Goal: Task Accomplishment & Management: Complete application form

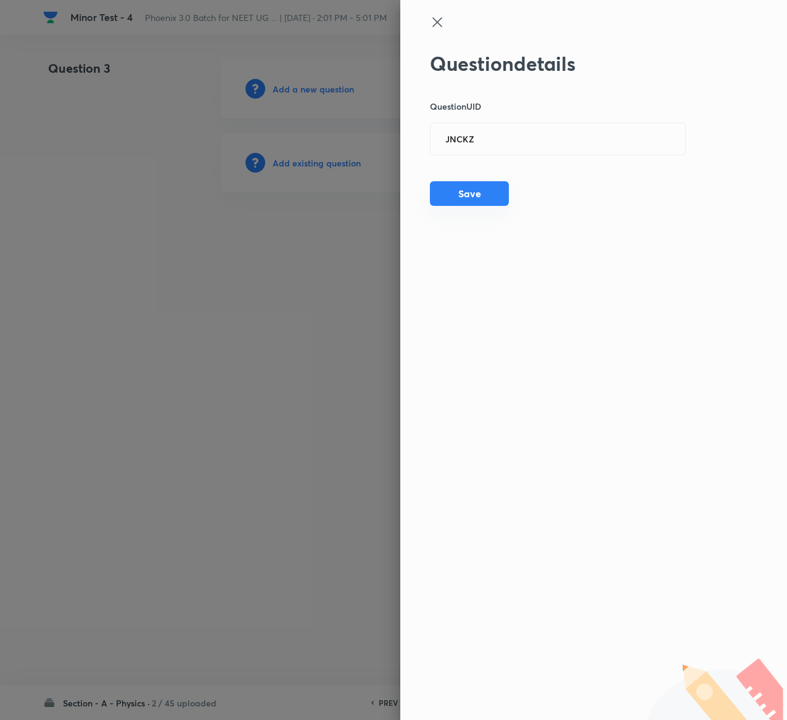
click at [476, 194] on button "Save" at bounding box center [469, 193] width 79 height 25
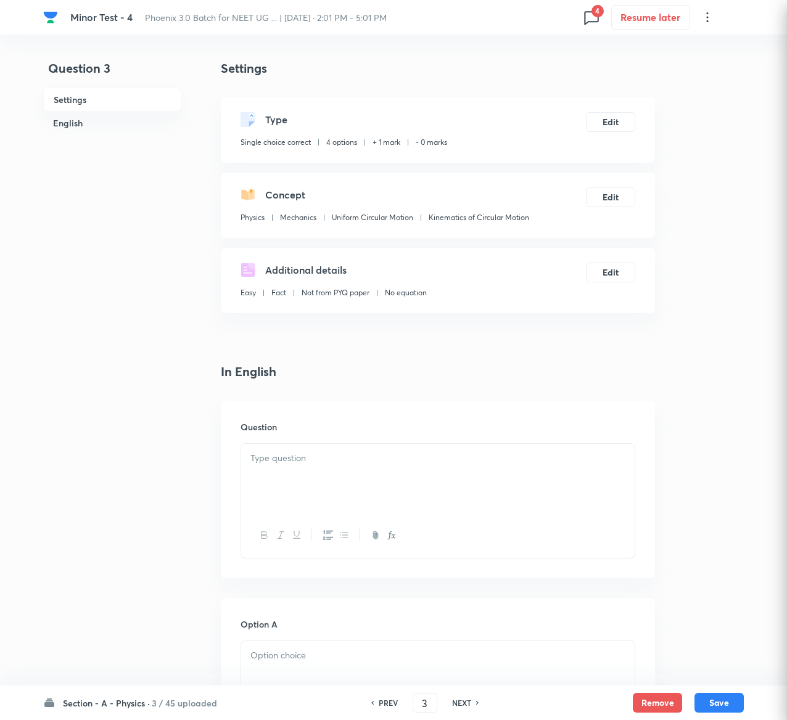
checkbox input "true"
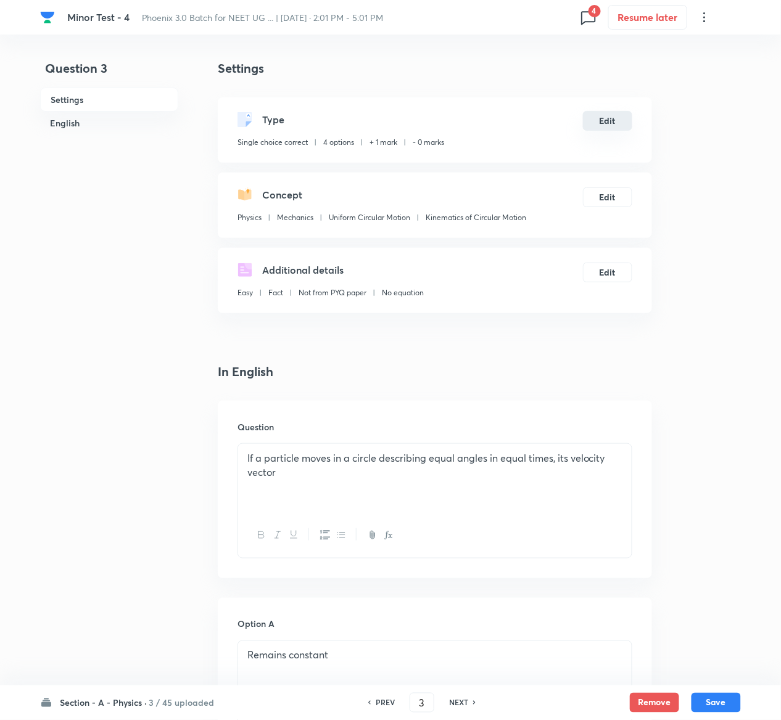
click at [604, 115] on button "Edit" at bounding box center [607, 121] width 49 height 20
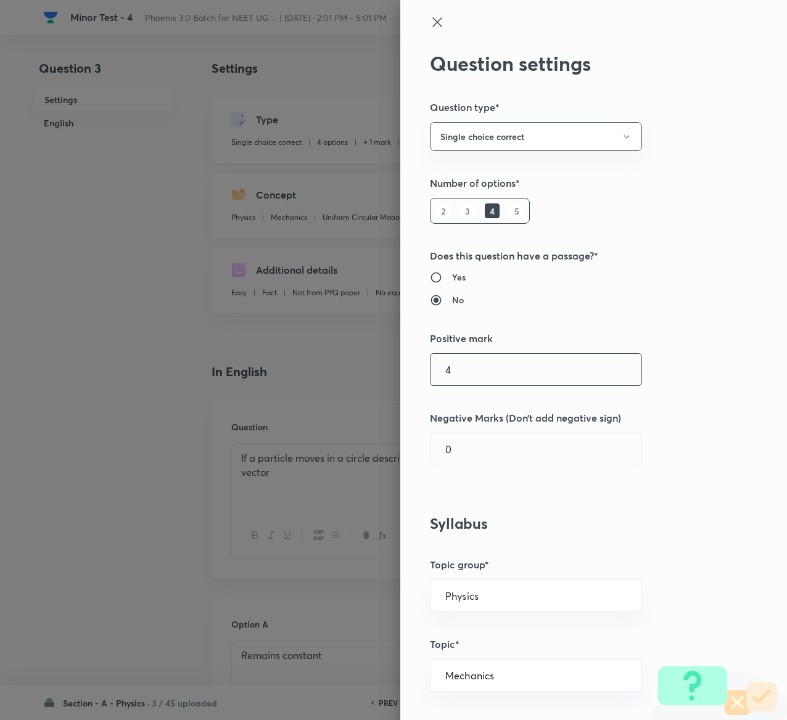
type input "4"
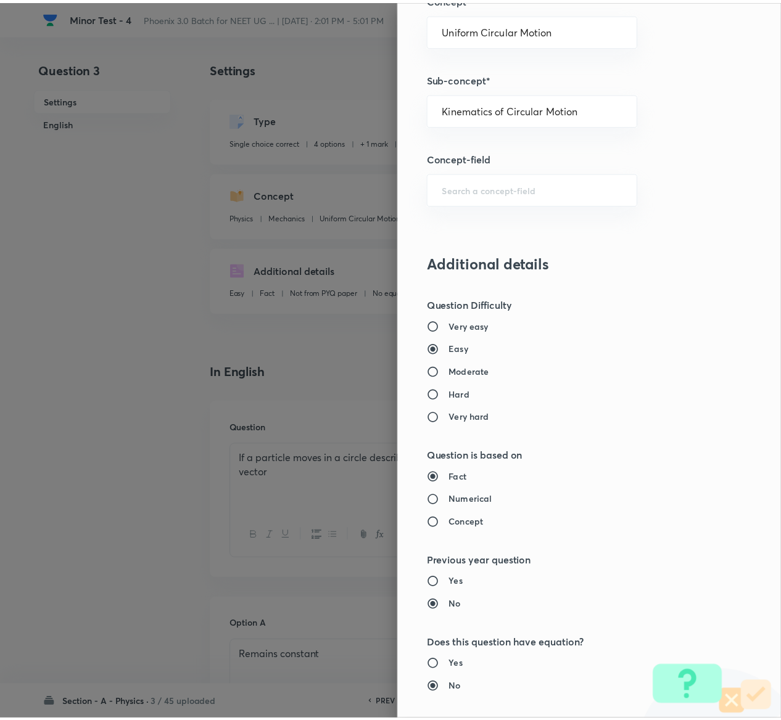
scroll to position [963, 0]
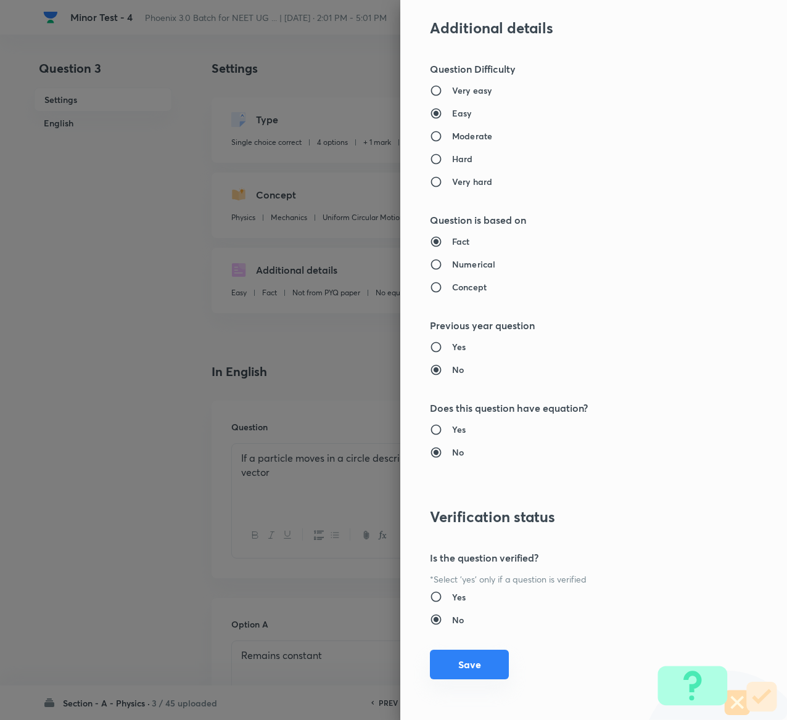
type input "1"
click at [464, 670] on button "Save" at bounding box center [469, 665] width 79 height 30
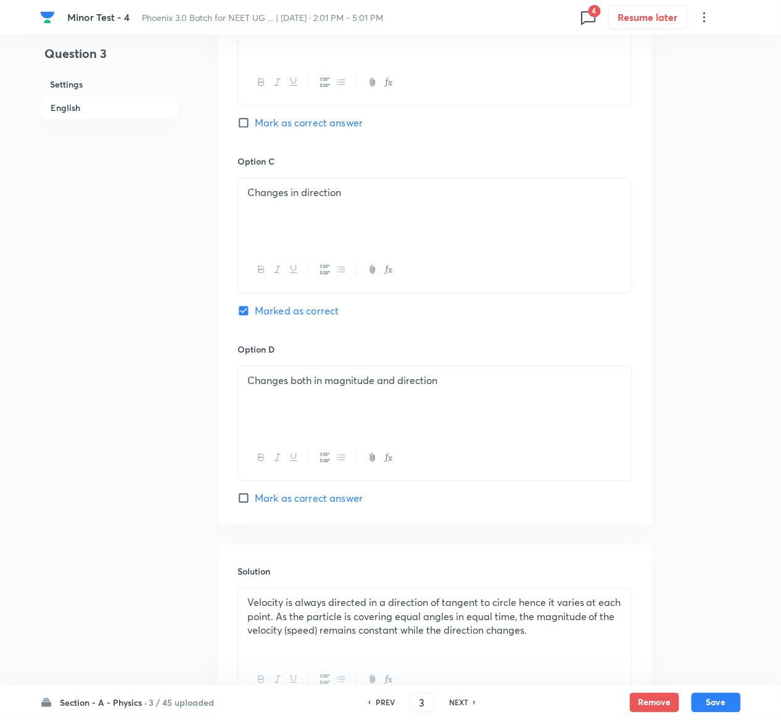
scroll to position [953, 0]
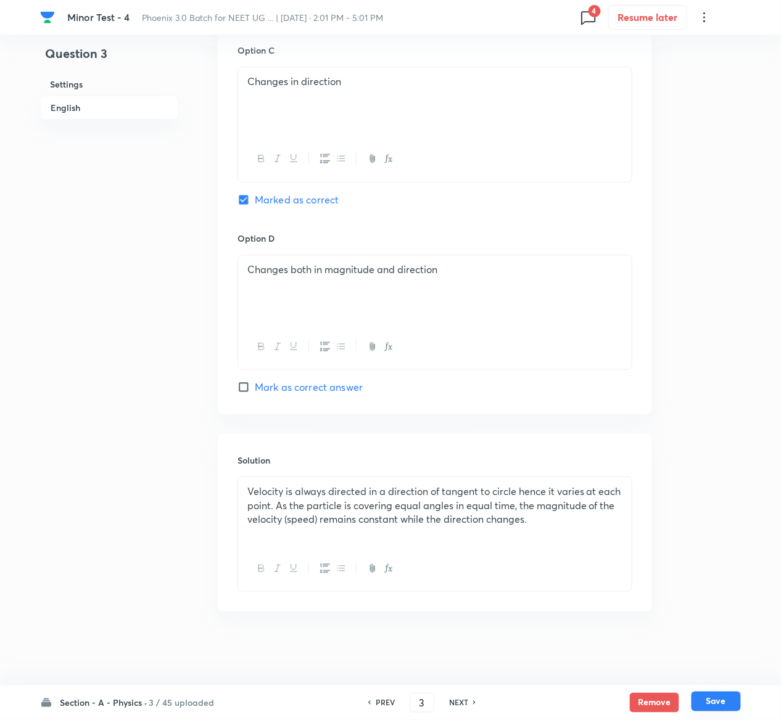
click at [727, 703] on button "Save" at bounding box center [715, 702] width 49 height 20
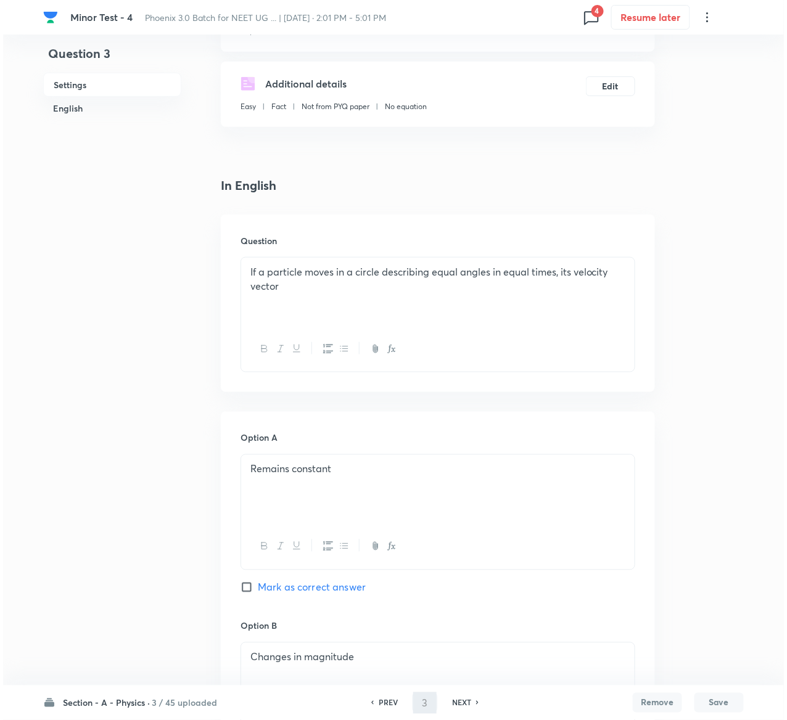
scroll to position [0, 0]
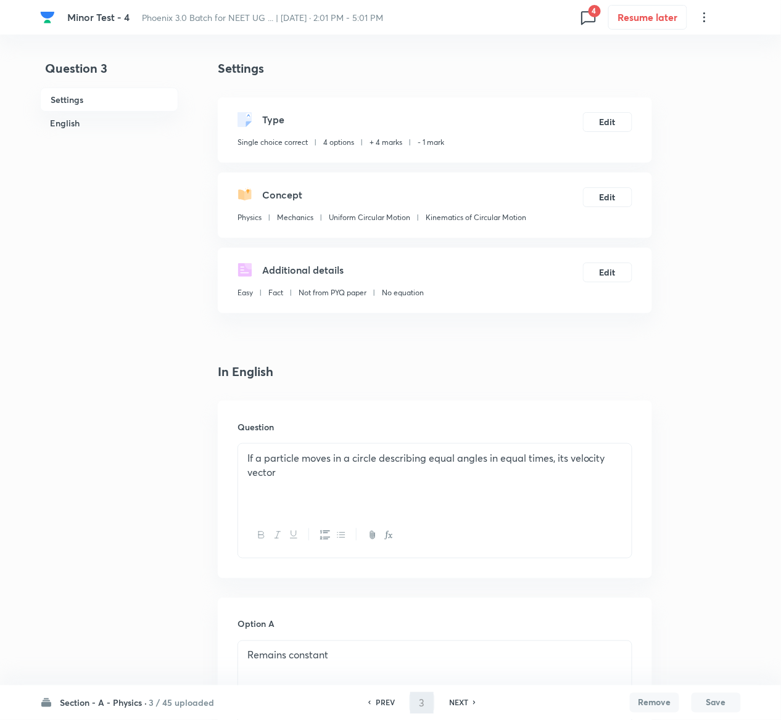
type input "4"
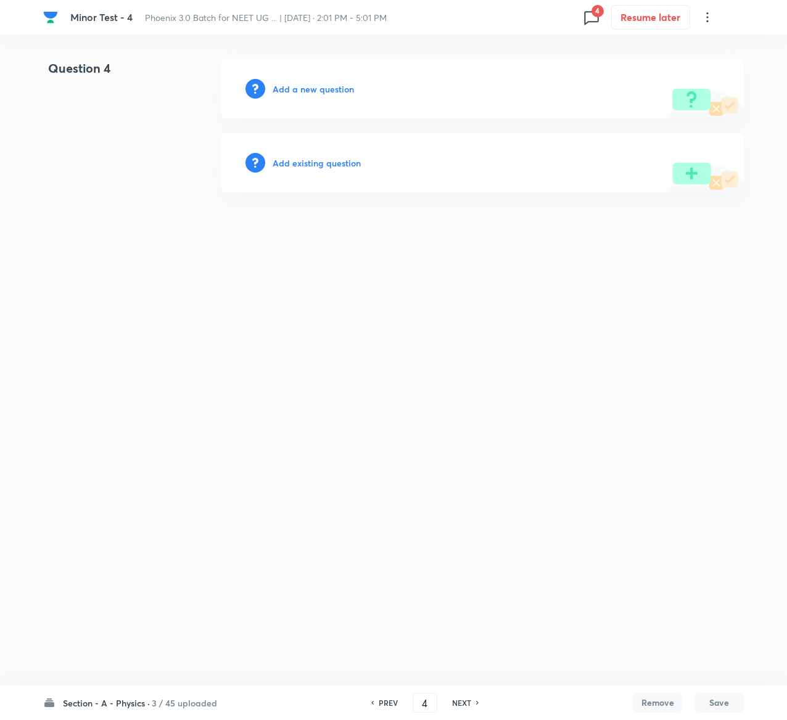
click at [334, 163] on h6 "Add existing question" at bounding box center [317, 163] width 88 height 13
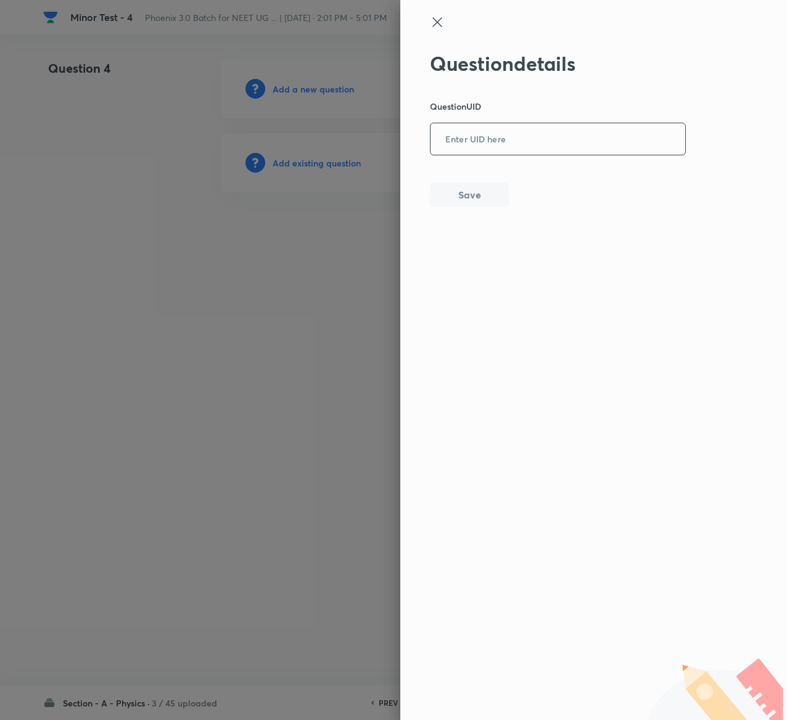
click at [501, 141] on input "text" at bounding box center [557, 140] width 255 height 30
click at [498, 141] on input "text" at bounding box center [557, 140] width 255 height 30
paste input "SS9OL"
type input "SS9OL"
click at [464, 194] on button "Save" at bounding box center [469, 193] width 79 height 25
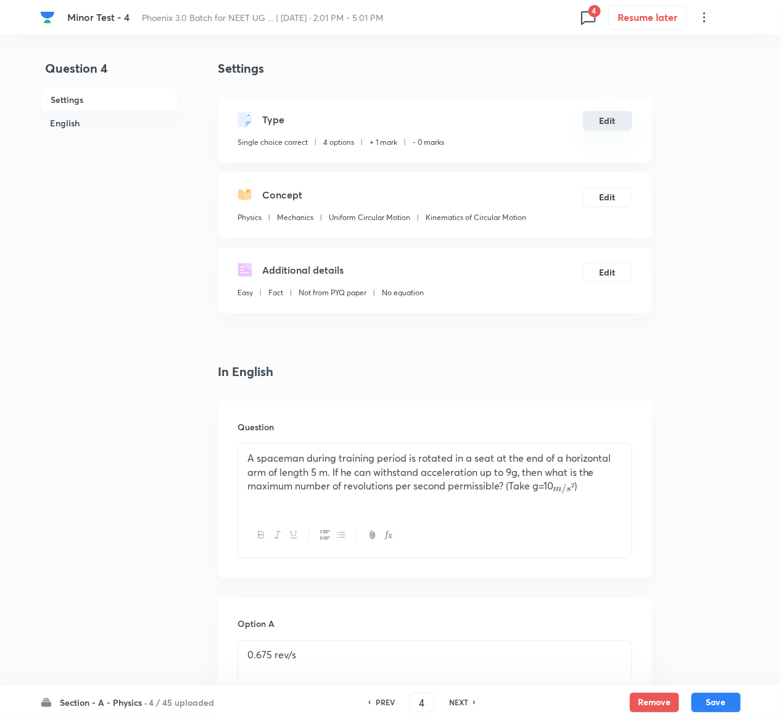
click at [602, 121] on button "Edit" at bounding box center [607, 121] width 49 height 20
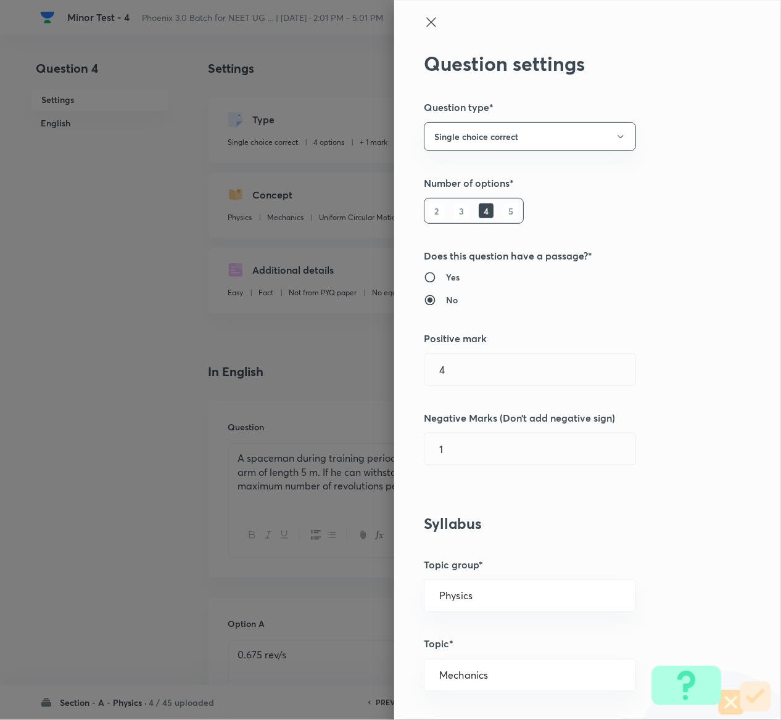
type input "1"
type input "0"
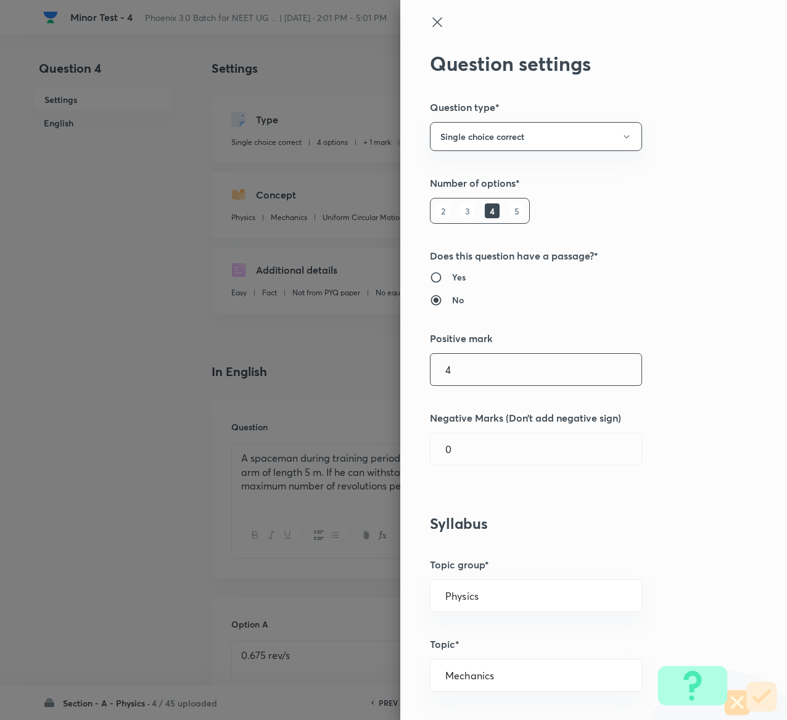
type input "4"
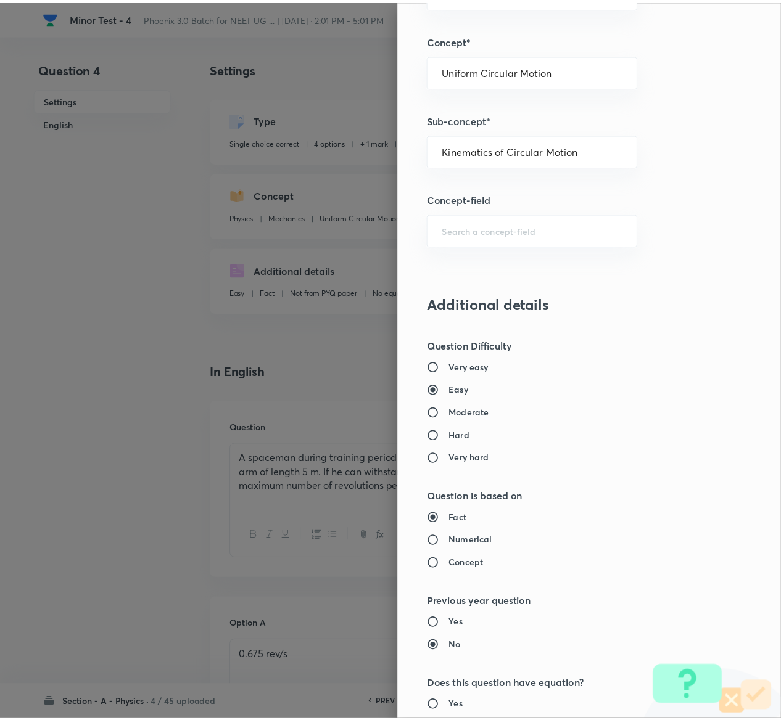
scroll to position [963, 0]
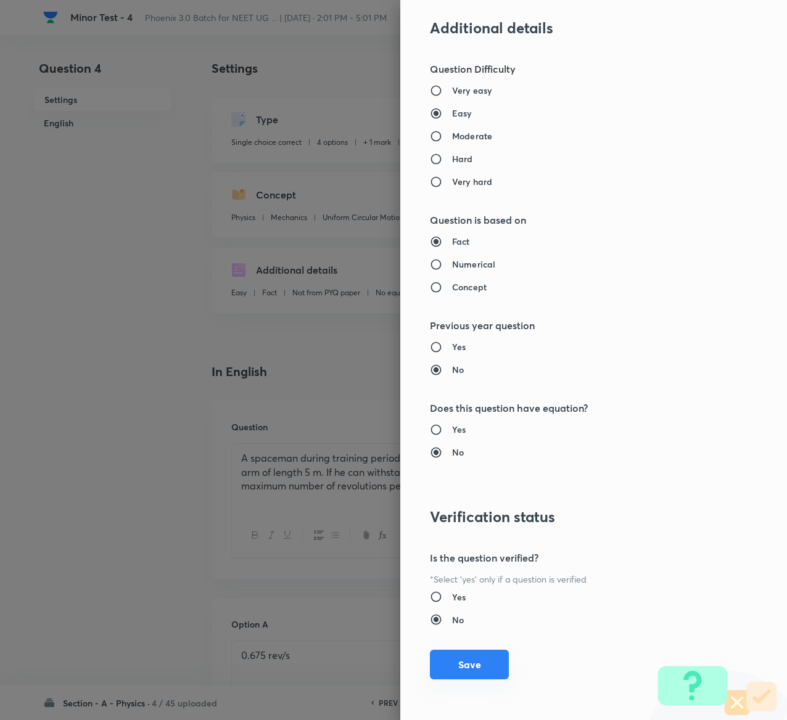
type input "1"
click at [467, 673] on button "Save" at bounding box center [469, 665] width 79 height 30
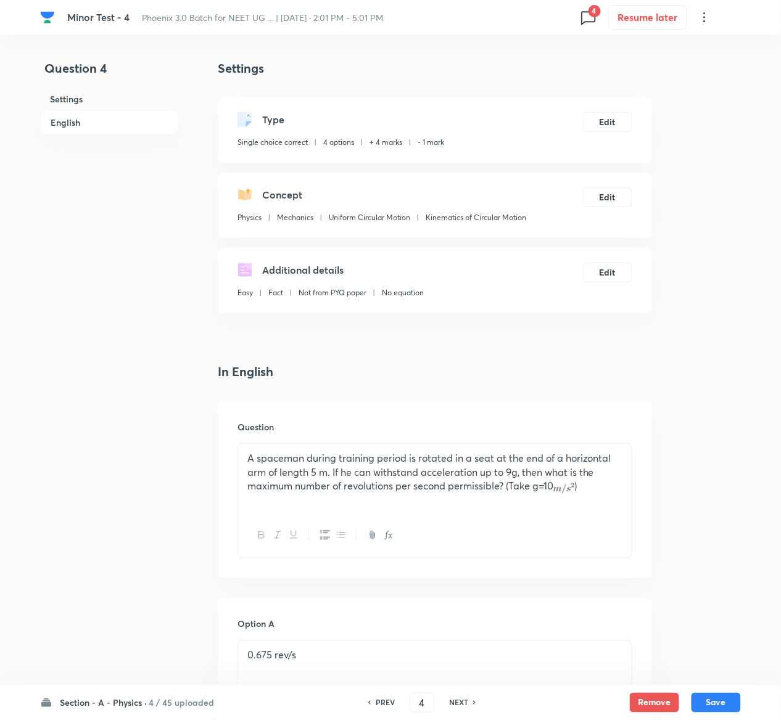
scroll to position [953, 0]
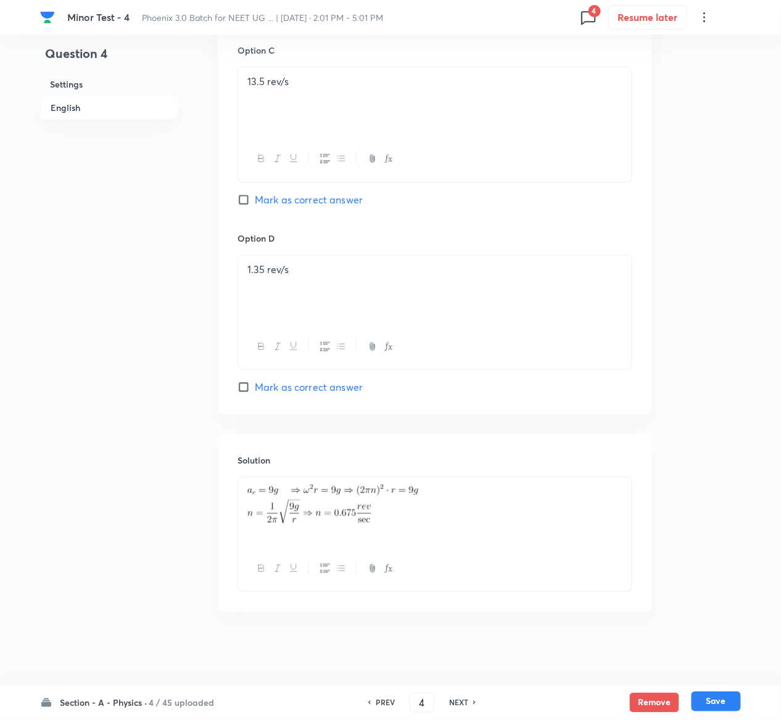
click at [729, 702] on button "Save" at bounding box center [715, 702] width 49 height 20
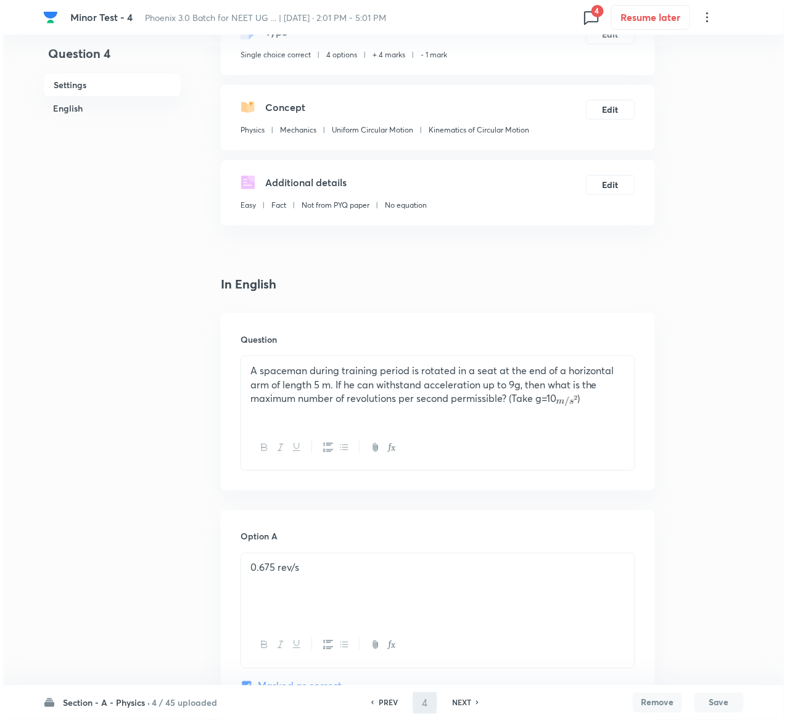
scroll to position [0, 0]
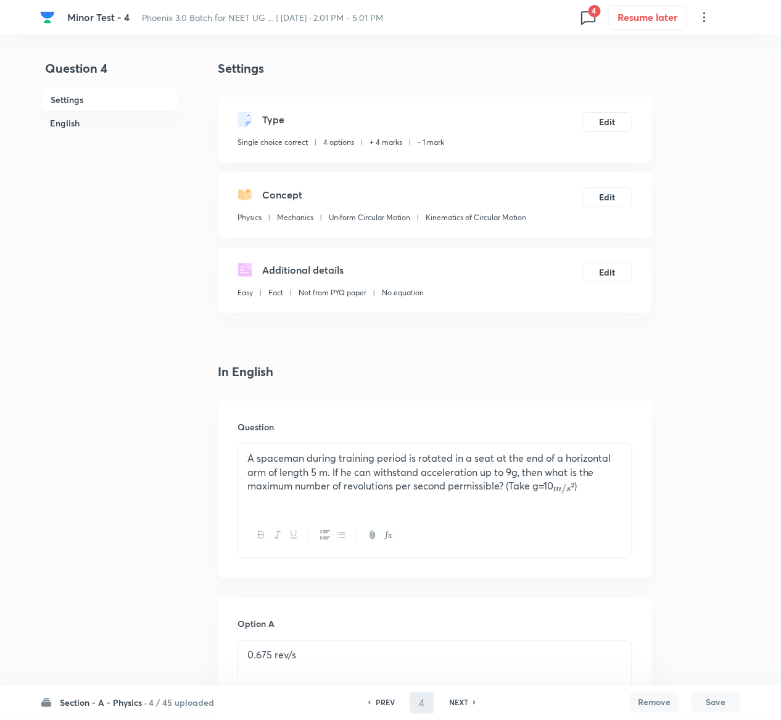
type input "5"
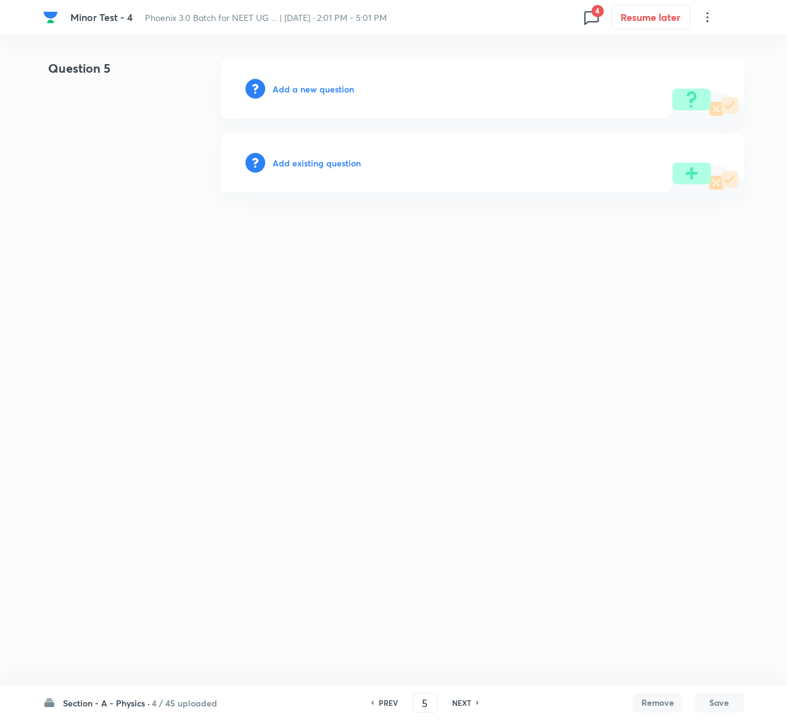
click at [339, 164] on h6 "Add existing question" at bounding box center [317, 163] width 88 height 13
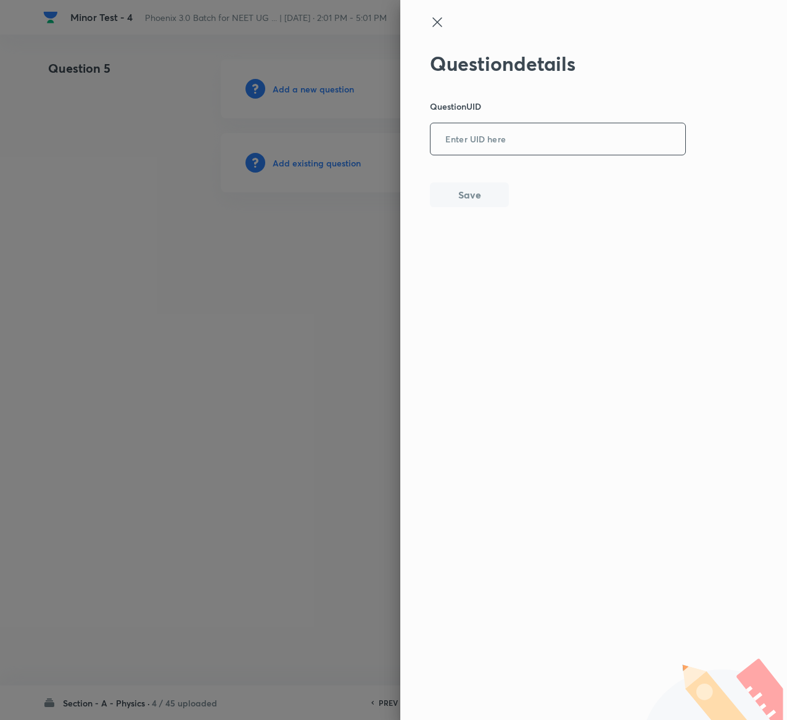
click at [533, 135] on input "text" at bounding box center [557, 140] width 255 height 30
paste input "FH2LL"
type input "FH2LL"
click at [460, 187] on button "Save" at bounding box center [469, 193] width 79 height 25
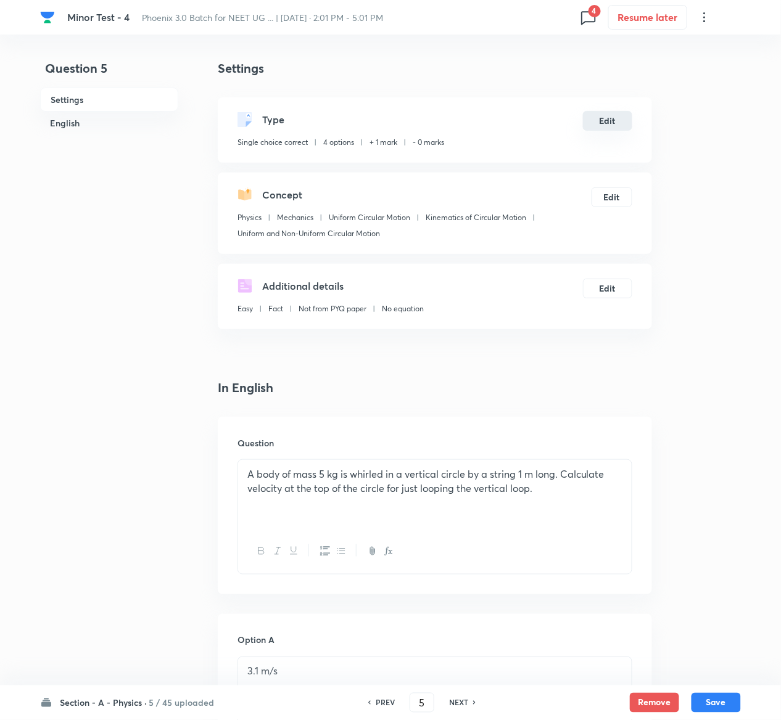
click at [611, 118] on button "Edit" at bounding box center [607, 121] width 49 height 20
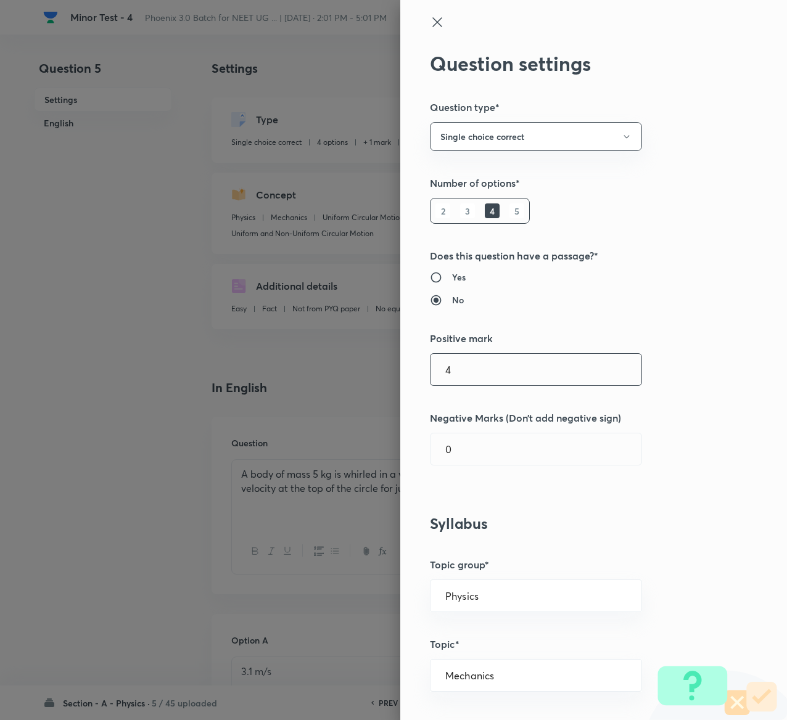
type input "4"
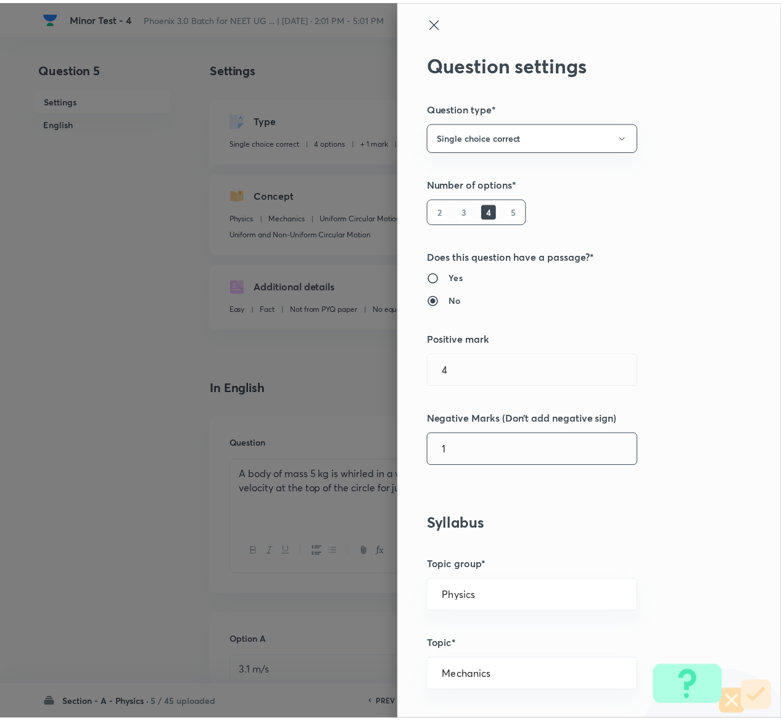
scroll to position [963, 0]
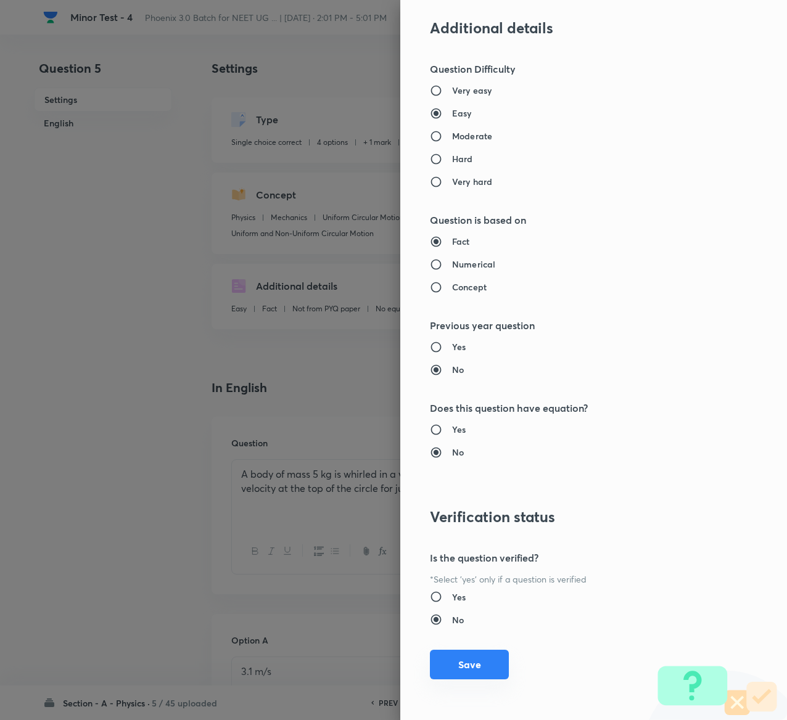
type input "1"
click at [444, 663] on button "Save" at bounding box center [469, 665] width 79 height 30
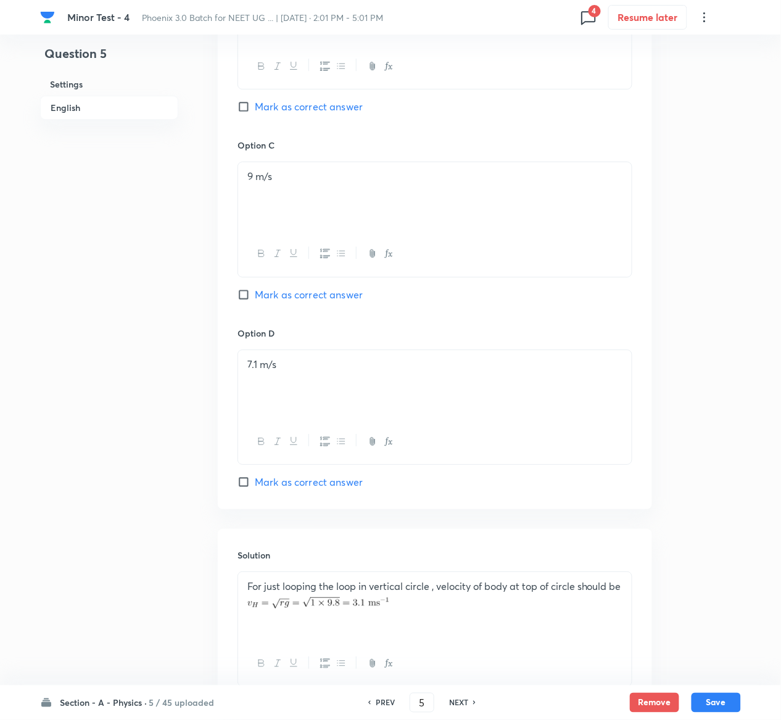
scroll to position [970, 0]
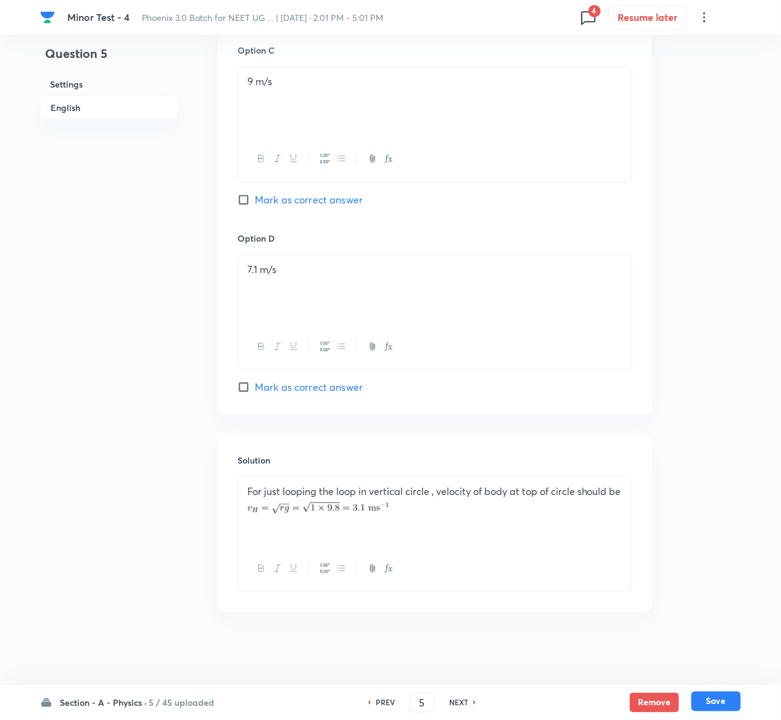
click at [728, 698] on button "Save" at bounding box center [715, 702] width 49 height 20
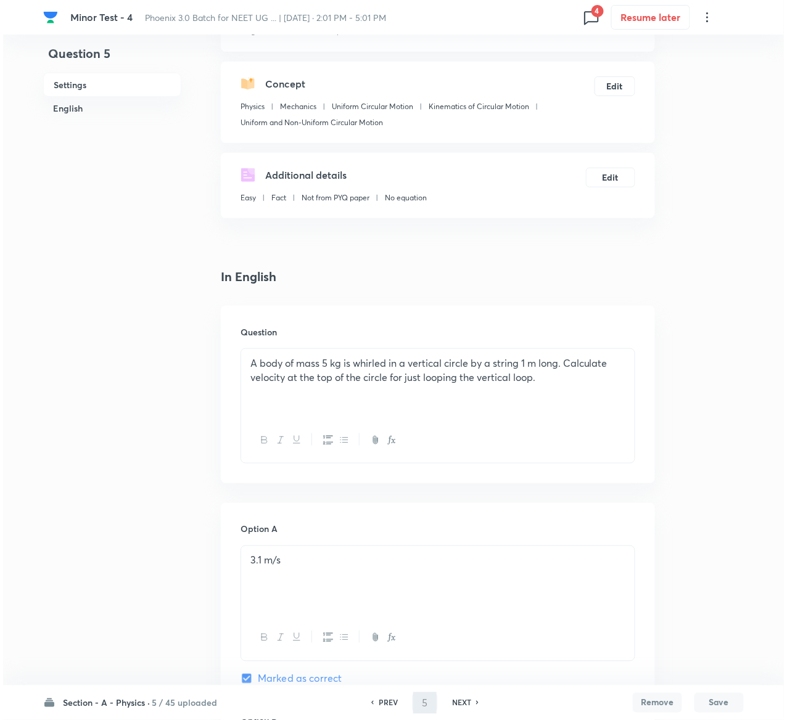
scroll to position [0, 0]
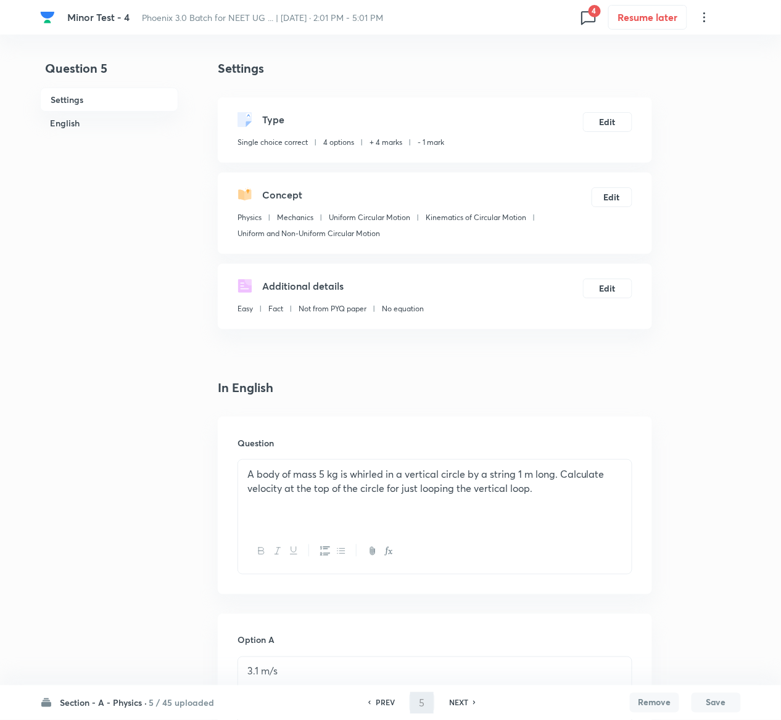
type input "6"
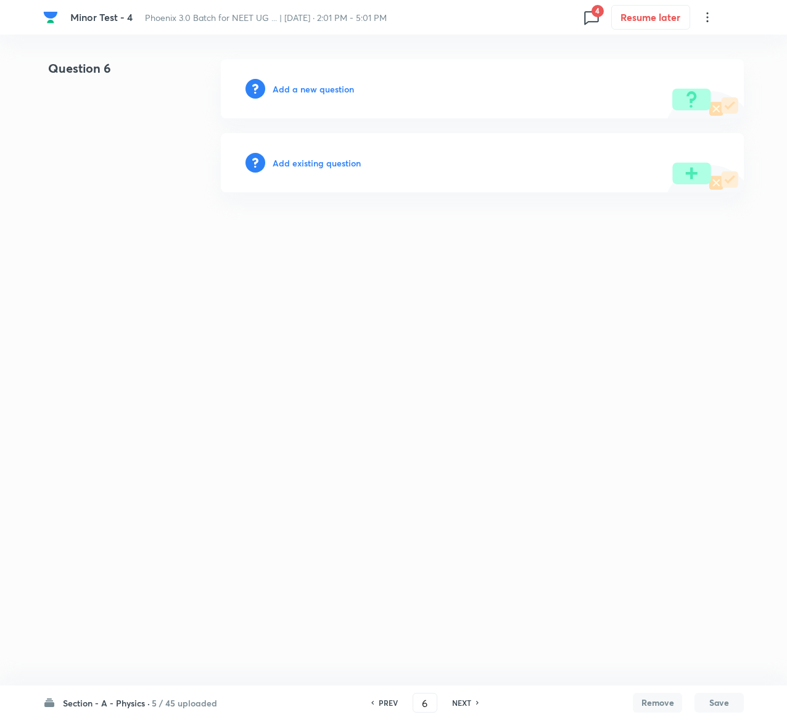
click at [342, 168] on h6 "Add existing question" at bounding box center [317, 163] width 88 height 13
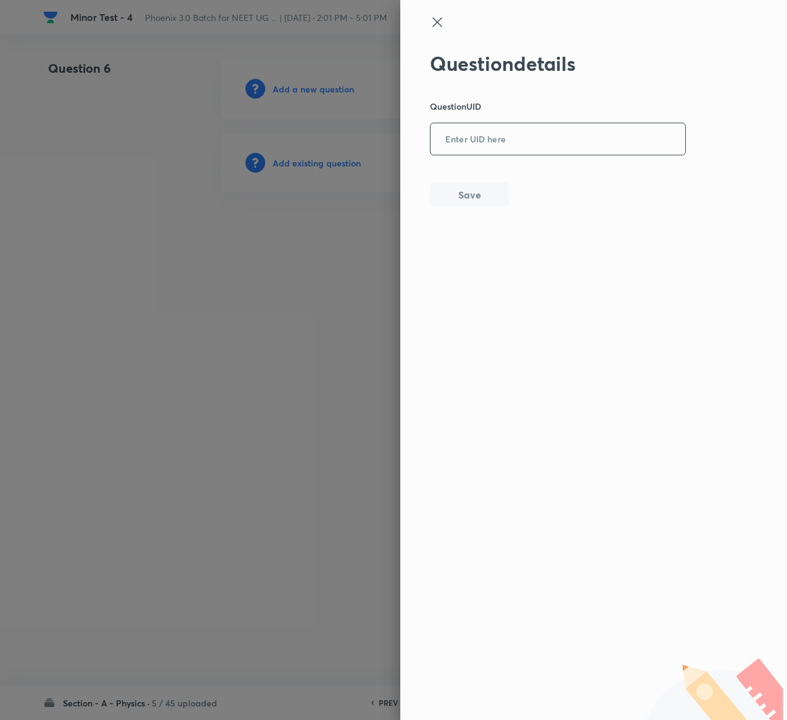
click at [487, 134] on input "text" at bounding box center [557, 140] width 255 height 30
paste input "ENZTO"
type input "ENZTO"
click at [465, 192] on button "Save" at bounding box center [469, 193] width 79 height 25
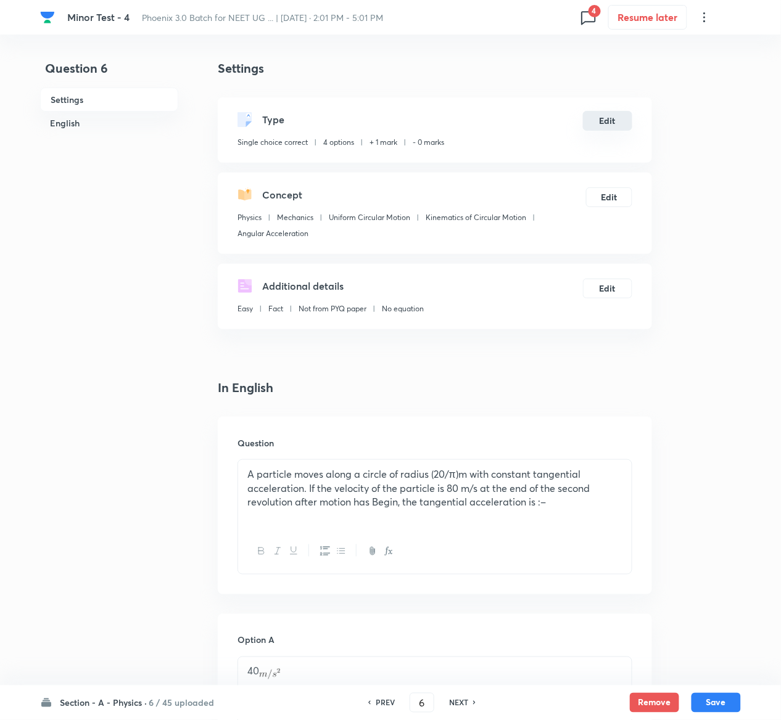
click at [603, 116] on button "Edit" at bounding box center [607, 121] width 49 height 20
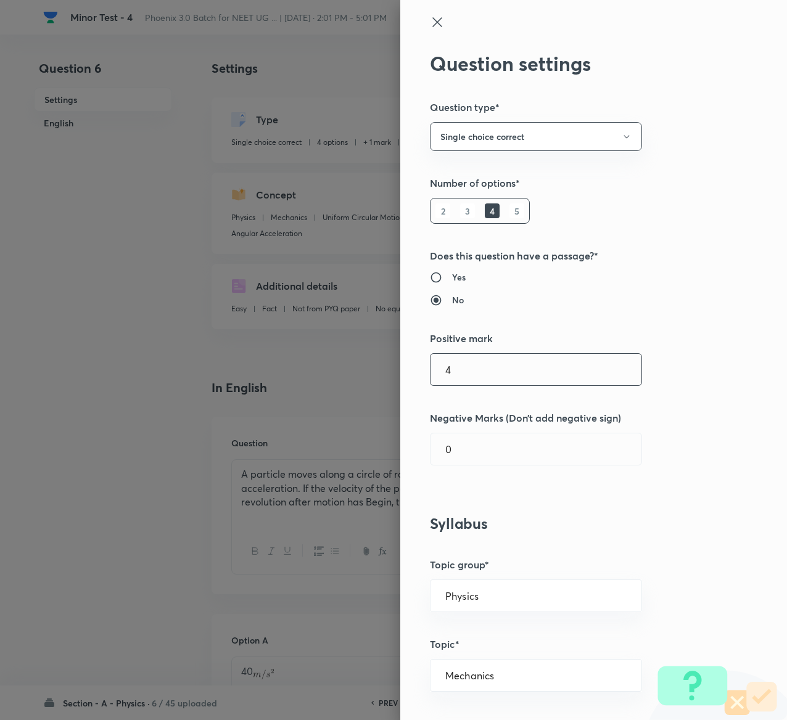
type input "4"
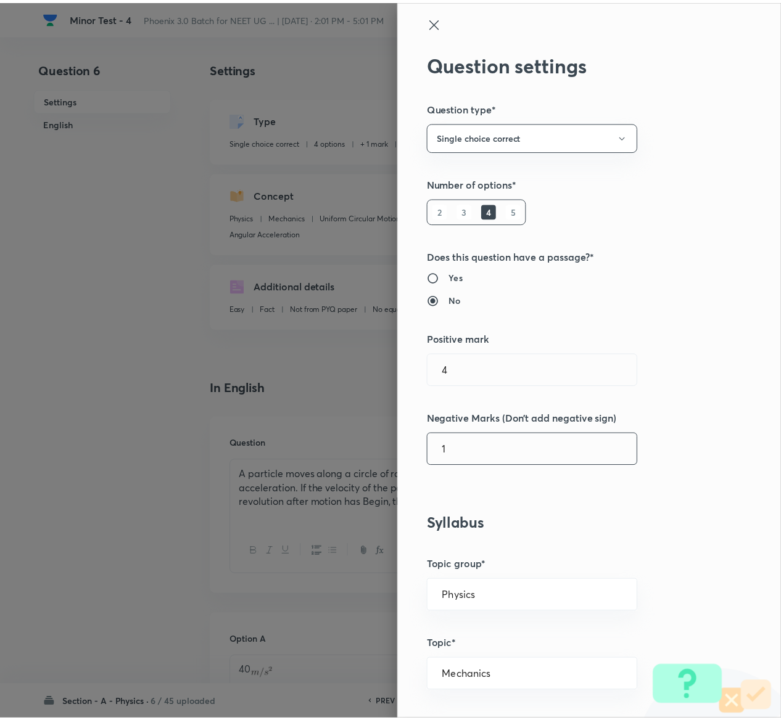
scroll to position [963, 0]
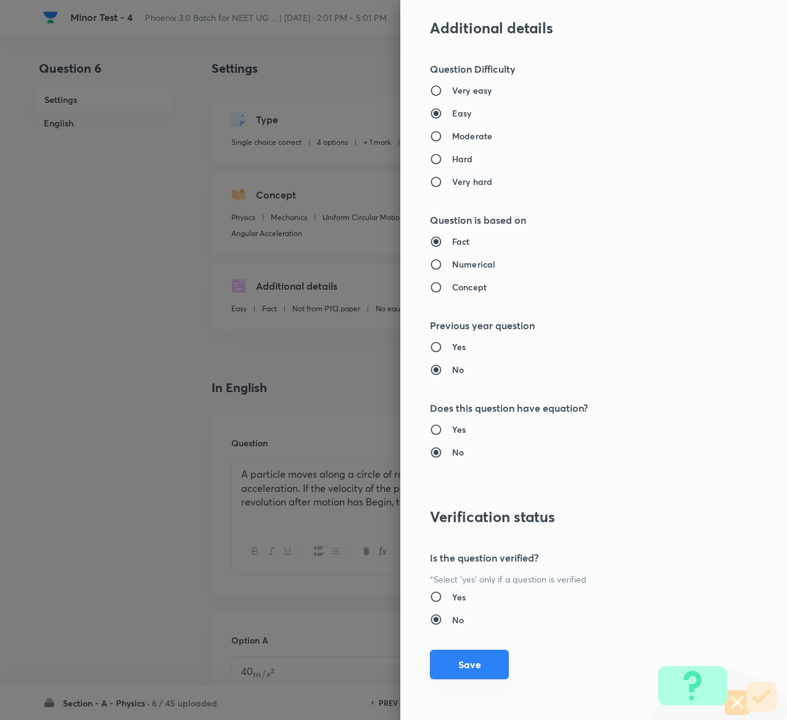
type input "1"
click at [457, 666] on button "Save" at bounding box center [469, 665] width 79 height 30
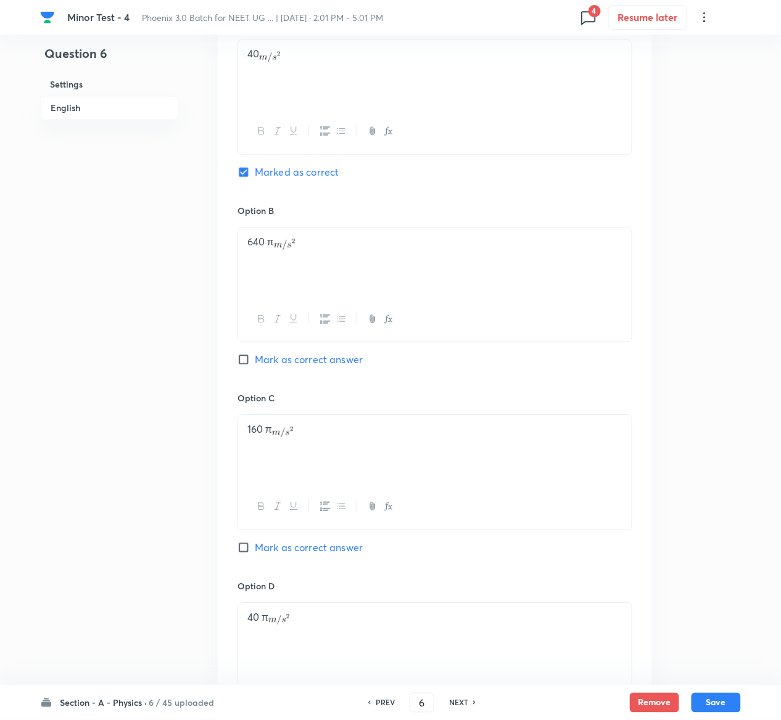
scroll to position [973, 0]
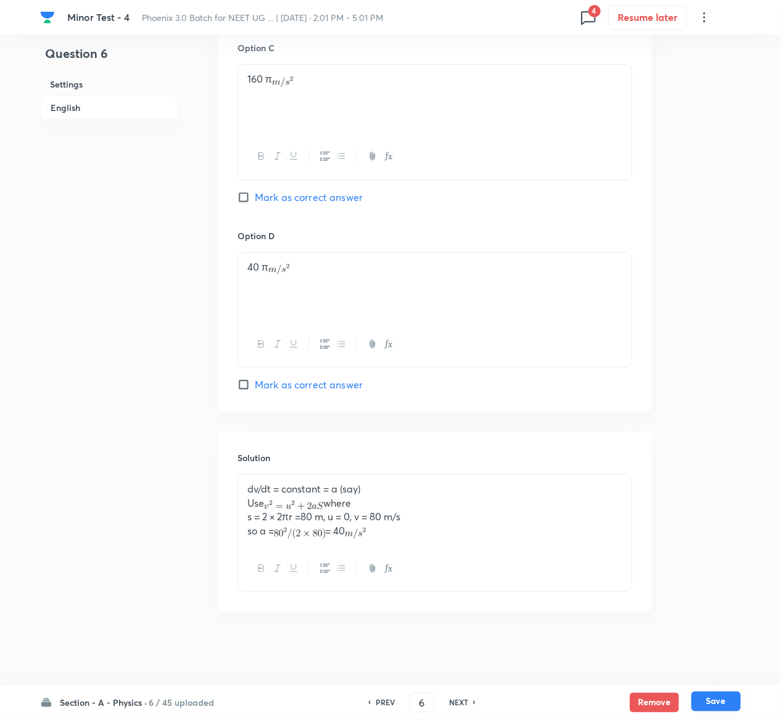
click at [720, 704] on button "Save" at bounding box center [715, 702] width 49 height 20
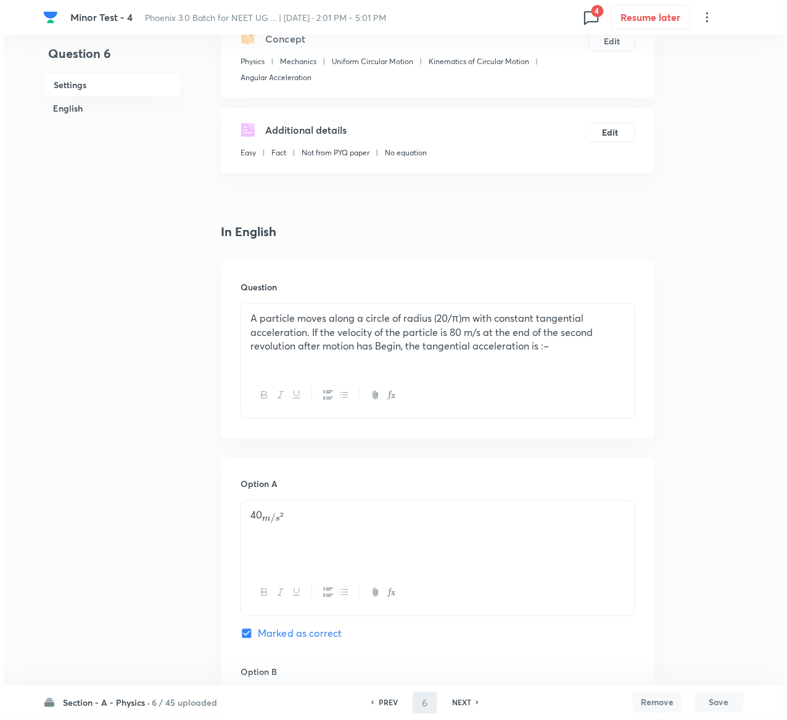
scroll to position [0, 0]
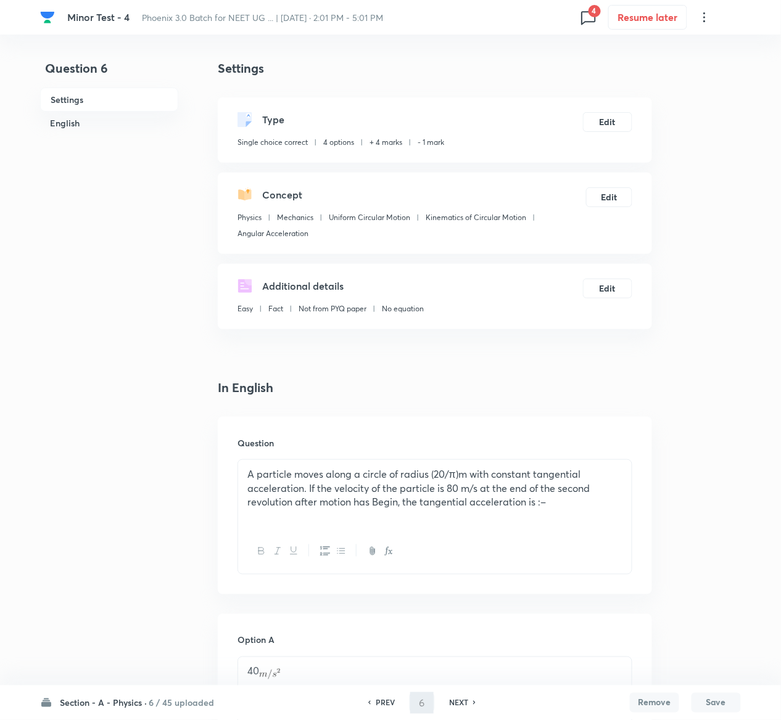
type input "7"
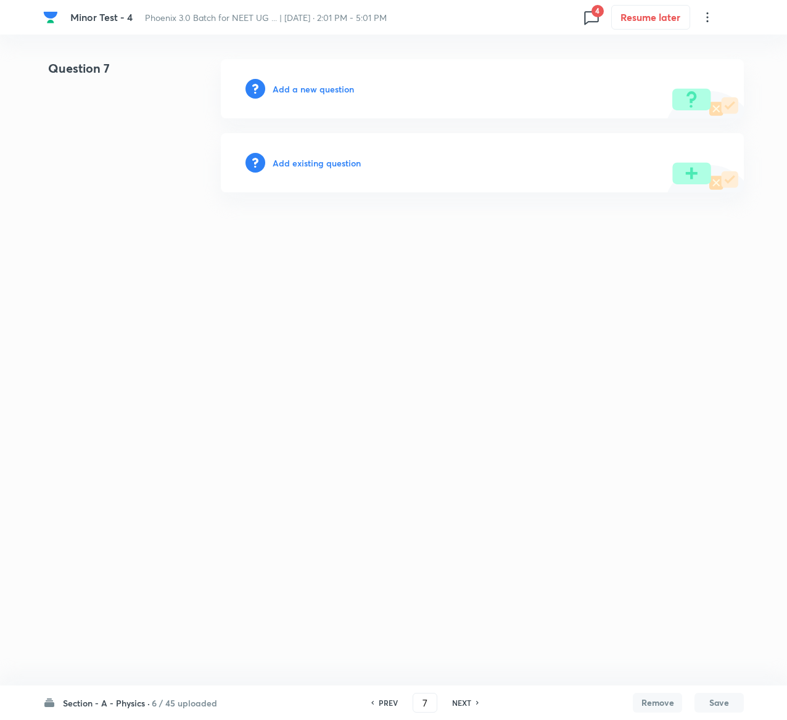
click at [334, 162] on h6 "Add existing question" at bounding box center [317, 163] width 88 height 13
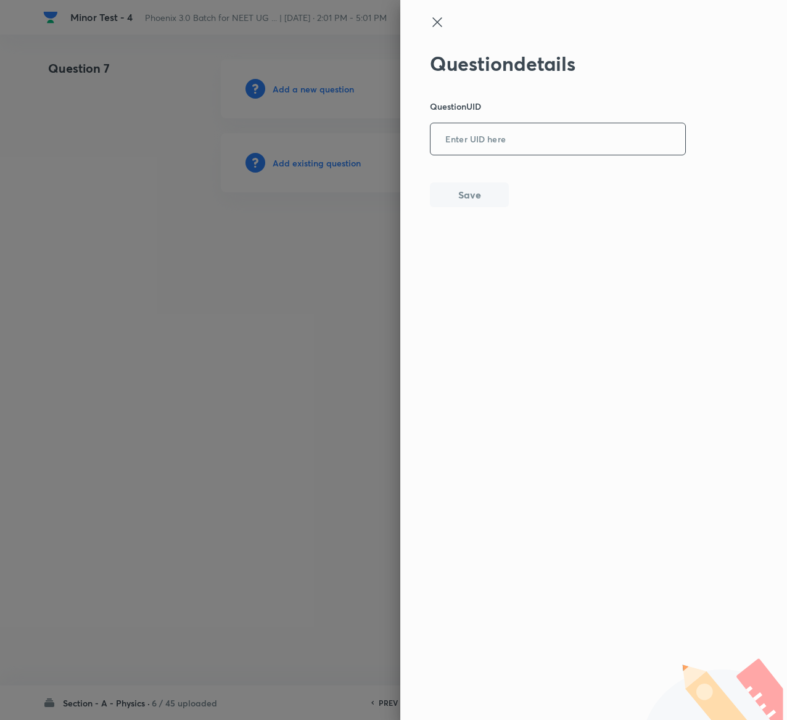
click at [531, 135] on input "text" at bounding box center [557, 140] width 255 height 30
paste input "85QXM"
type input "85QXM"
click at [467, 192] on button "Save" at bounding box center [469, 193] width 79 height 25
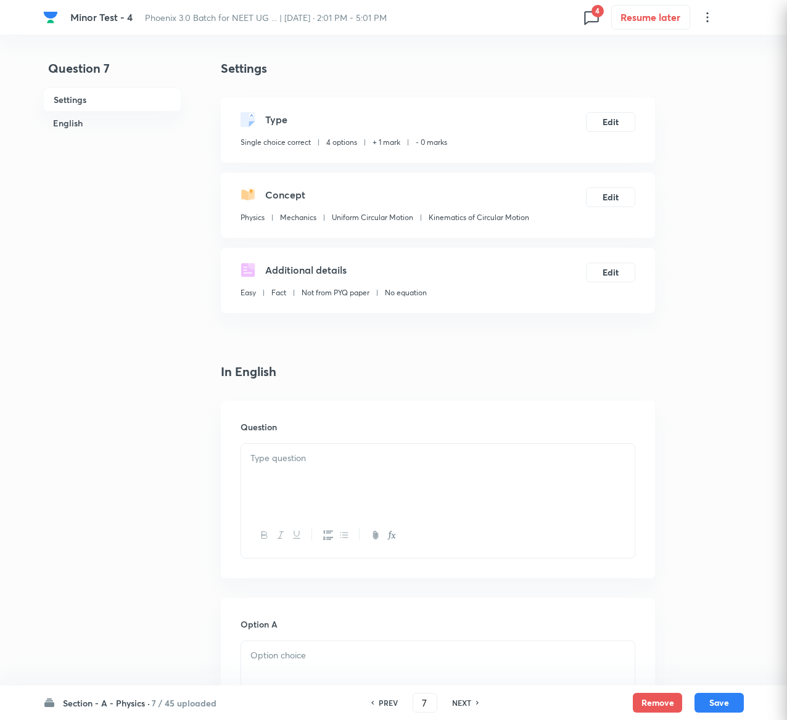
checkbox input "true"
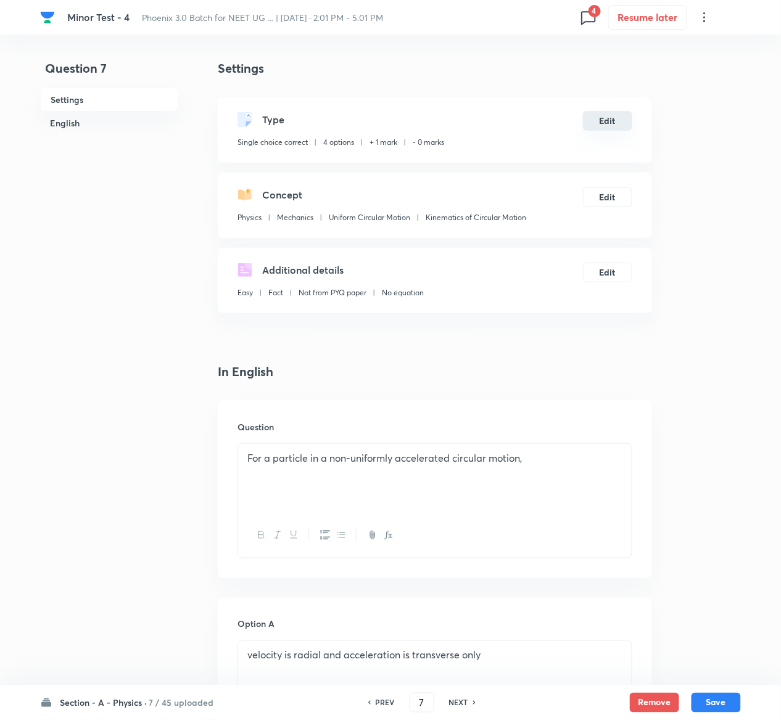
click at [610, 123] on button "Edit" at bounding box center [607, 121] width 49 height 20
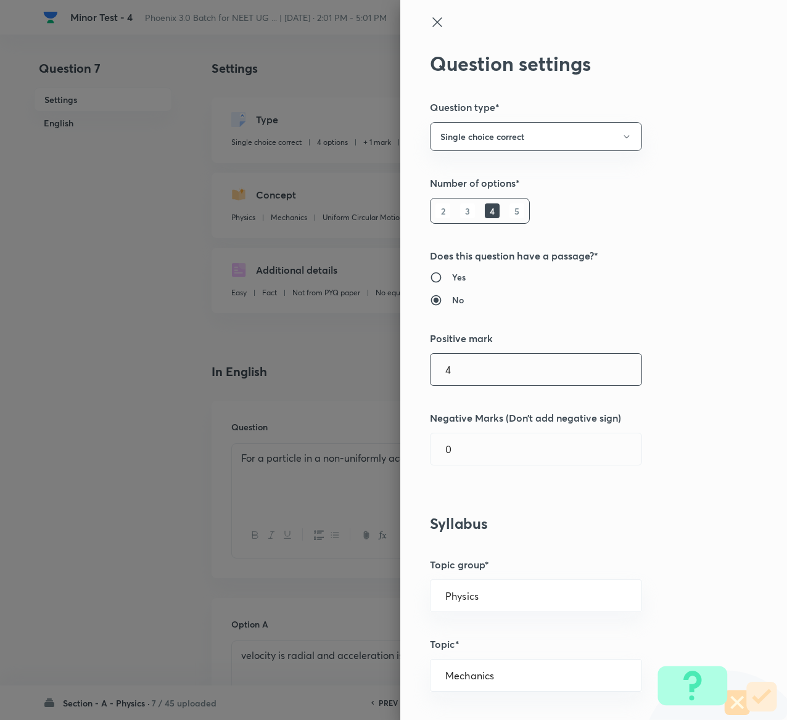
type input "4"
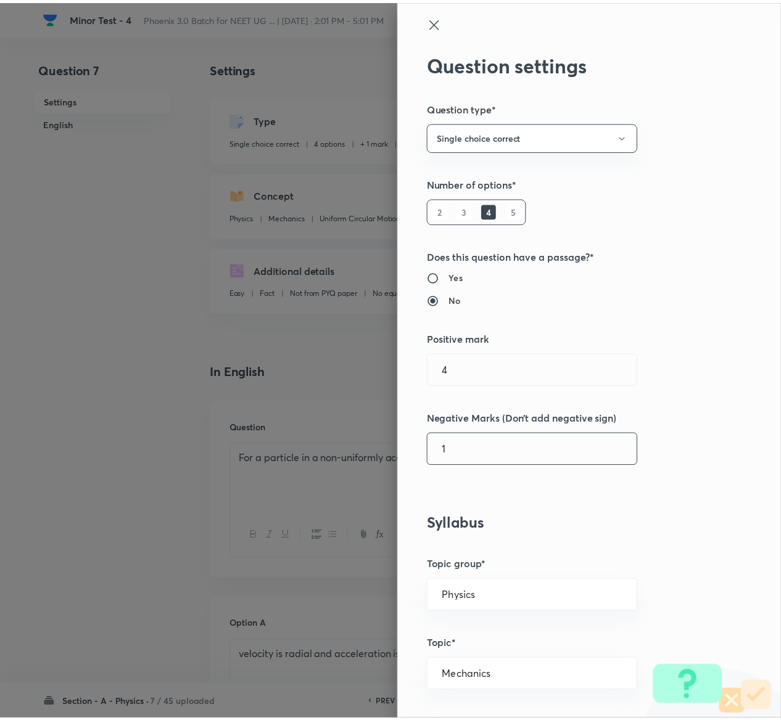
scroll to position [963, 0]
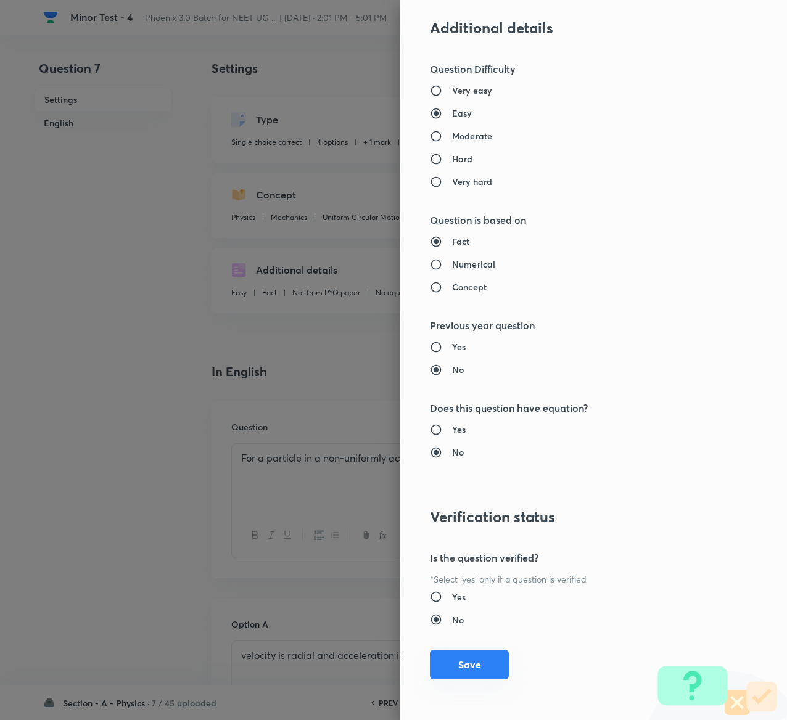
type input "1"
click at [444, 656] on button "Save" at bounding box center [469, 665] width 79 height 30
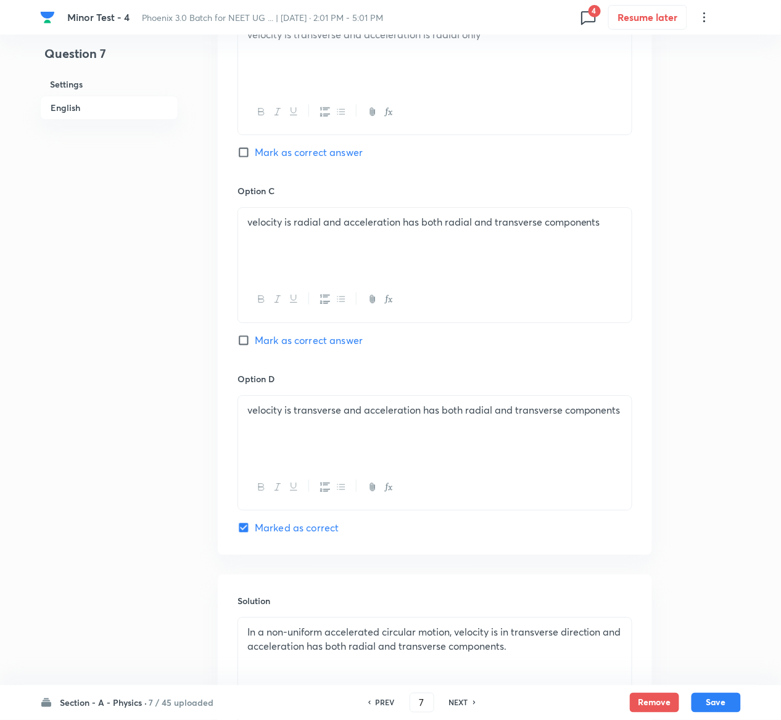
scroll to position [953, 0]
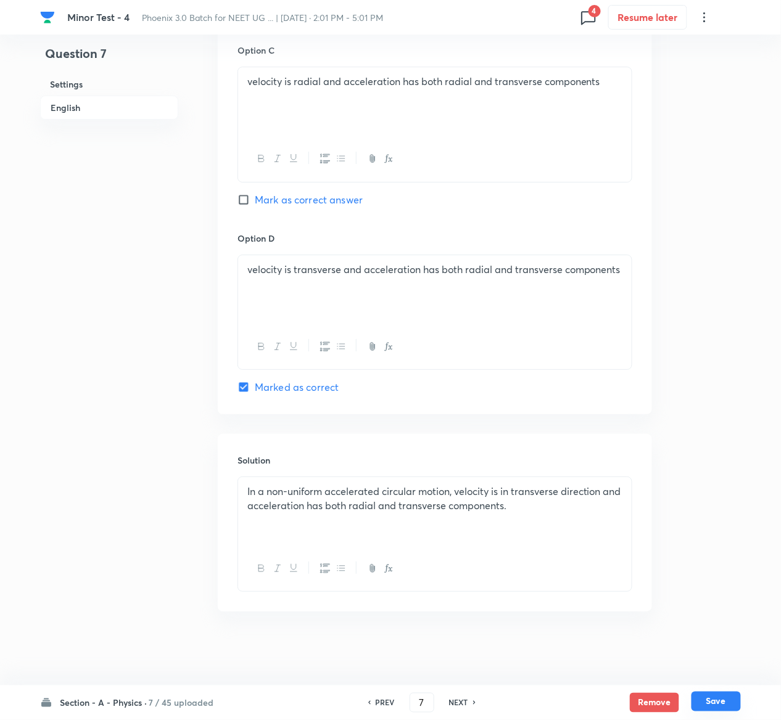
click at [717, 703] on button "Save" at bounding box center [715, 702] width 49 height 20
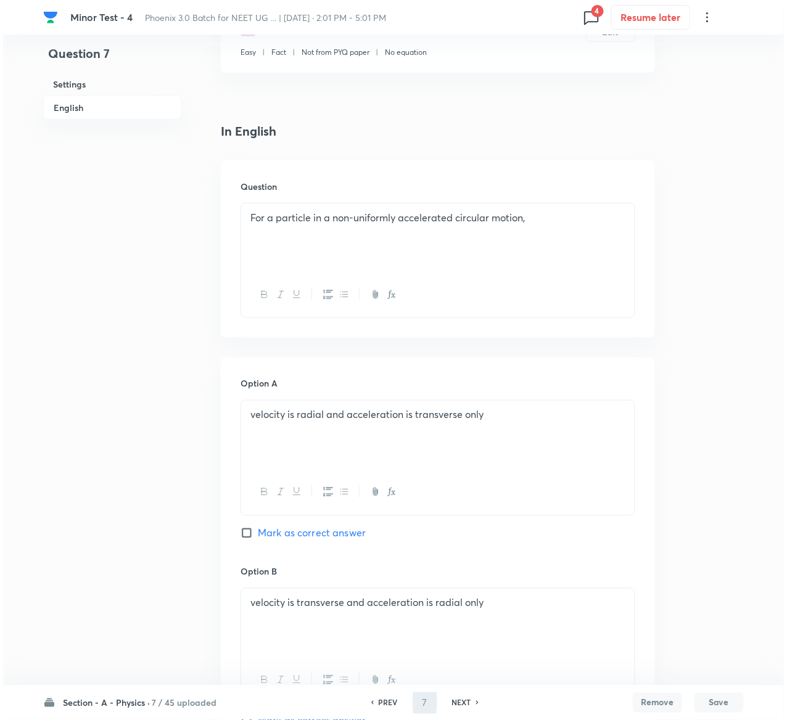
scroll to position [0, 0]
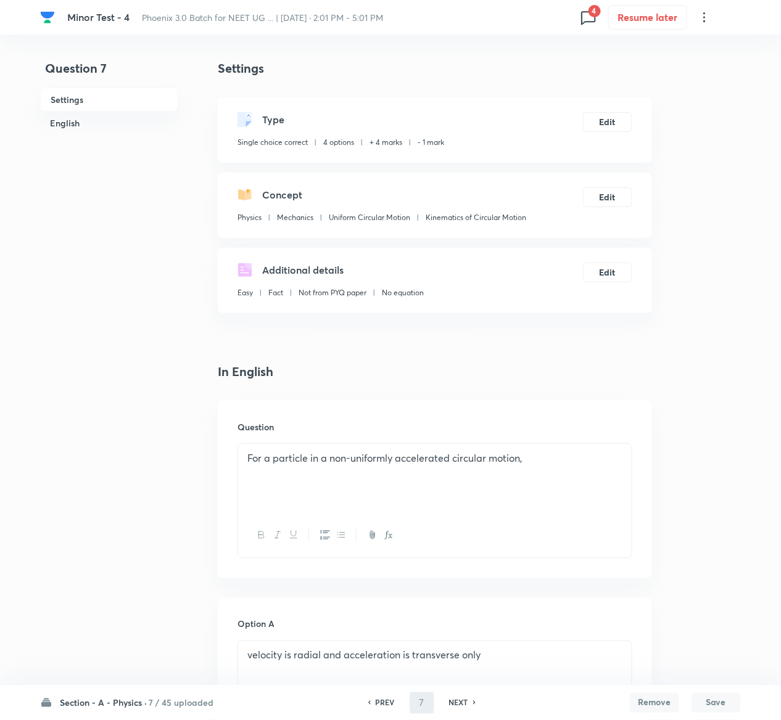
type input "8"
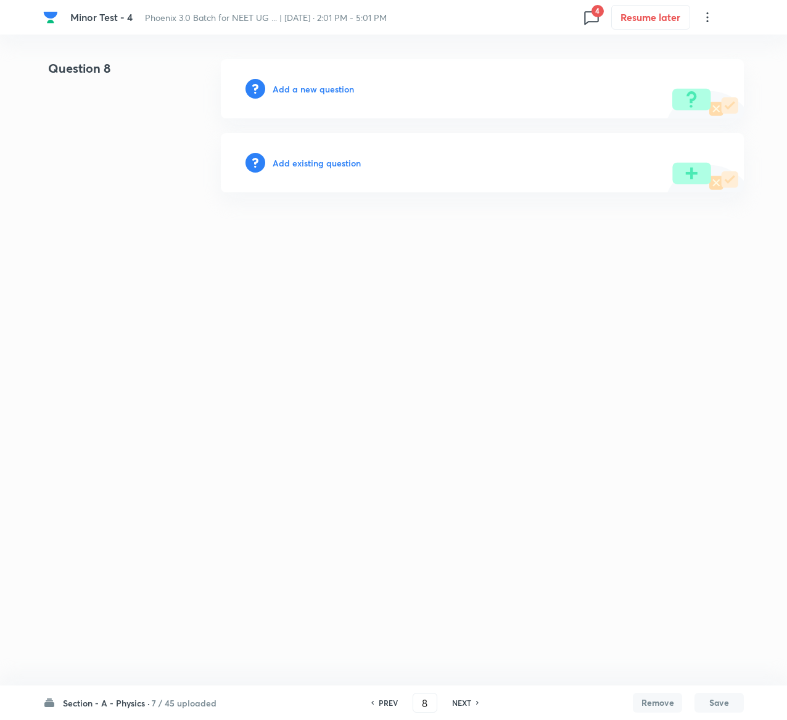
click at [331, 165] on h6 "Add existing question" at bounding box center [317, 163] width 88 height 13
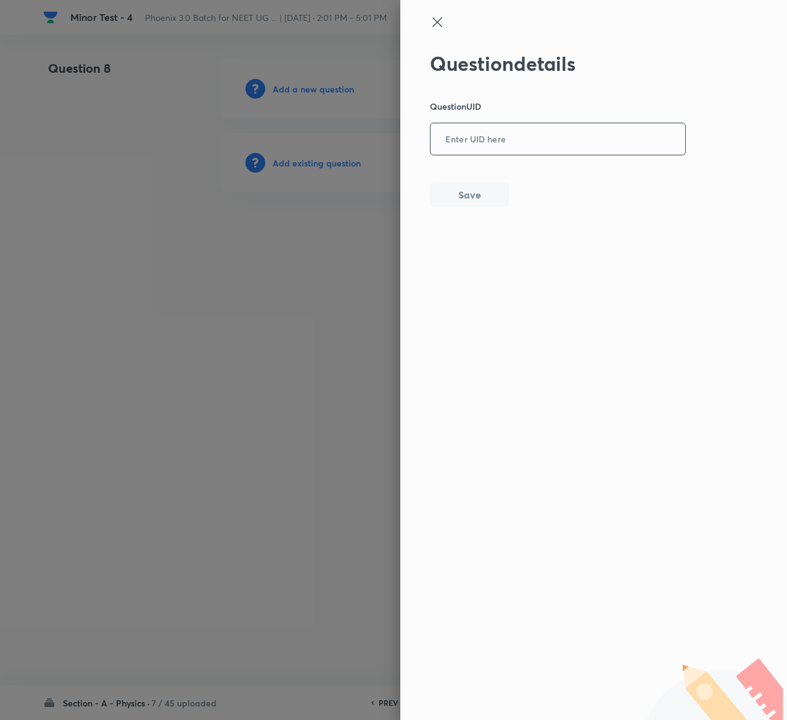
click at [526, 131] on input "text" at bounding box center [557, 140] width 255 height 30
paste input "S2IPK"
type input "S2IPK"
click at [469, 195] on button "Save" at bounding box center [469, 193] width 79 height 25
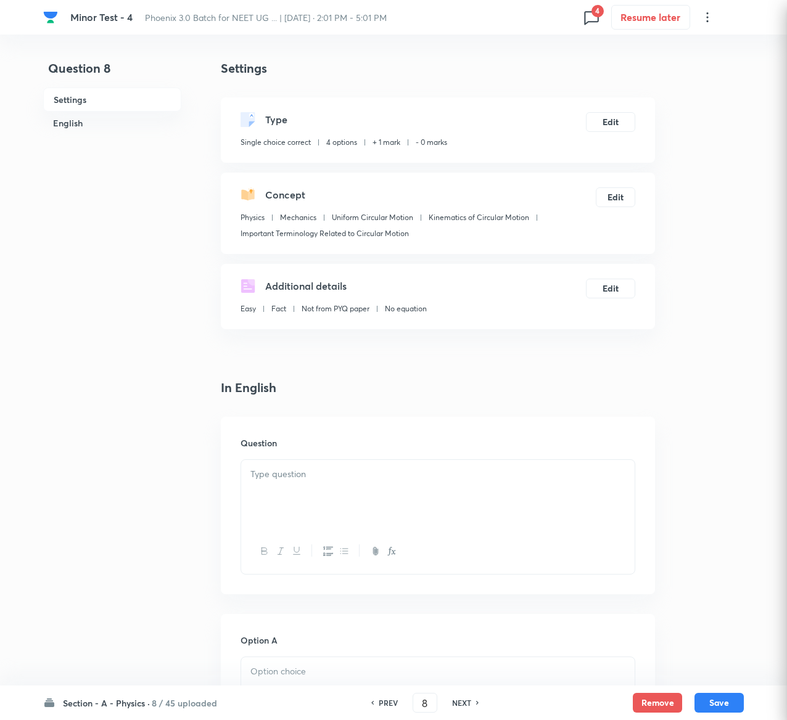
checkbox input "true"
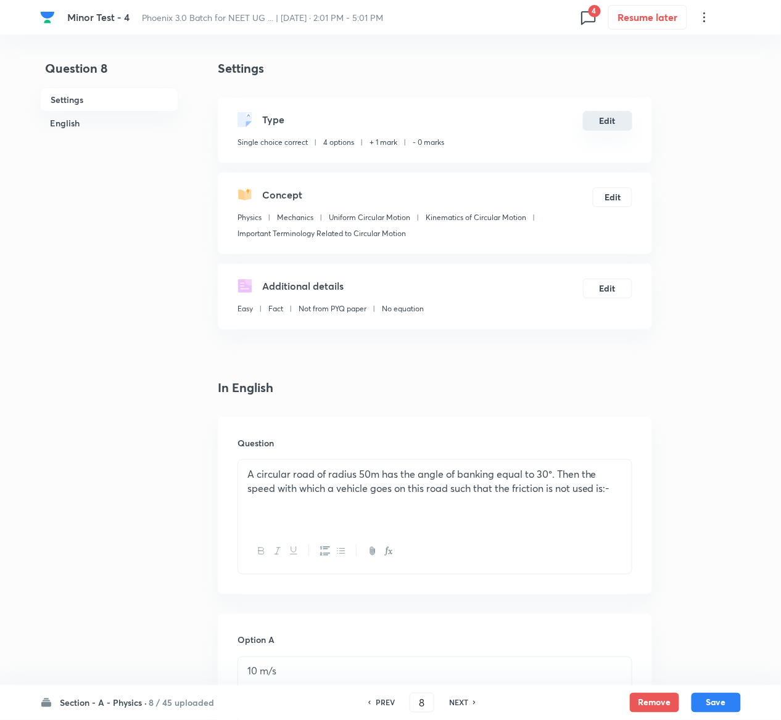
click at [612, 121] on button "Edit" at bounding box center [607, 121] width 49 height 20
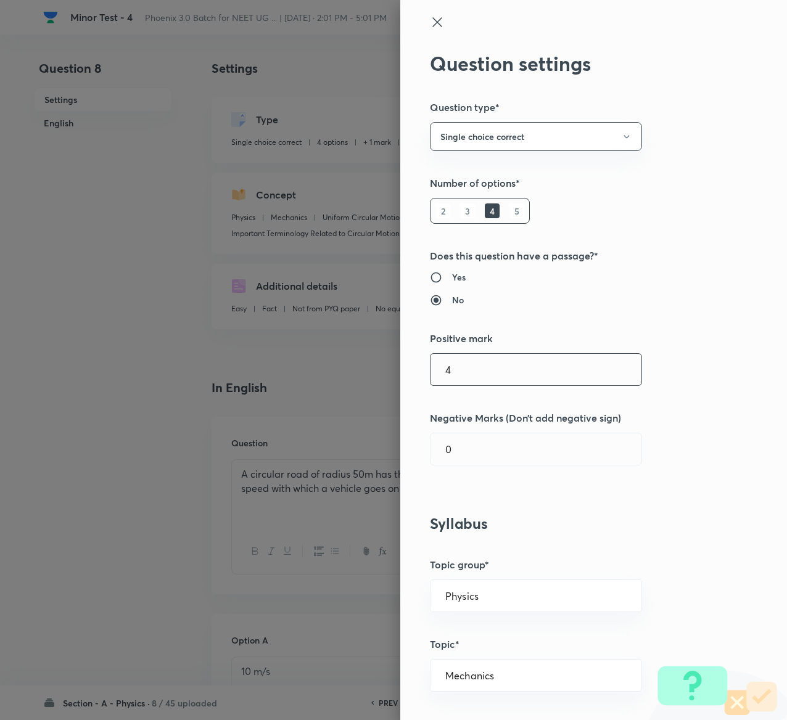
type input "4"
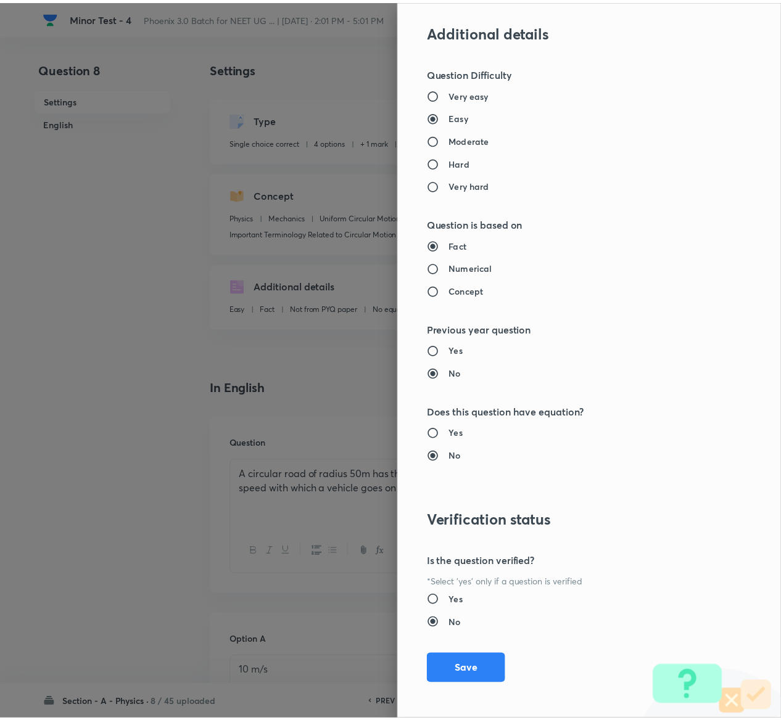
scroll to position [963, 0]
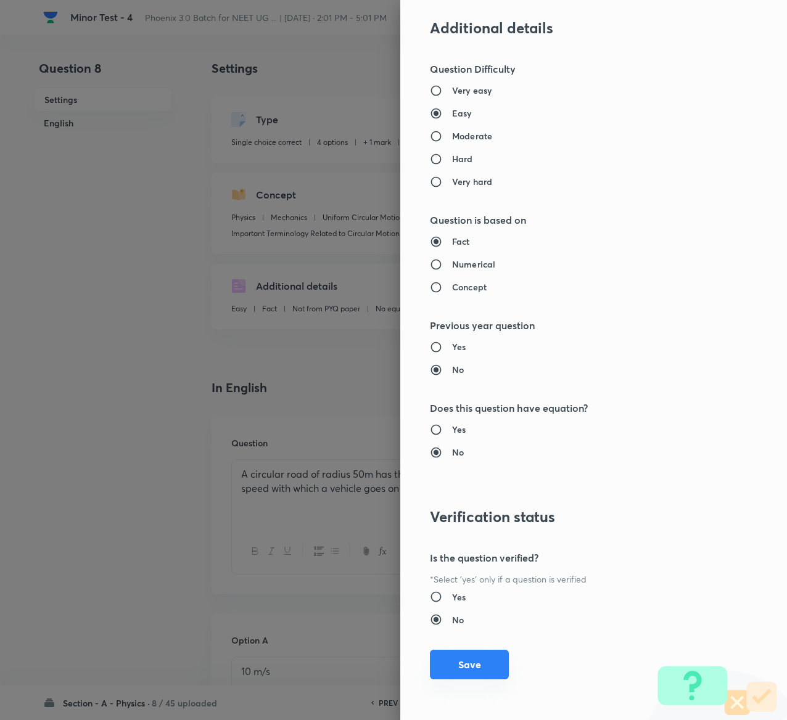
type input "1"
click at [454, 662] on button "Save" at bounding box center [469, 665] width 79 height 30
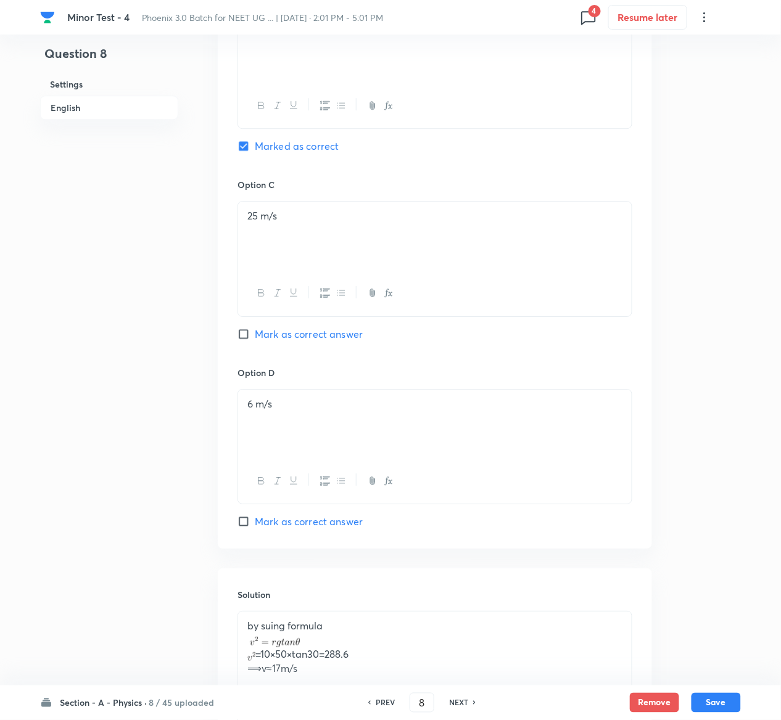
scroll to position [972, 0]
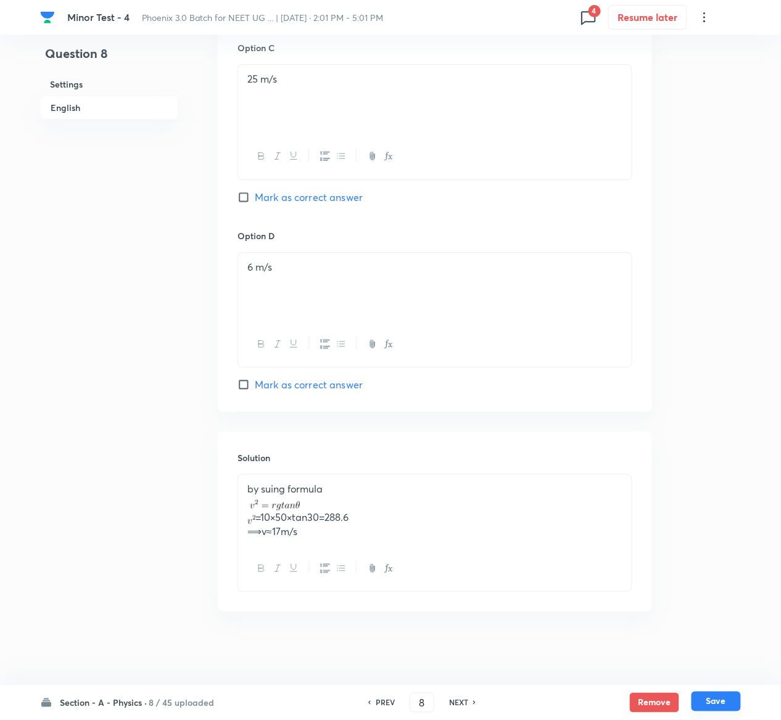
click at [724, 701] on button "Save" at bounding box center [715, 702] width 49 height 20
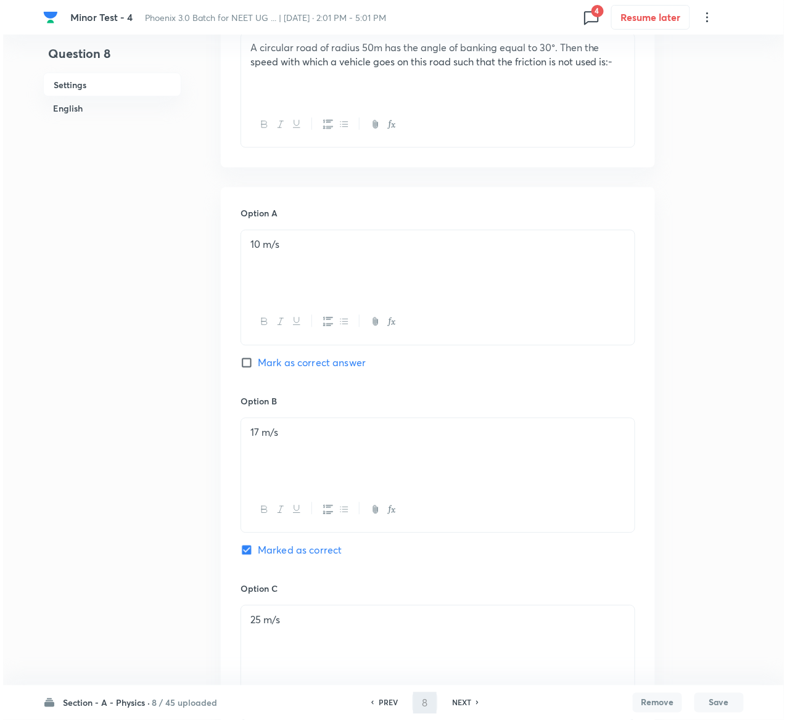
scroll to position [0, 0]
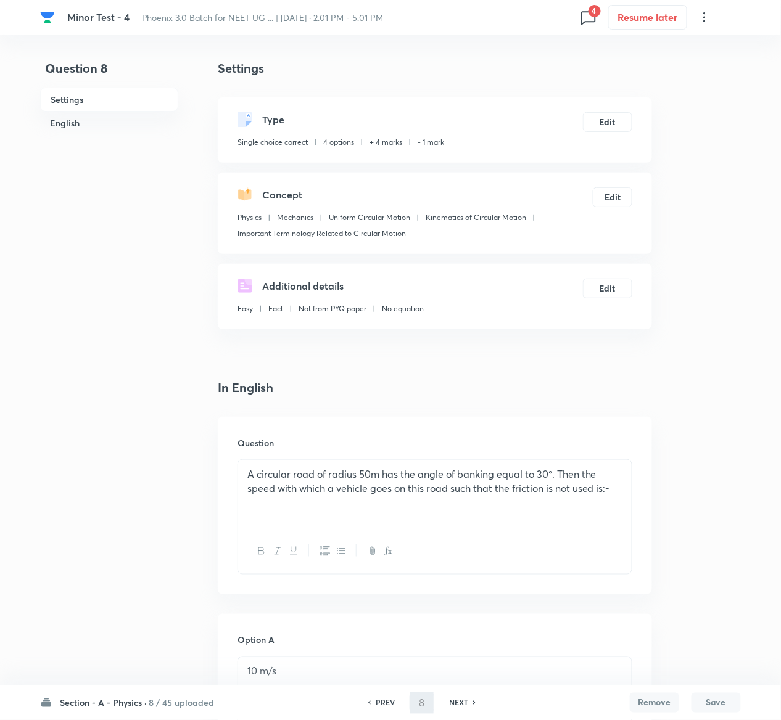
type input "9"
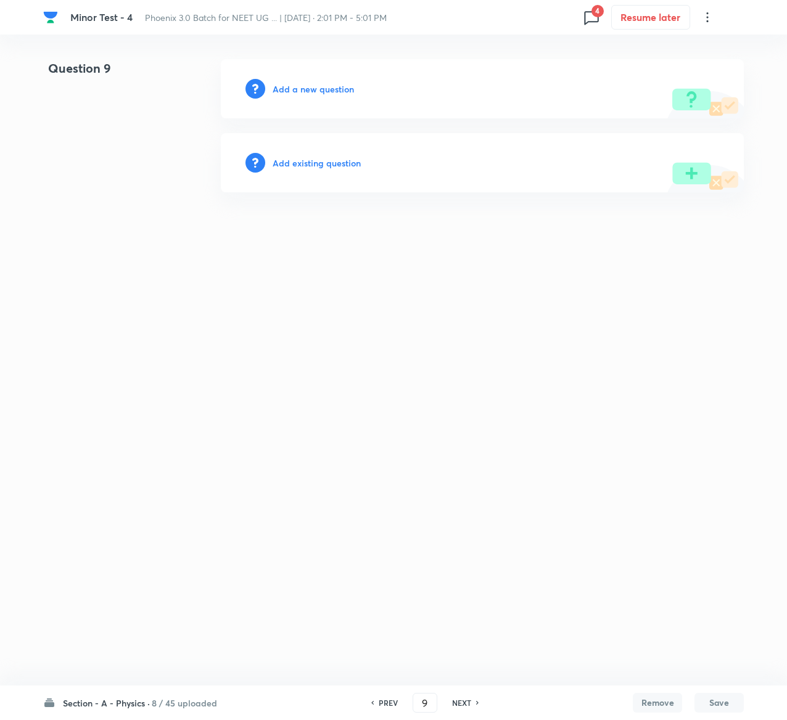
click at [303, 165] on h6 "Add existing question" at bounding box center [317, 163] width 88 height 13
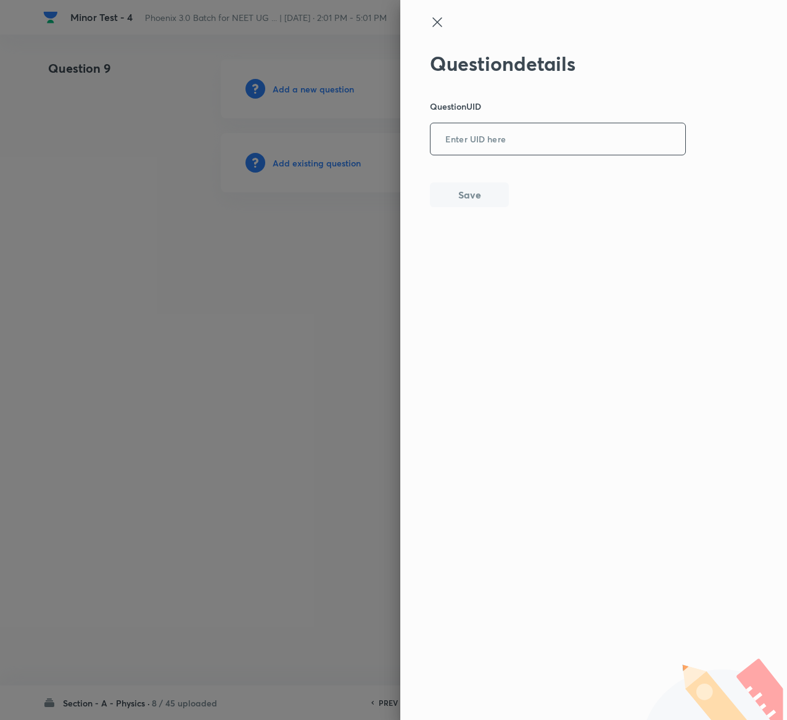
click at [509, 149] on input "text" at bounding box center [557, 140] width 255 height 30
paste input "TXEAT"
type input "TXEAT"
click at [493, 191] on button "Save" at bounding box center [469, 193] width 79 height 25
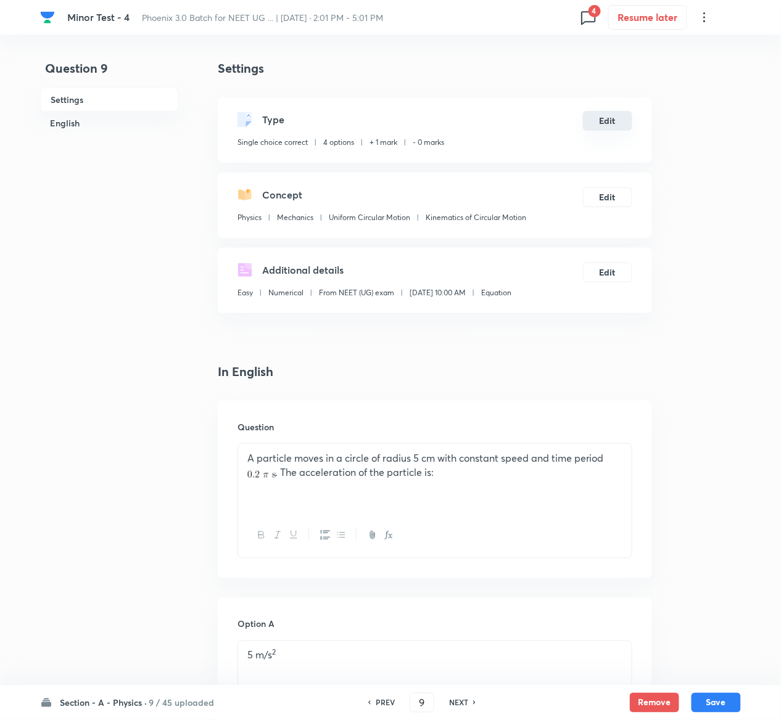
click at [617, 130] on button "Edit" at bounding box center [607, 121] width 49 height 20
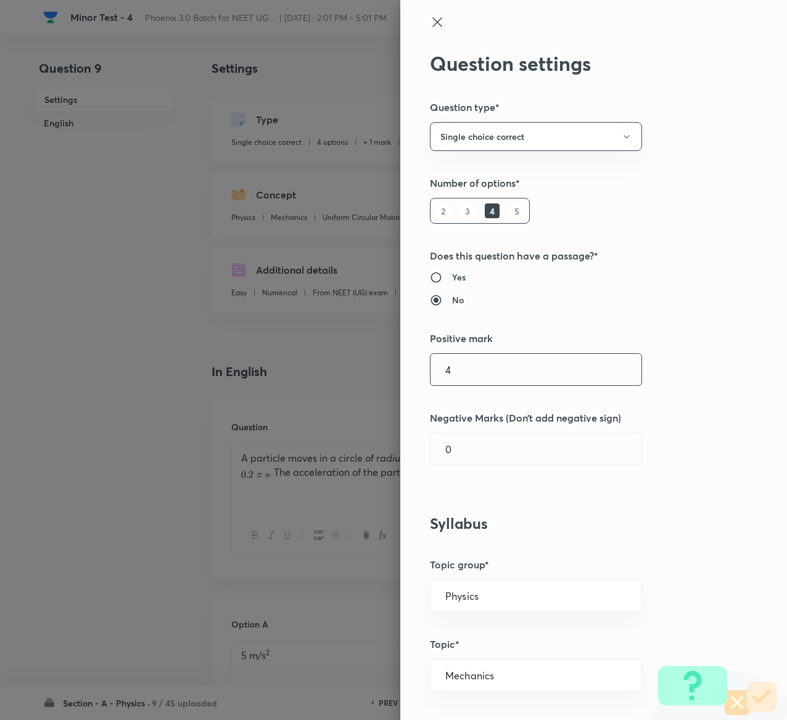
type input "4"
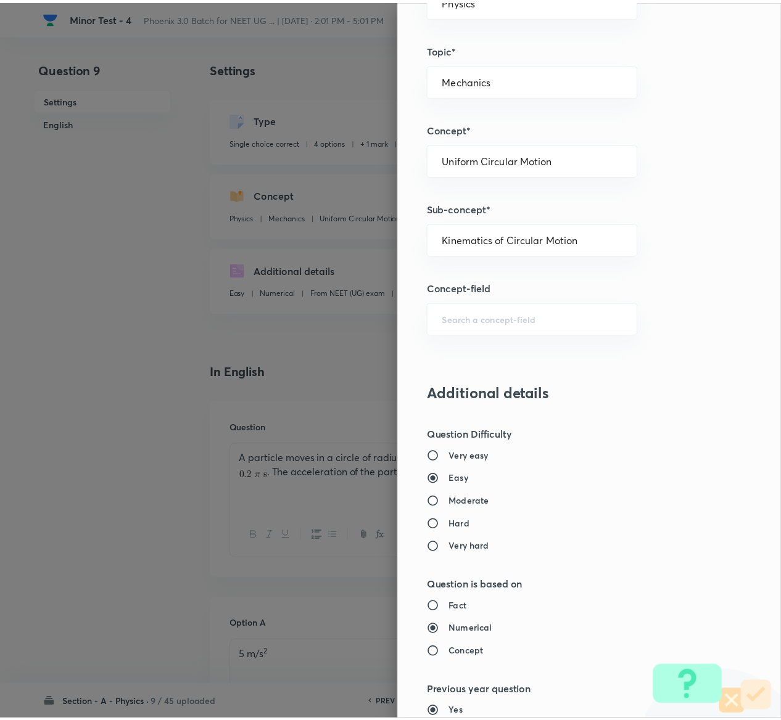
scroll to position [1120, 0]
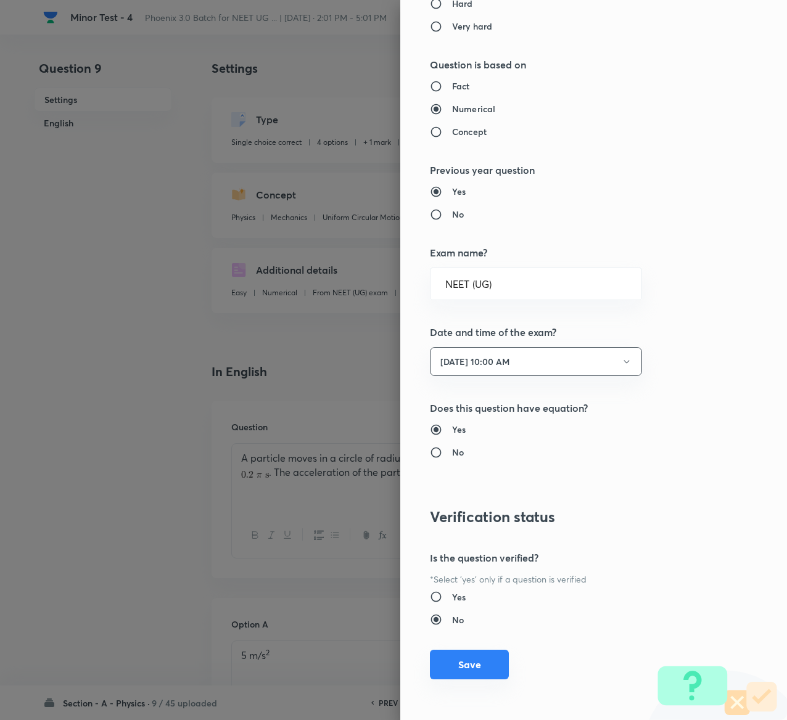
type input "1"
click at [439, 666] on button "Save" at bounding box center [469, 665] width 79 height 30
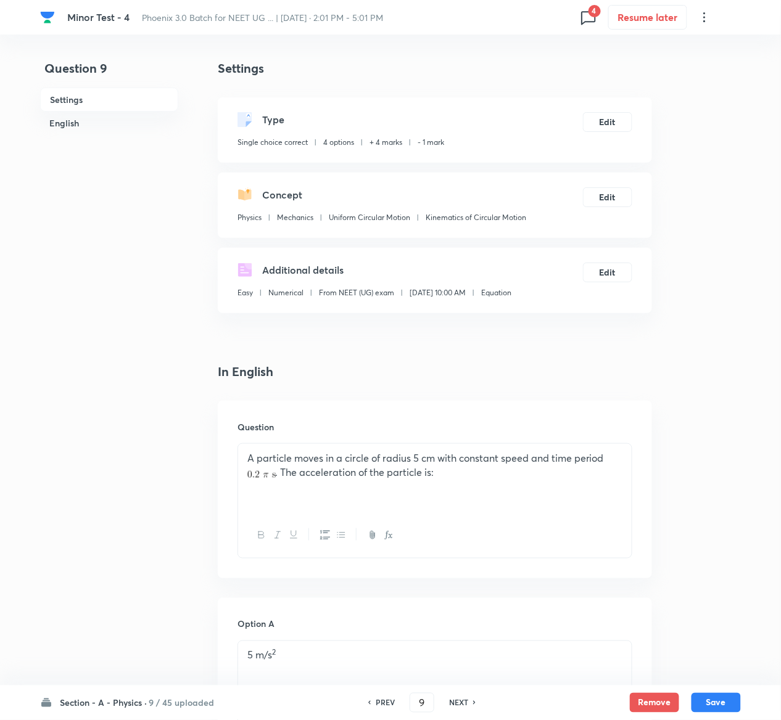
click at [439, 666] on div "Question settings Question type* Single choice correct Number of options* 2 3 4…" at bounding box center [390, 360] width 781 height 720
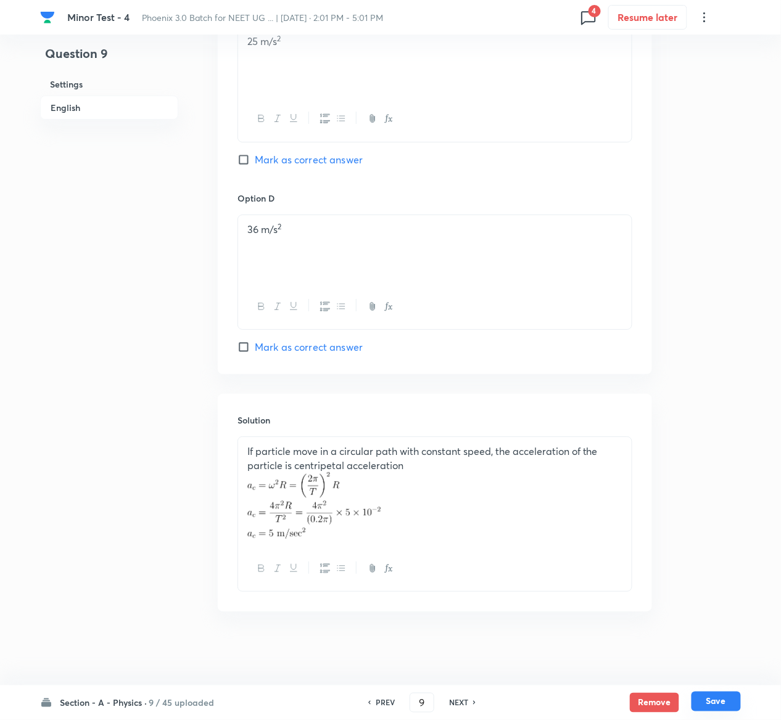
click at [728, 701] on button "Save" at bounding box center [715, 702] width 49 height 20
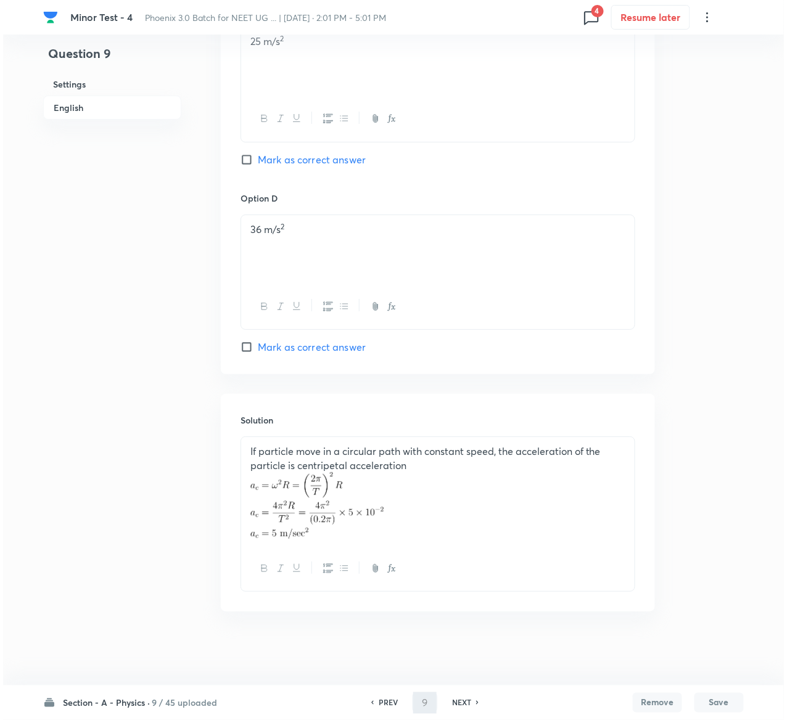
scroll to position [0, 0]
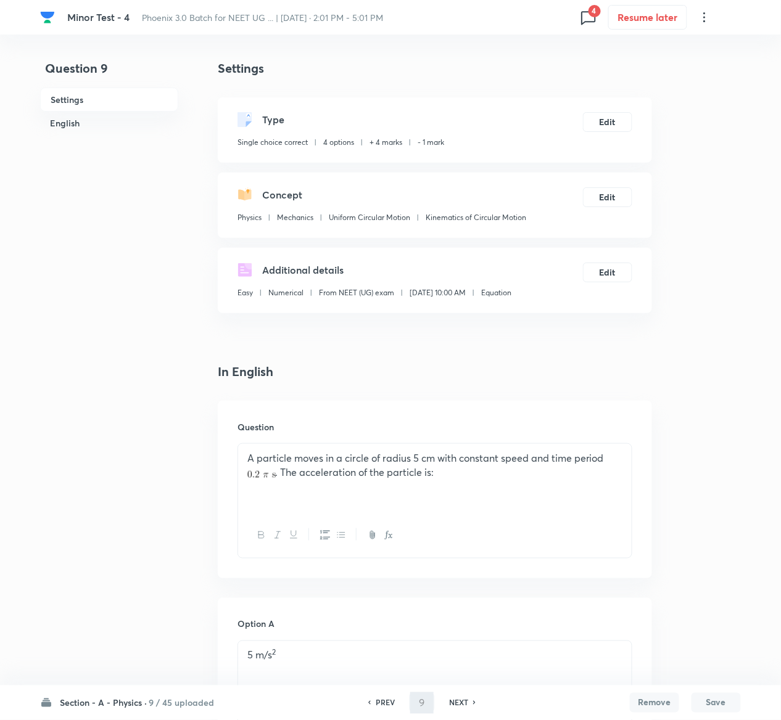
type input "10"
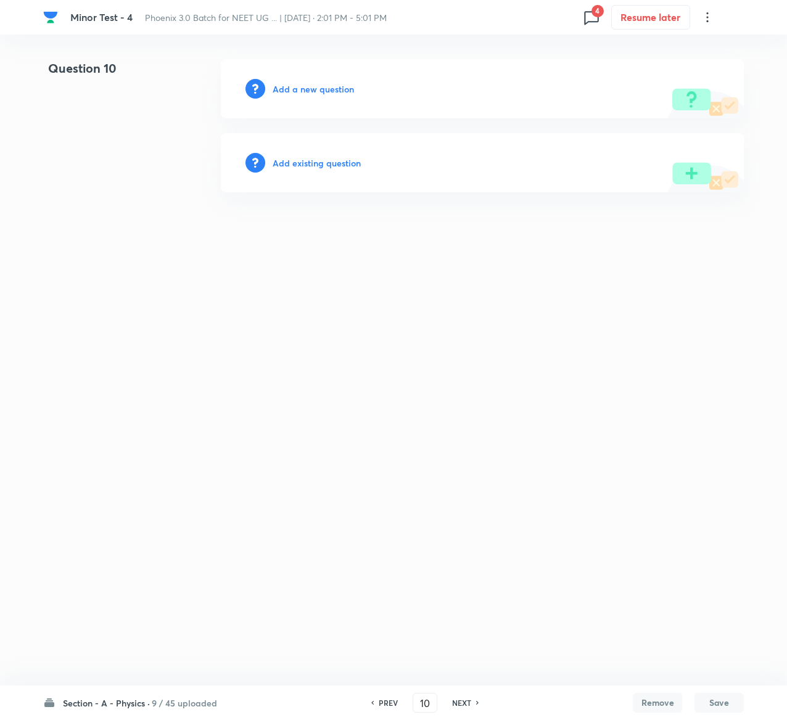
click at [332, 162] on h6 "Add existing question" at bounding box center [317, 163] width 88 height 13
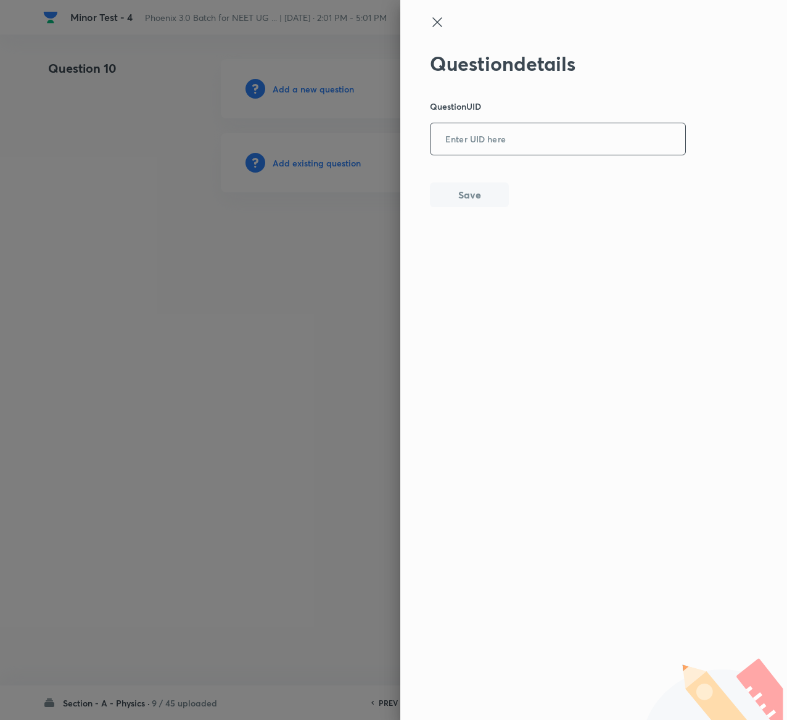
click at [548, 139] on input "text" at bounding box center [557, 140] width 255 height 30
paste input "LJJVG"
type input "LJJVG"
click at [480, 199] on button "Save" at bounding box center [469, 193] width 79 height 25
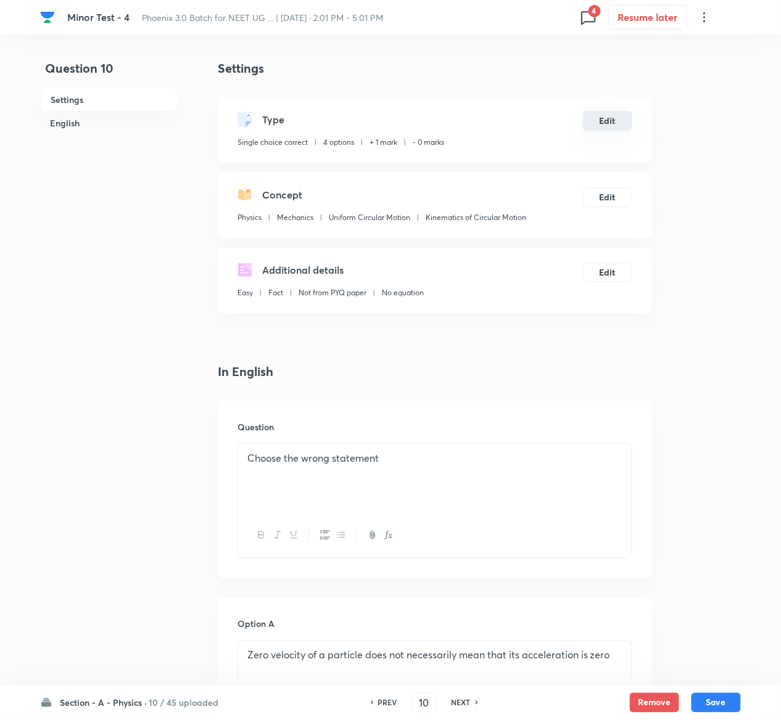
click at [602, 118] on button "Edit" at bounding box center [607, 121] width 49 height 20
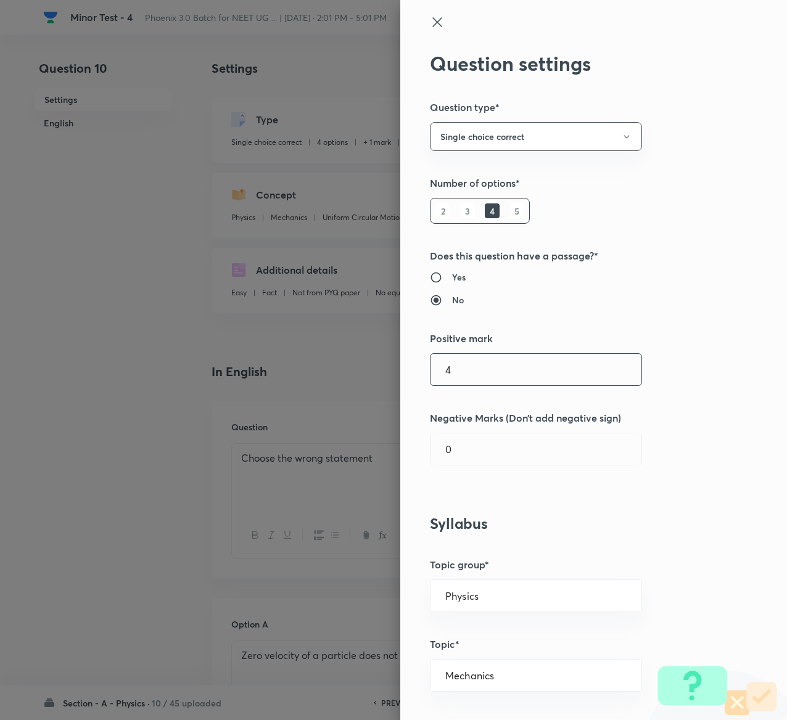
type input "4"
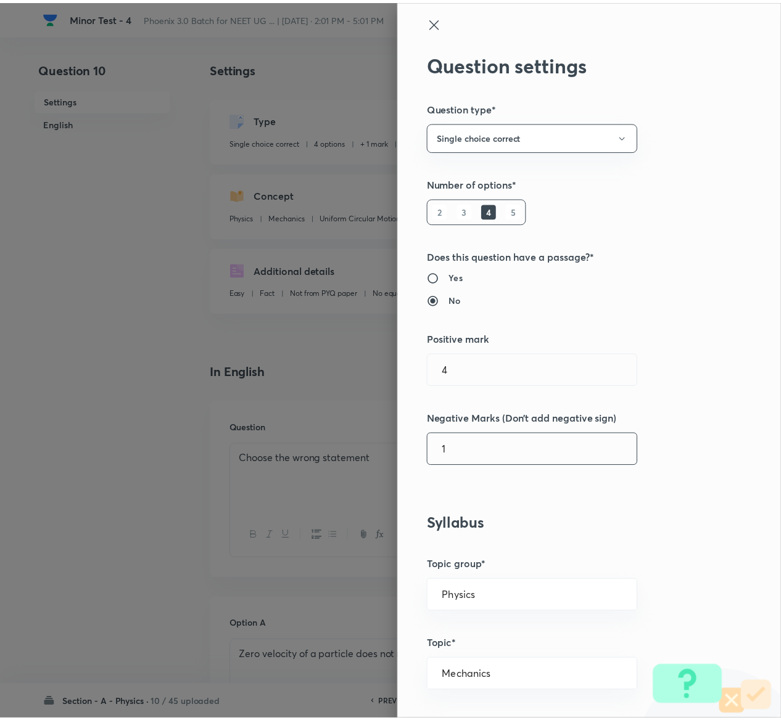
scroll to position [963, 0]
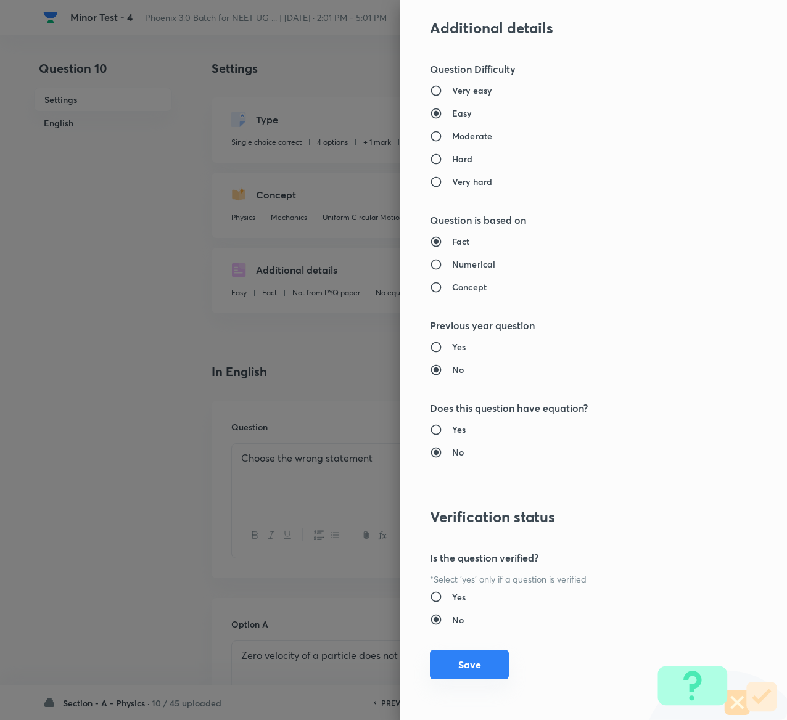
type input "1"
click at [448, 658] on button "Save" at bounding box center [469, 665] width 79 height 30
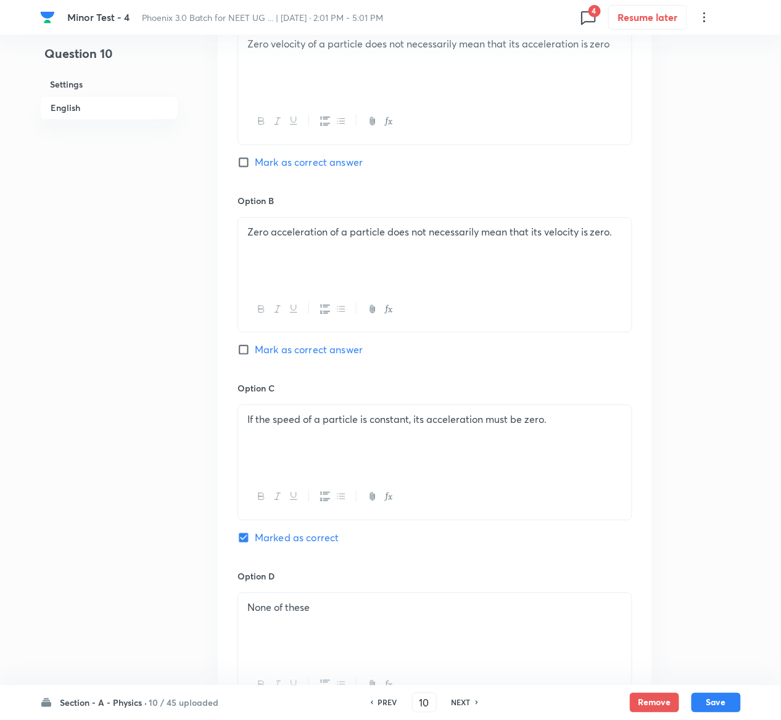
scroll to position [953, 0]
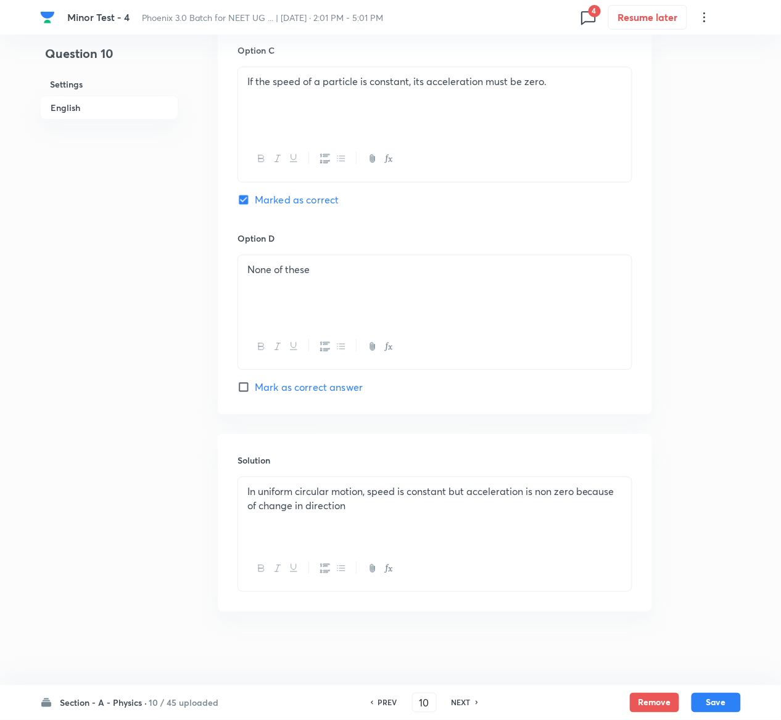
click at [716, 688] on div "Section - A - Physics · 10 / 45 uploaded PREV 10 ​ NEXT Remove Save" at bounding box center [390, 703] width 701 height 35
click at [719, 698] on button "Save" at bounding box center [715, 702] width 49 height 20
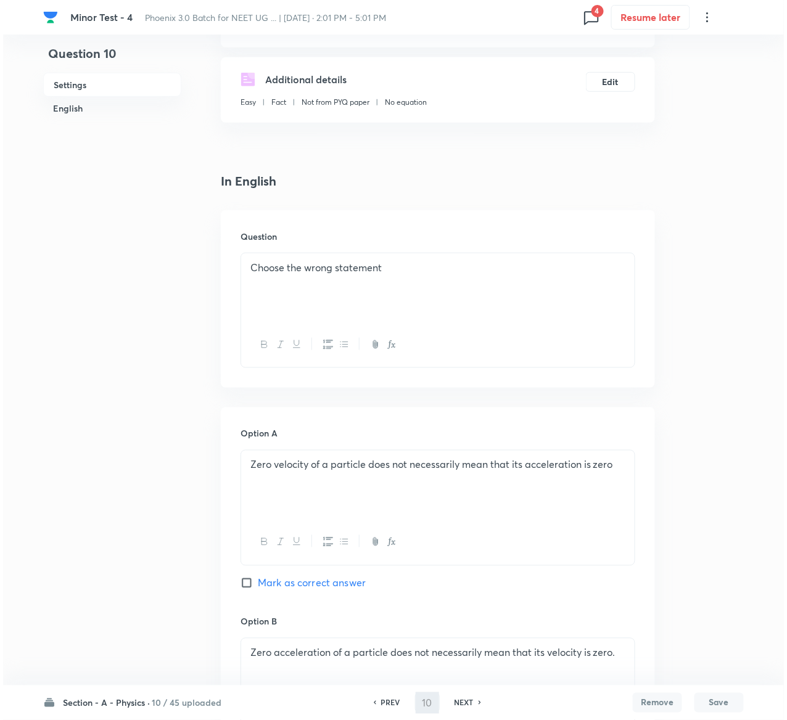
scroll to position [0, 0]
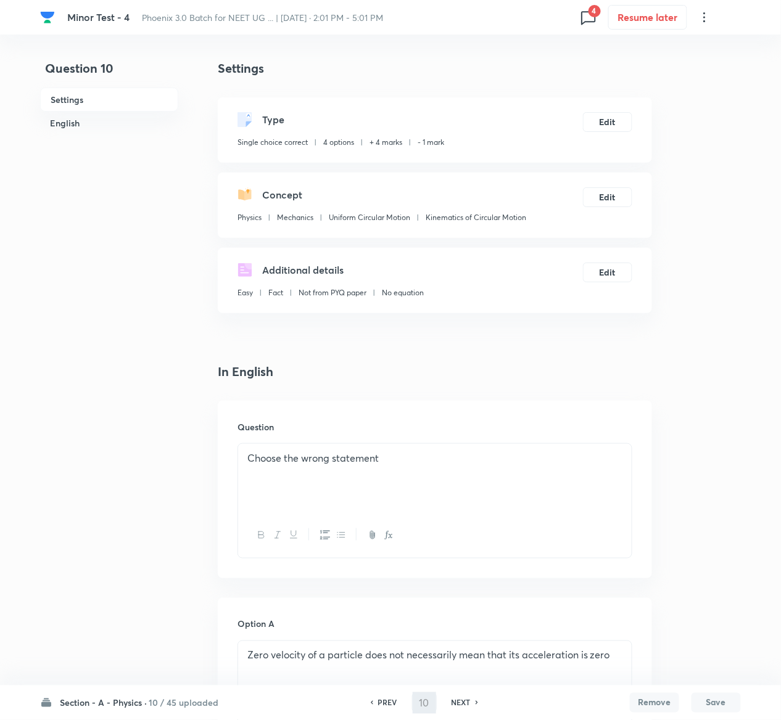
type input "11"
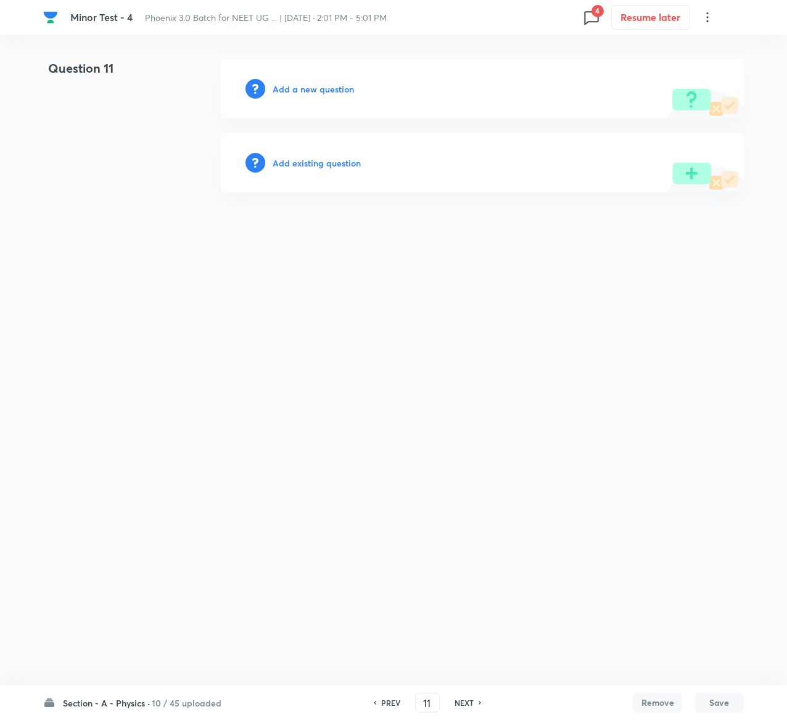
click at [350, 165] on h6 "Add existing question" at bounding box center [317, 163] width 88 height 13
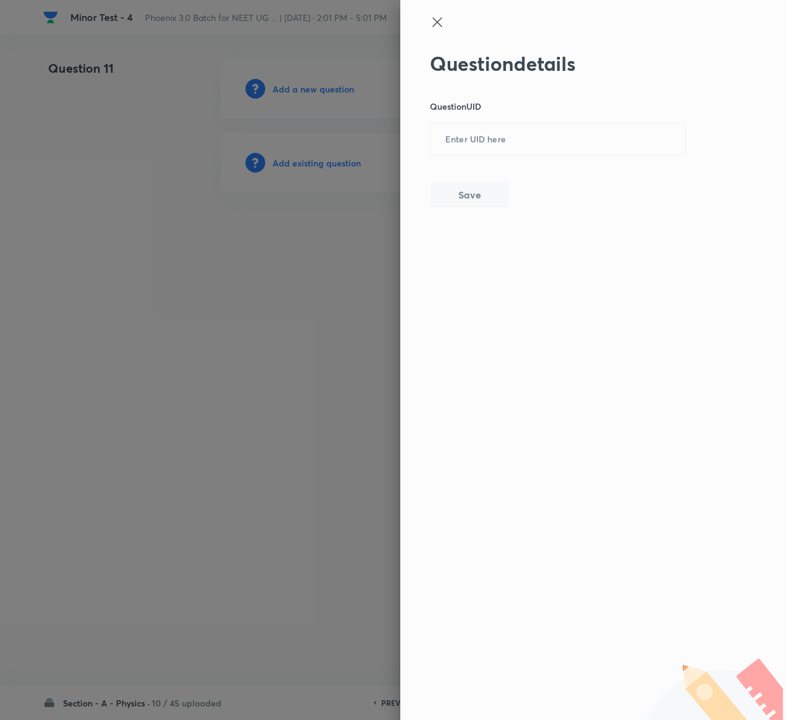
click at [490, 160] on div "Question details Question UID ​ Save" at bounding box center [558, 129] width 257 height 155
click at [501, 146] on input "text" at bounding box center [557, 140] width 255 height 30
paste input "FC8XA"
type input "FC8XA"
click at [488, 200] on button "Save" at bounding box center [469, 193] width 79 height 25
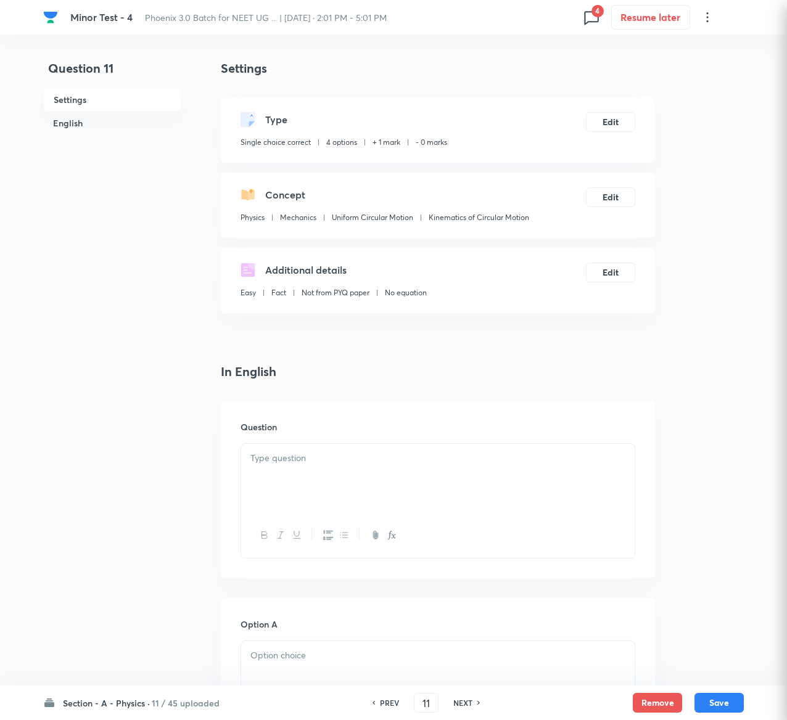
checkbox input "true"
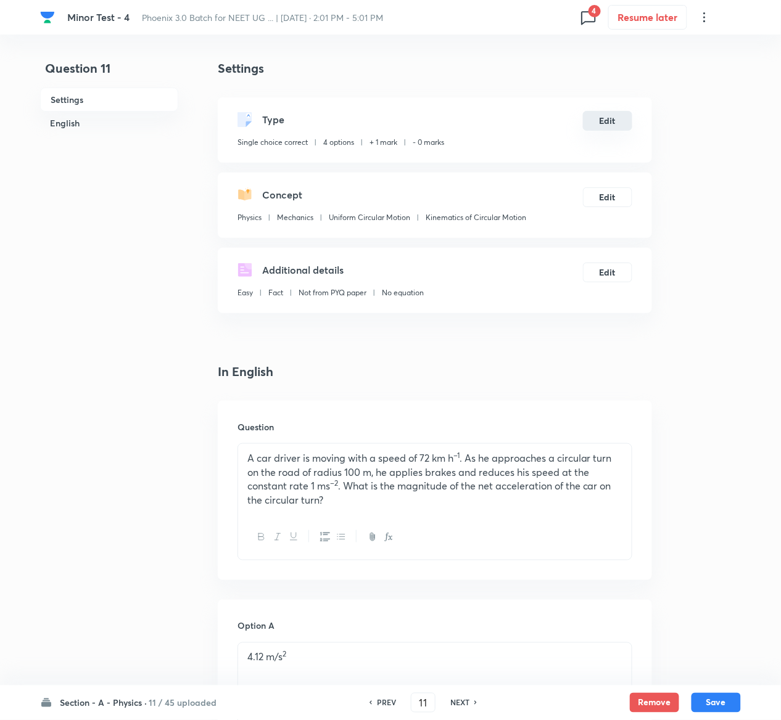
click at [611, 120] on button "Edit" at bounding box center [607, 121] width 49 height 20
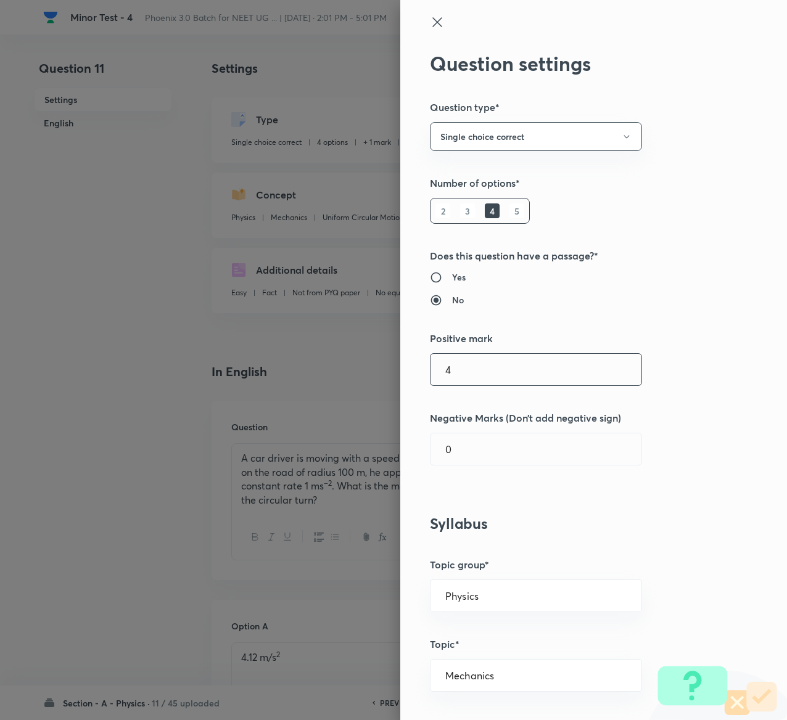
type input "4"
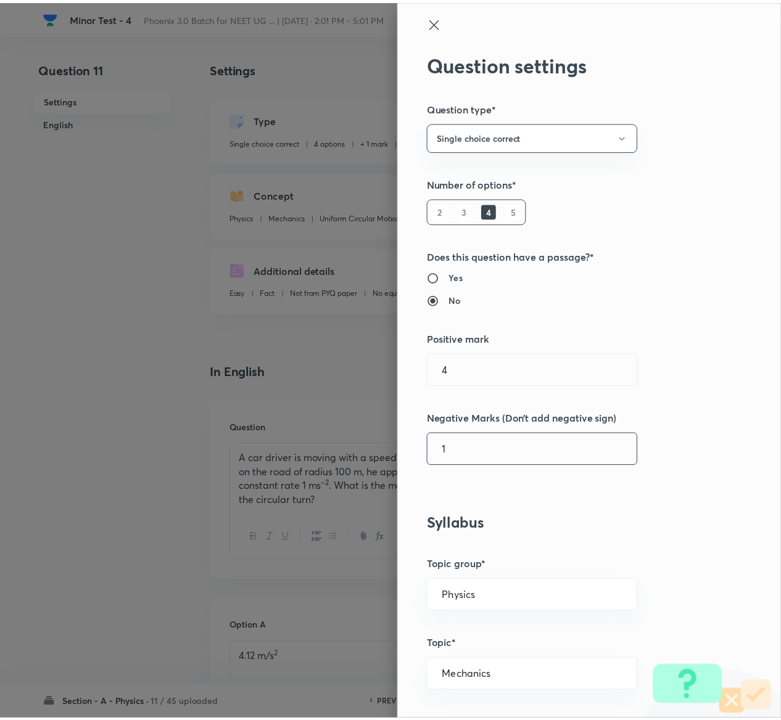
scroll to position [963, 0]
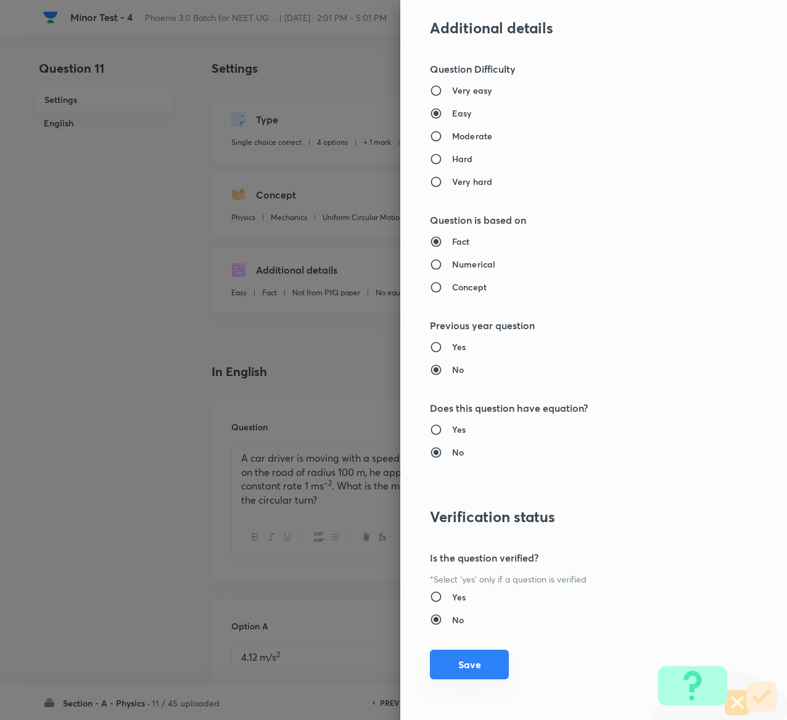
type input "1"
click at [445, 653] on button "Save" at bounding box center [469, 665] width 79 height 30
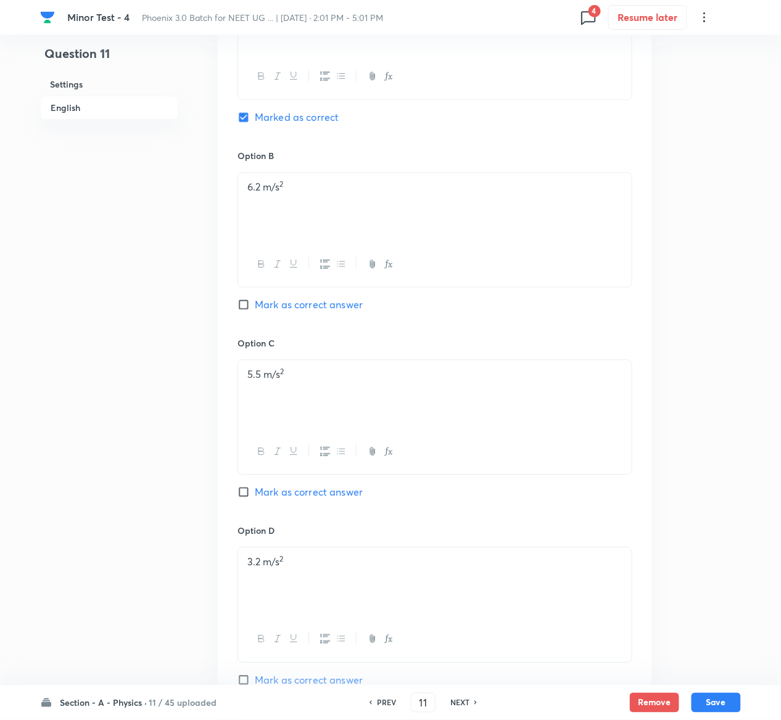
scroll to position [1171, 0]
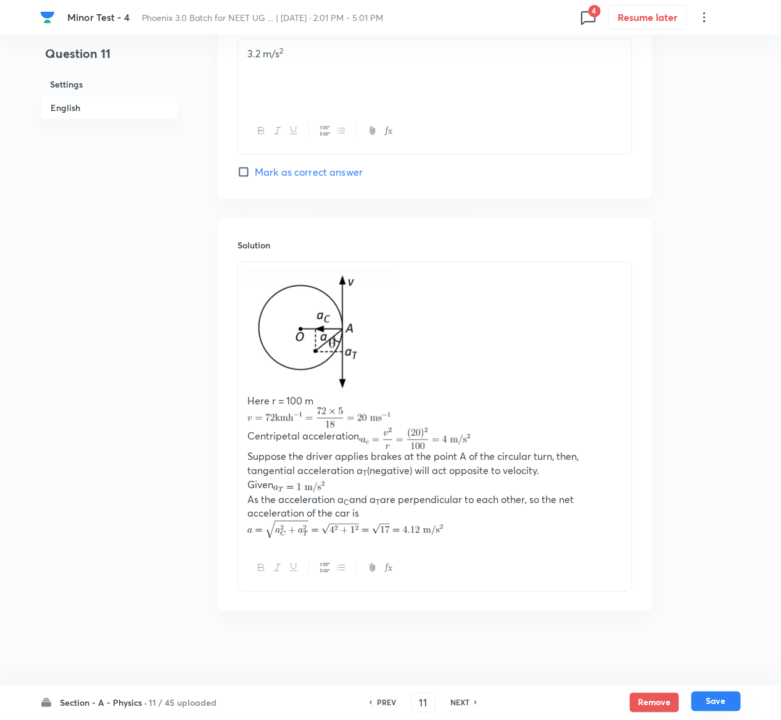
click at [723, 706] on button "Save" at bounding box center [715, 702] width 49 height 20
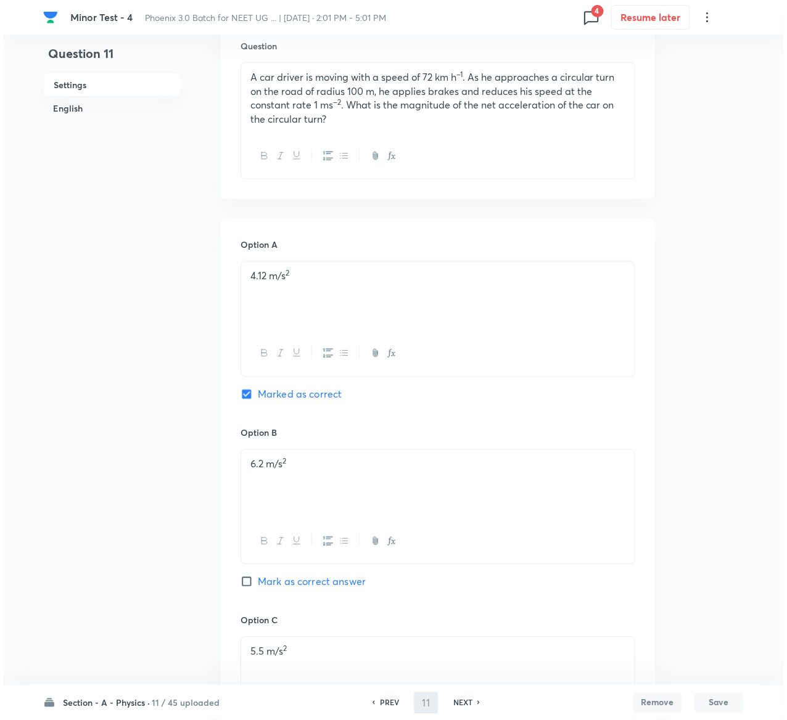
scroll to position [0, 0]
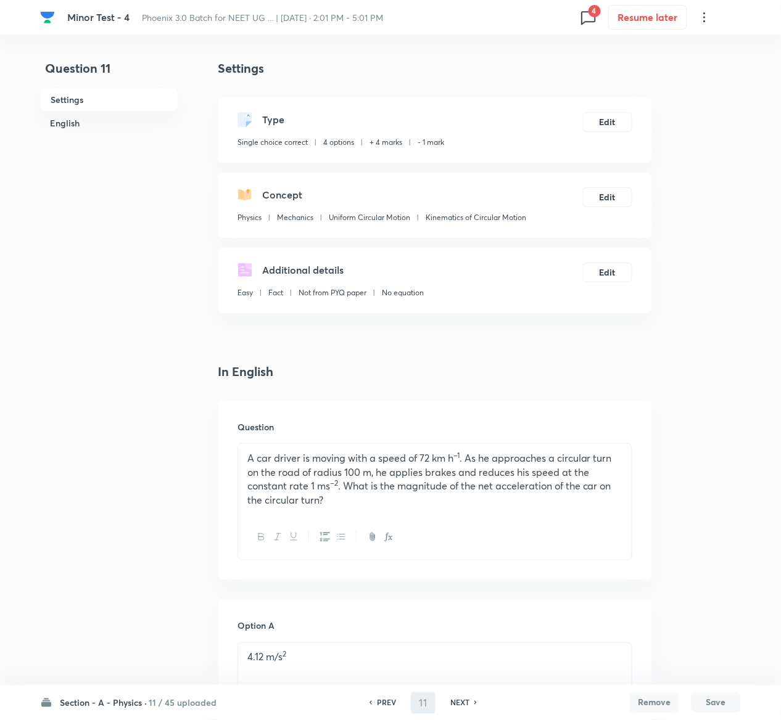
type input "12"
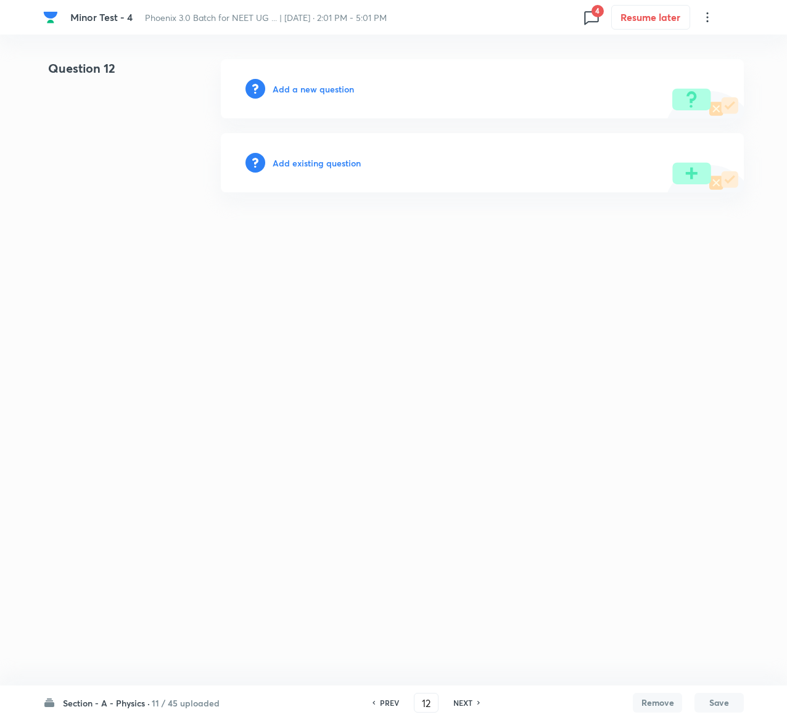
click at [334, 155] on div "Add existing question" at bounding box center [482, 162] width 523 height 59
click at [334, 162] on h6 "Add existing question" at bounding box center [317, 163] width 88 height 13
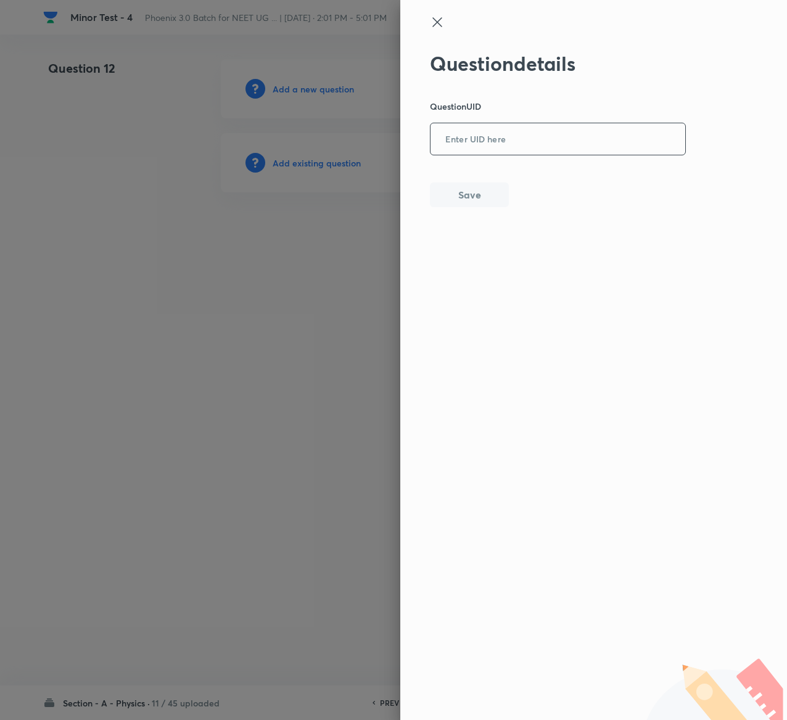
click at [490, 128] on input "text" at bounding box center [557, 140] width 255 height 30
paste input "AUZD3"
type input "AUZD3"
click at [490, 189] on button "Save" at bounding box center [469, 193] width 79 height 25
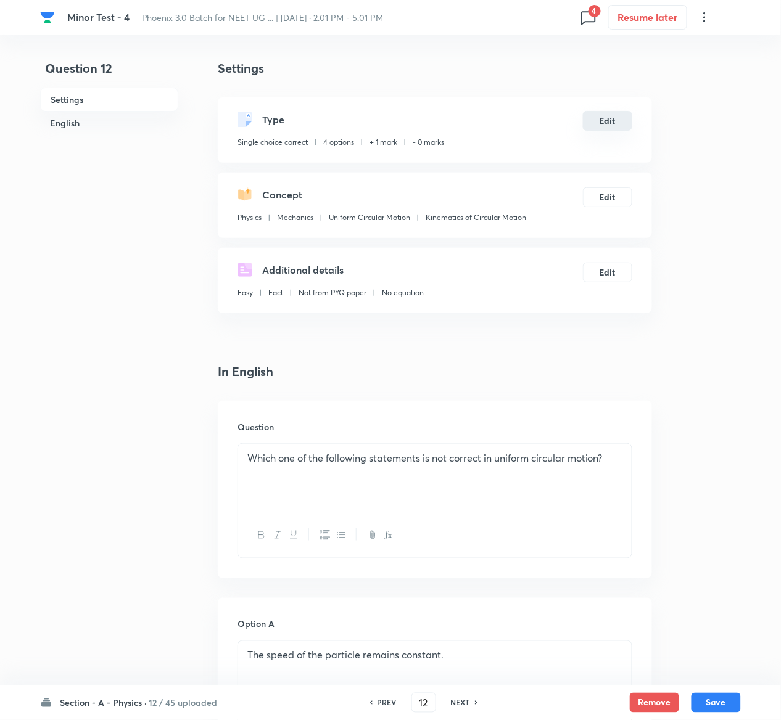
click at [610, 123] on button "Edit" at bounding box center [607, 121] width 49 height 20
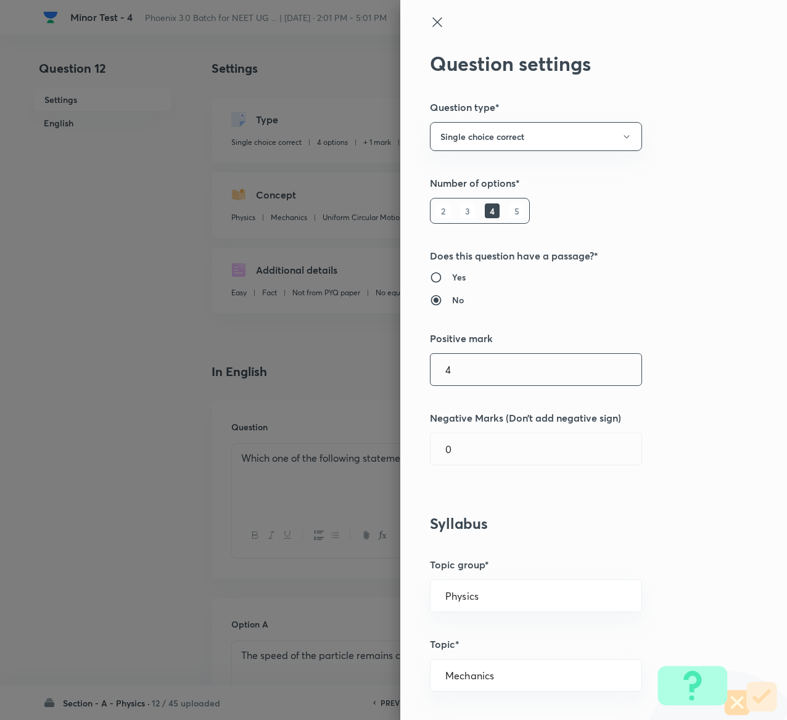
type input "4"
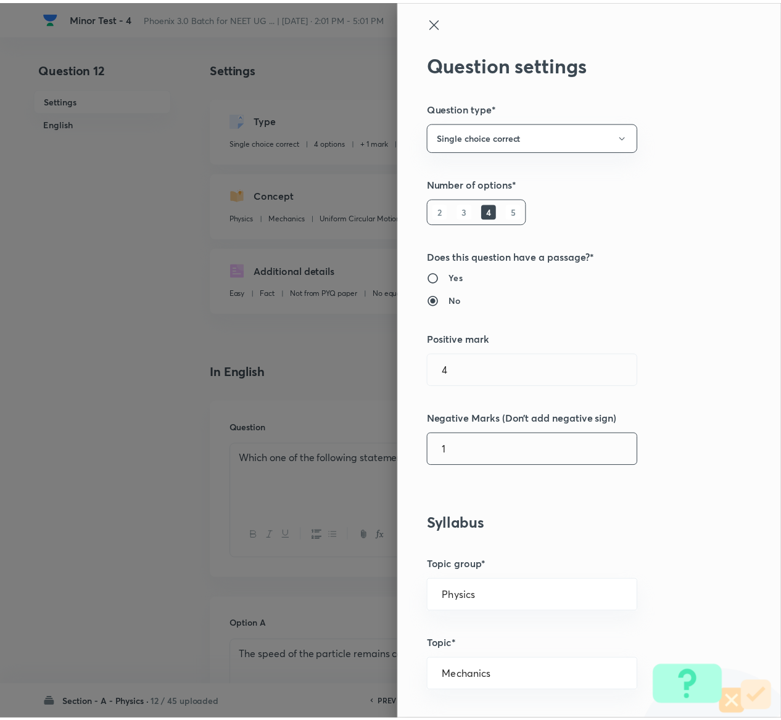
scroll to position [963, 0]
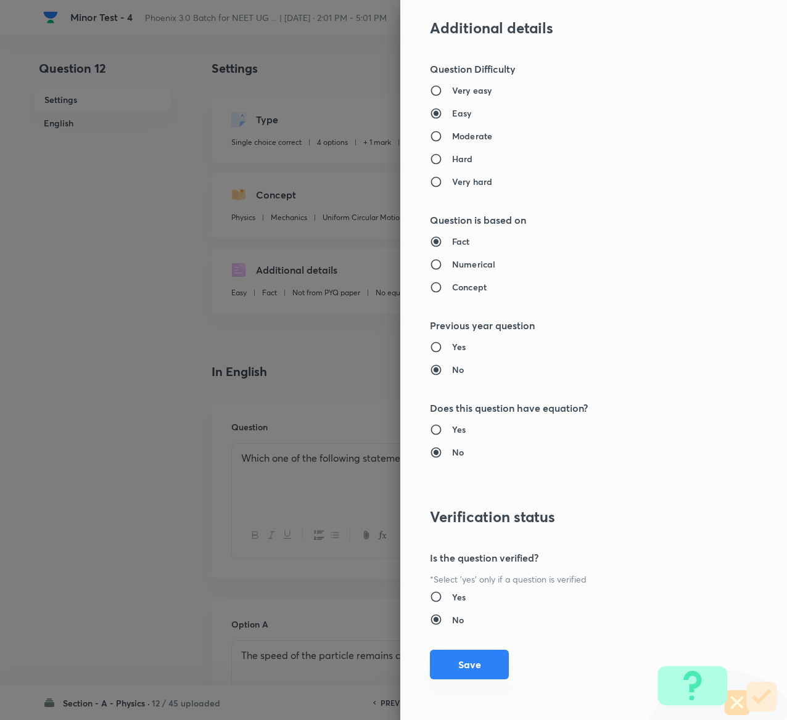
type input "1"
click at [461, 661] on button "Save" at bounding box center [469, 665] width 79 height 30
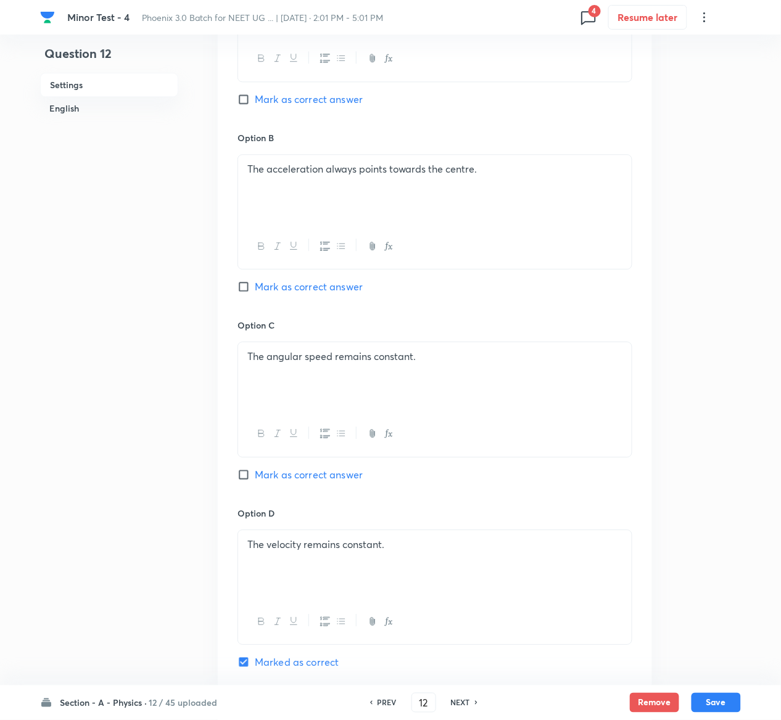
scroll to position [953, 0]
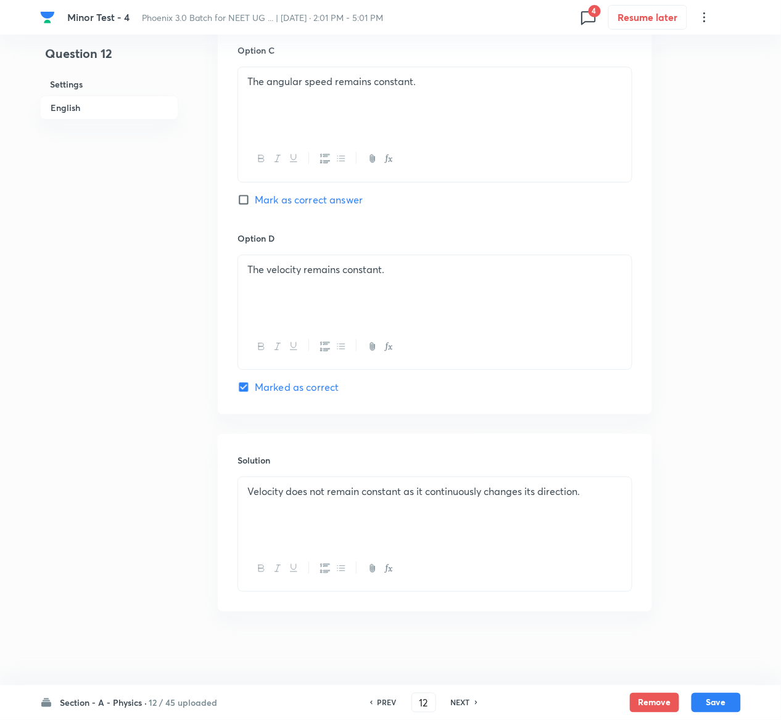
click at [727, 693] on button "Save" at bounding box center [715, 703] width 49 height 20
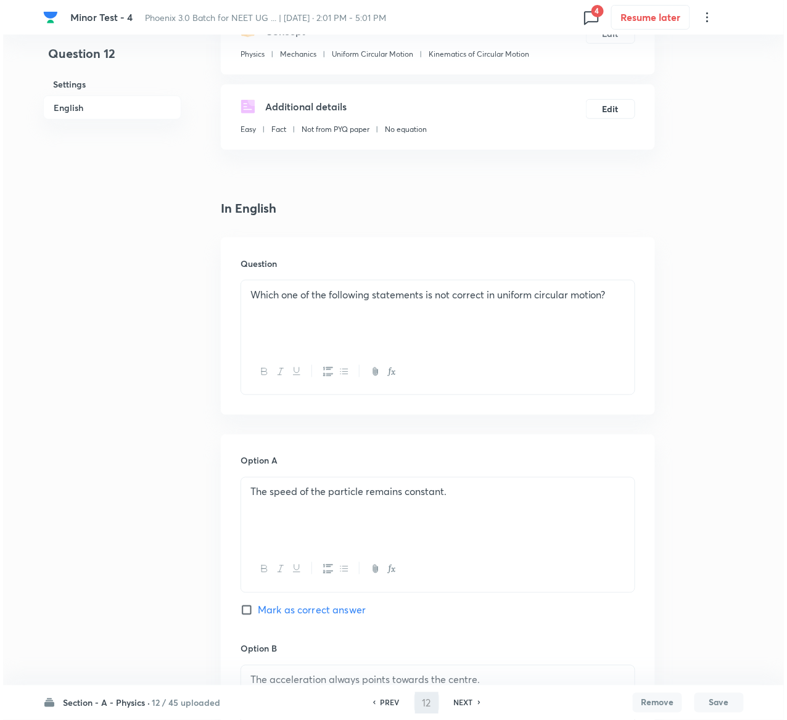
scroll to position [0, 0]
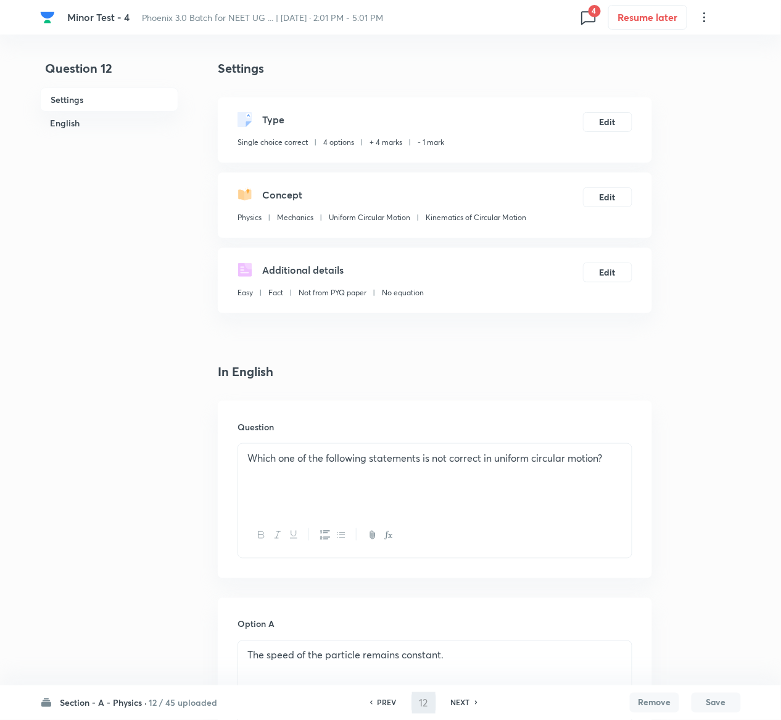
type input "13"
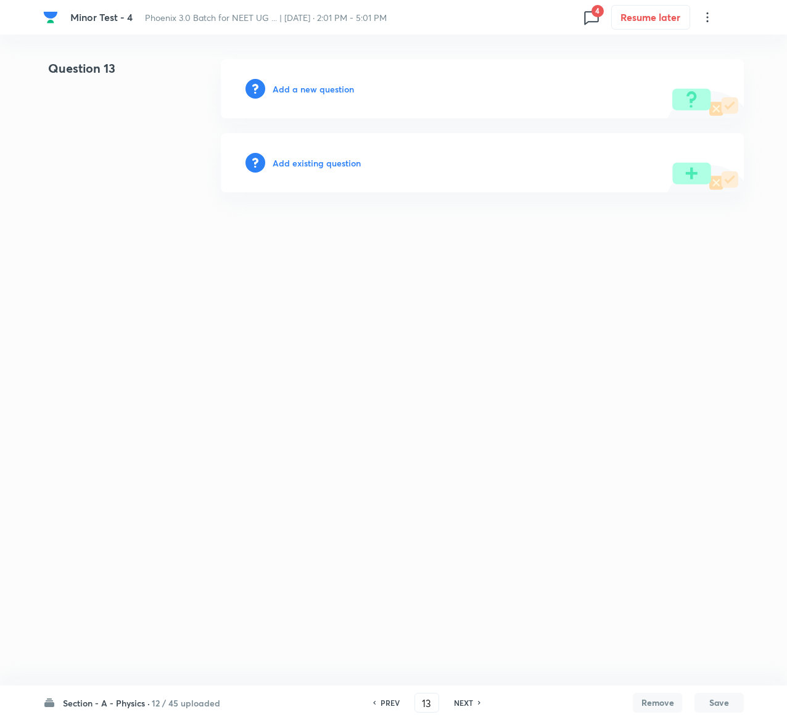
click at [348, 158] on h6 "Add existing question" at bounding box center [317, 163] width 88 height 13
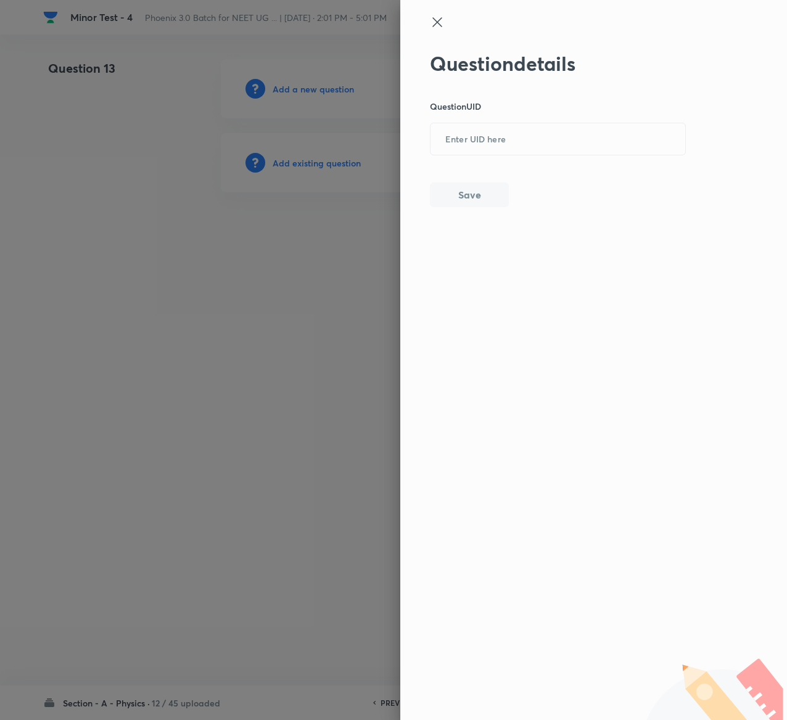
click at [532, 113] on div "Question details Question UID ​ Save" at bounding box center [558, 129] width 257 height 155
click at [529, 125] on input "text" at bounding box center [557, 140] width 255 height 30
paste input "BEWIJ"
type input "BEWIJ"
click at [472, 195] on button "Save" at bounding box center [469, 193] width 79 height 25
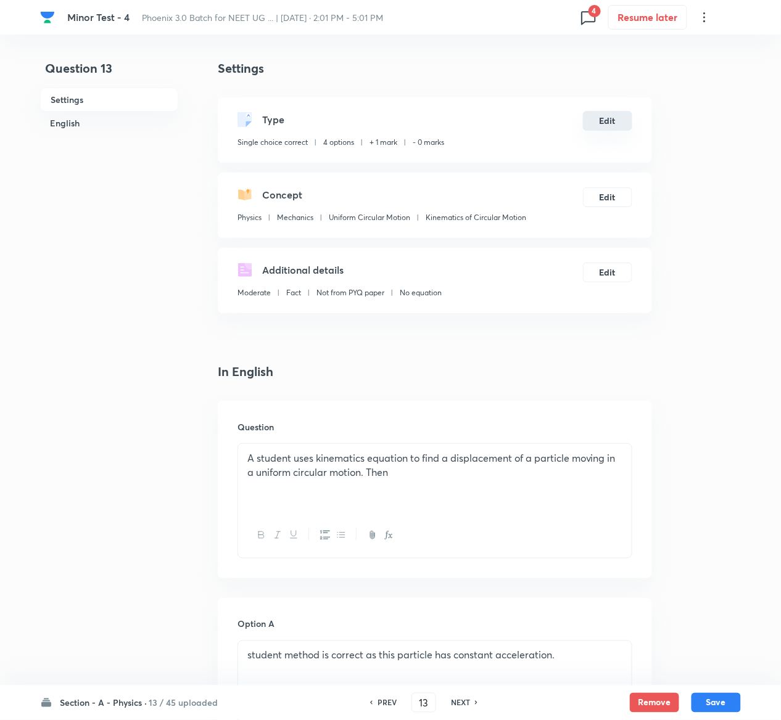
click at [606, 125] on button "Edit" at bounding box center [607, 121] width 49 height 20
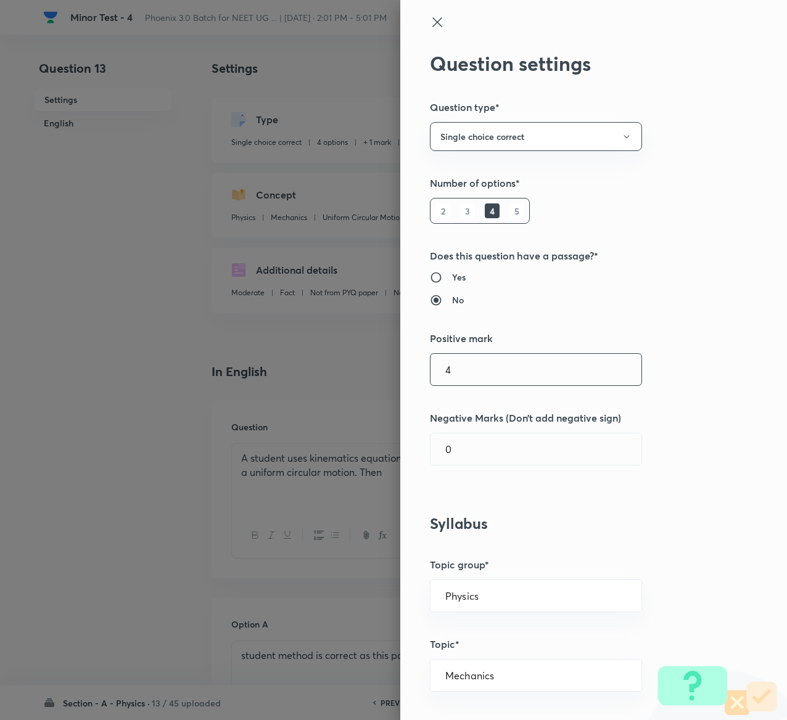
type input "4"
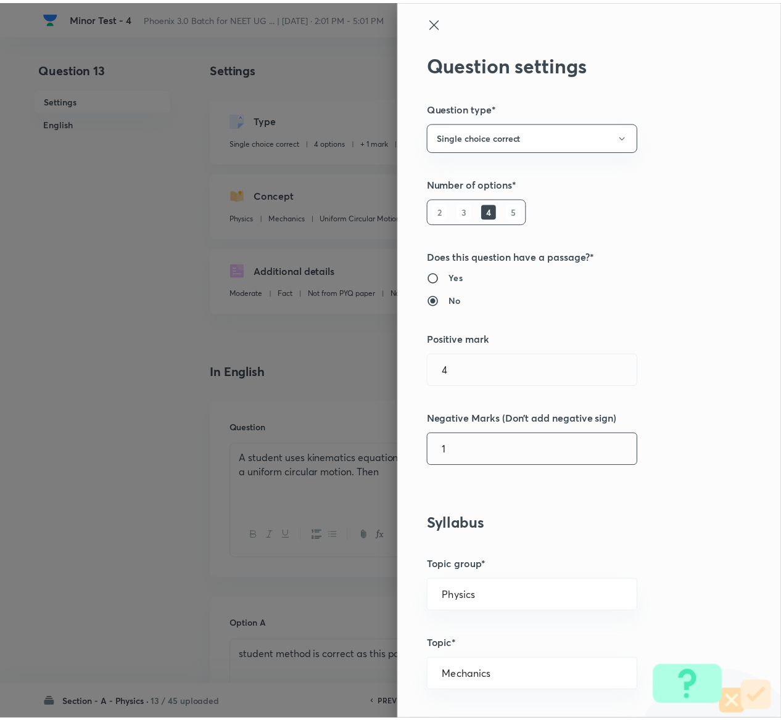
scroll to position [963, 0]
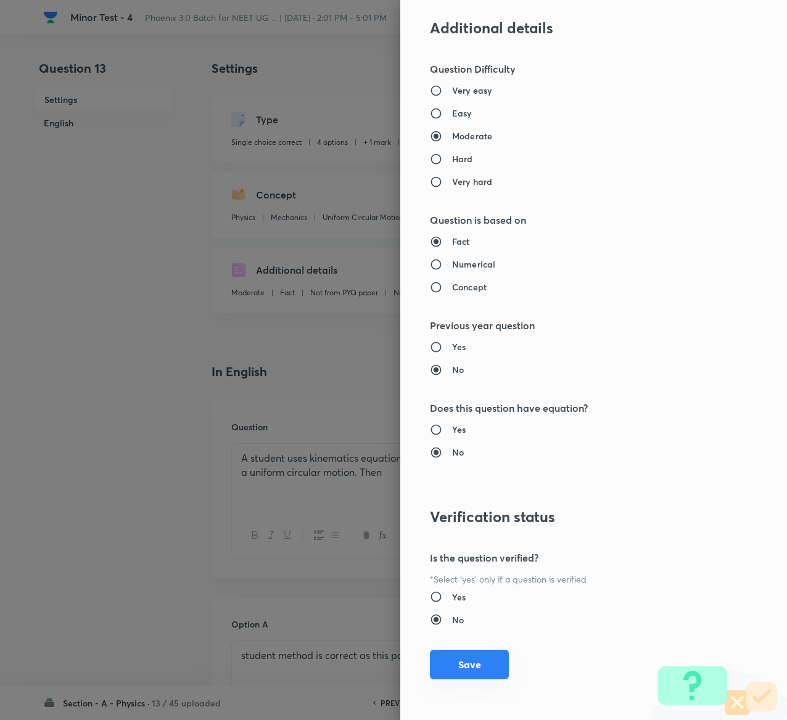
type input "1"
click at [472, 675] on button "Save" at bounding box center [469, 665] width 79 height 30
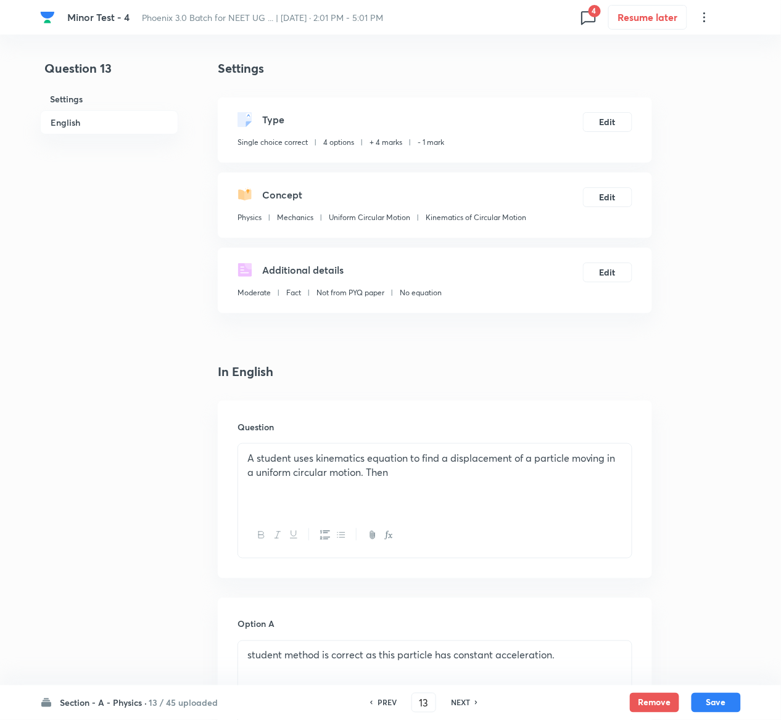
scroll to position [953, 0]
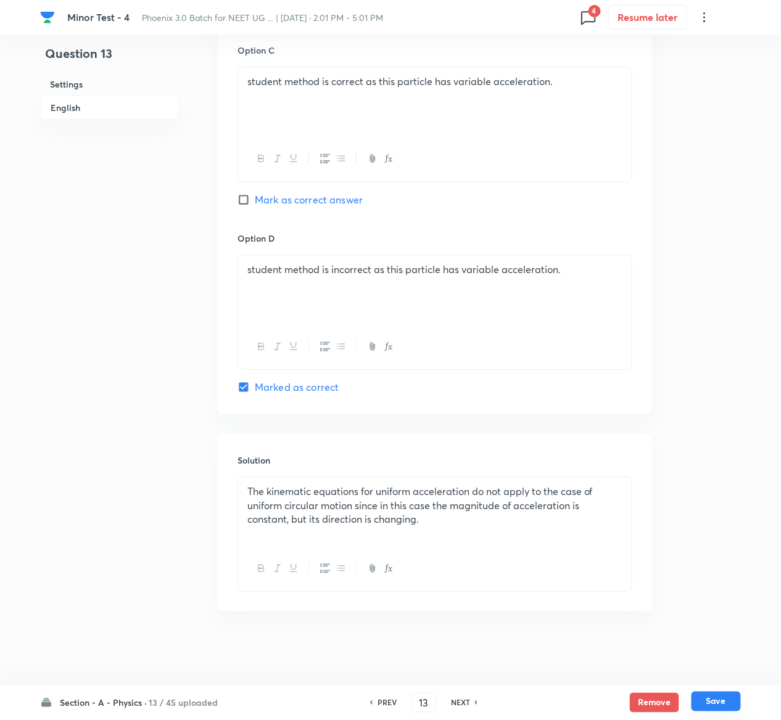
click at [725, 703] on button "Save" at bounding box center [715, 702] width 49 height 20
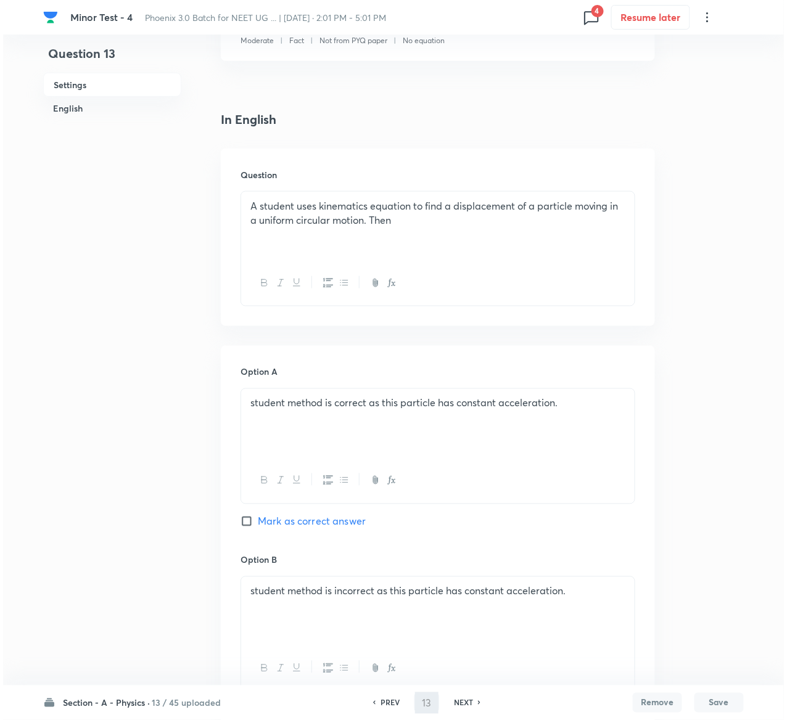
scroll to position [0, 0]
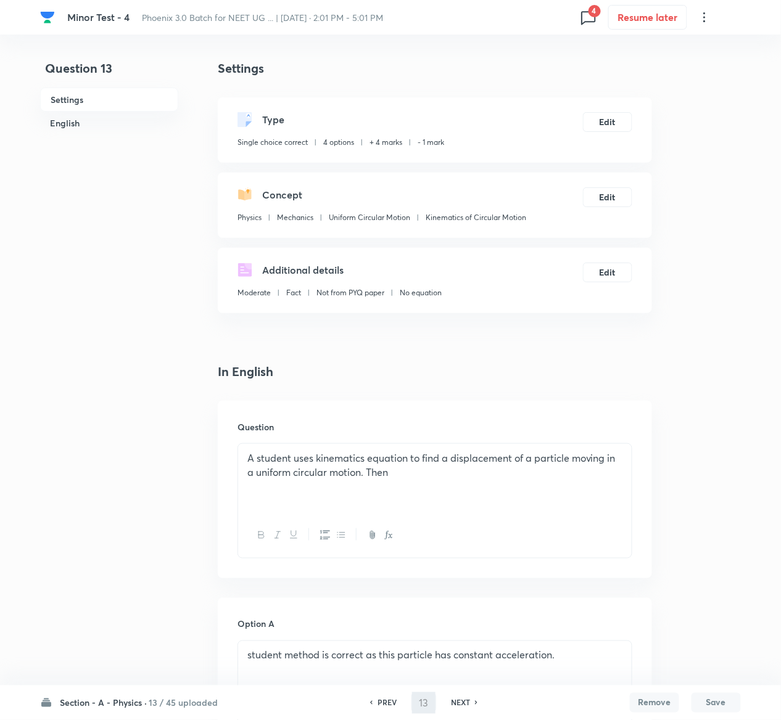
type input "14"
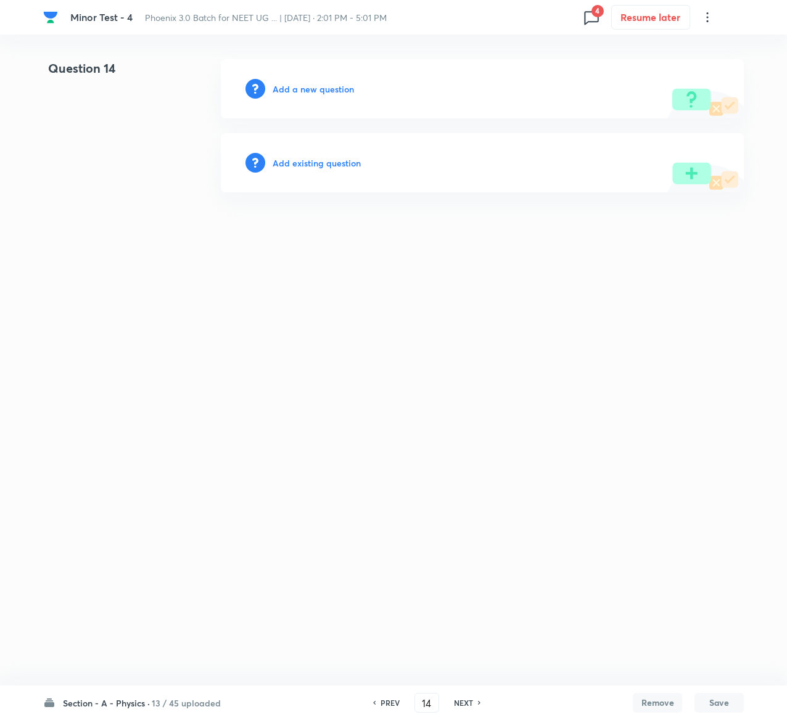
click at [337, 163] on h6 "Add existing question" at bounding box center [317, 163] width 88 height 13
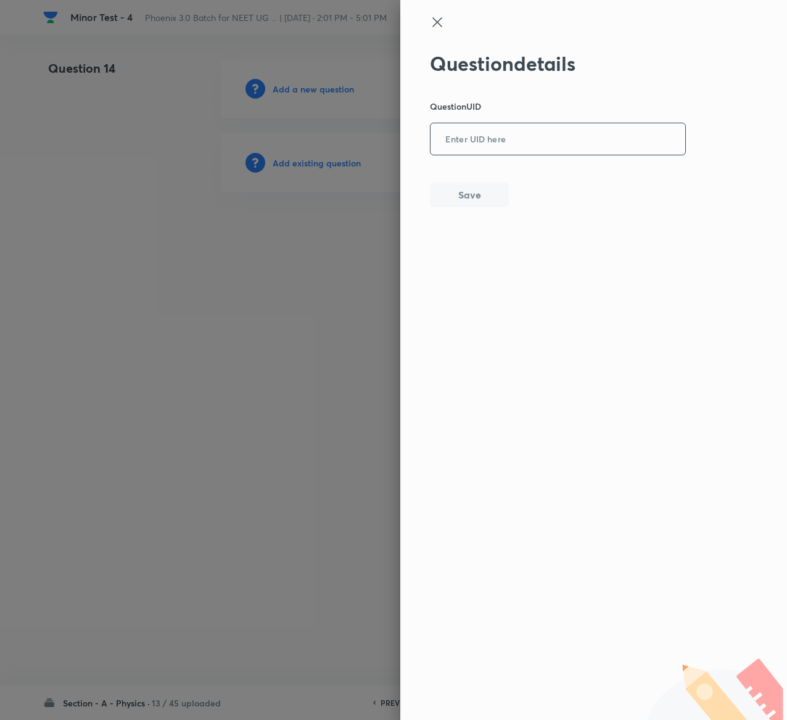
click at [492, 135] on input "text" at bounding box center [557, 140] width 255 height 30
paste input "OPMTA"
type input "OPMTA"
click at [465, 200] on button "Save" at bounding box center [469, 193] width 79 height 25
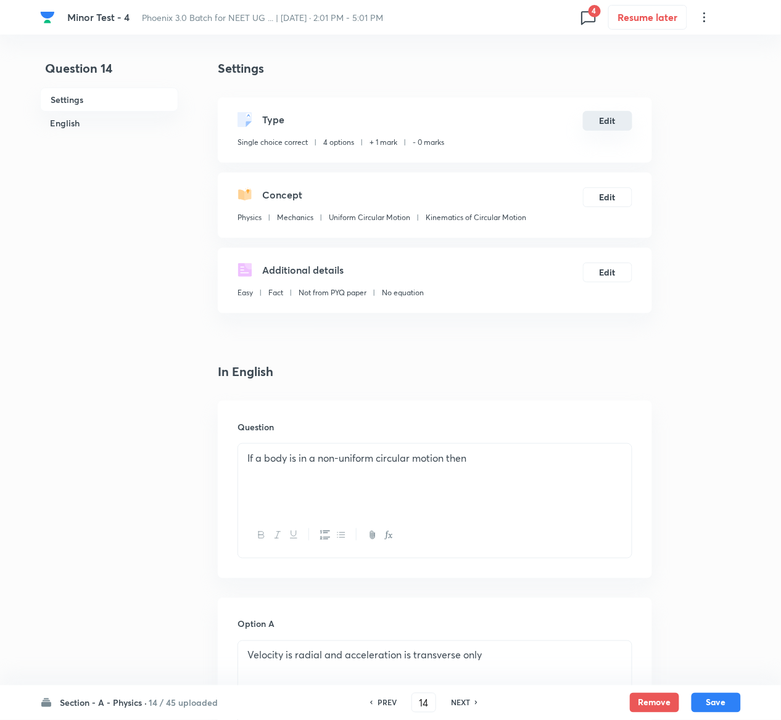
click at [612, 128] on button "Edit" at bounding box center [607, 121] width 49 height 20
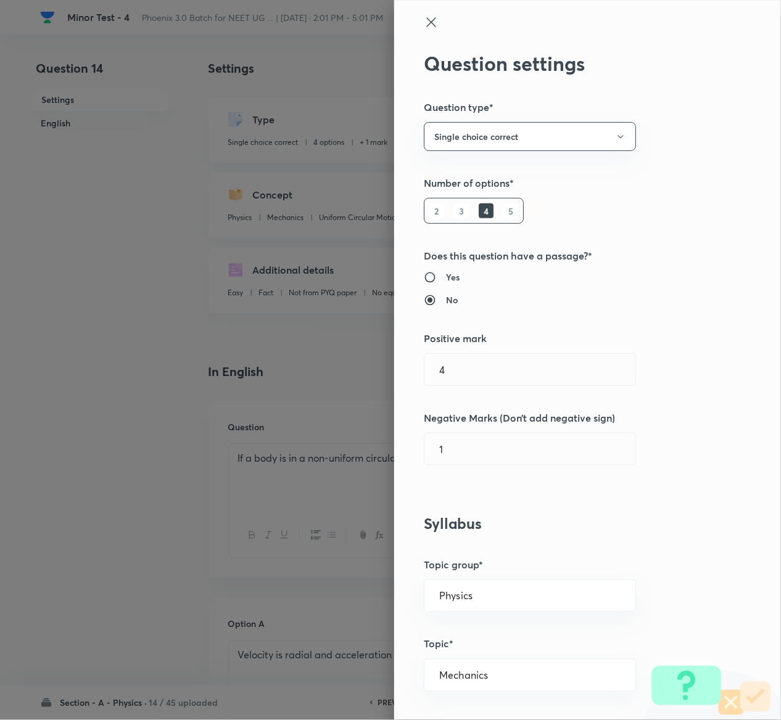
type input "1"
type input "0"
radio input "true"
radio input "false"
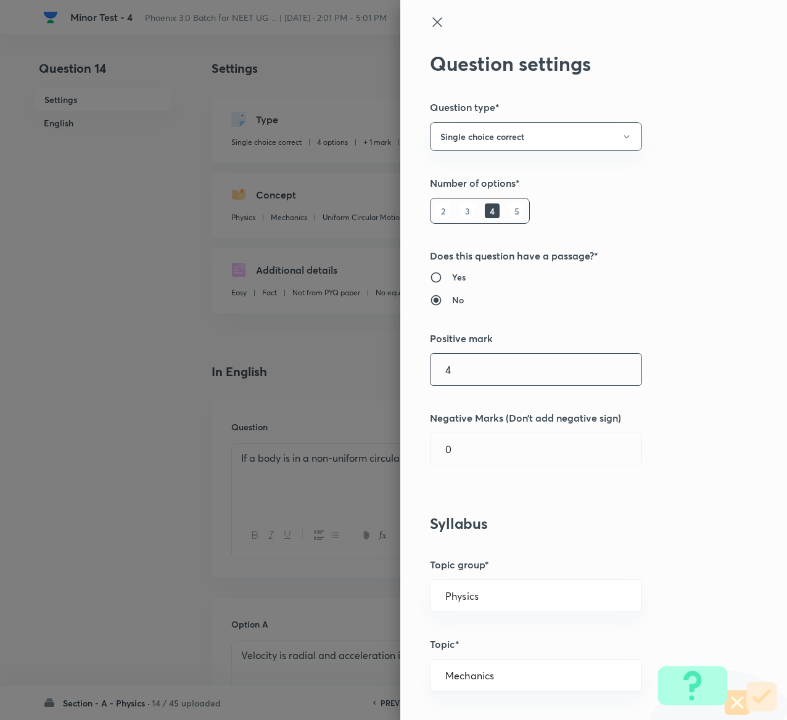
type input "4"
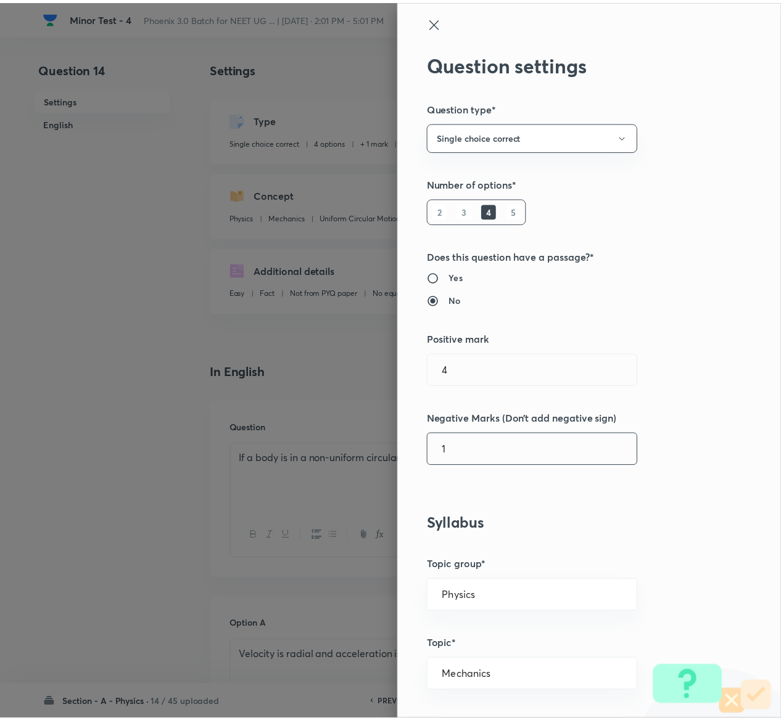
scroll to position [963, 0]
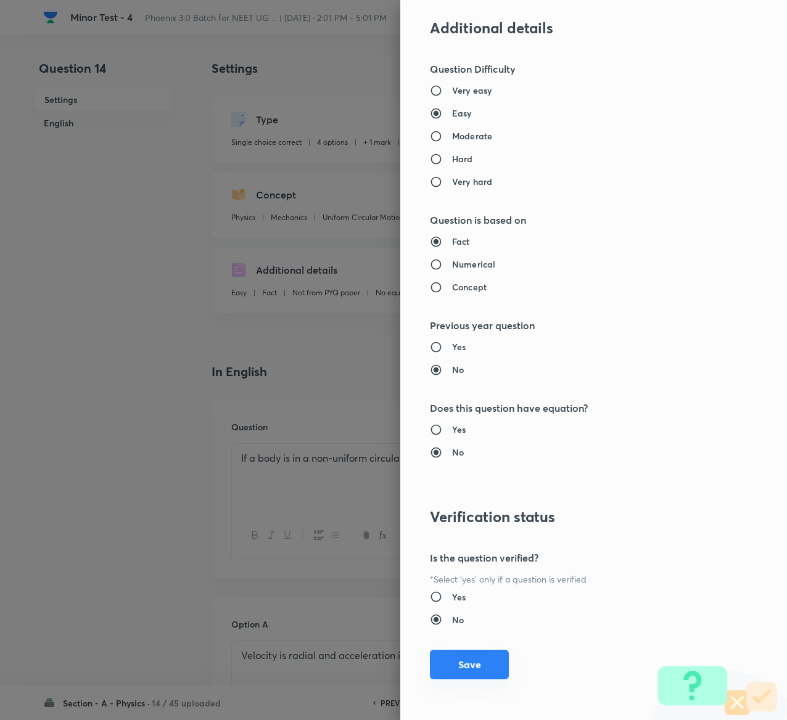
type input "1"
click at [453, 656] on button "Save" at bounding box center [469, 665] width 79 height 30
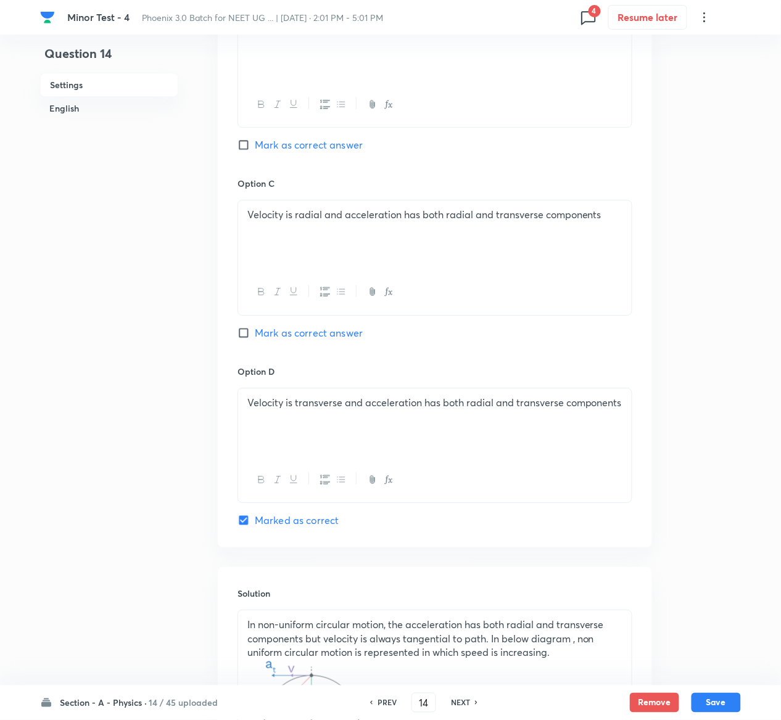
scroll to position [1066, 0]
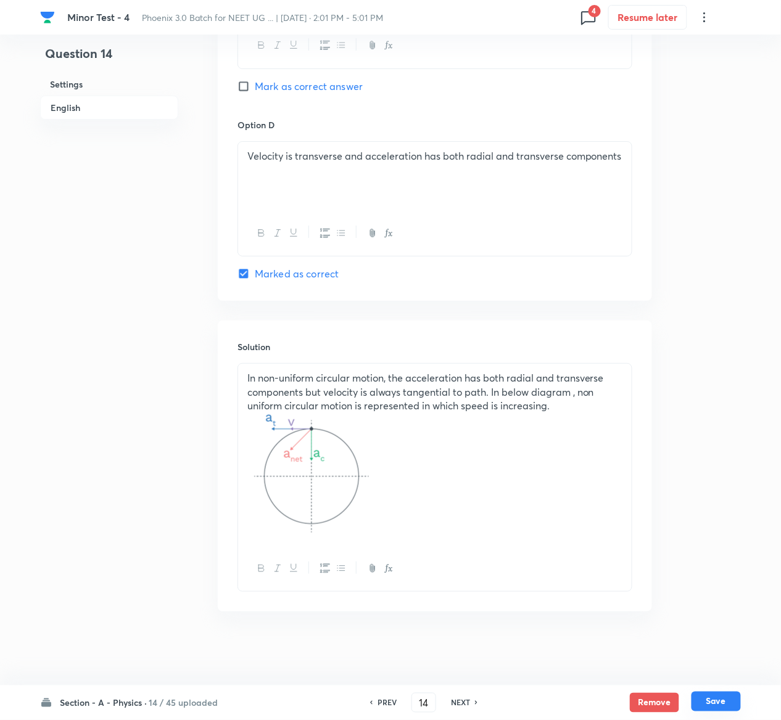
click at [728, 701] on button "Save" at bounding box center [715, 702] width 49 height 20
type input "15"
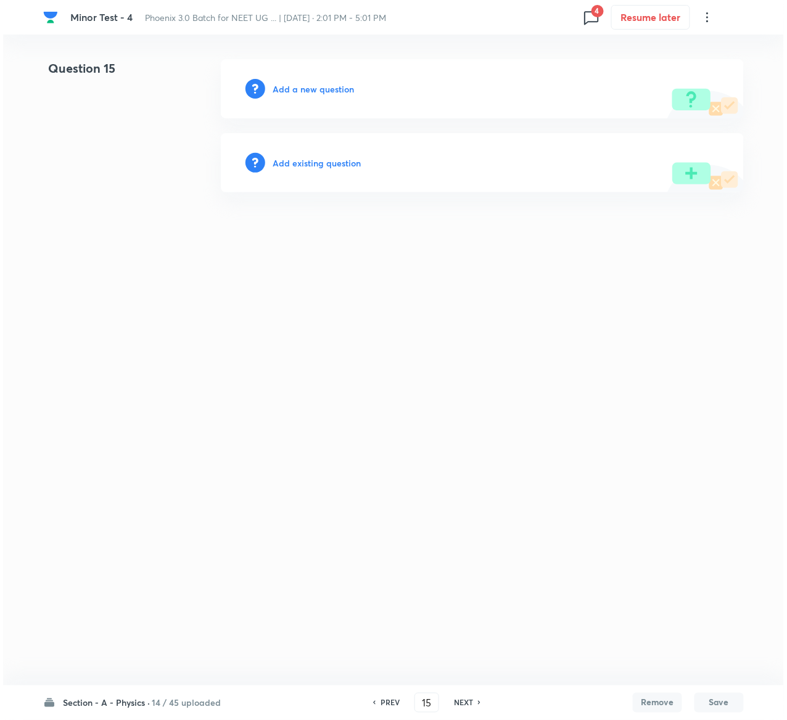
scroll to position [0, 0]
click at [339, 163] on h6 "Add existing question" at bounding box center [317, 163] width 88 height 13
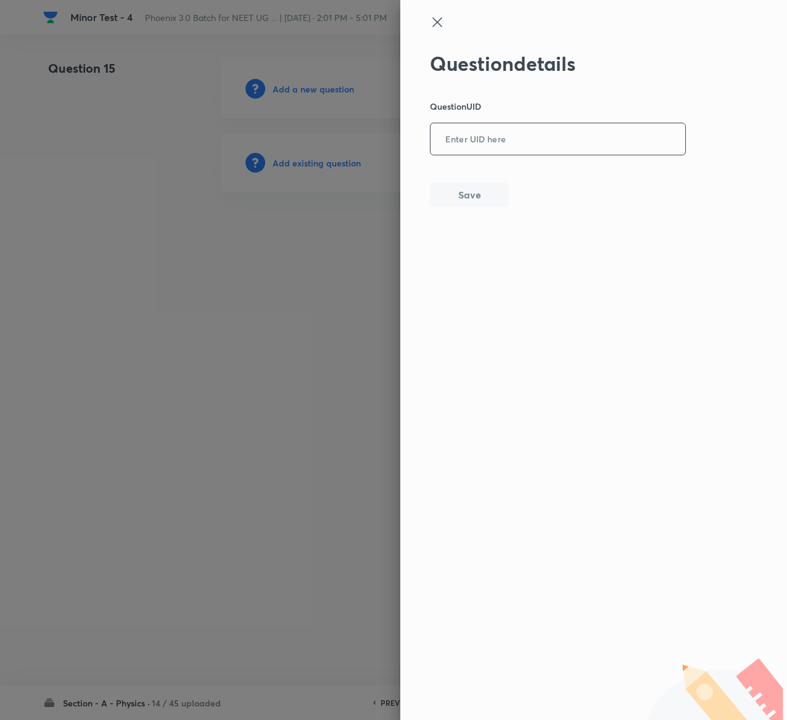
click at [492, 144] on input "text" at bounding box center [557, 140] width 255 height 30
paste input "VTVM5"
type input "VTVM5"
drag, startPoint x: 511, startPoint y: 200, endPoint x: 484, endPoint y: 197, distance: 26.7
click at [511, 200] on div "Question details Question UID VTVM5 ​ Save" at bounding box center [558, 129] width 257 height 155
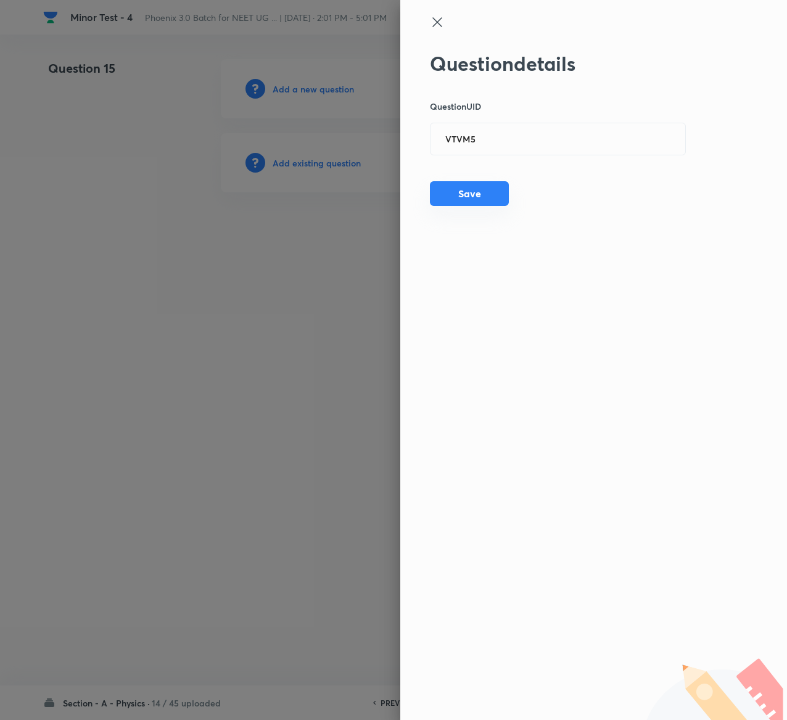
click at [482, 197] on button "Save" at bounding box center [469, 193] width 79 height 25
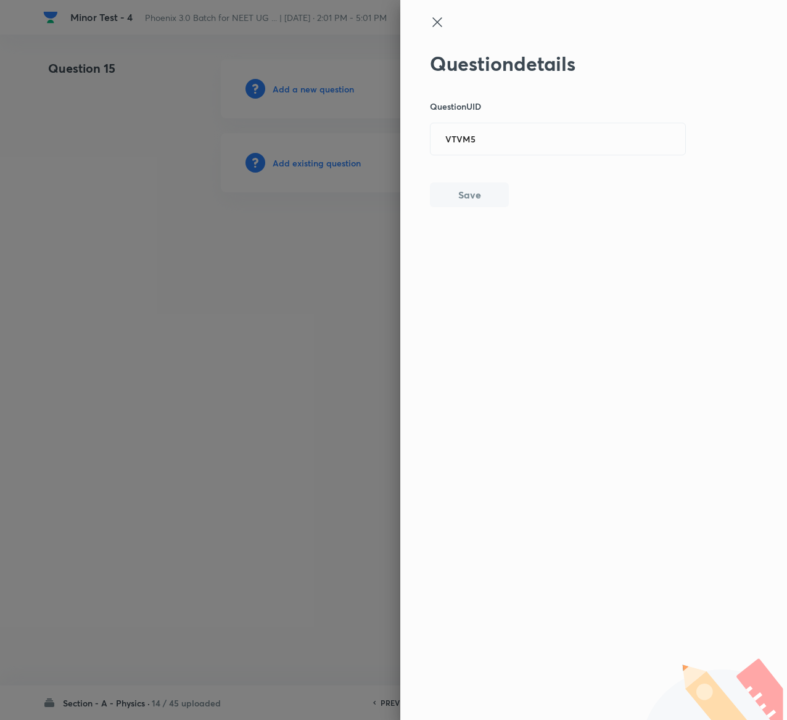
click at [482, 197] on button "Save" at bounding box center [469, 195] width 79 height 25
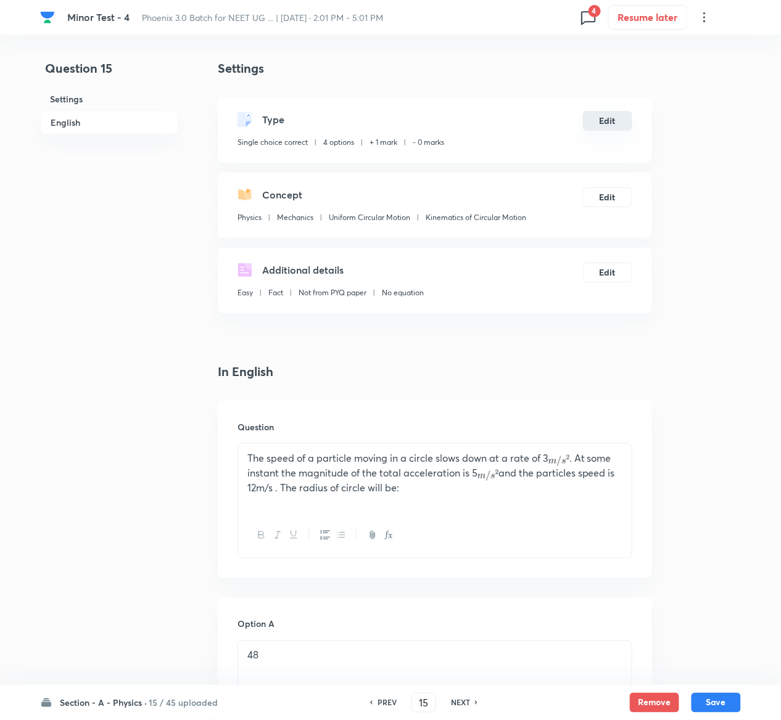
click at [612, 125] on button "Edit" at bounding box center [607, 121] width 49 height 20
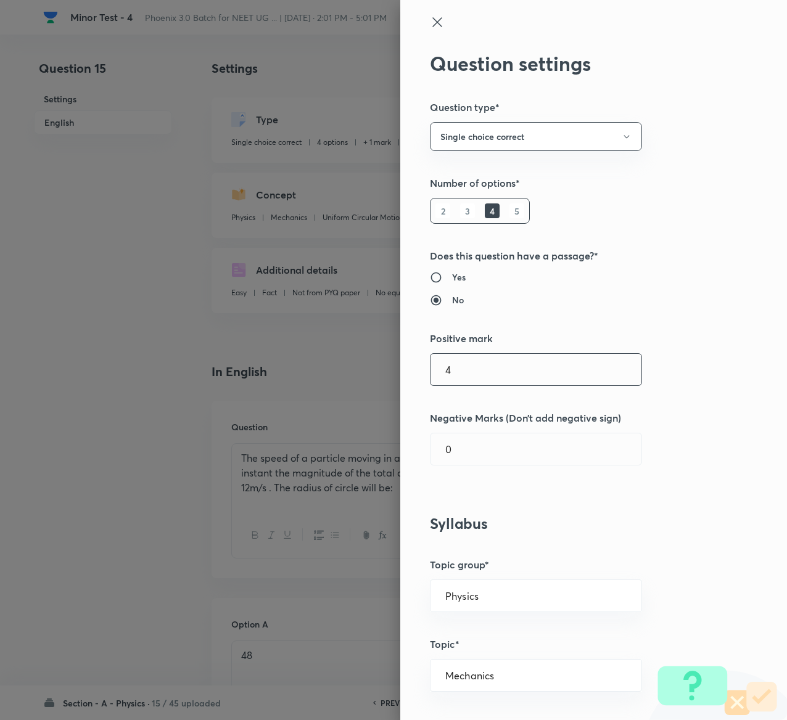
type input "4"
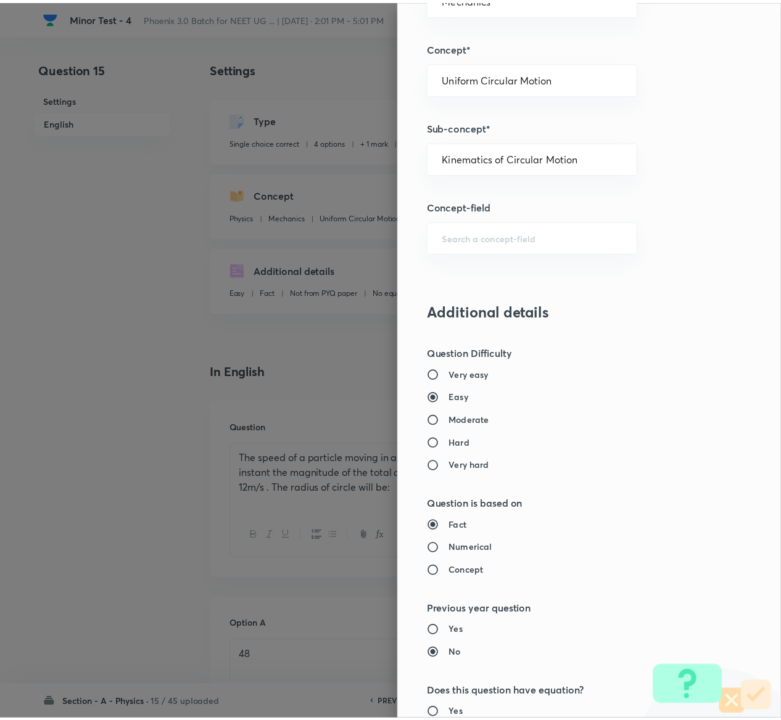
scroll to position [963, 0]
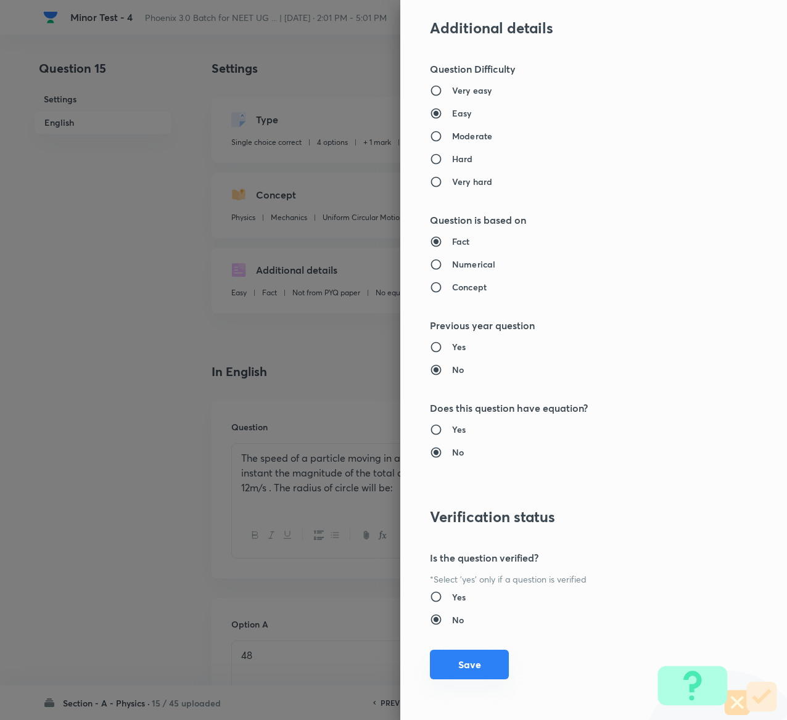
type input "1"
click at [456, 671] on button "Save" at bounding box center [469, 665] width 79 height 30
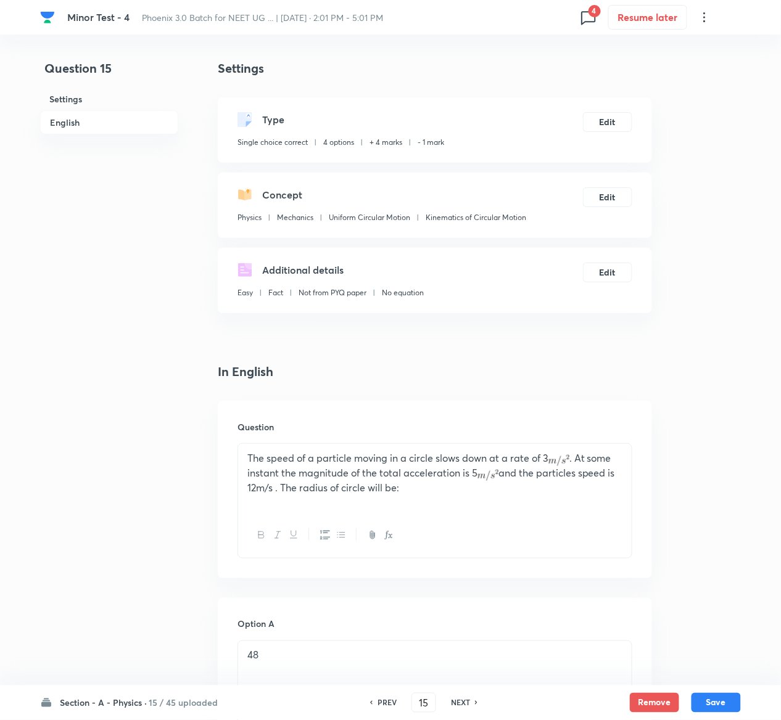
scroll to position [953, 0]
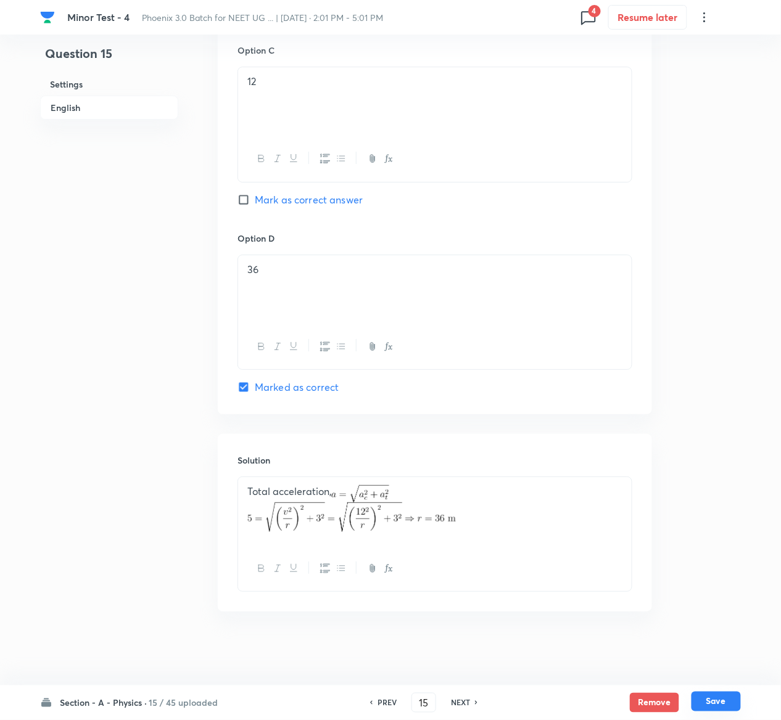
click at [723, 702] on button "Save" at bounding box center [715, 702] width 49 height 20
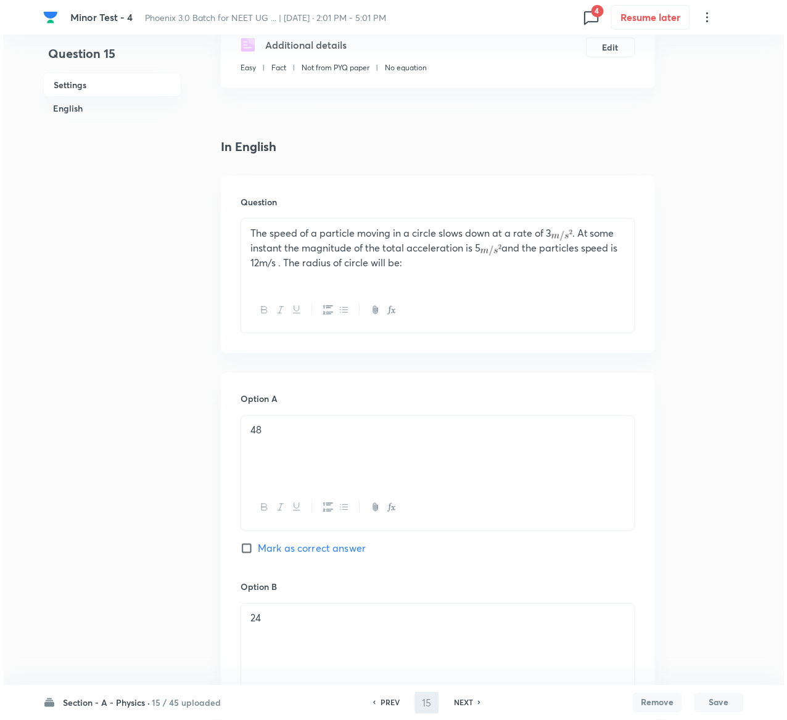
scroll to position [0, 0]
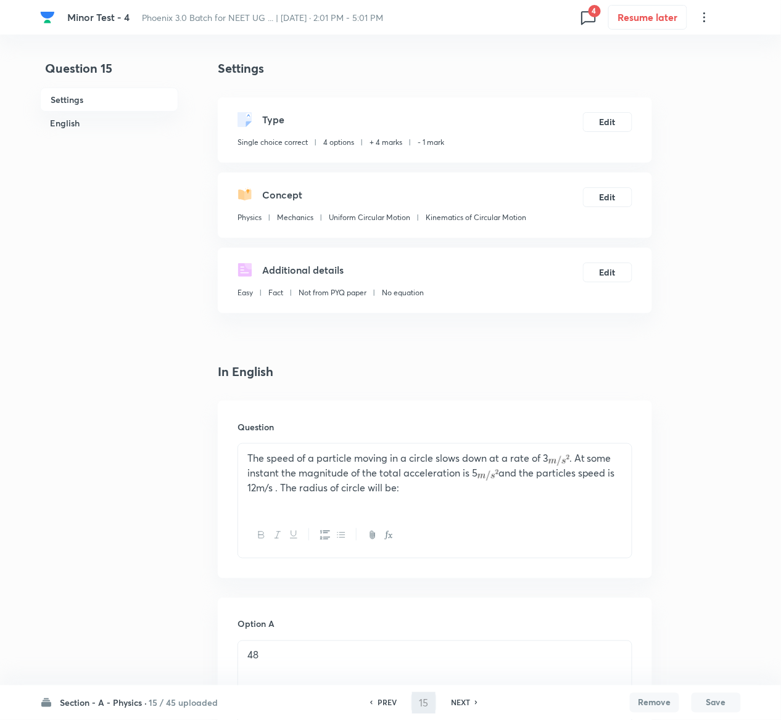
type input "16"
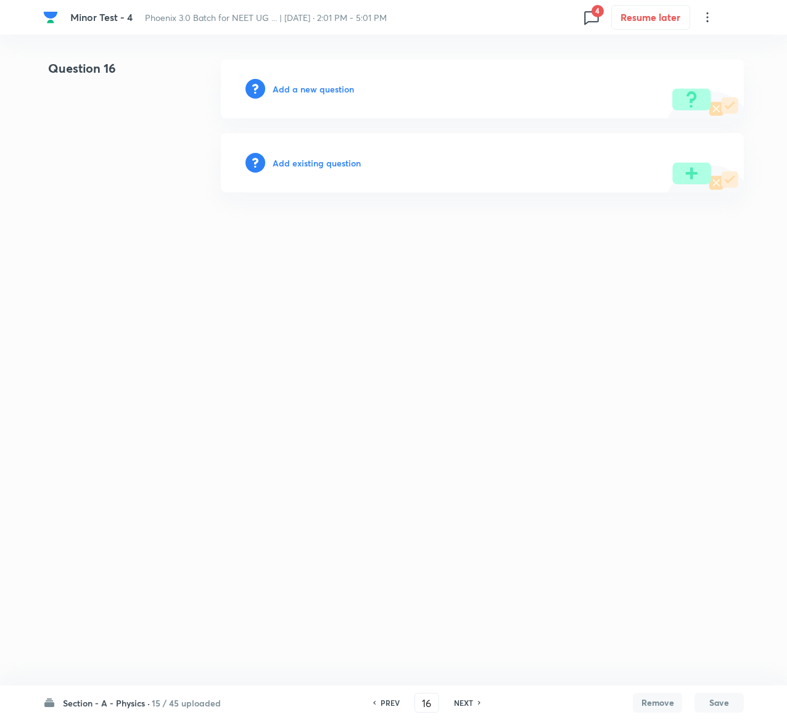
drag, startPoint x: 333, startPoint y: 167, endPoint x: 312, endPoint y: 165, distance: 21.1
click at [312, 165] on h6 "Add existing question" at bounding box center [317, 163] width 88 height 13
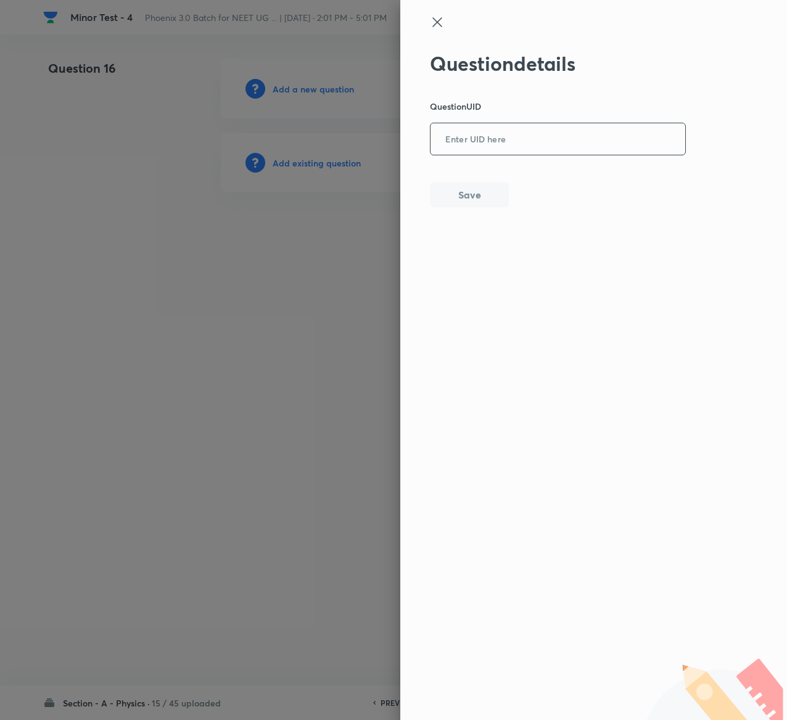
click at [555, 143] on input "text" at bounding box center [557, 140] width 255 height 30
paste input "PG3QX"
type input "PG3QX"
click at [487, 195] on button "Save" at bounding box center [469, 193] width 79 height 25
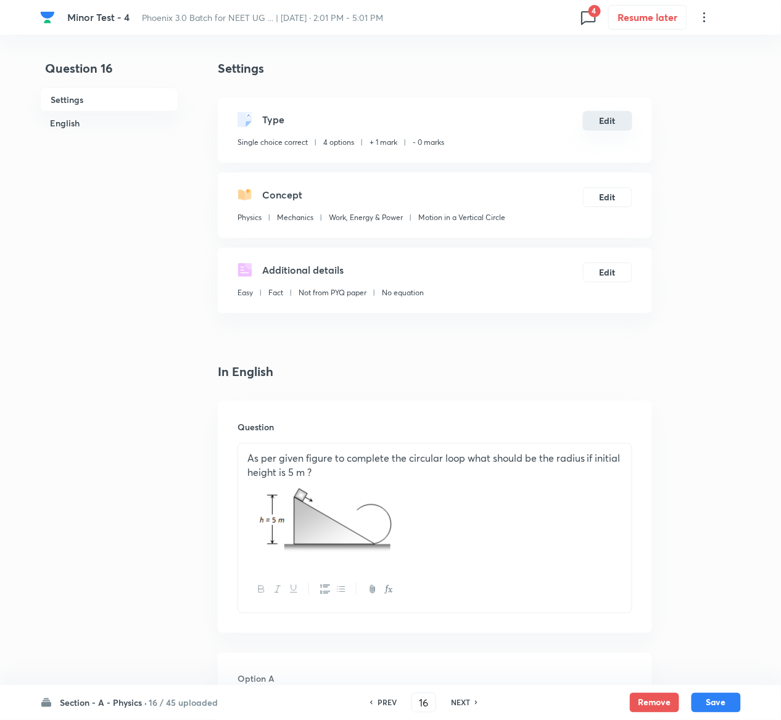
click at [607, 116] on button "Edit" at bounding box center [607, 121] width 49 height 20
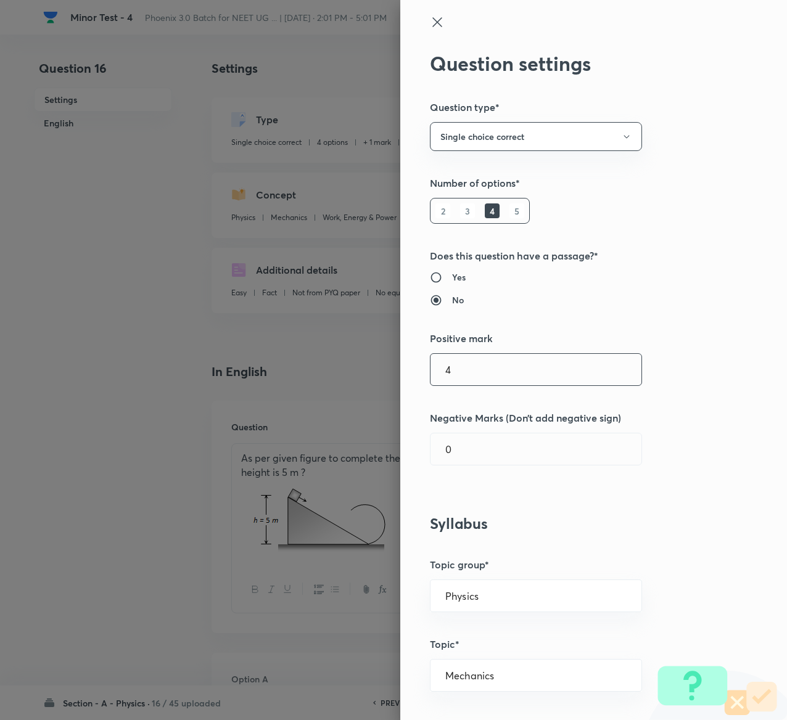
type input "4"
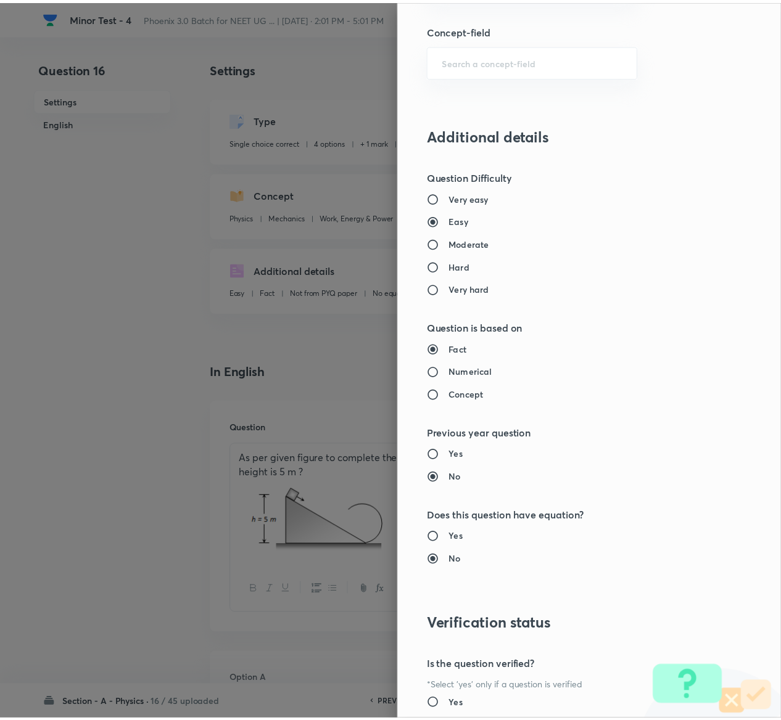
scroll to position [963, 0]
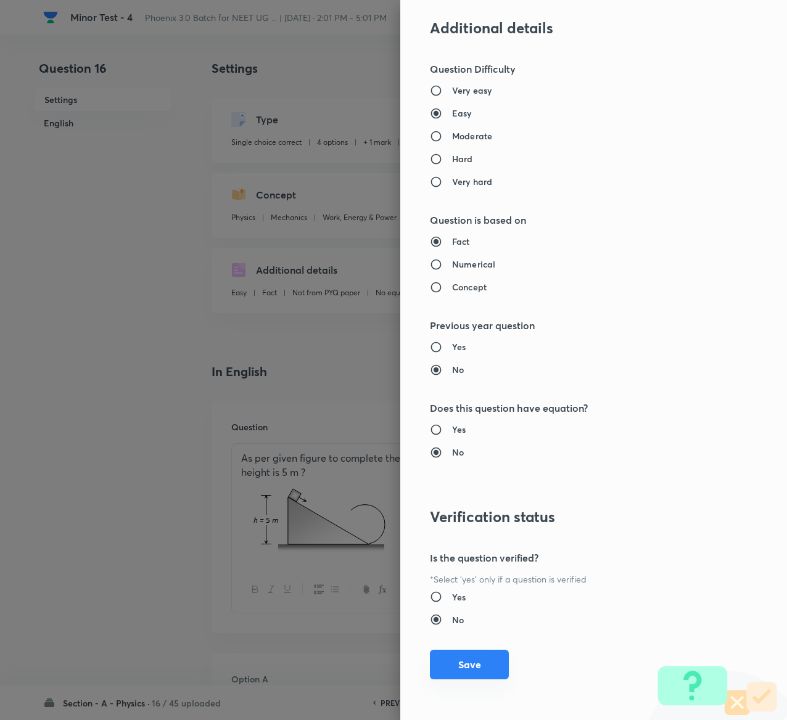
type input "1"
click at [459, 660] on button "Save" at bounding box center [469, 665] width 79 height 30
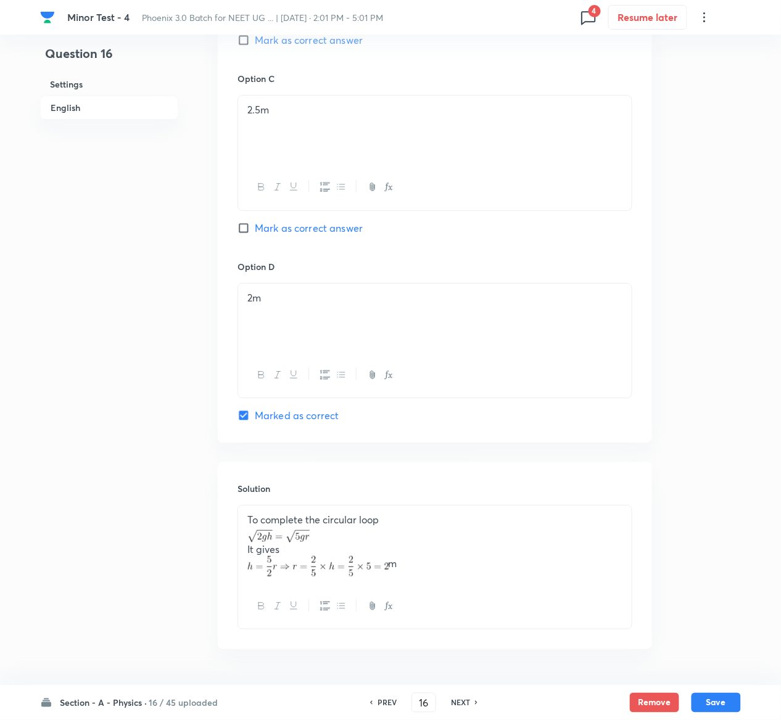
scroll to position [1017, 0]
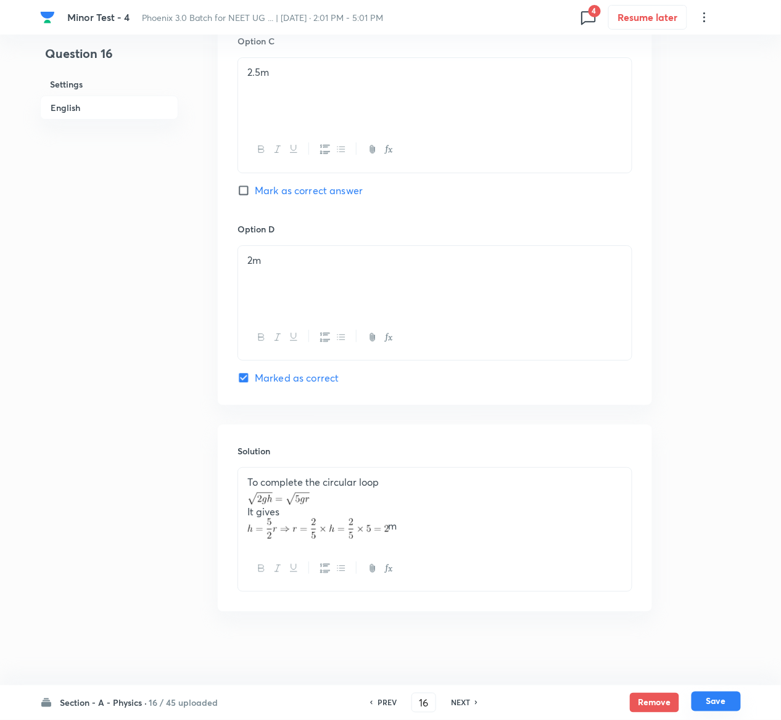
click at [723, 700] on button "Save" at bounding box center [715, 702] width 49 height 20
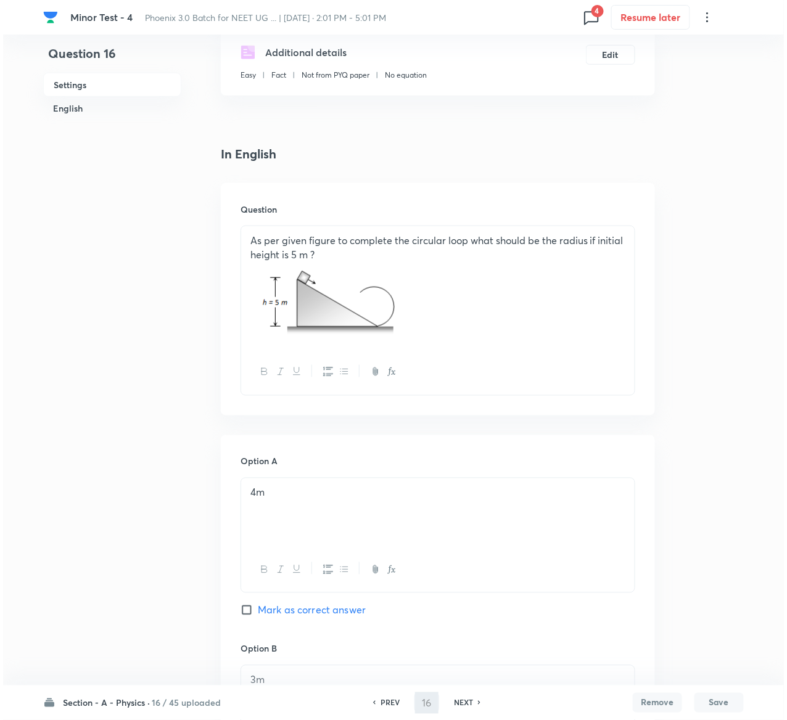
scroll to position [0, 0]
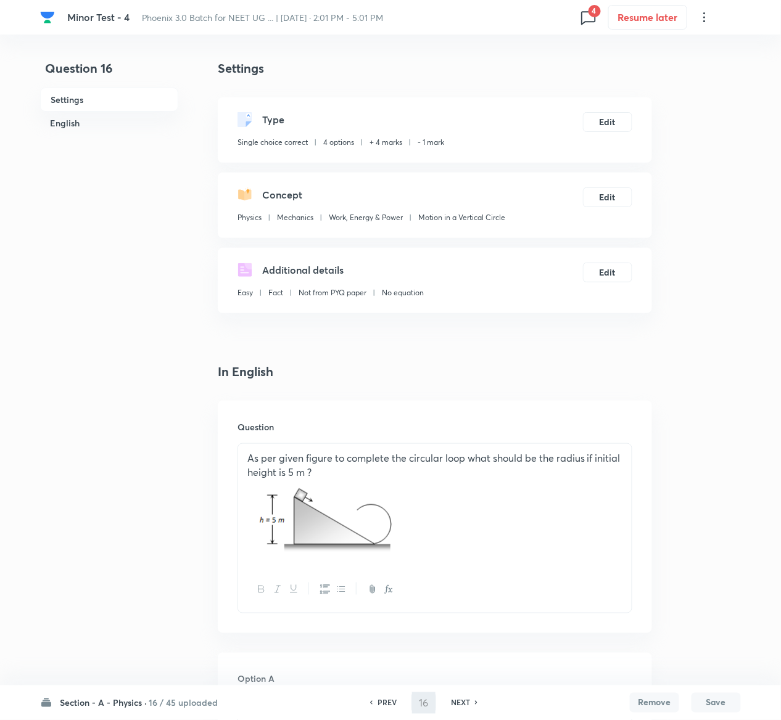
type input "17"
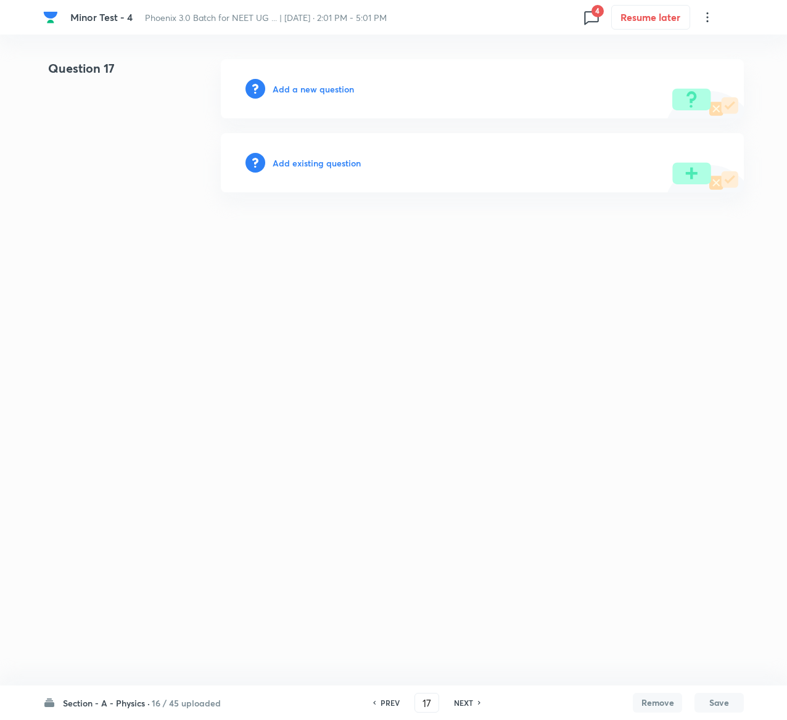
click at [318, 162] on h6 "Add existing question" at bounding box center [317, 163] width 88 height 13
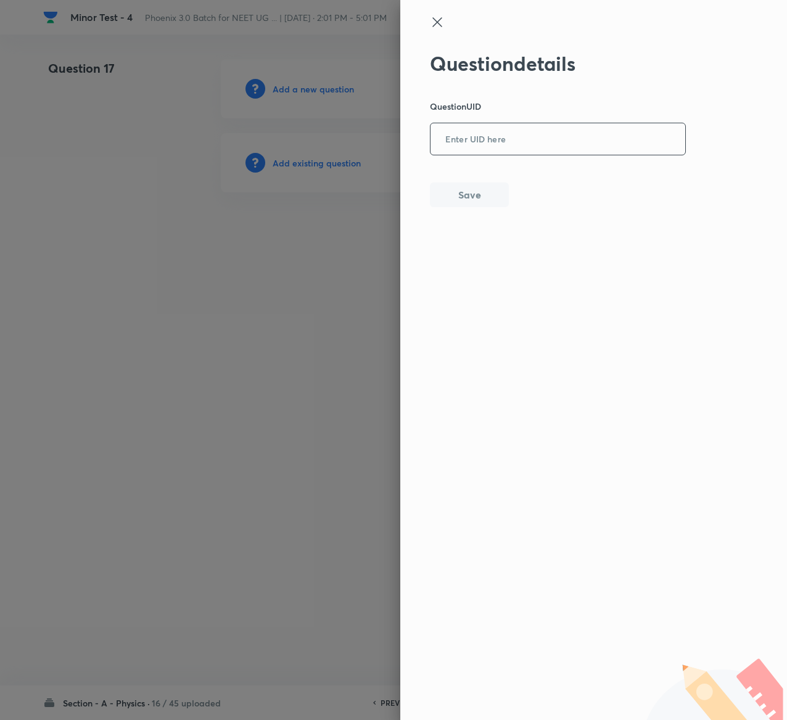
click at [469, 143] on input "text" at bounding box center [557, 140] width 255 height 30
paste input "NCMVG"
type input "NCMVG"
click at [479, 192] on button "Save" at bounding box center [469, 193] width 79 height 25
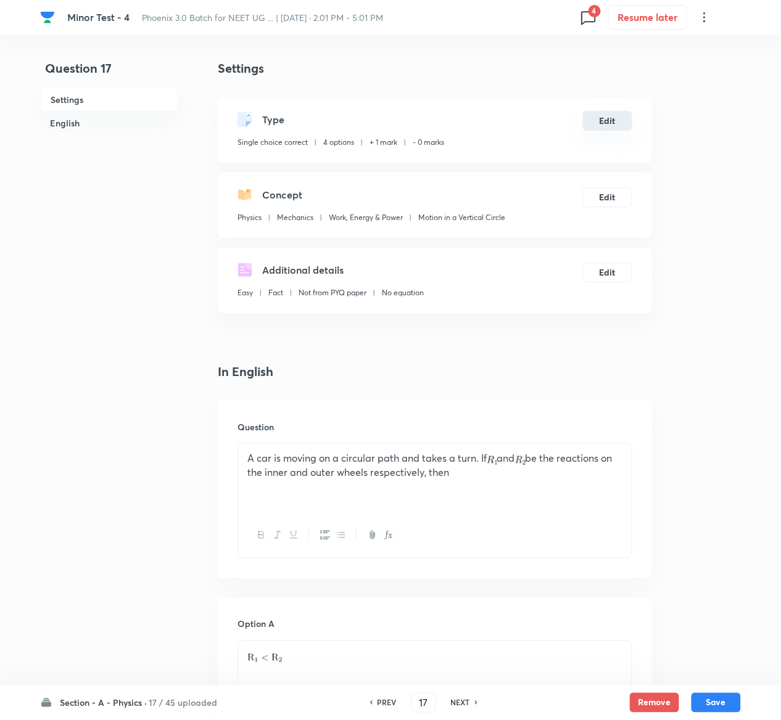
click at [601, 128] on button "Edit" at bounding box center [607, 121] width 49 height 20
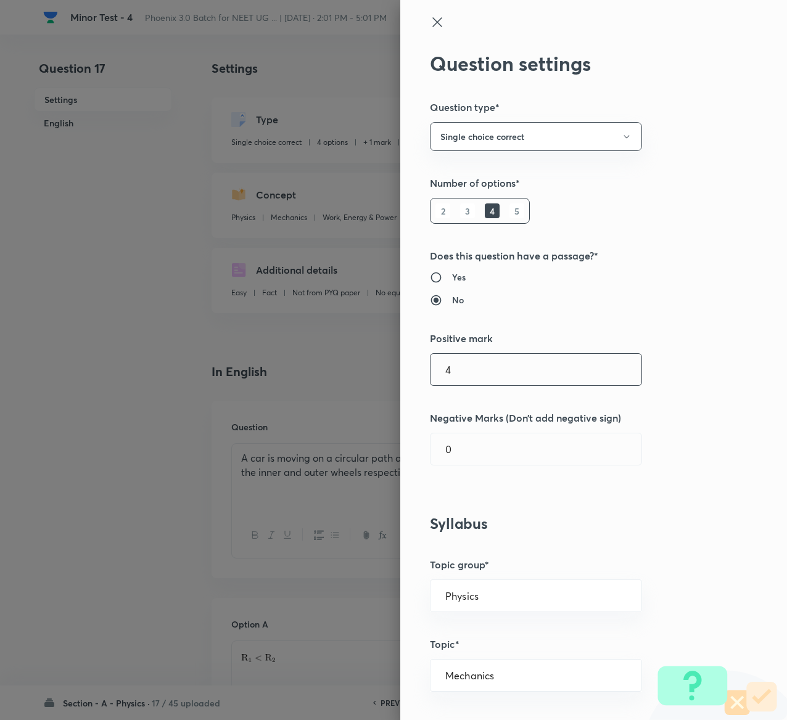
type input "4"
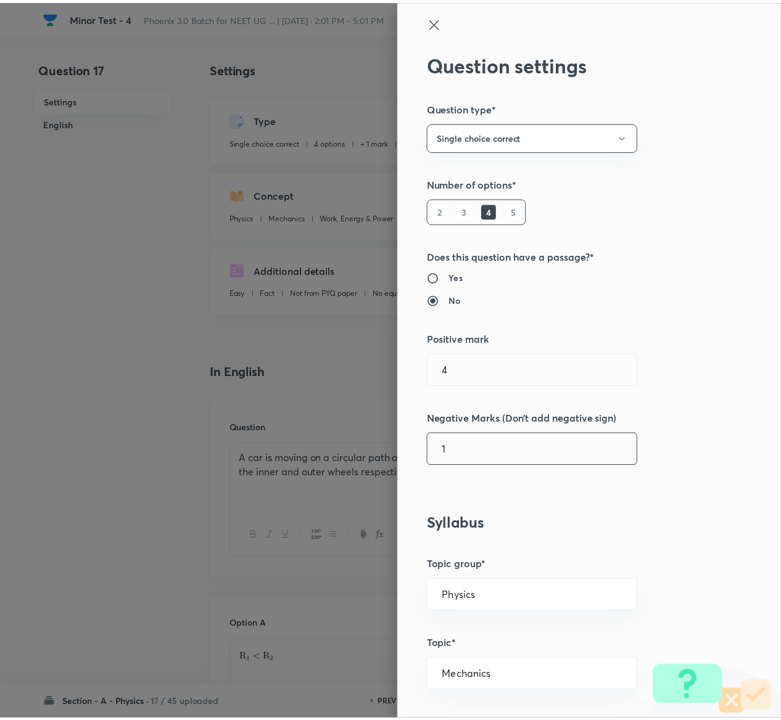
scroll to position [963, 0]
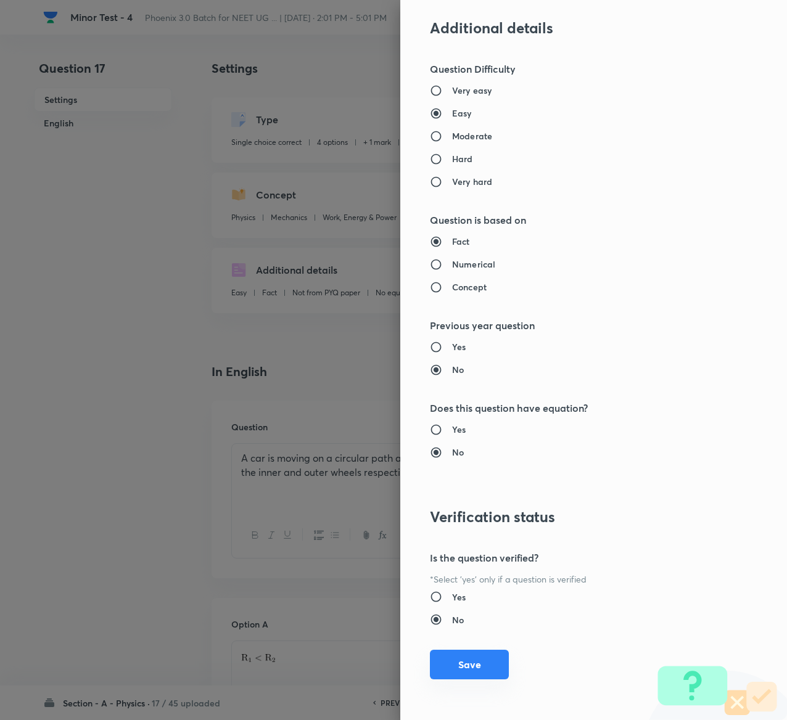
type input "1"
click at [458, 662] on button "Save" at bounding box center [469, 665] width 79 height 30
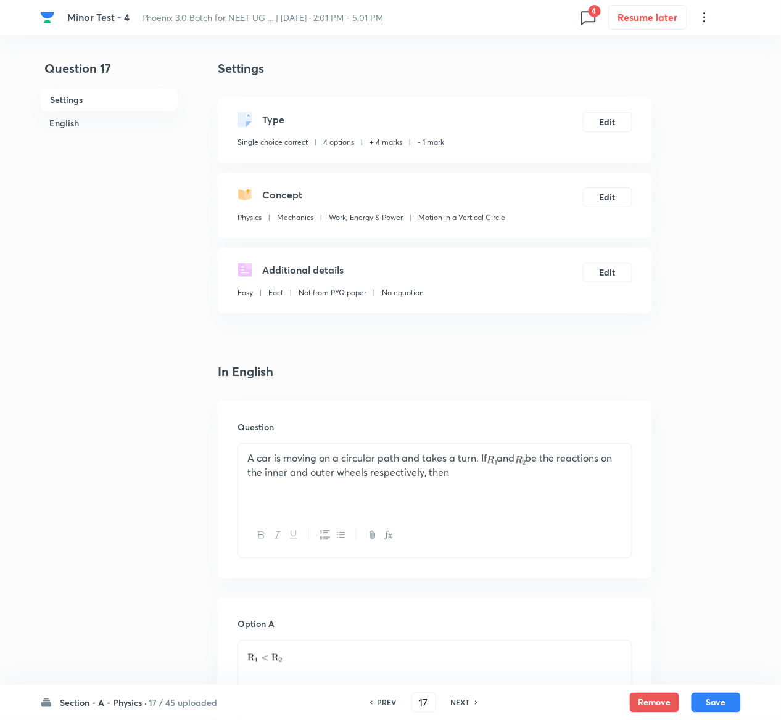
scroll to position [975, 0]
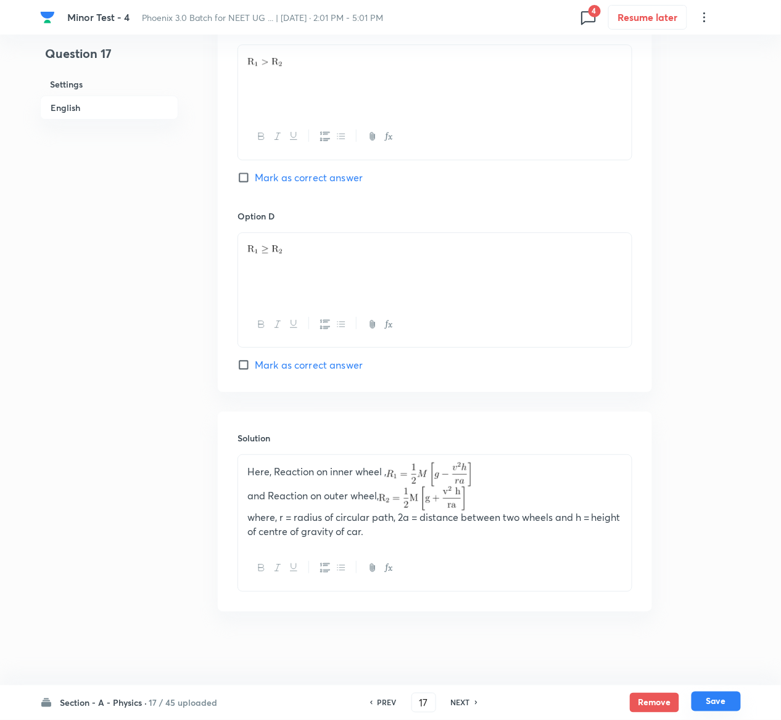
click at [726, 700] on button "Save" at bounding box center [715, 702] width 49 height 20
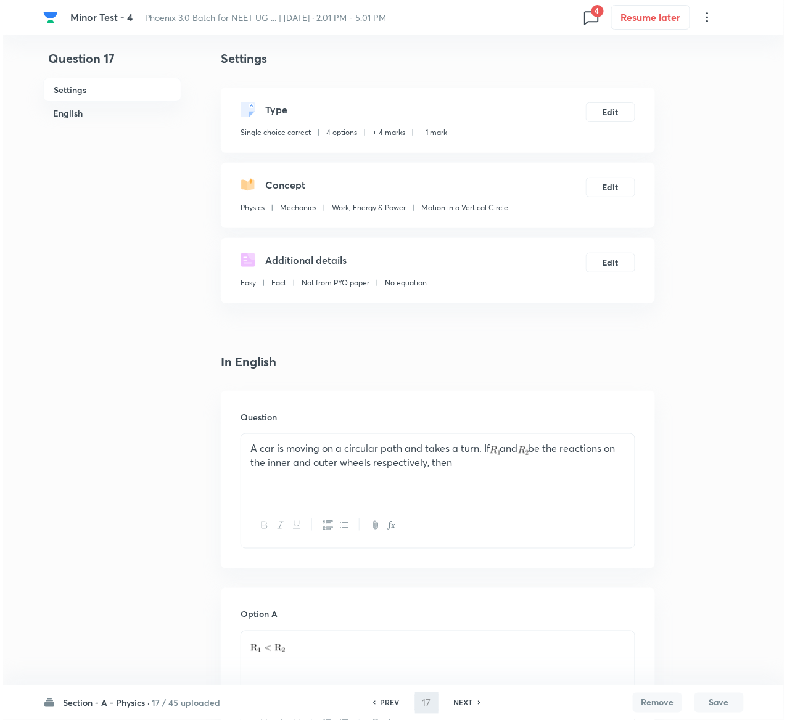
scroll to position [0, 0]
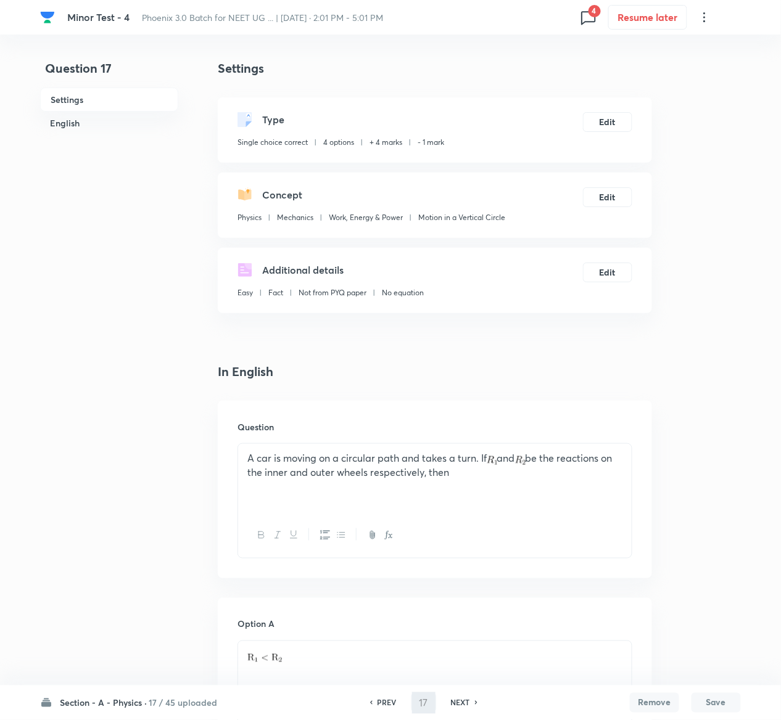
type input "18"
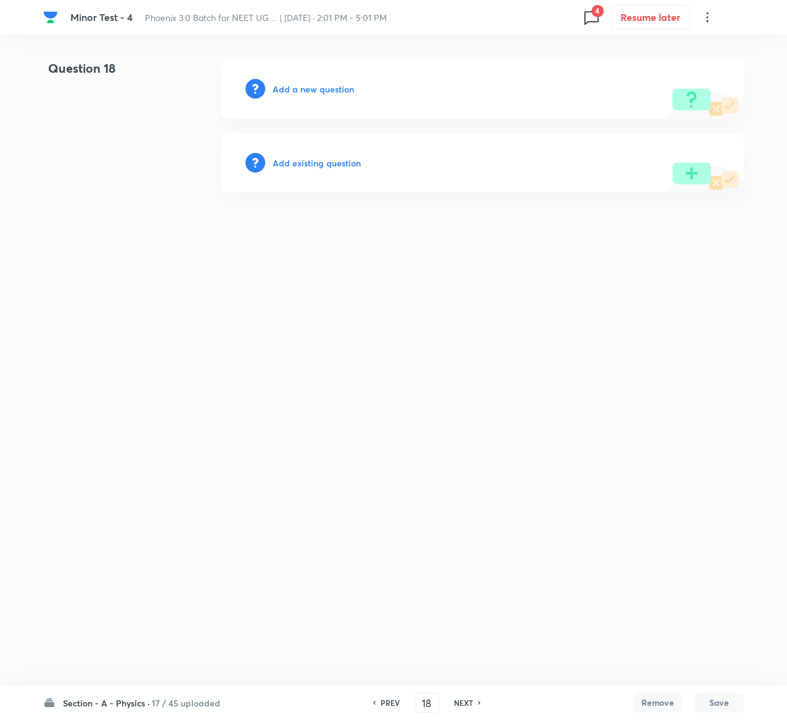
click at [341, 162] on h6 "Add existing question" at bounding box center [317, 163] width 88 height 13
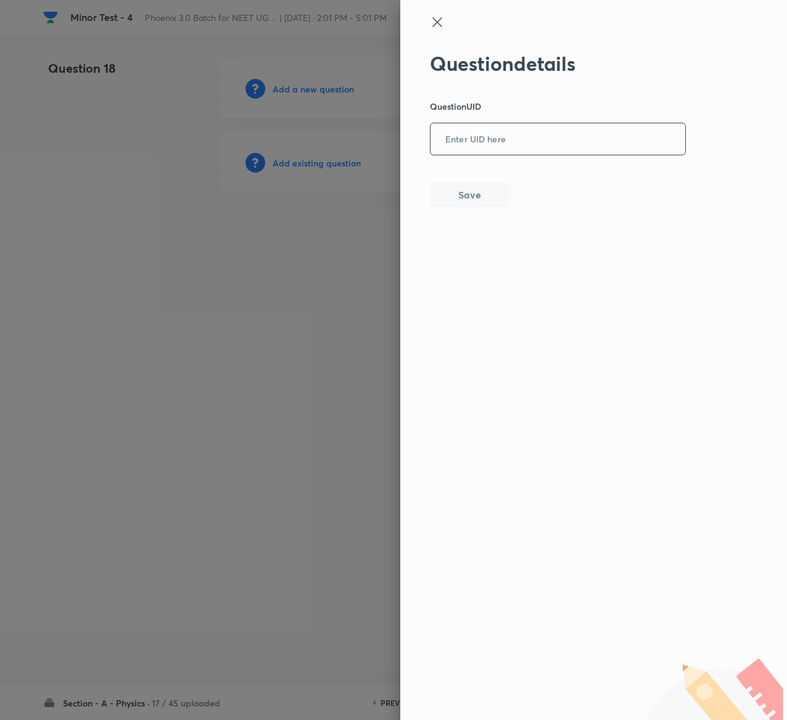
click at [553, 137] on input "text" at bounding box center [557, 140] width 255 height 30
paste input "MFRJU"
type input "MFRJU"
click at [481, 195] on button "Save" at bounding box center [469, 193] width 79 height 25
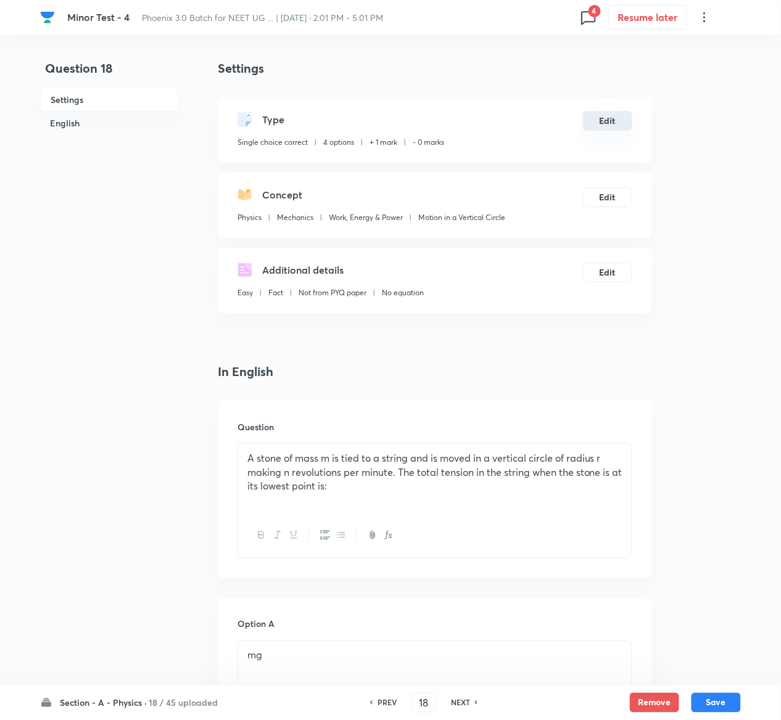
click at [613, 120] on button "Edit" at bounding box center [607, 121] width 49 height 20
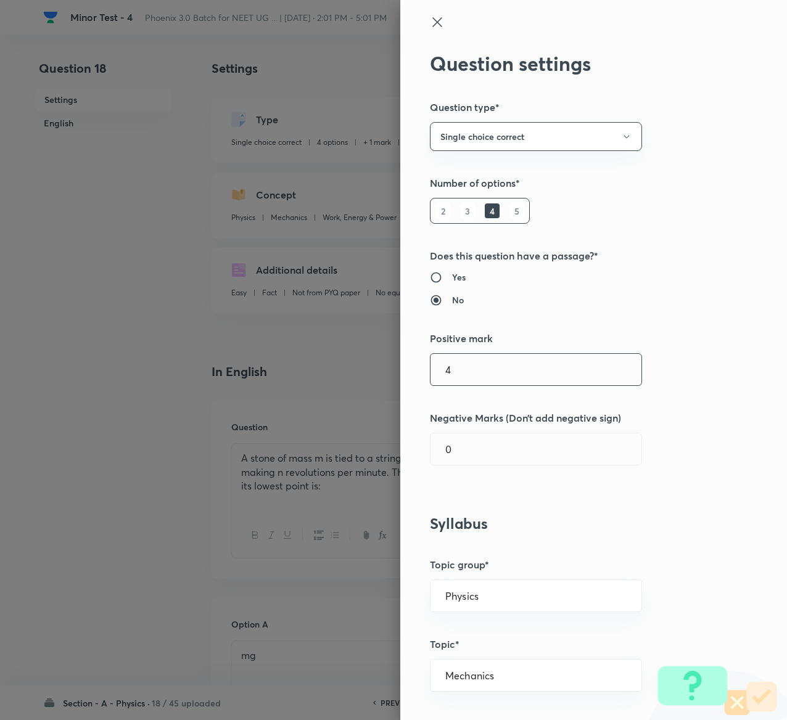
type input "4"
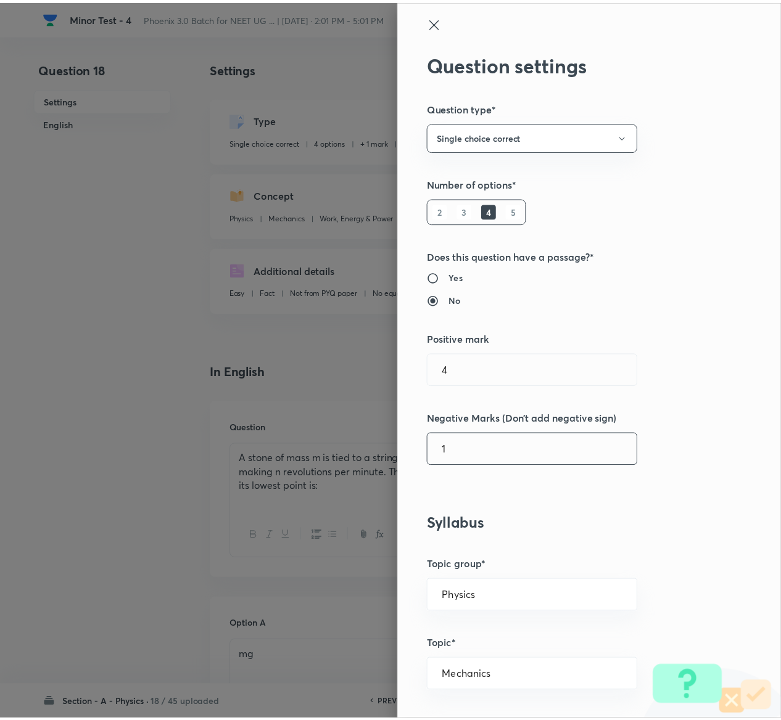
scroll to position [963, 0]
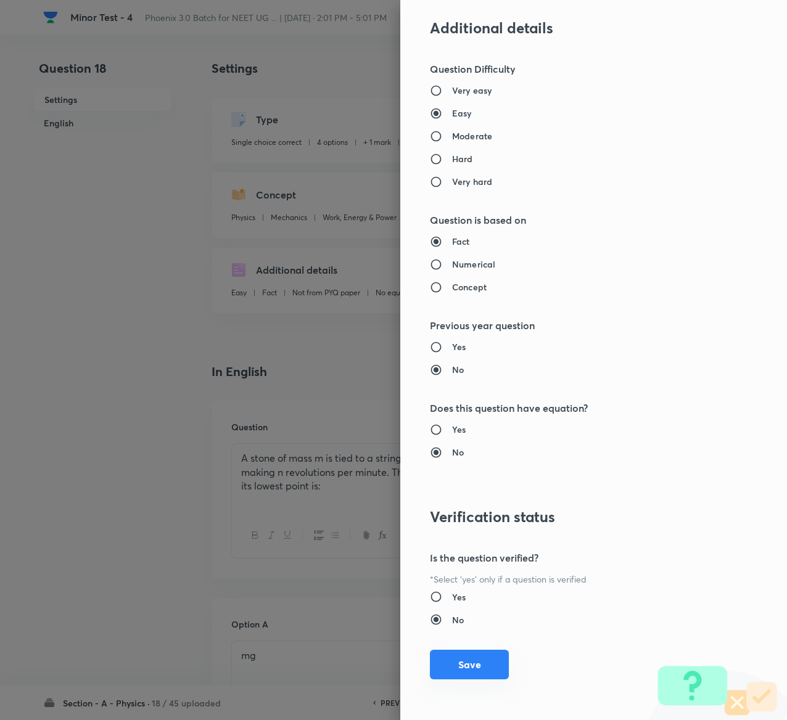
type input "1"
click at [462, 675] on button "Save" at bounding box center [469, 665] width 79 height 30
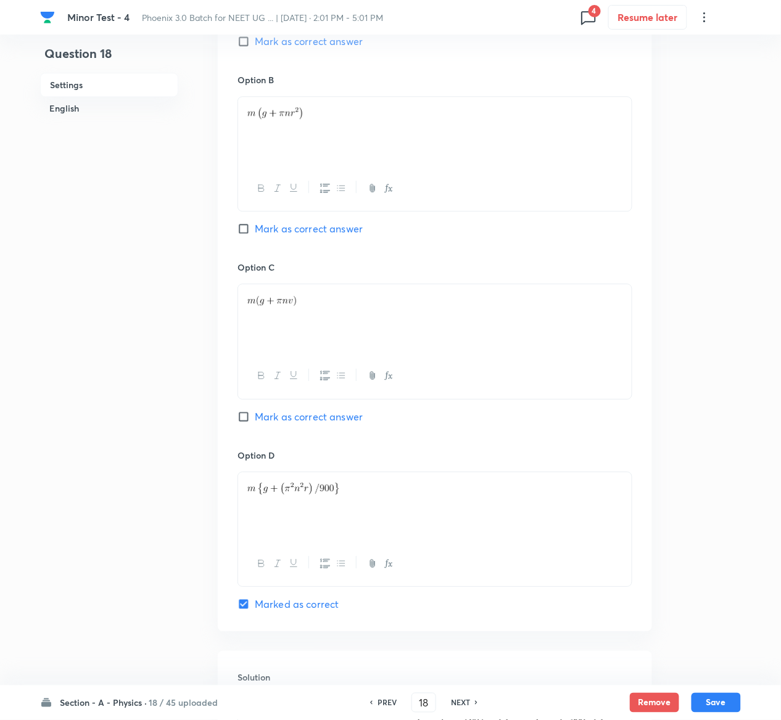
scroll to position [953, 0]
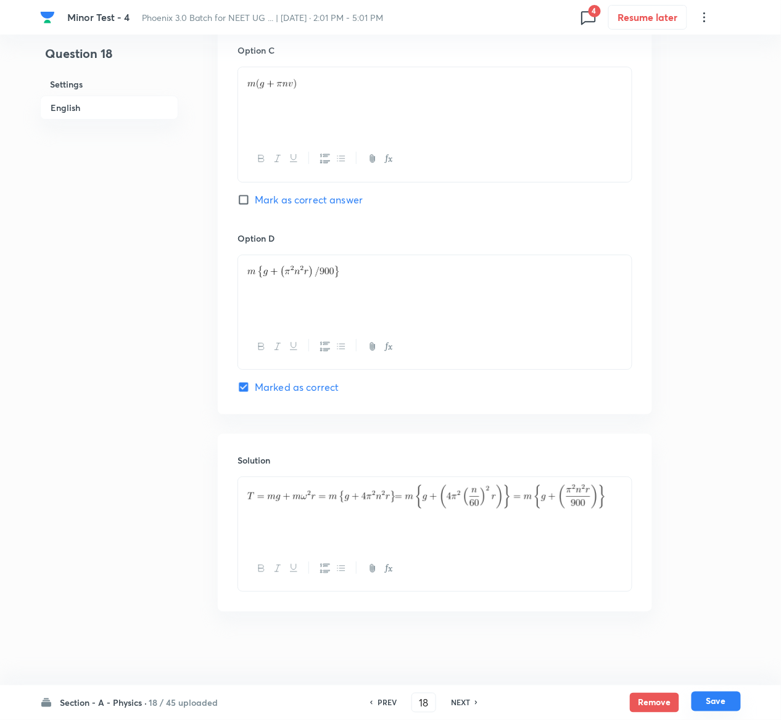
click at [727, 700] on button "Save" at bounding box center [715, 702] width 49 height 20
type input "19"
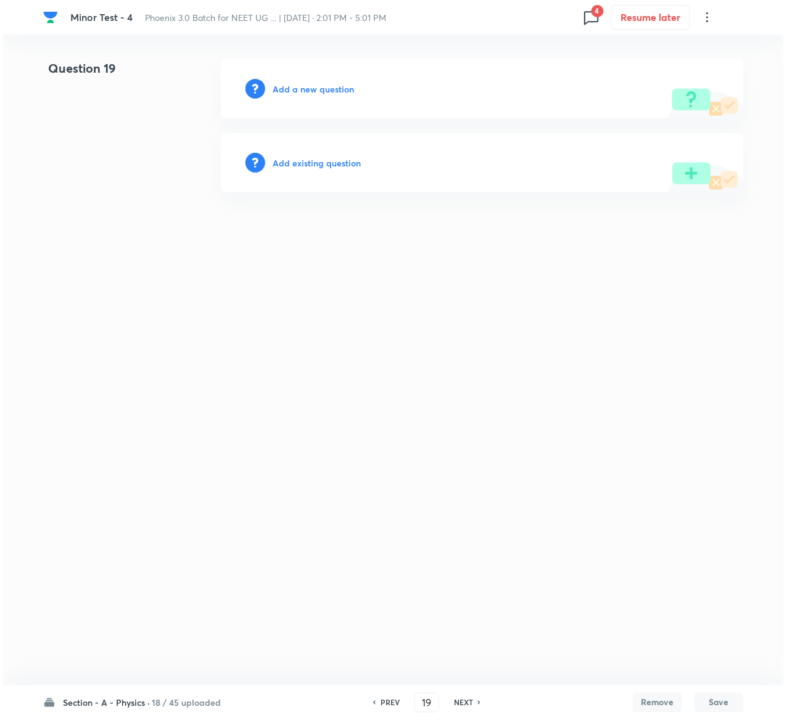
scroll to position [0, 0]
click at [348, 165] on h6 "Add existing question" at bounding box center [317, 163] width 88 height 13
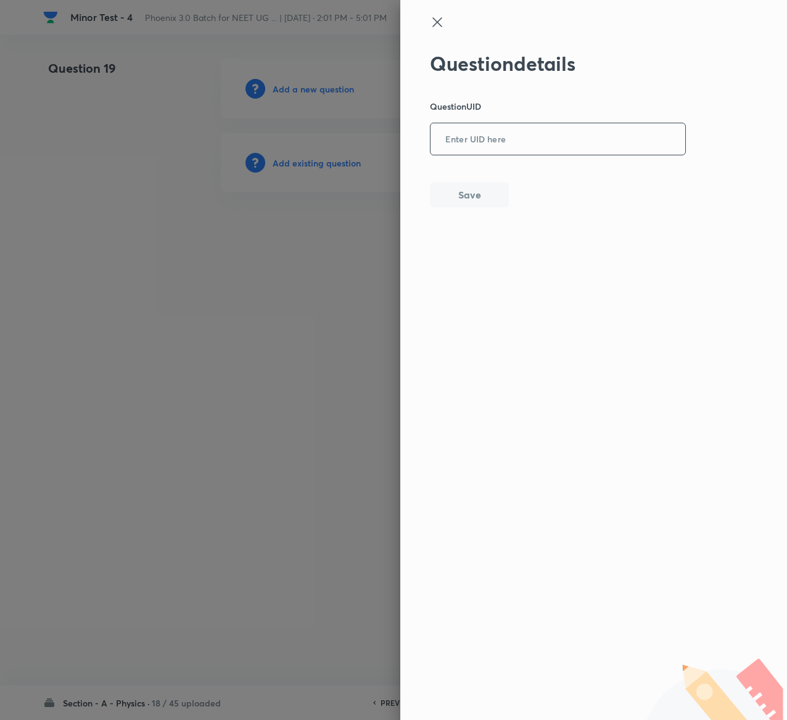
click at [482, 145] on input "text" at bounding box center [557, 140] width 255 height 30
paste input "YT7JJ"
type input "YT7JJ"
click at [480, 197] on button "Save" at bounding box center [469, 193] width 79 height 25
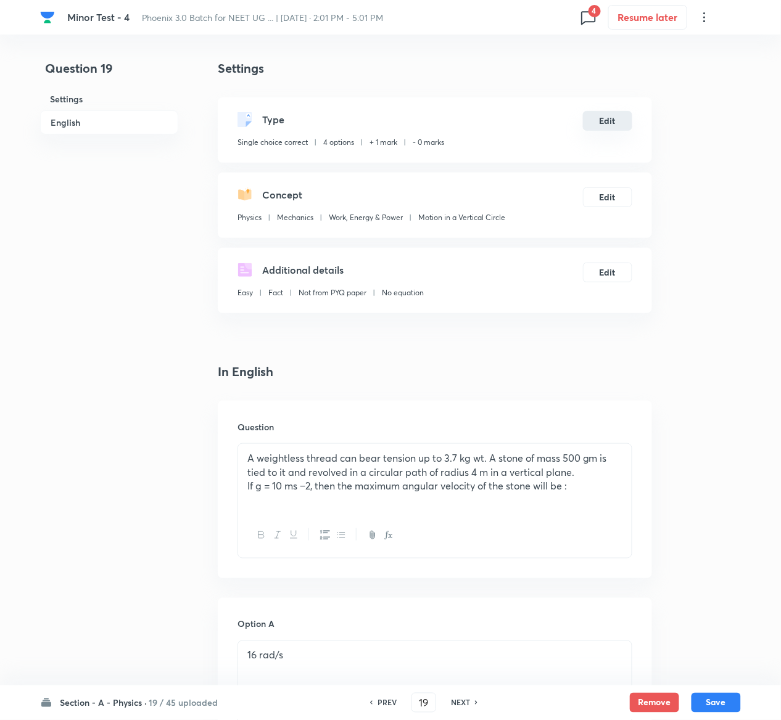
click at [603, 118] on button "Edit" at bounding box center [607, 121] width 49 height 20
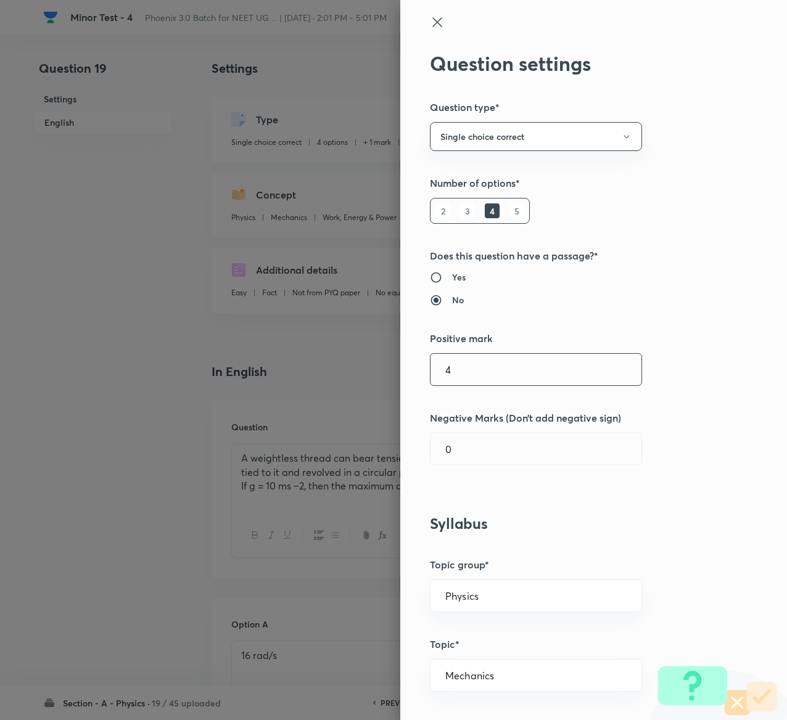
type input "4"
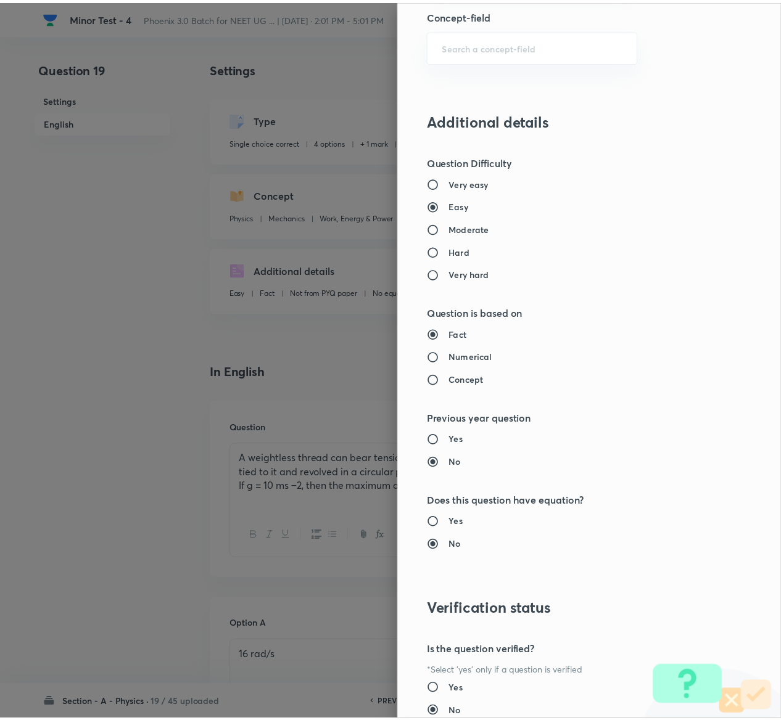
scroll to position [963, 0]
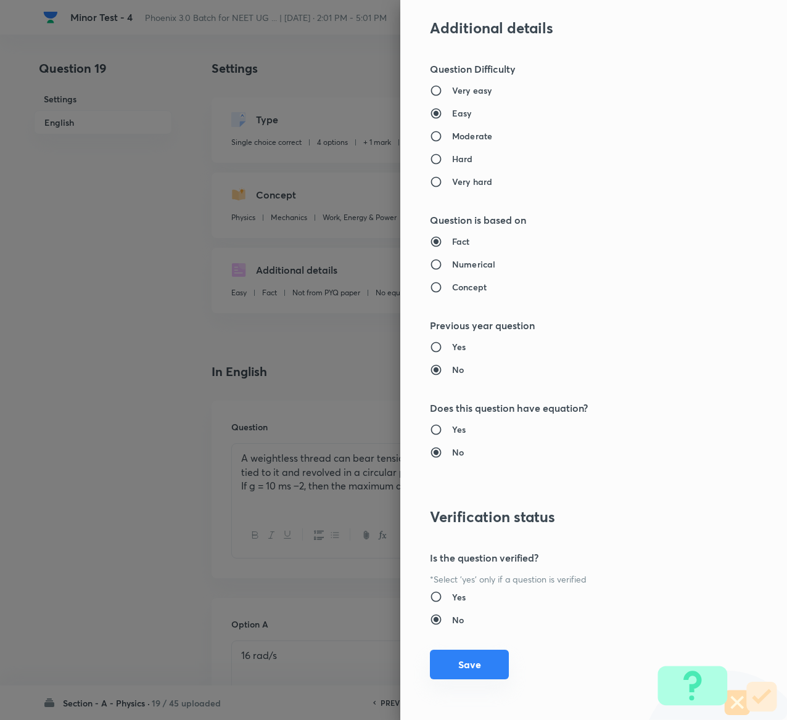
type input "1"
click at [469, 665] on button "Save" at bounding box center [469, 665] width 79 height 30
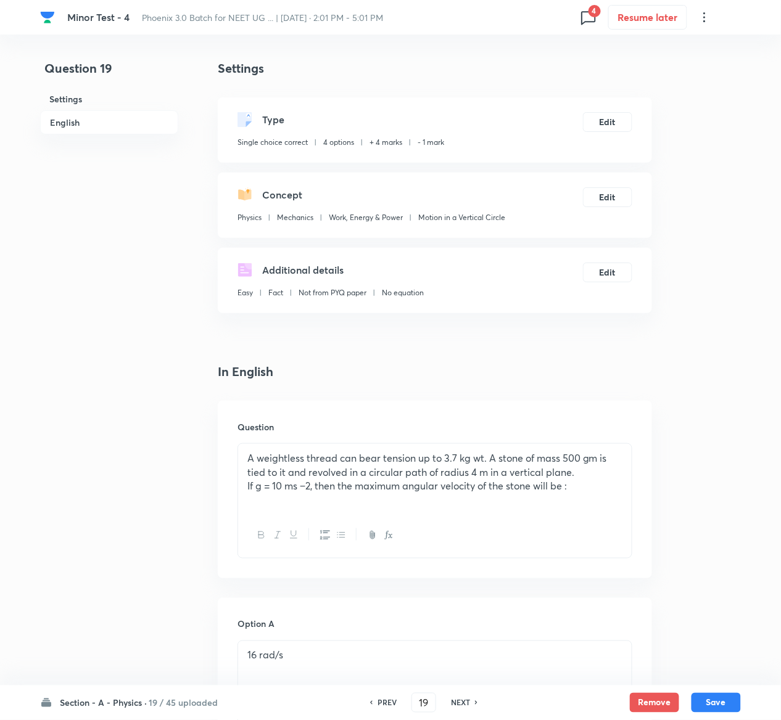
scroll to position [1020, 0]
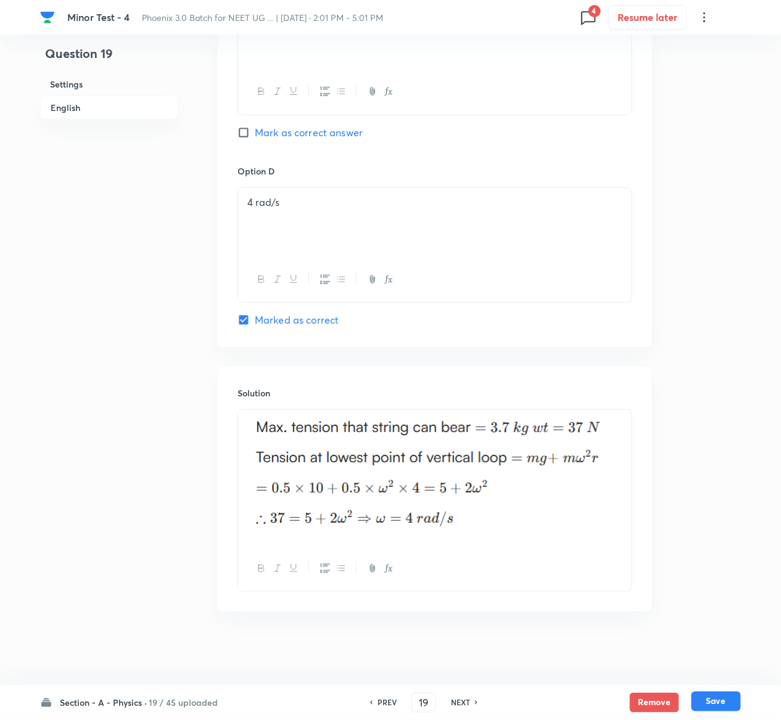
click at [714, 701] on button "Save" at bounding box center [715, 702] width 49 height 20
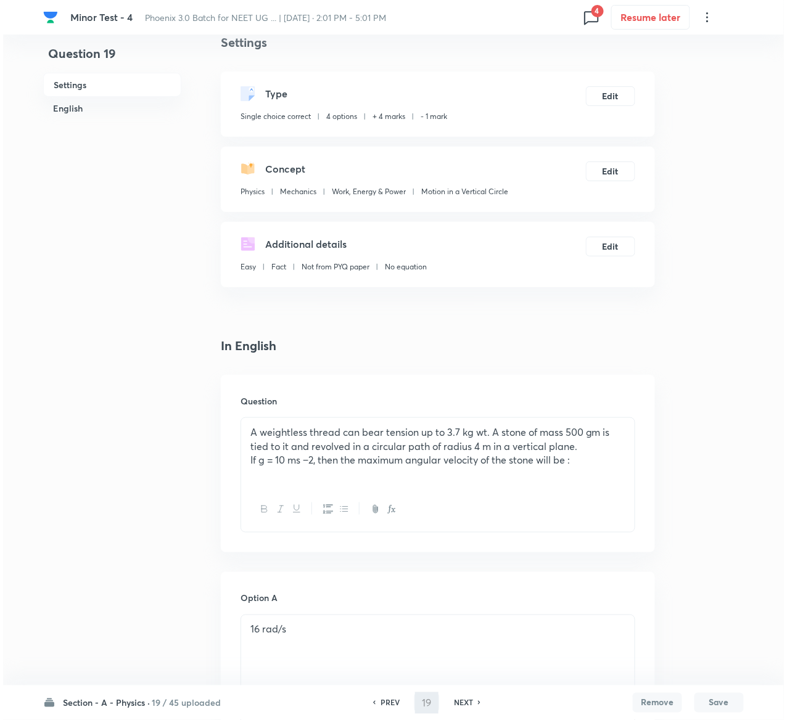
scroll to position [0, 0]
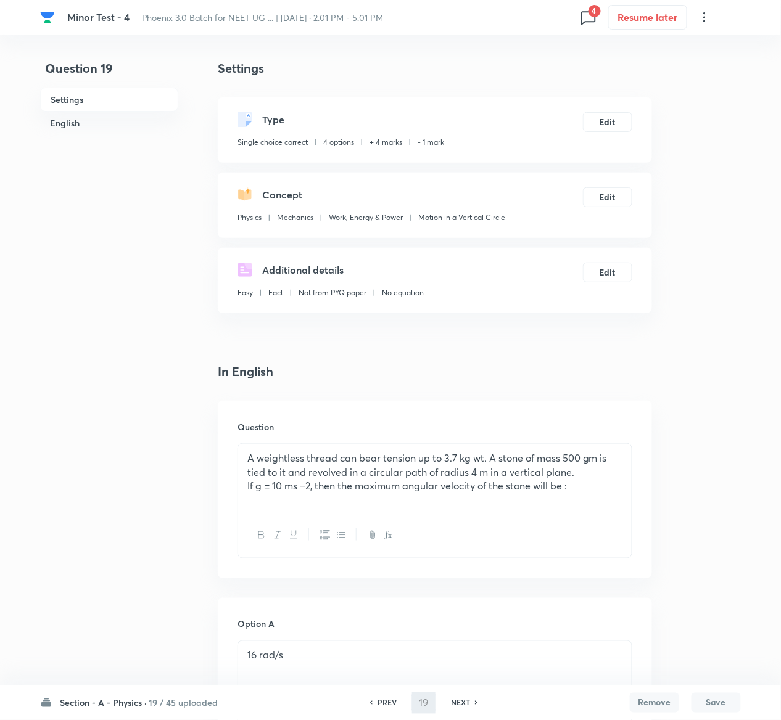
type input "20"
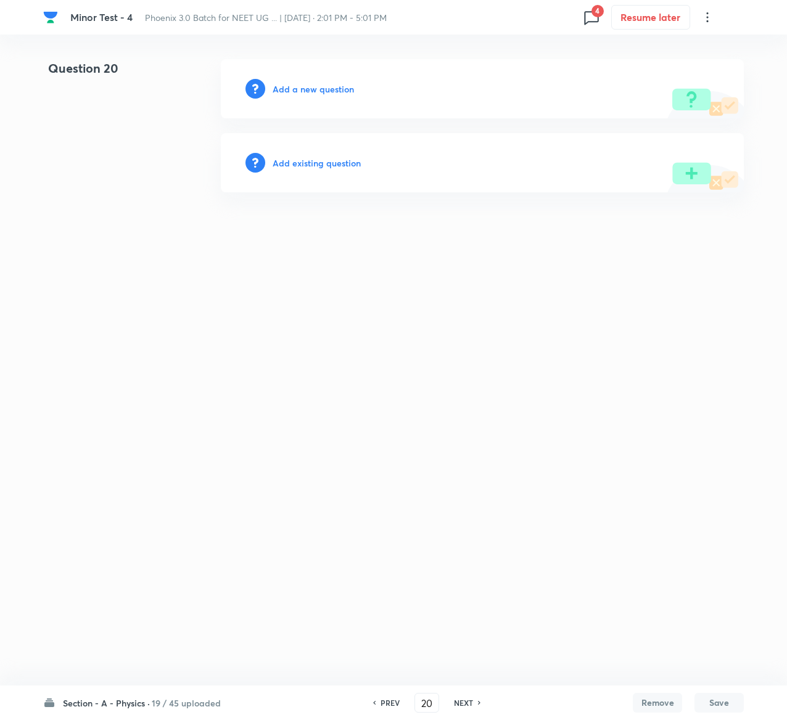
click at [332, 162] on h6 "Add existing question" at bounding box center [317, 163] width 88 height 13
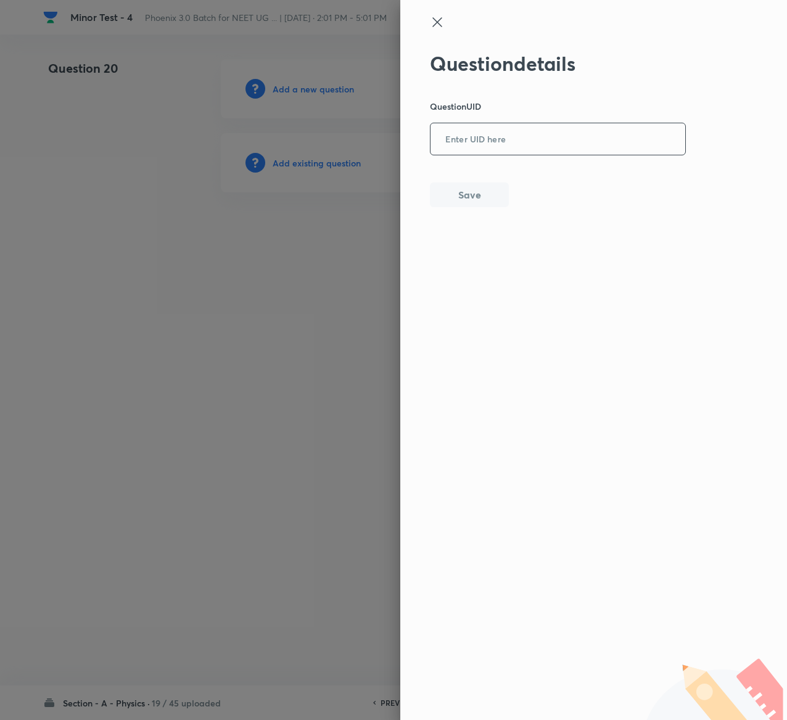
click at [492, 135] on input "text" at bounding box center [557, 140] width 255 height 30
paste input "47TQ8"
type input "47TQ8"
click at [488, 199] on button "Save" at bounding box center [469, 193] width 79 height 25
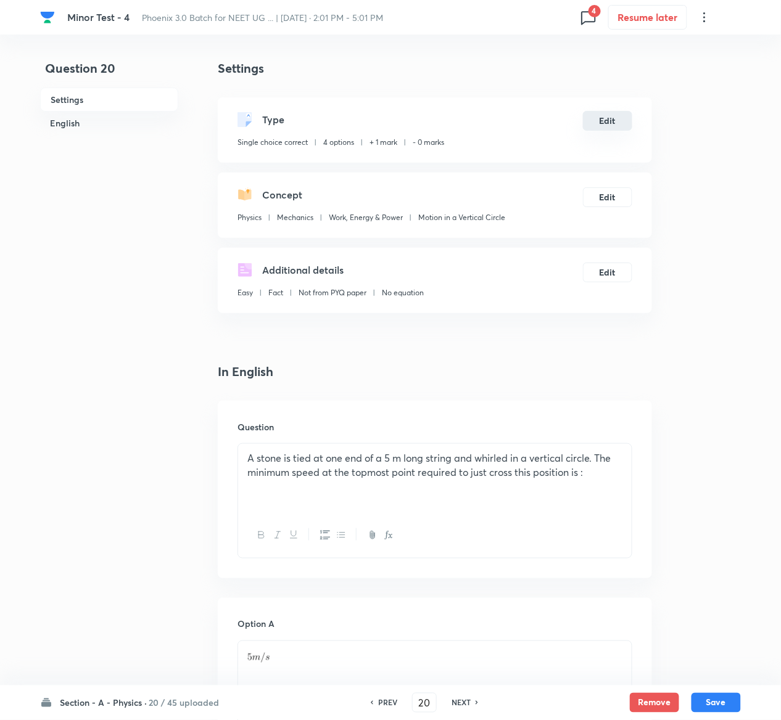
click at [600, 117] on button "Edit" at bounding box center [607, 121] width 49 height 20
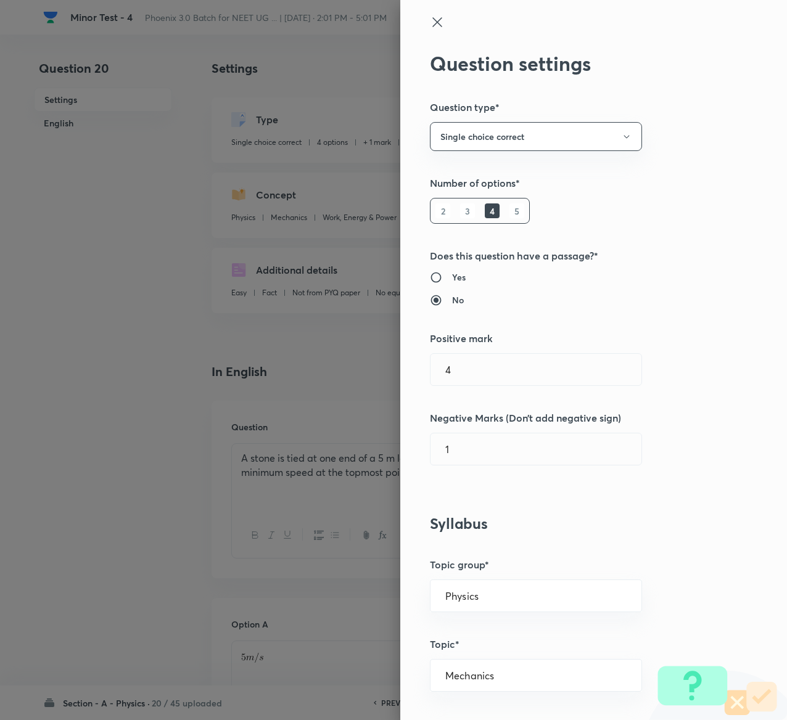
type input "1"
type input "0"
type input "4"
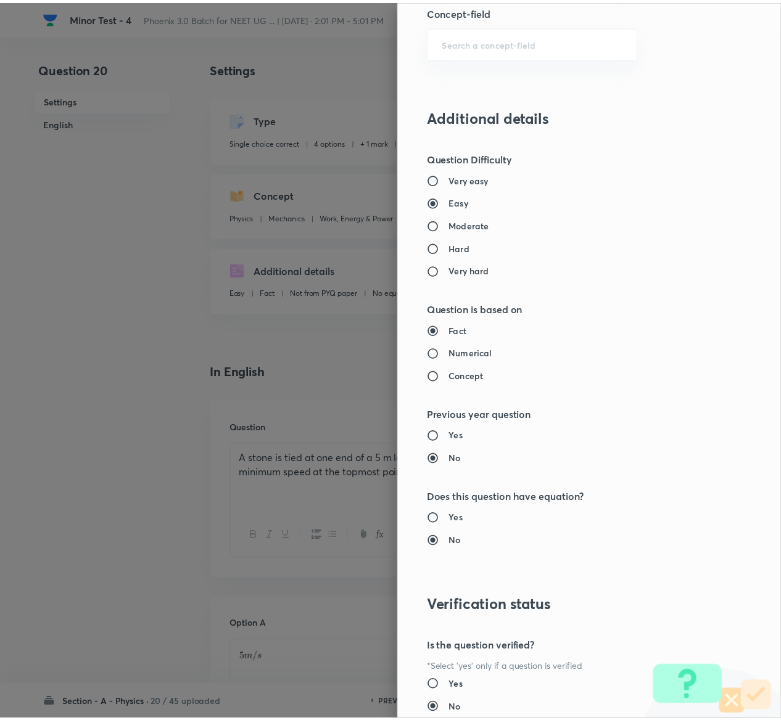
scroll to position [963, 0]
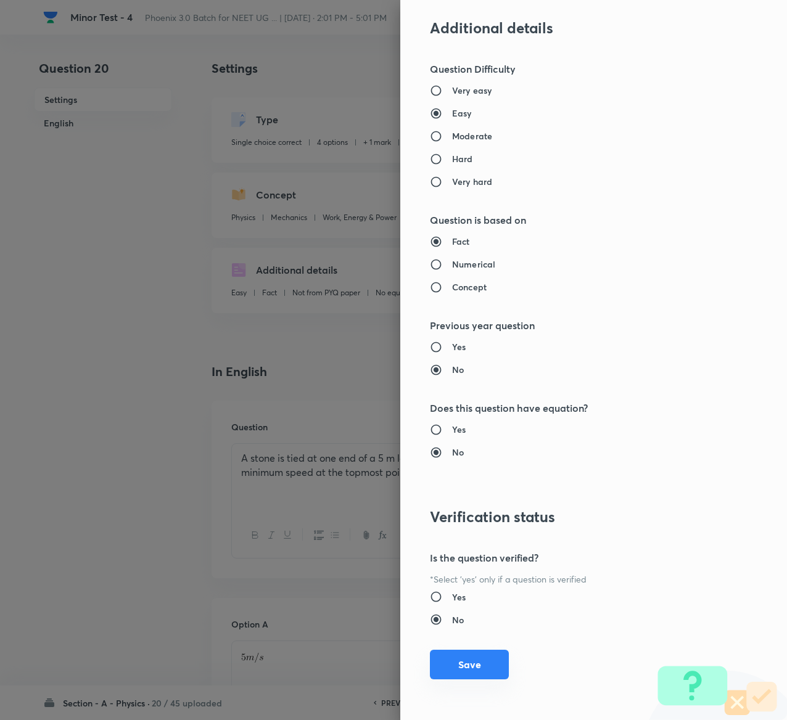
type input "1"
click at [447, 675] on button "Save" at bounding box center [469, 665] width 79 height 30
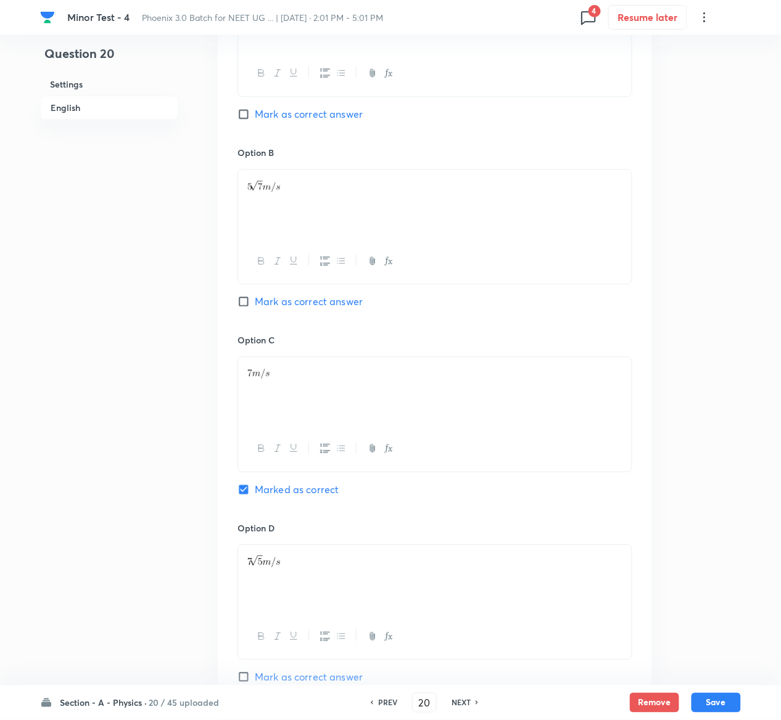
scroll to position [966, 0]
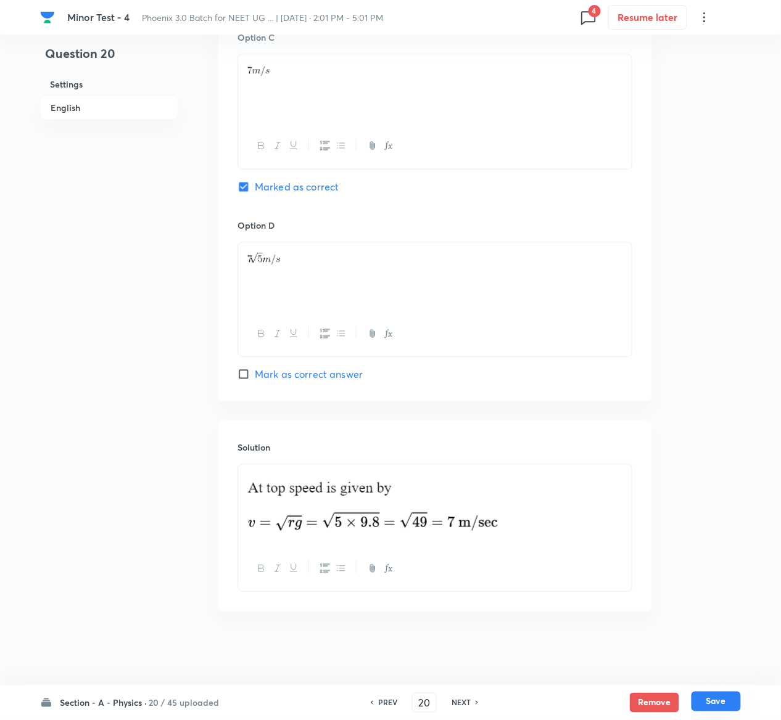
click at [730, 693] on button "Save" at bounding box center [715, 702] width 49 height 20
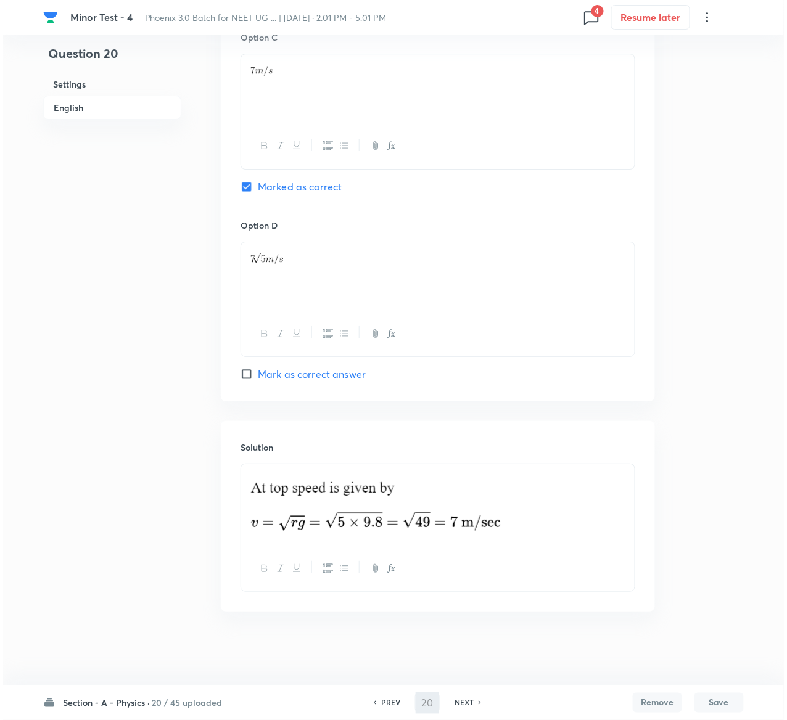
scroll to position [0, 0]
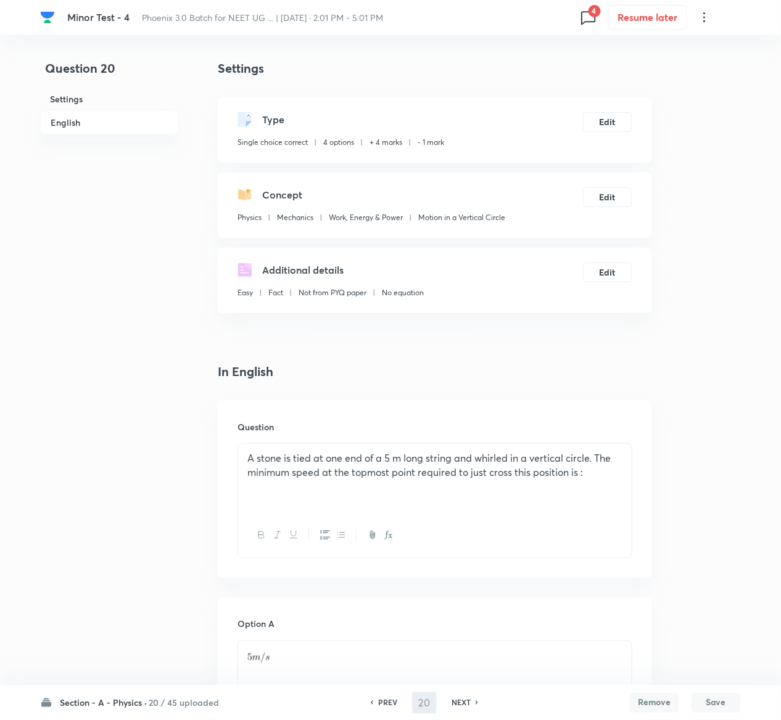
type input "21"
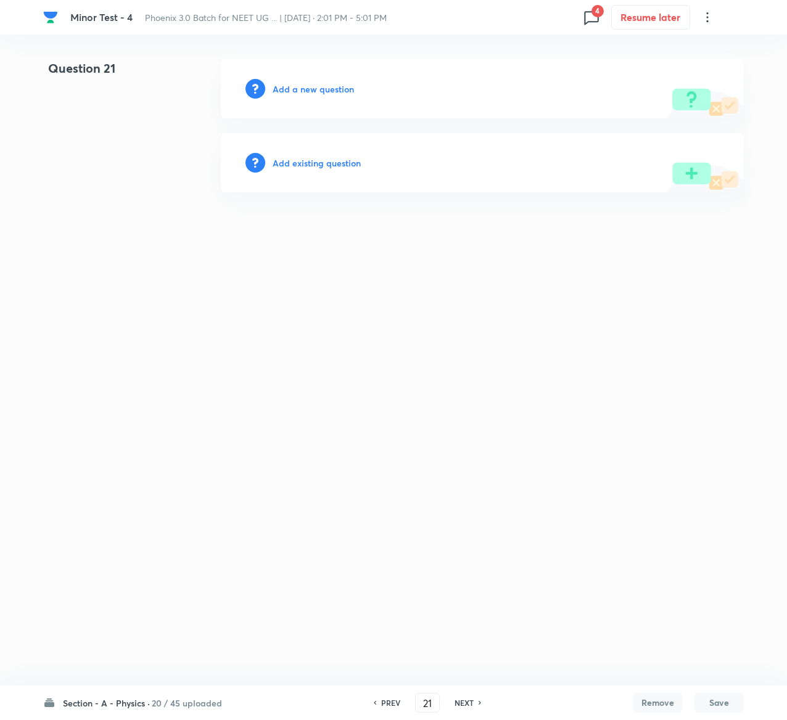
click at [326, 164] on h6 "Add existing question" at bounding box center [317, 163] width 88 height 13
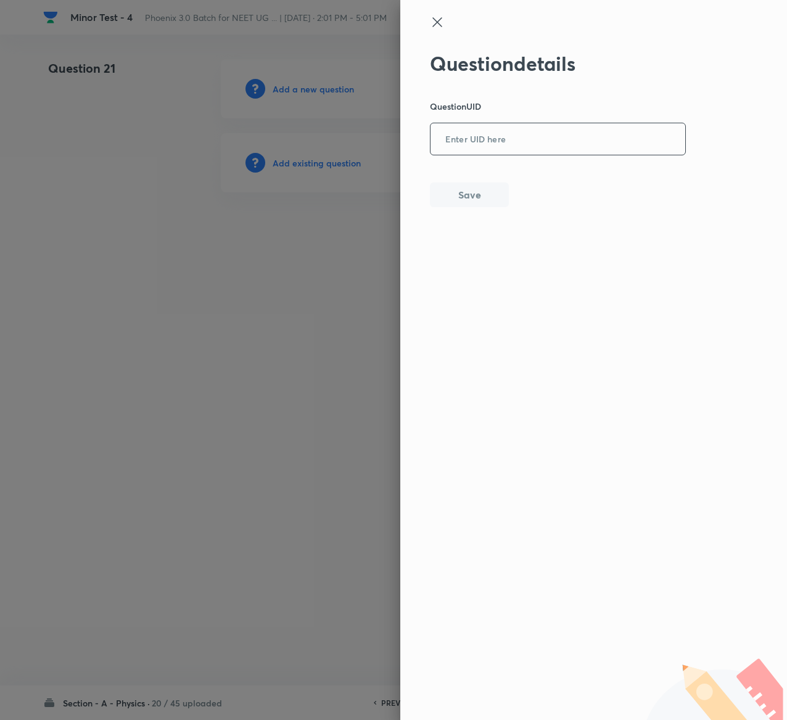
click at [563, 126] on input "text" at bounding box center [557, 140] width 255 height 30
paste input "BS7LE"
type input "BS7LE"
click at [475, 199] on button "Save" at bounding box center [469, 193] width 79 height 25
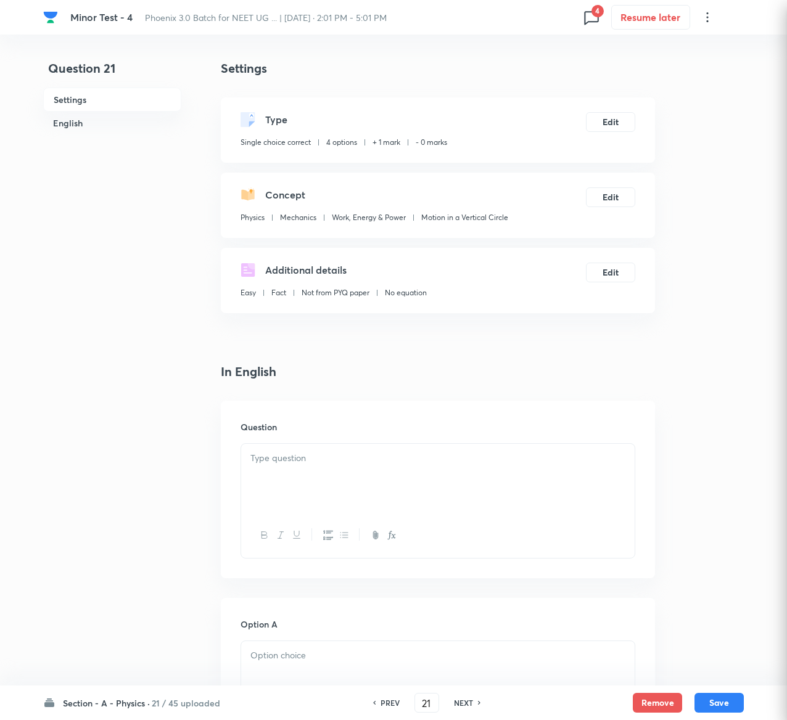
checkbox input "true"
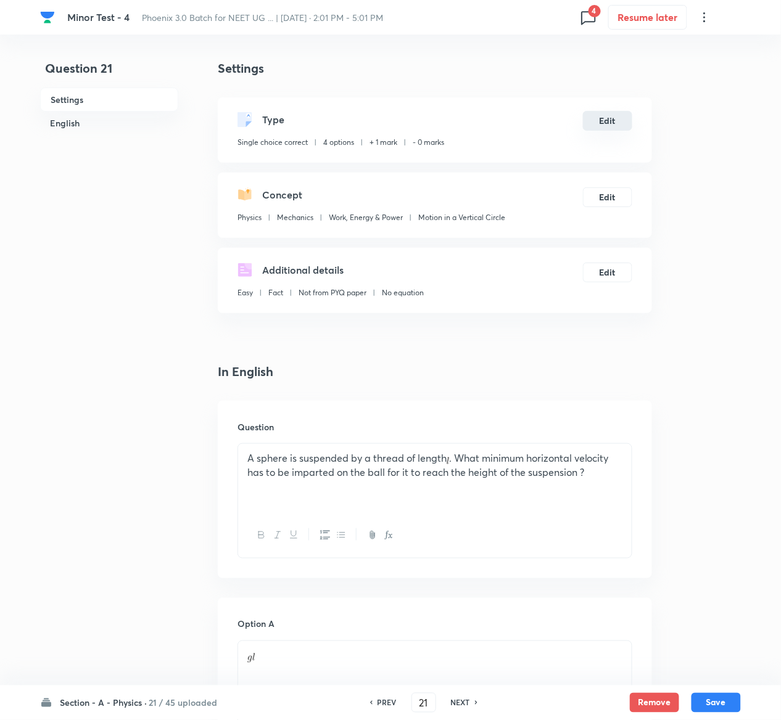
click at [608, 123] on button "Edit" at bounding box center [607, 121] width 49 height 20
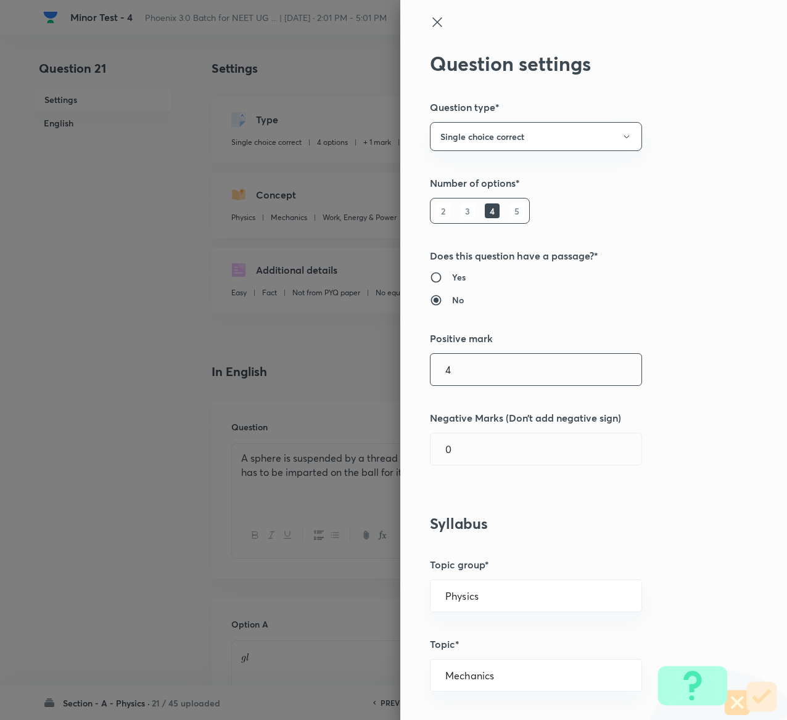
type input "4"
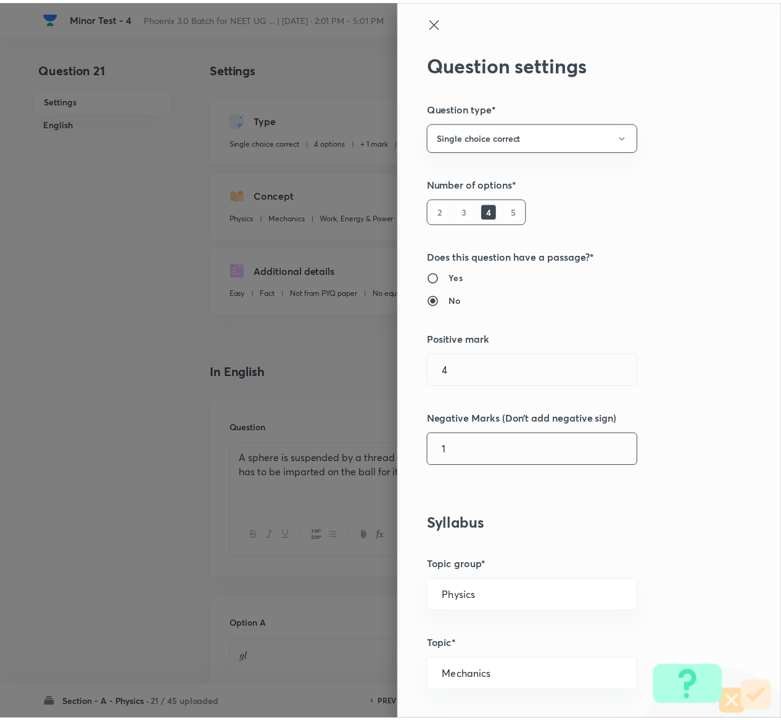
scroll to position [963, 0]
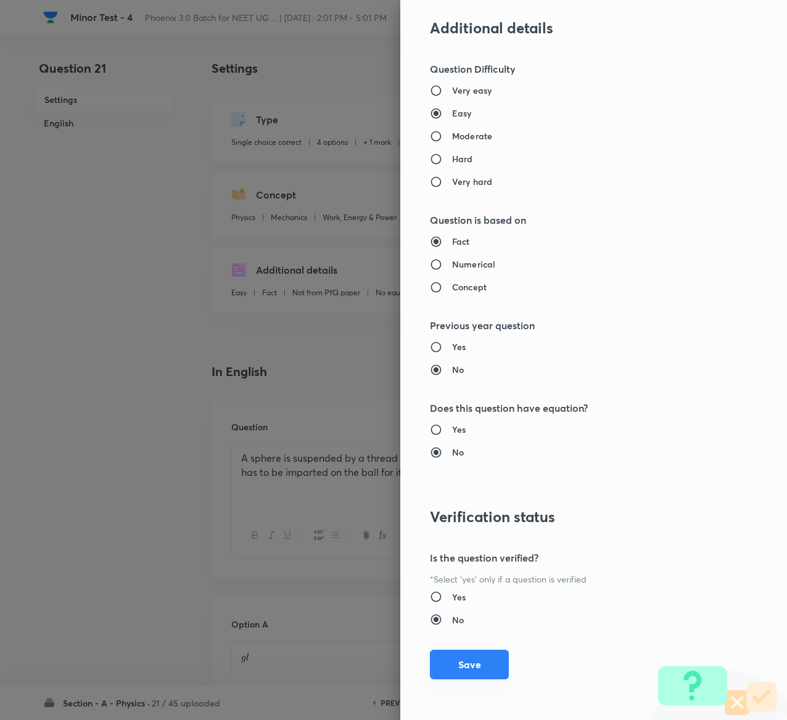
type input "1"
click at [447, 656] on button "Save" at bounding box center [469, 665] width 79 height 30
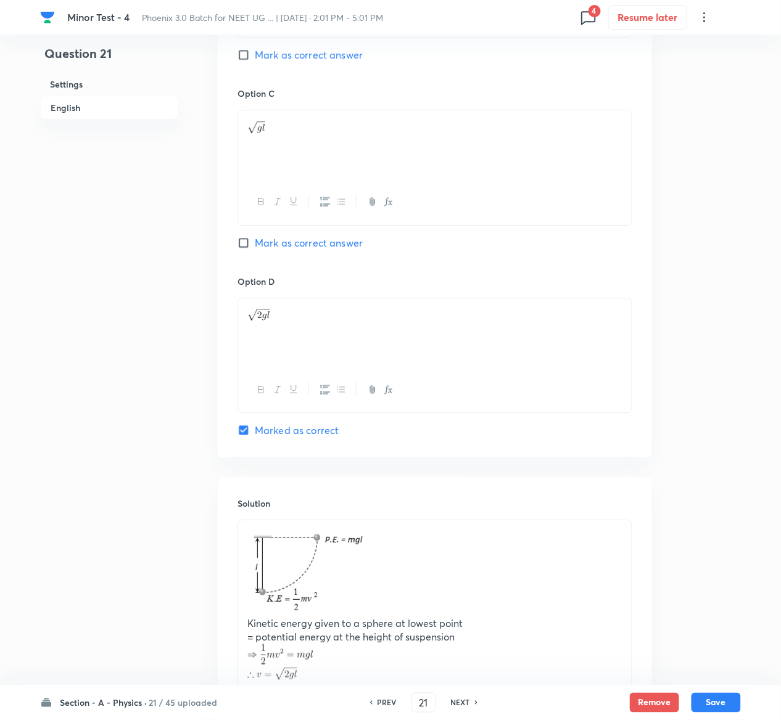
scroll to position [1052, 0]
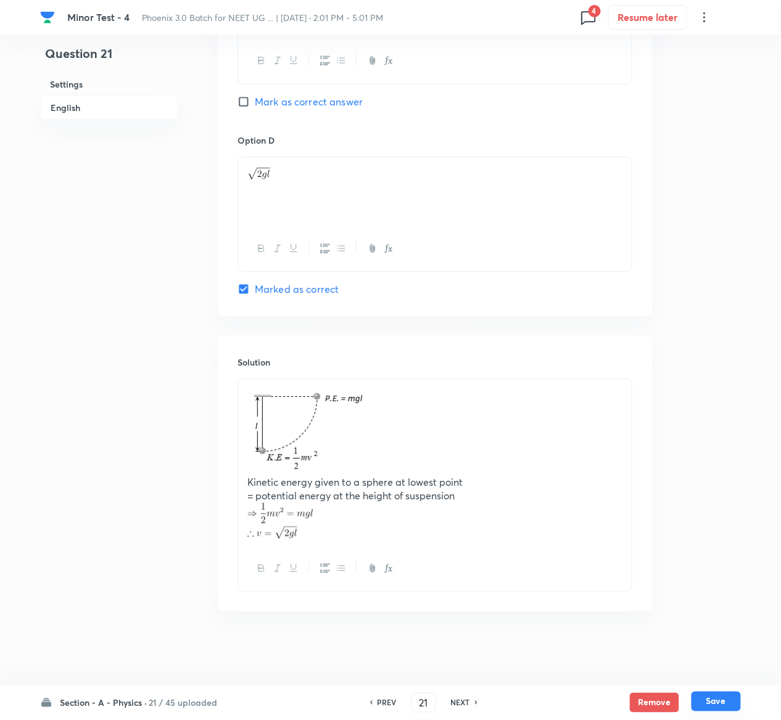
click at [723, 702] on button "Save" at bounding box center [715, 702] width 49 height 20
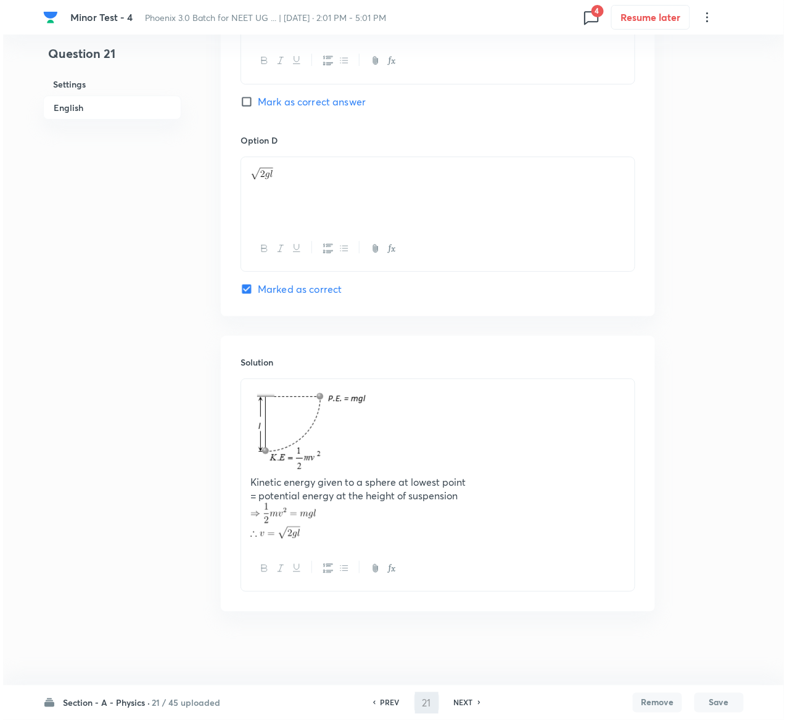
scroll to position [0, 0]
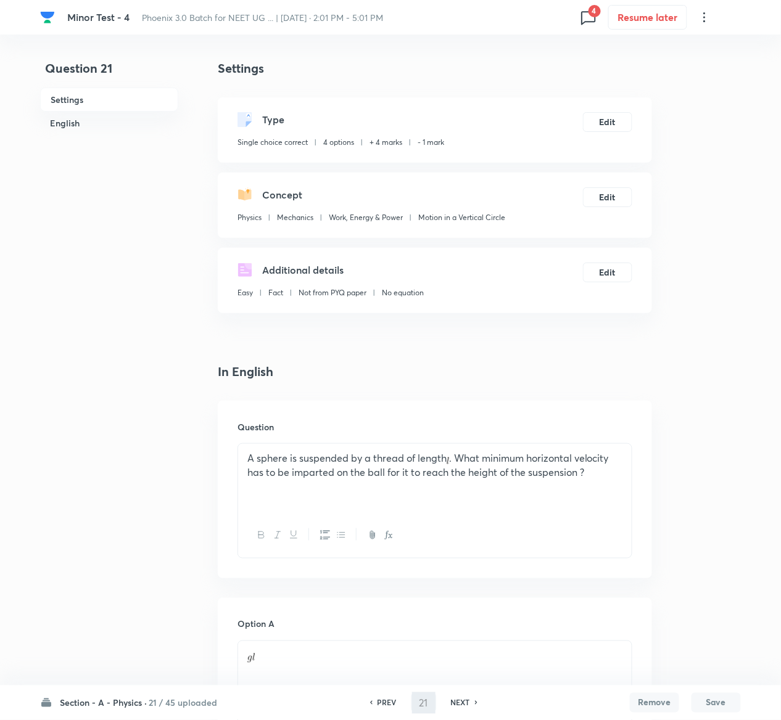
type input "22"
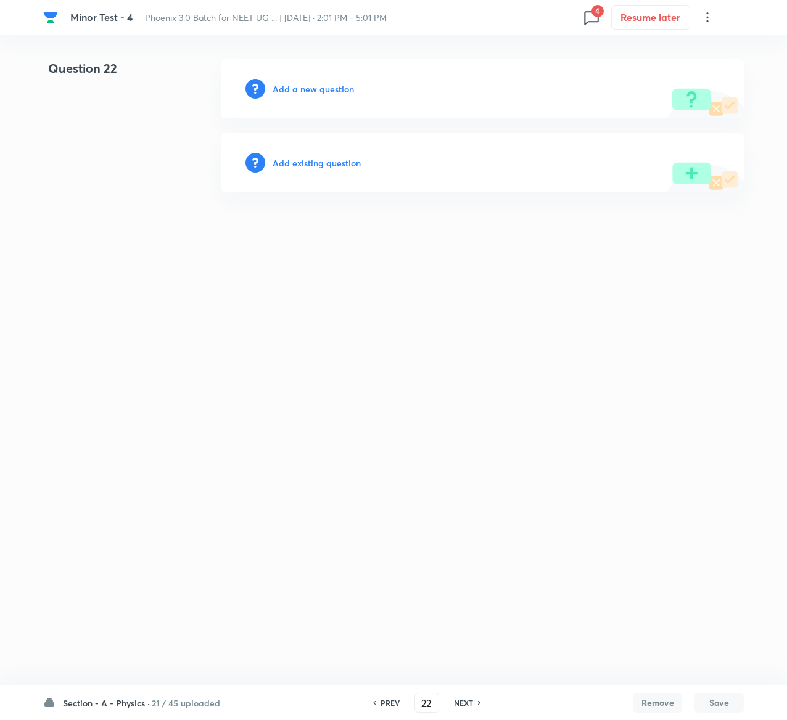
click at [351, 160] on h6 "Add existing question" at bounding box center [317, 163] width 88 height 13
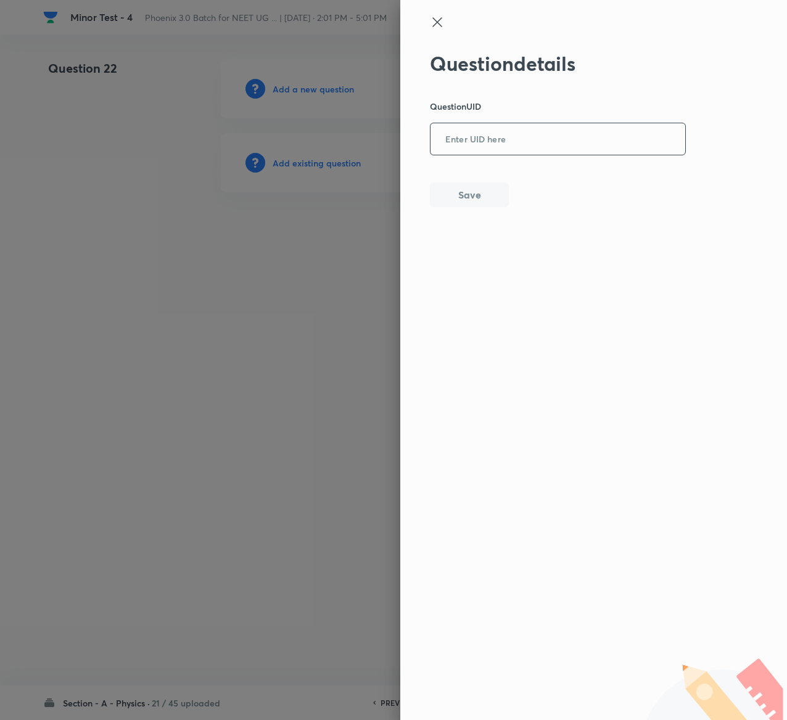
click at [553, 137] on input "text" at bounding box center [557, 140] width 255 height 30
paste input "RJC3F"
type input "RJC3F"
click at [488, 187] on button "Save" at bounding box center [469, 193] width 79 height 25
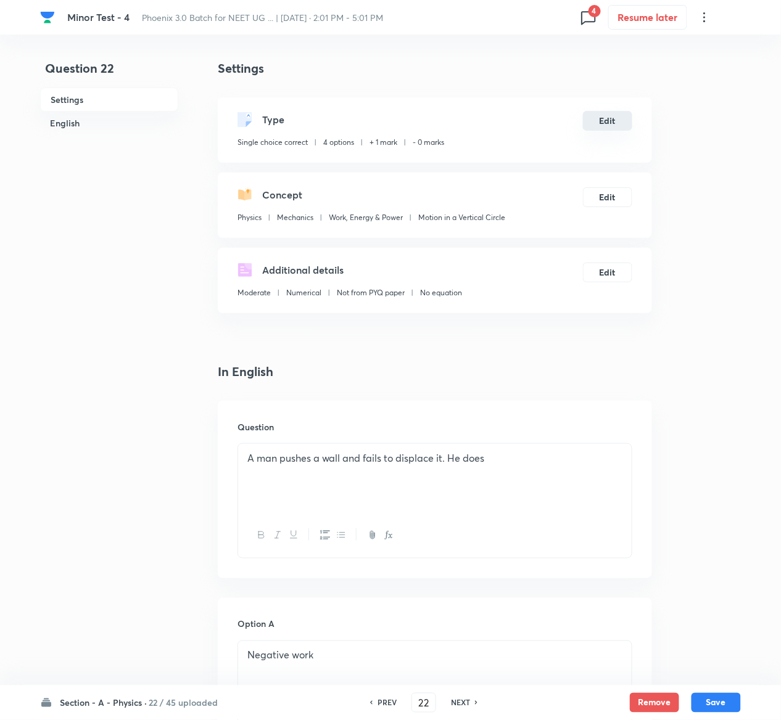
click at [613, 121] on button "Edit" at bounding box center [607, 121] width 49 height 20
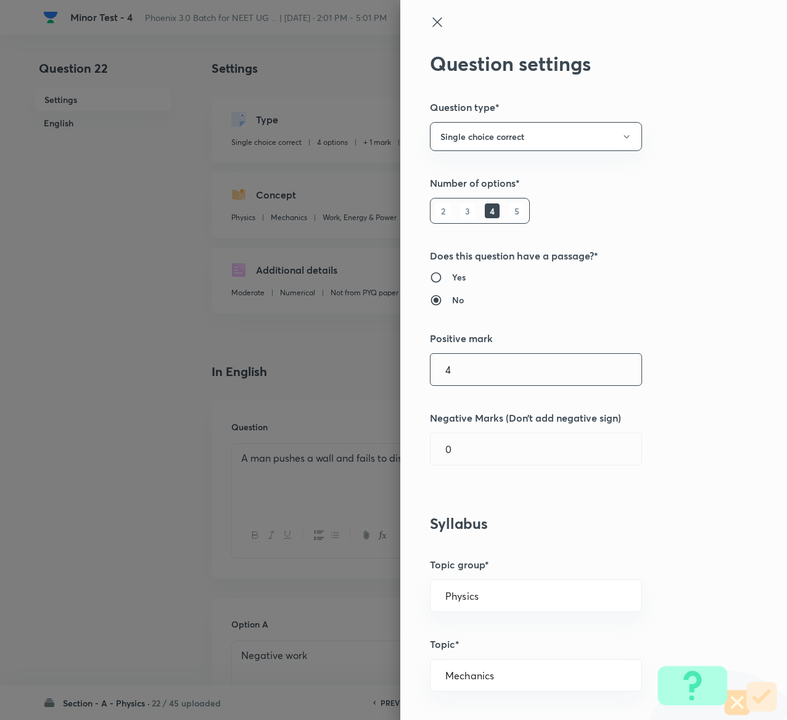
type input "4"
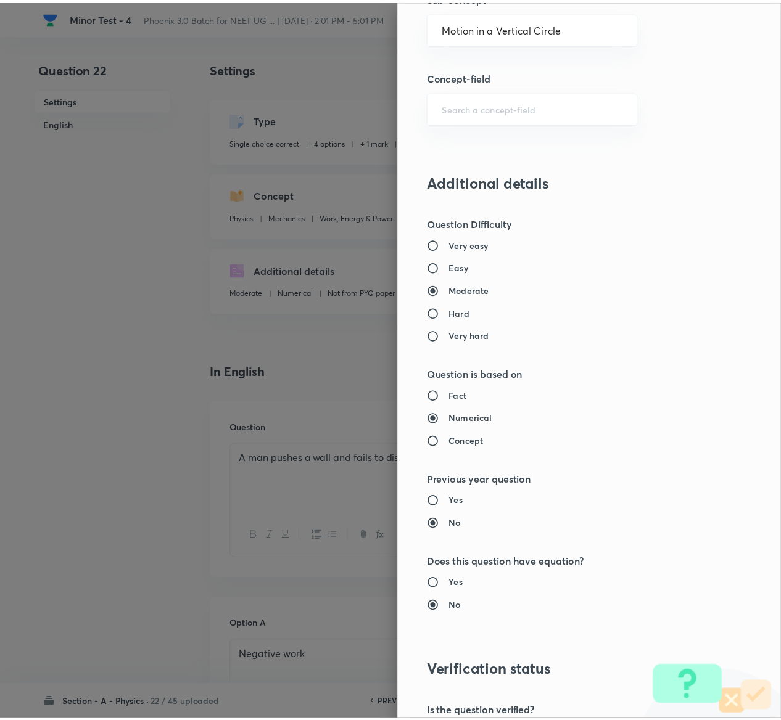
scroll to position [963, 0]
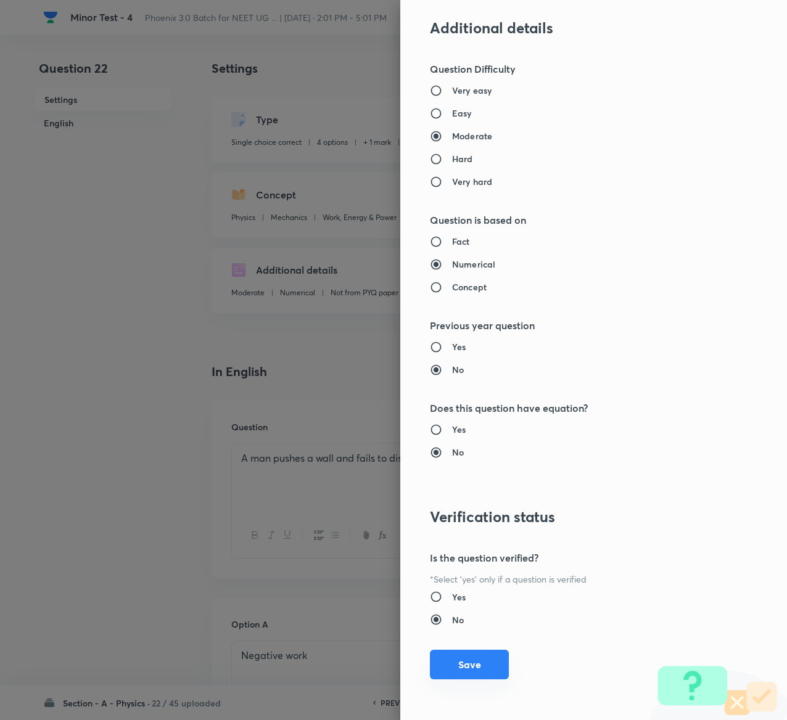
type input "1"
click at [448, 661] on button "Save" at bounding box center [469, 665] width 79 height 30
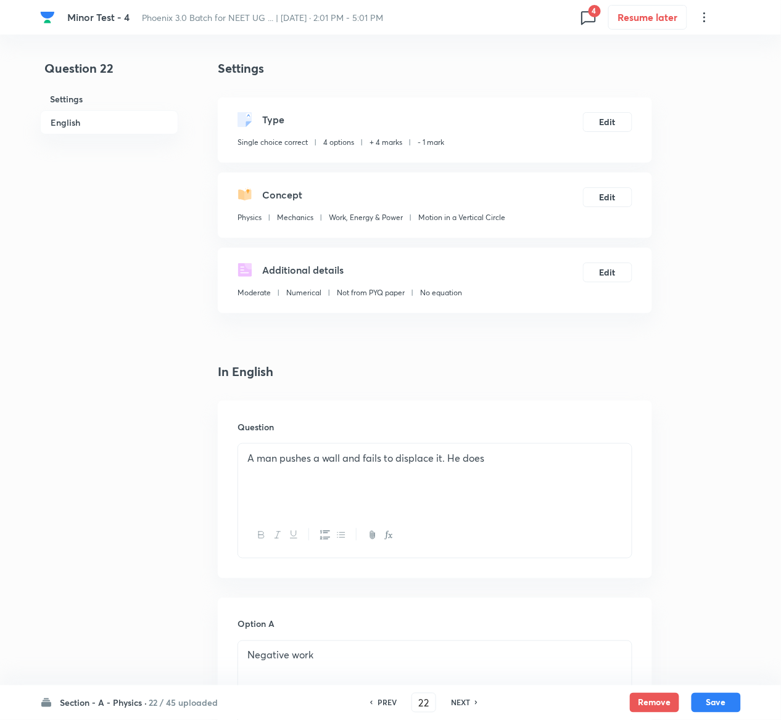
scroll to position [953, 0]
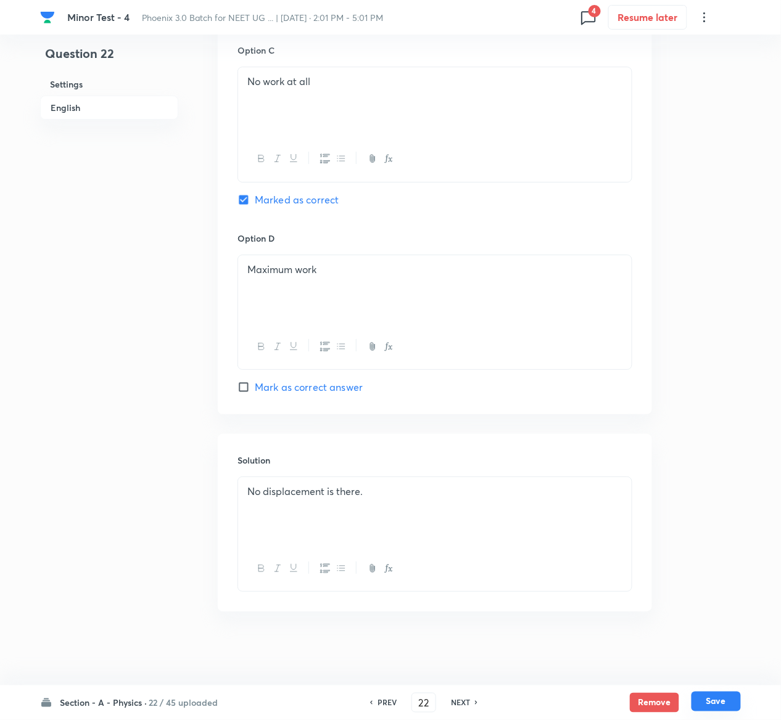
click at [723, 700] on button "Save" at bounding box center [715, 702] width 49 height 20
type input "23"
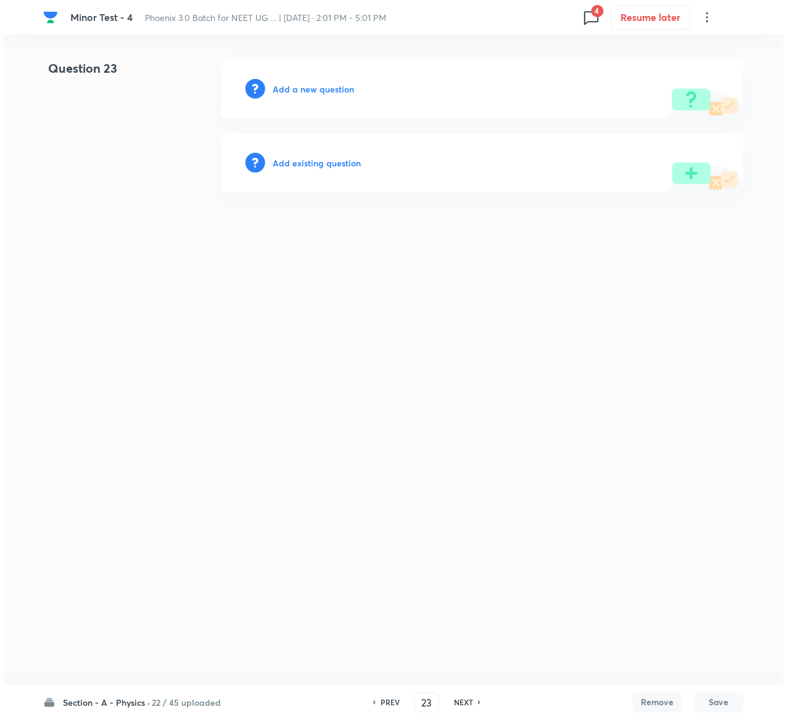
scroll to position [0, 0]
click at [332, 160] on h6 "Add existing question" at bounding box center [317, 163] width 88 height 13
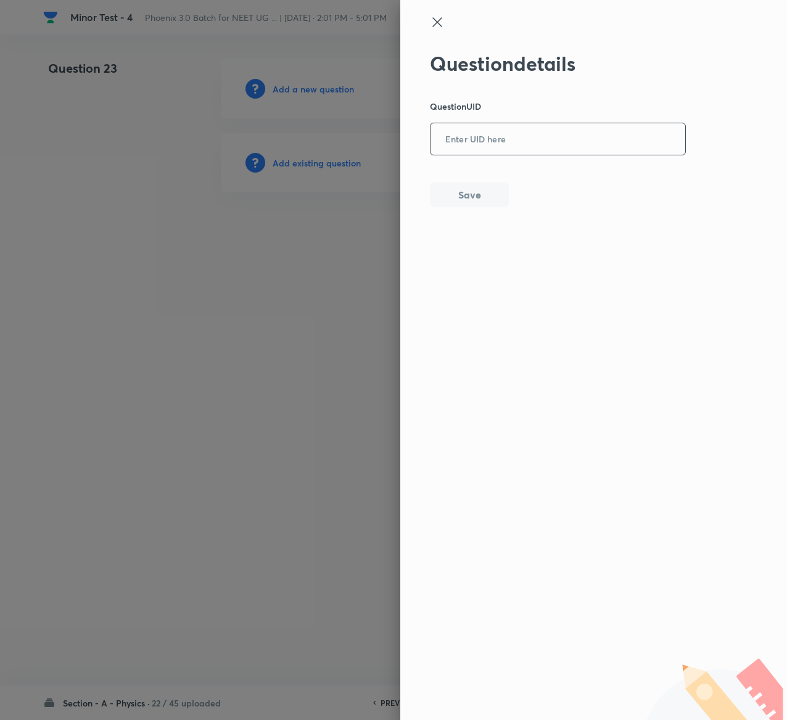
click at [506, 141] on input "text" at bounding box center [557, 140] width 255 height 30
paste input "3AELU"
type input "3AELU"
click at [506, 192] on button "Save" at bounding box center [469, 193] width 79 height 25
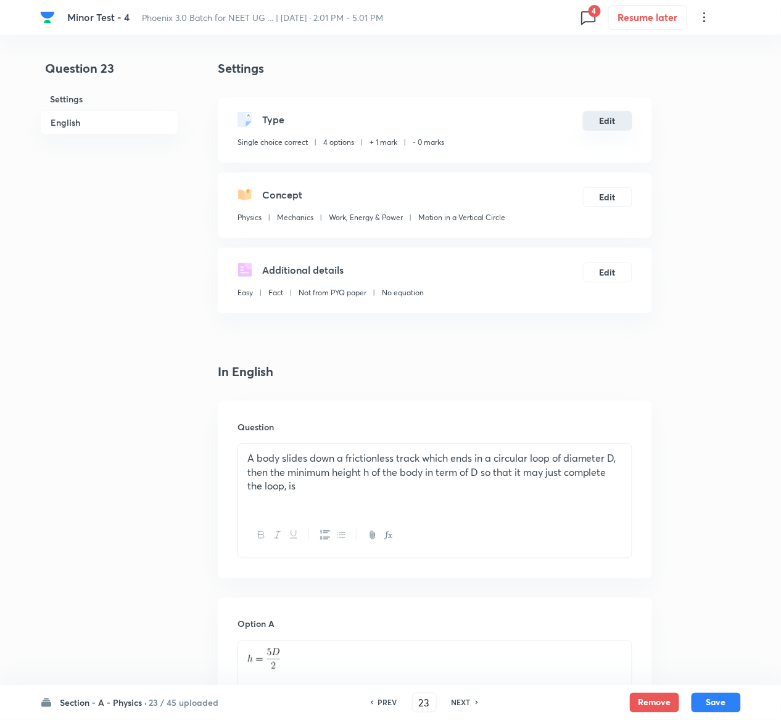
click at [603, 112] on button "Edit" at bounding box center [607, 121] width 49 height 20
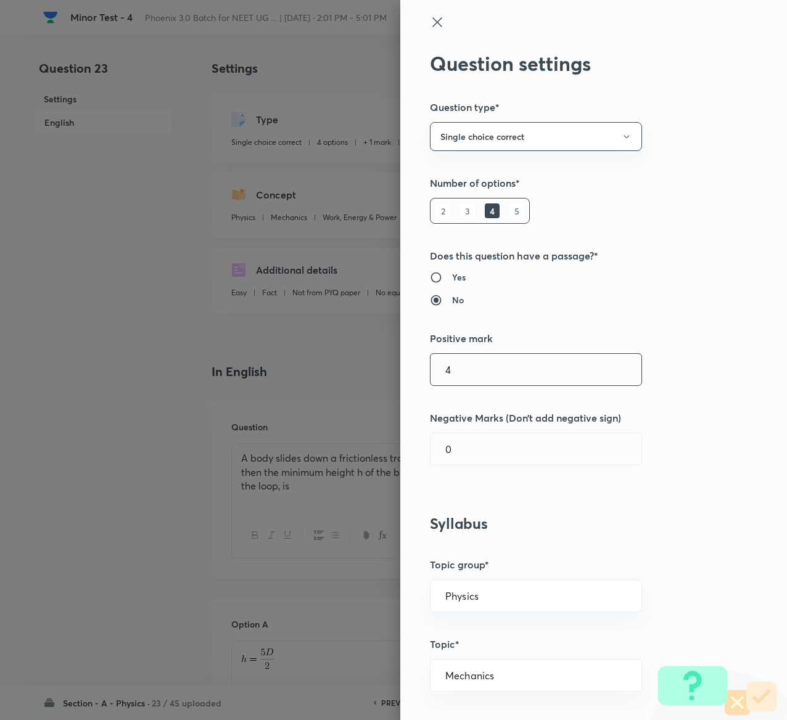
type input "4"
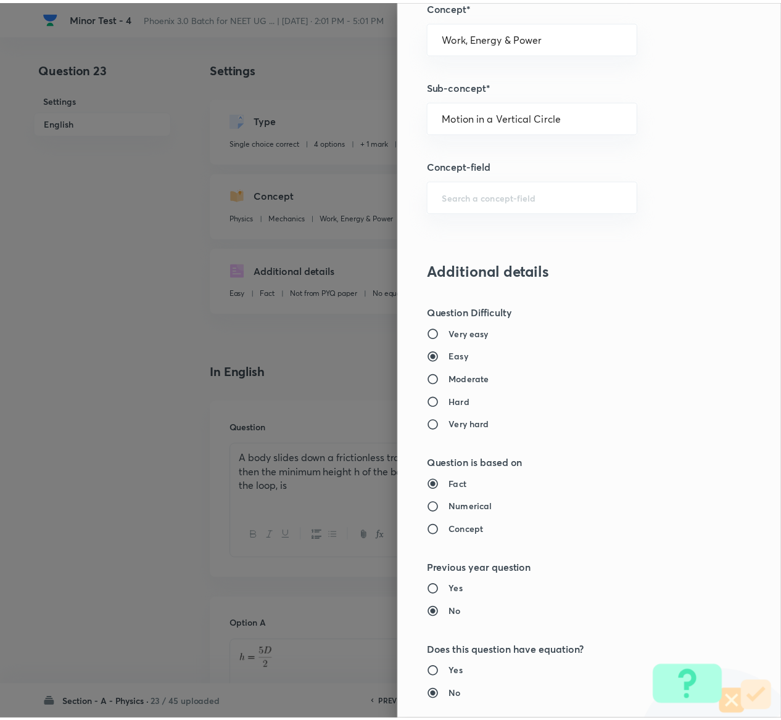
scroll to position [963, 0]
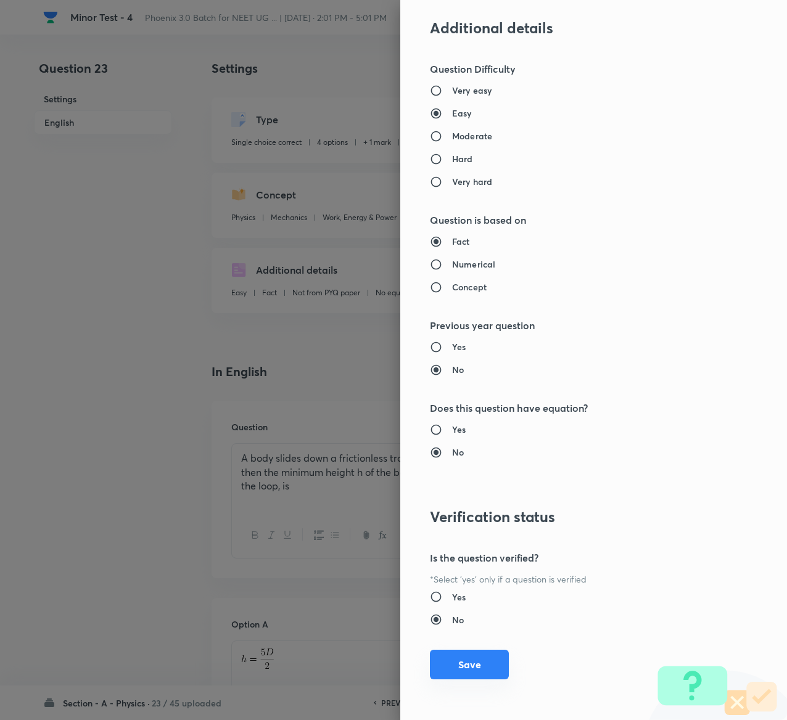
type input "1"
click at [462, 659] on button "Save" at bounding box center [469, 665] width 79 height 30
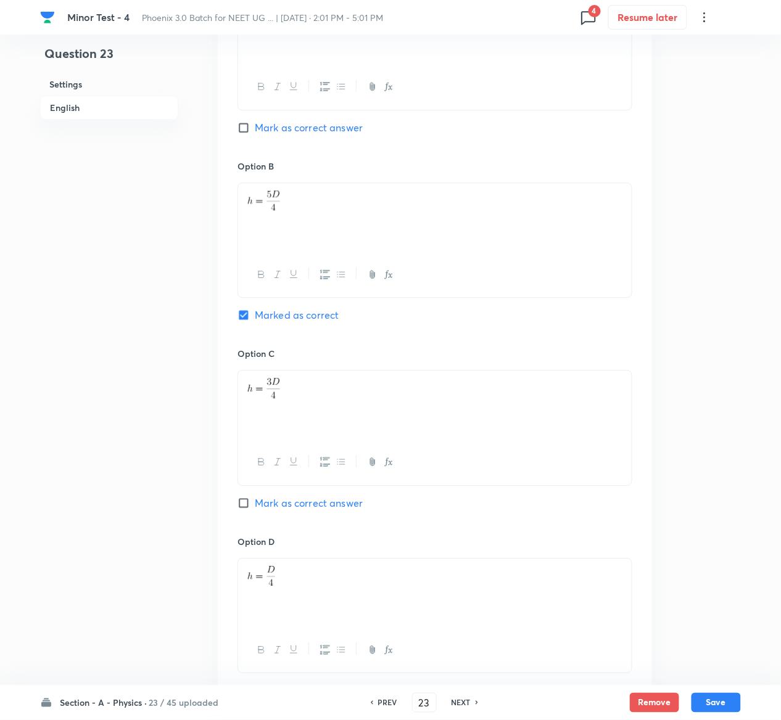
scroll to position [1045, 0]
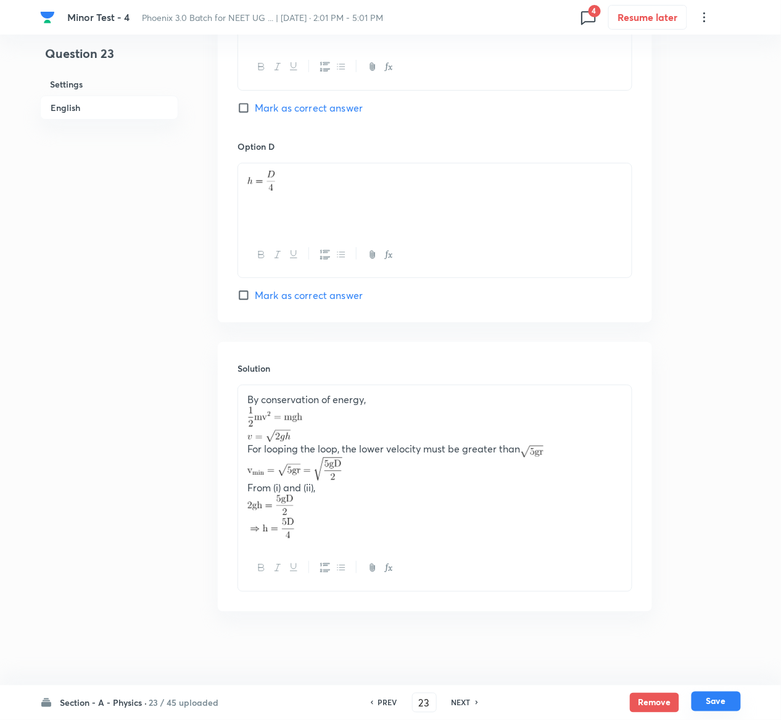
click at [727, 702] on button "Save" at bounding box center [715, 702] width 49 height 20
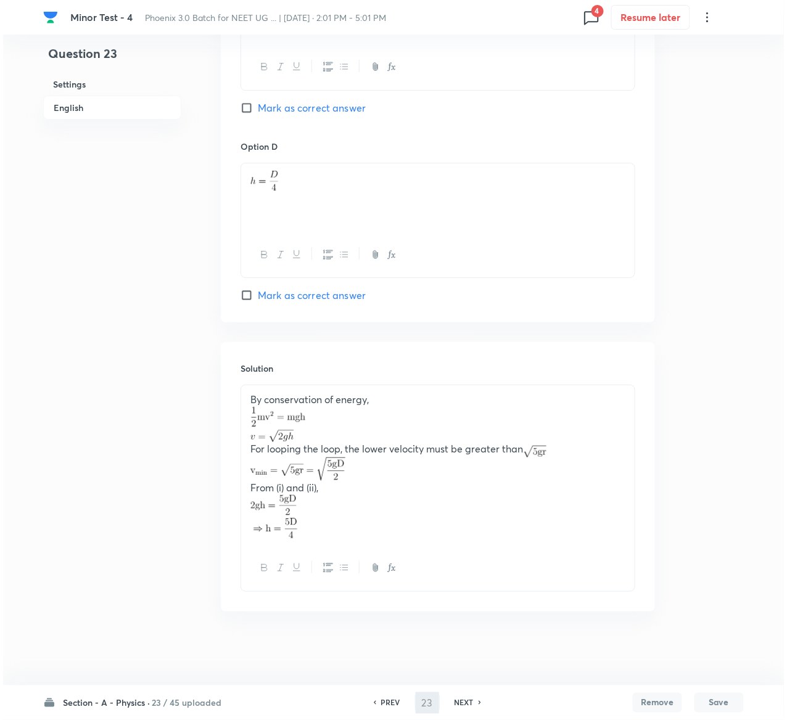
scroll to position [0, 0]
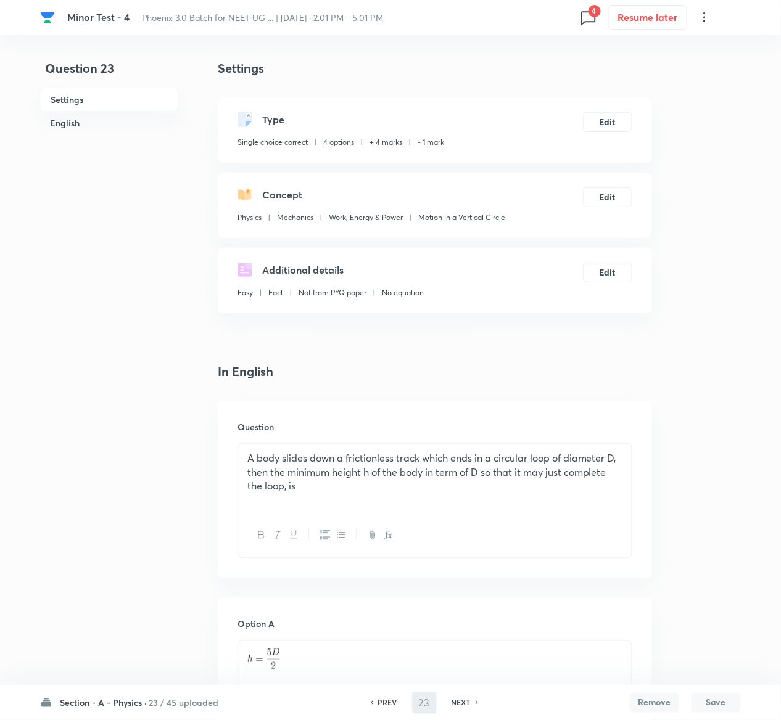
type input "24"
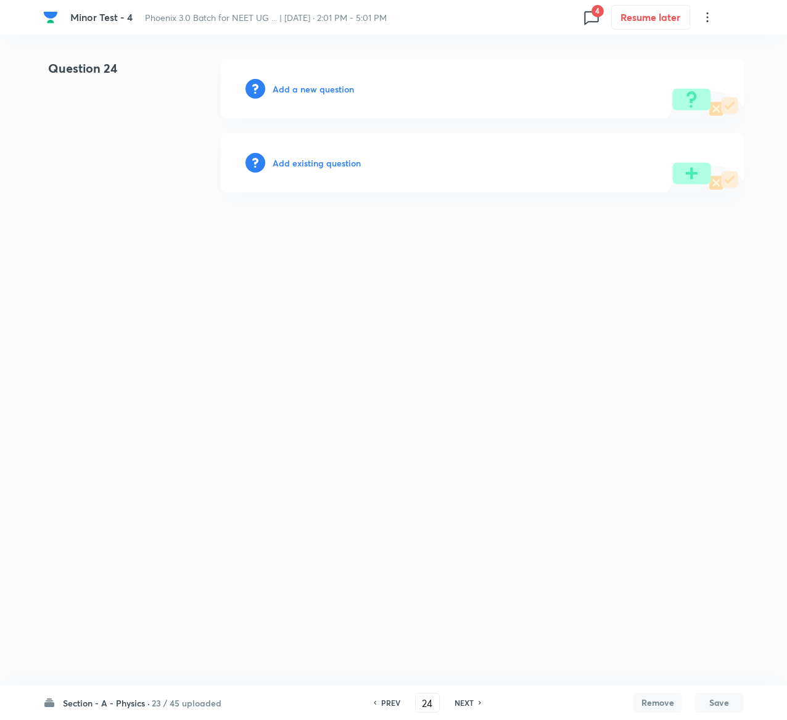
click at [311, 165] on h6 "Add existing question" at bounding box center [317, 163] width 88 height 13
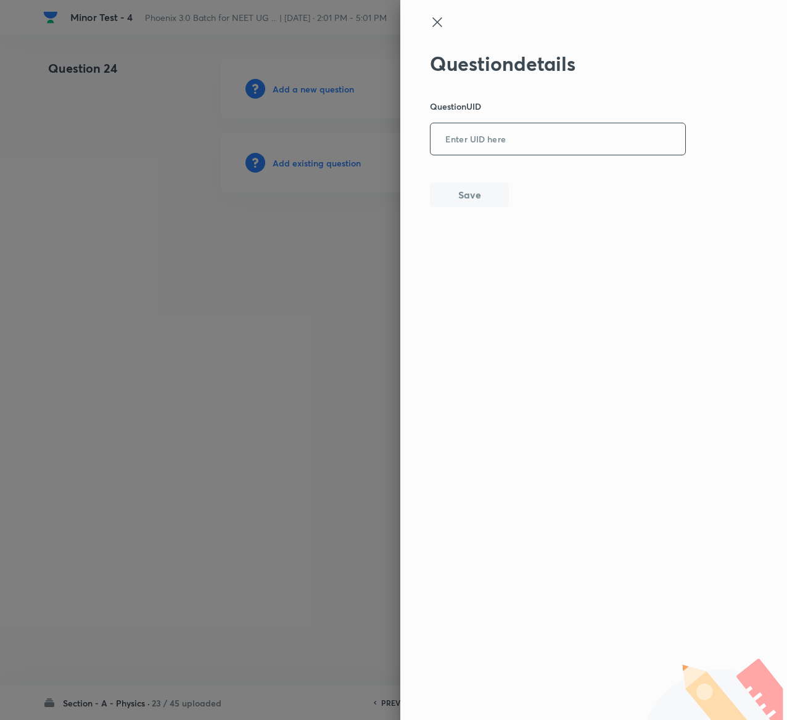
click at [496, 138] on input "text" at bounding box center [557, 140] width 255 height 30
paste input "1NFNV"
type input "1NFNV"
click at [503, 206] on button "Save" at bounding box center [469, 193] width 79 height 25
click at [487, 199] on button "Save" at bounding box center [469, 195] width 79 height 25
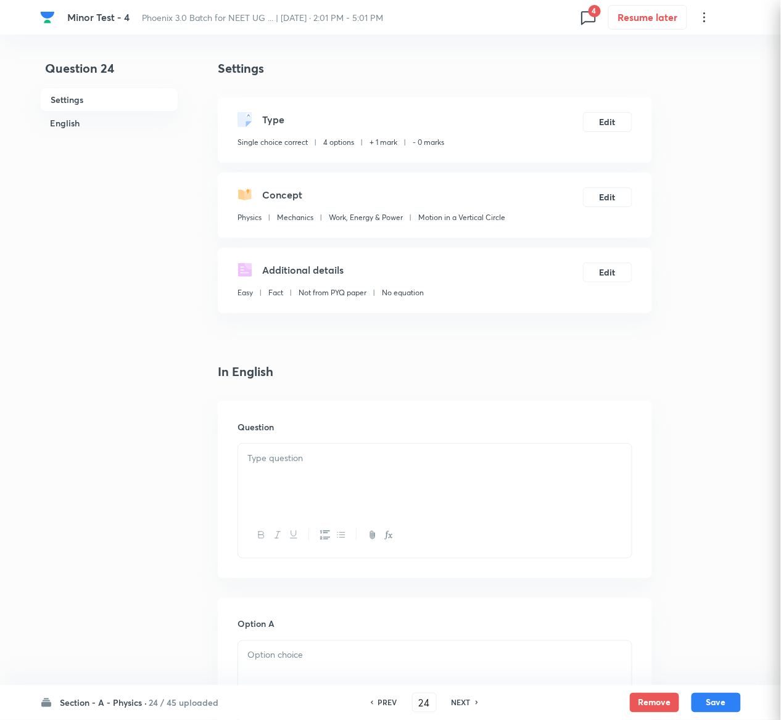
checkbox input "true"
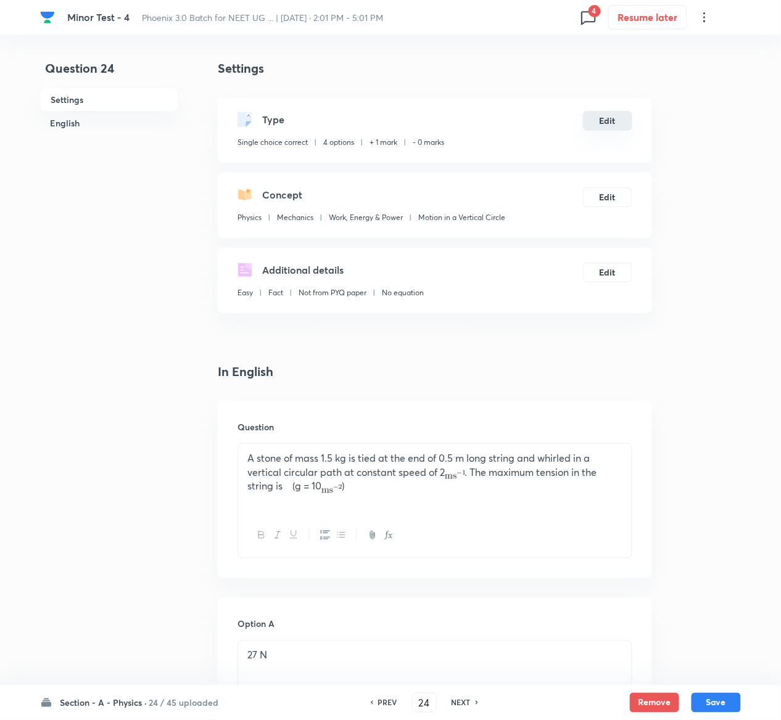
click at [604, 121] on button "Edit" at bounding box center [607, 121] width 49 height 20
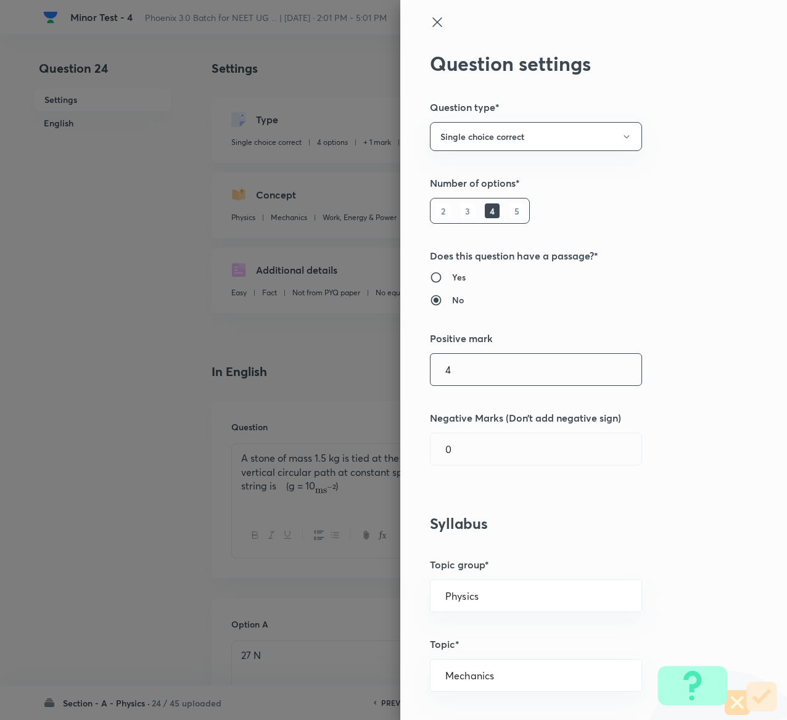
type input "4"
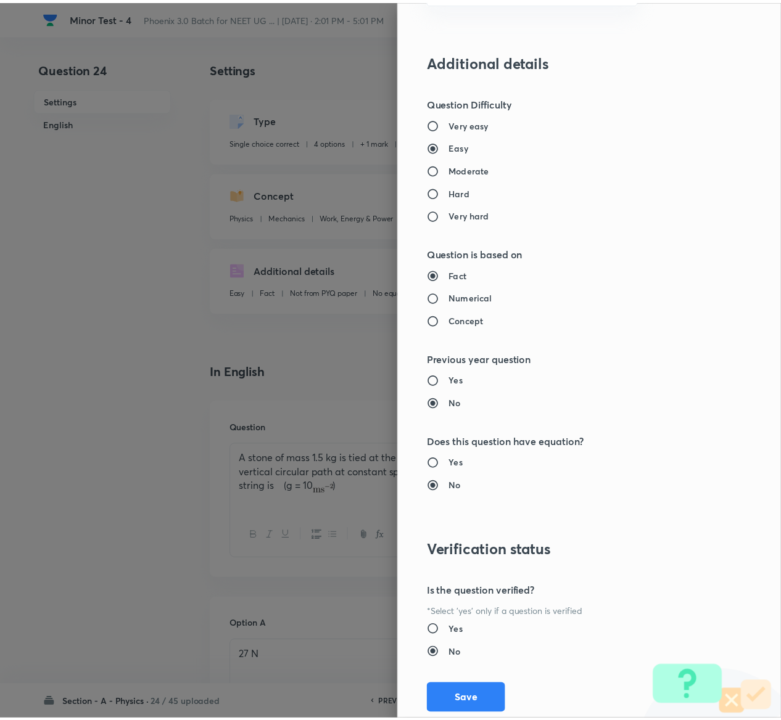
scroll to position [963, 0]
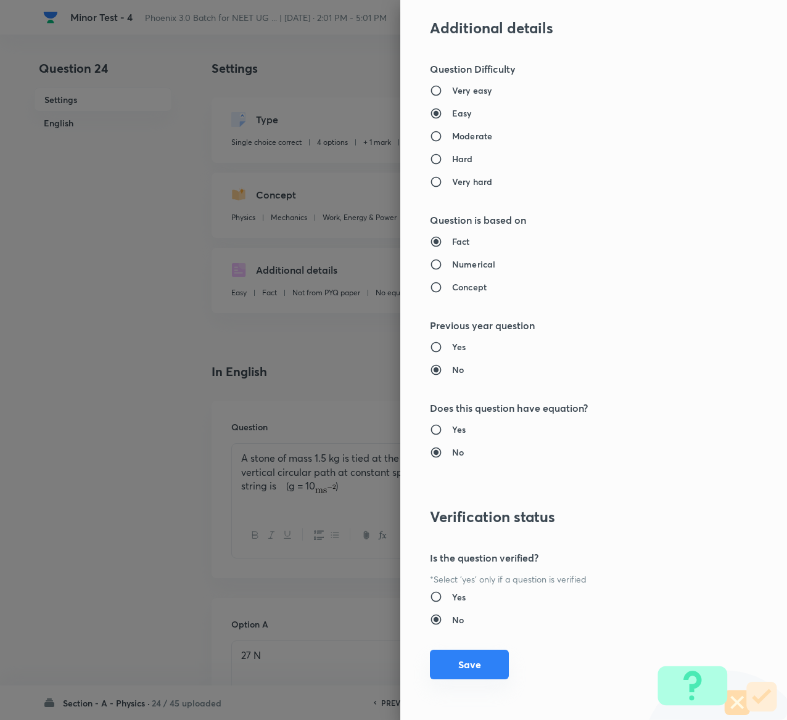
type input "1"
click at [439, 664] on button "Save" at bounding box center [469, 665] width 79 height 30
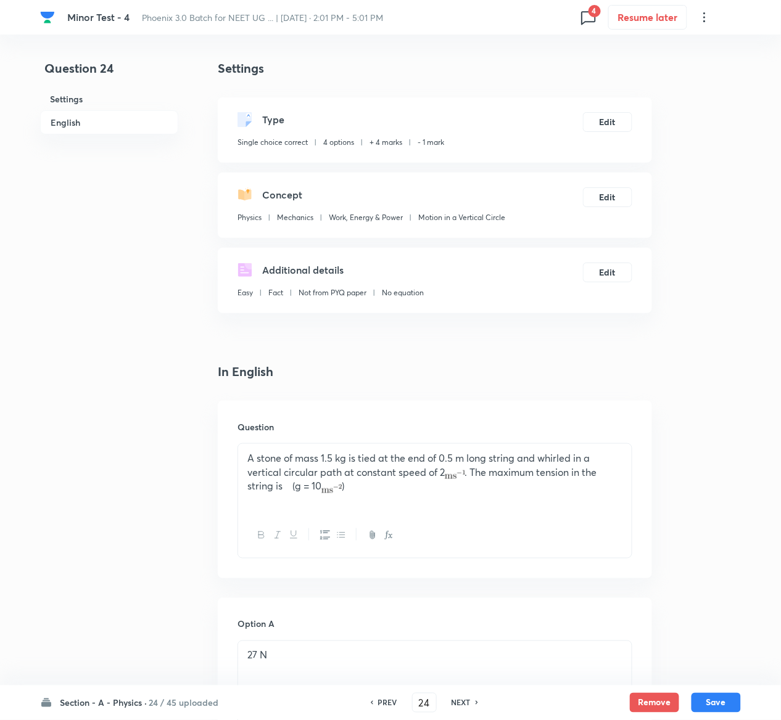
scroll to position [1015, 0]
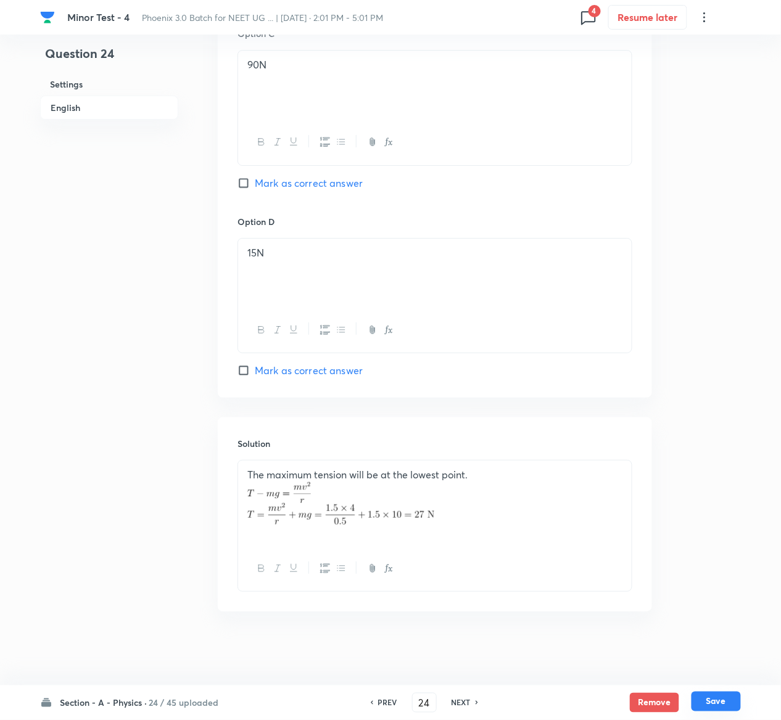
click at [724, 707] on button "Save" at bounding box center [715, 702] width 49 height 20
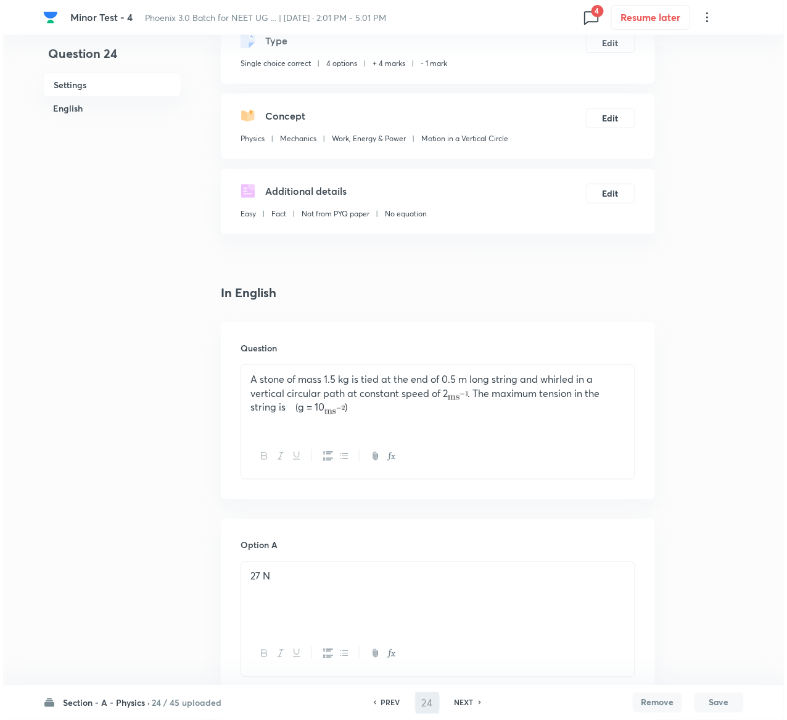
scroll to position [0, 0]
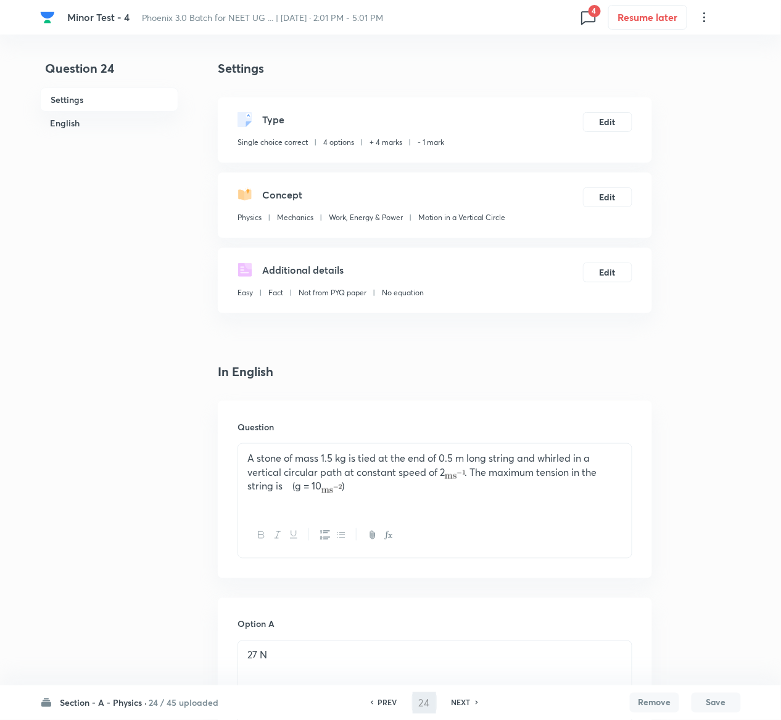
type input "25"
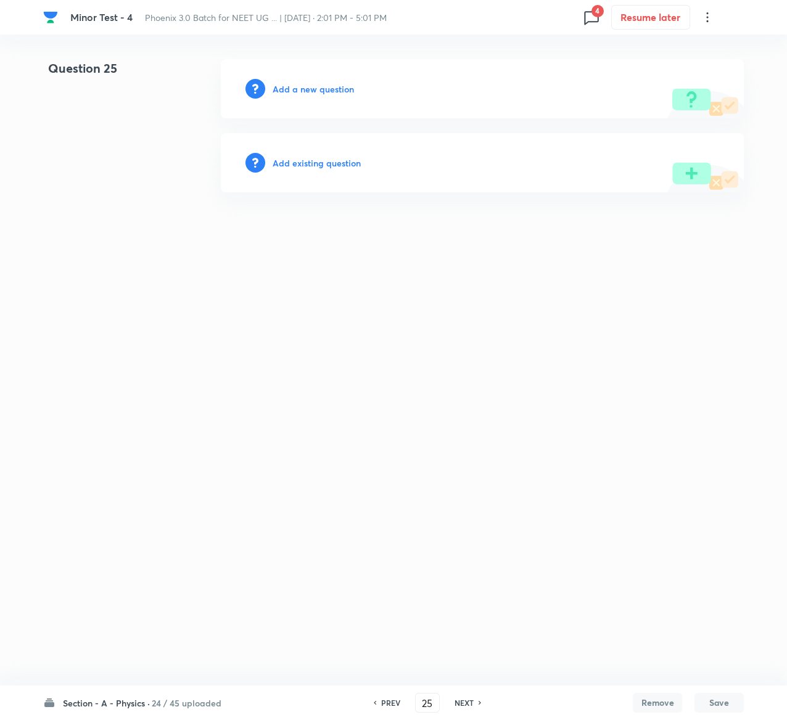
click at [336, 164] on h6 "Add existing question" at bounding box center [317, 163] width 88 height 13
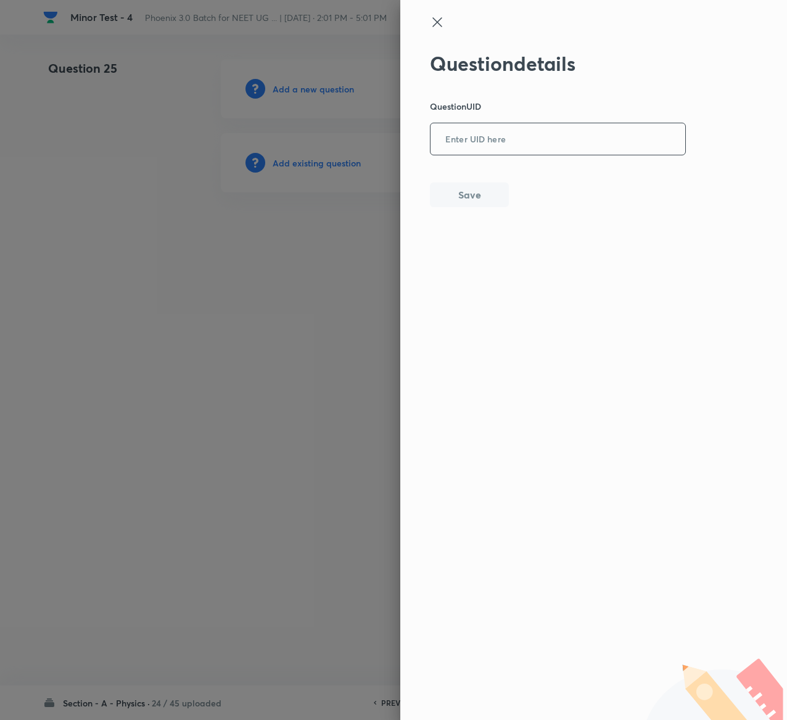
drag, startPoint x: 530, startPoint y: 116, endPoint x: 530, endPoint y: 142, distance: 26.5
click at [530, 142] on div "Question details Question UID ​ Save" at bounding box center [558, 129] width 257 height 155
click at [530, 142] on input "text" at bounding box center [557, 140] width 255 height 30
paste input "14S6F"
type input "14S6F"
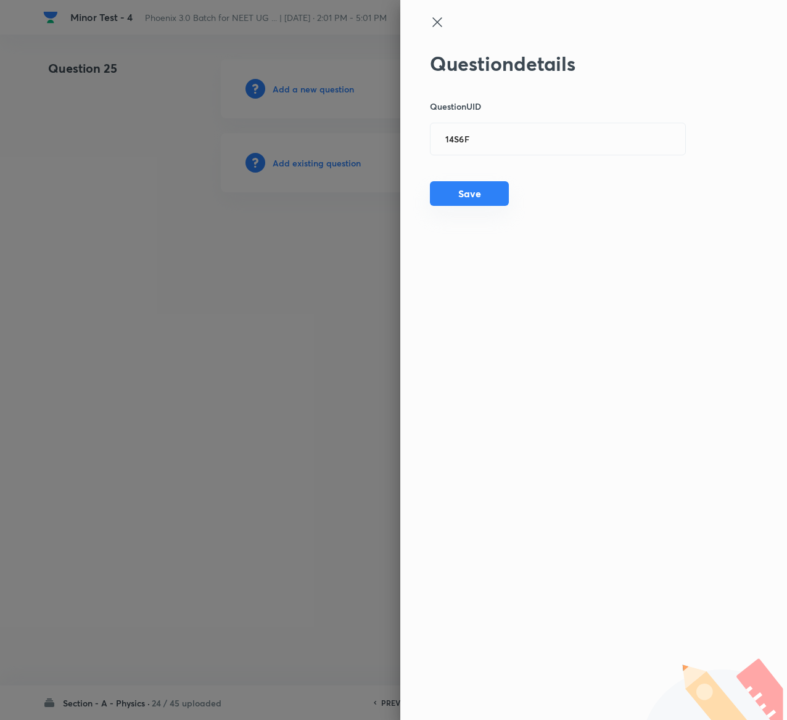
click at [493, 204] on button "Save" at bounding box center [469, 193] width 79 height 25
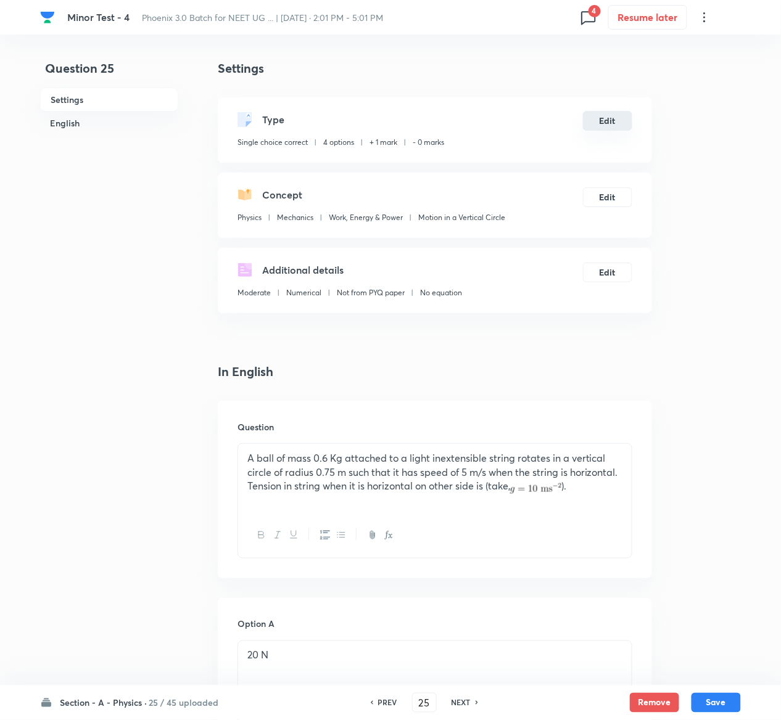
click at [605, 118] on button "Edit" at bounding box center [607, 121] width 49 height 20
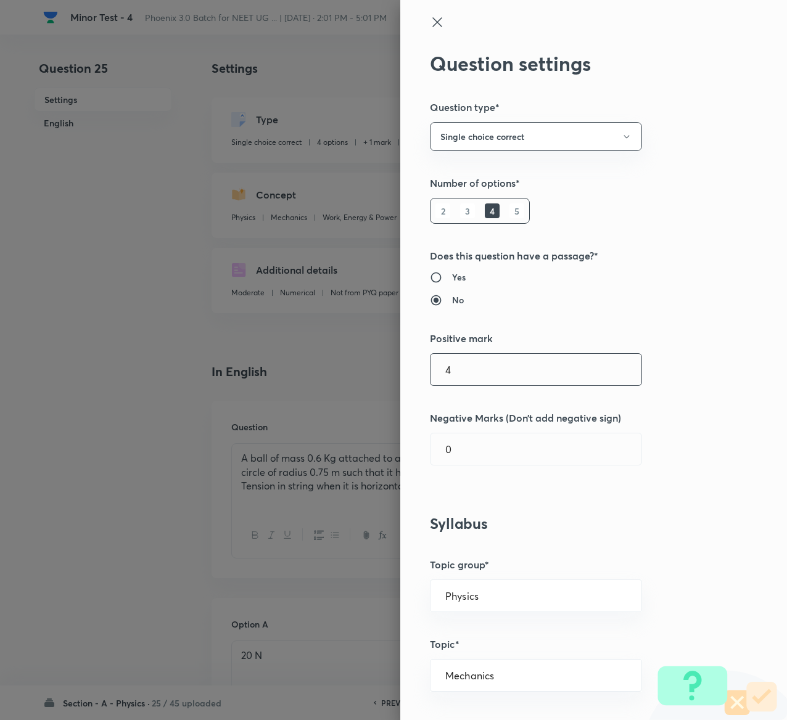
type input "4"
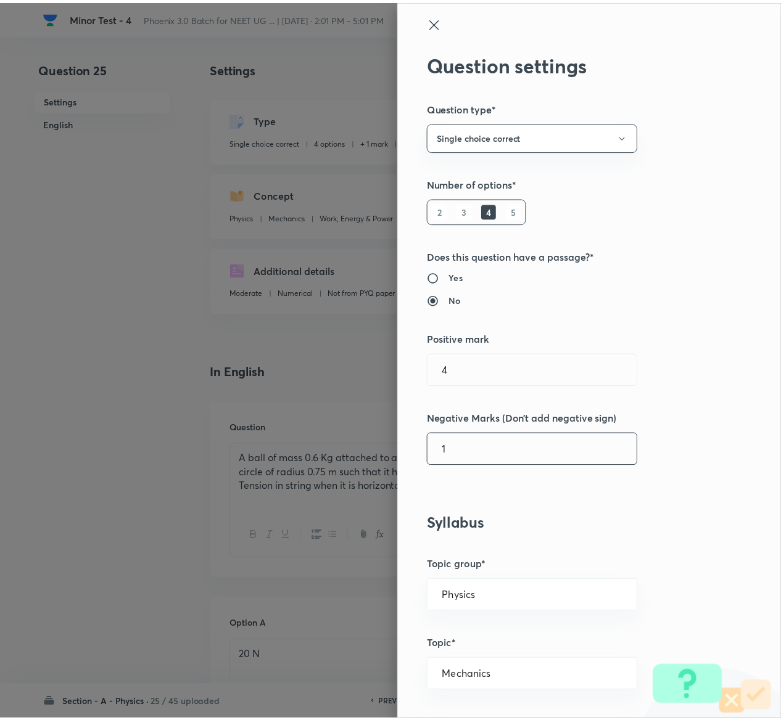
scroll to position [963, 0]
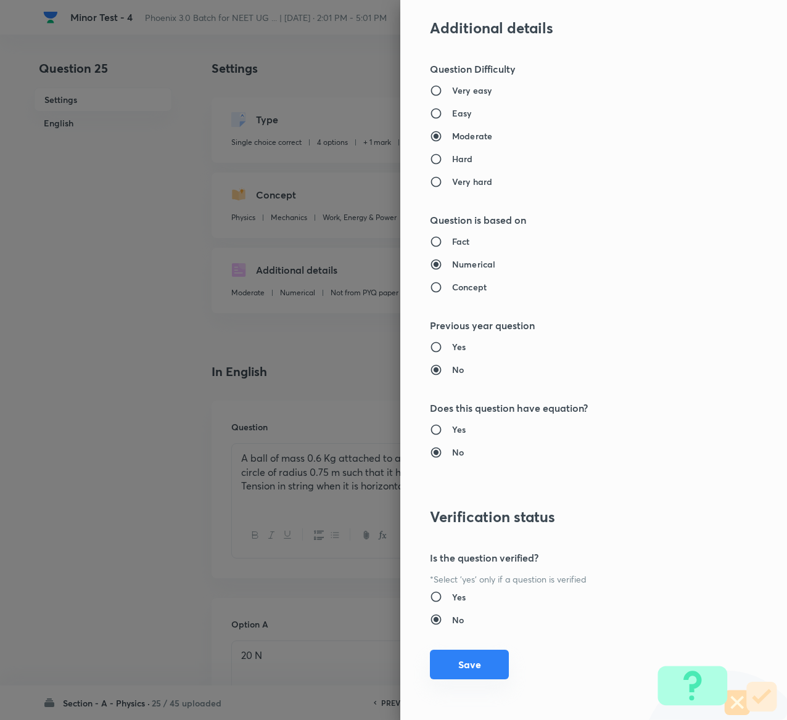
type input "1"
click at [444, 663] on button "Save" at bounding box center [469, 665] width 79 height 30
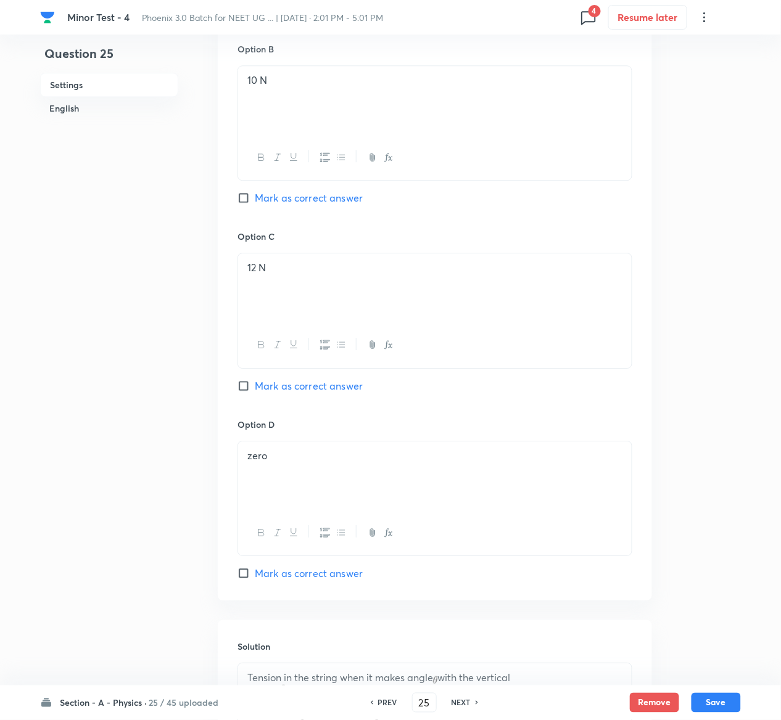
scroll to position [995, 0]
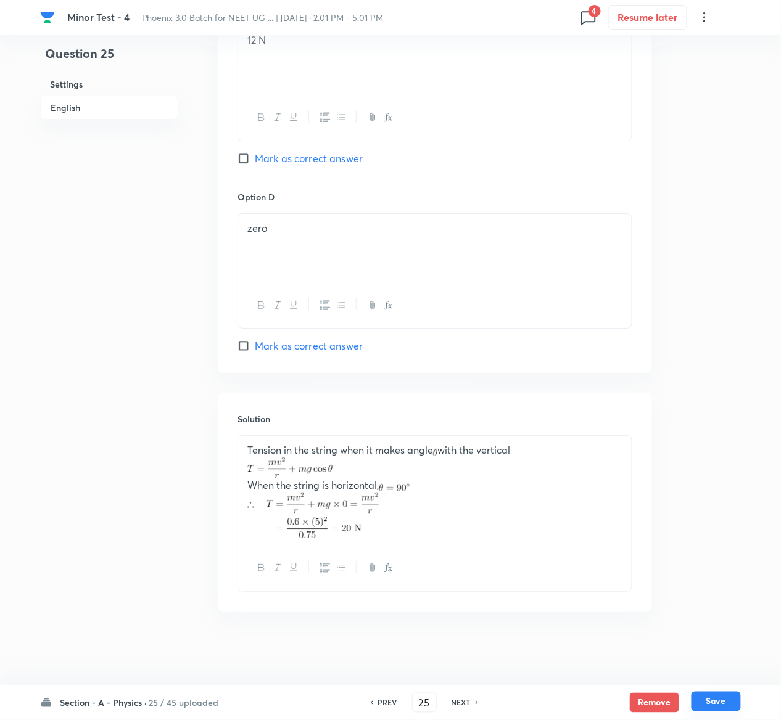
click at [723, 702] on button "Save" at bounding box center [715, 702] width 49 height 20
type input "26"
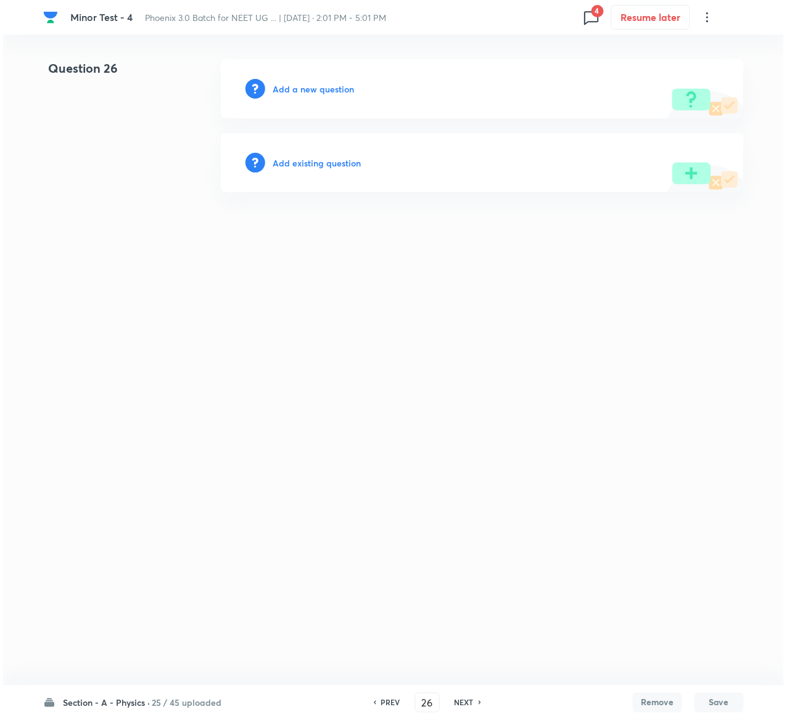
scroll to position [0, 0]
click at [336, 157] on h6 "Add existing question" at bounding box center [317, 163] width 88 height 13
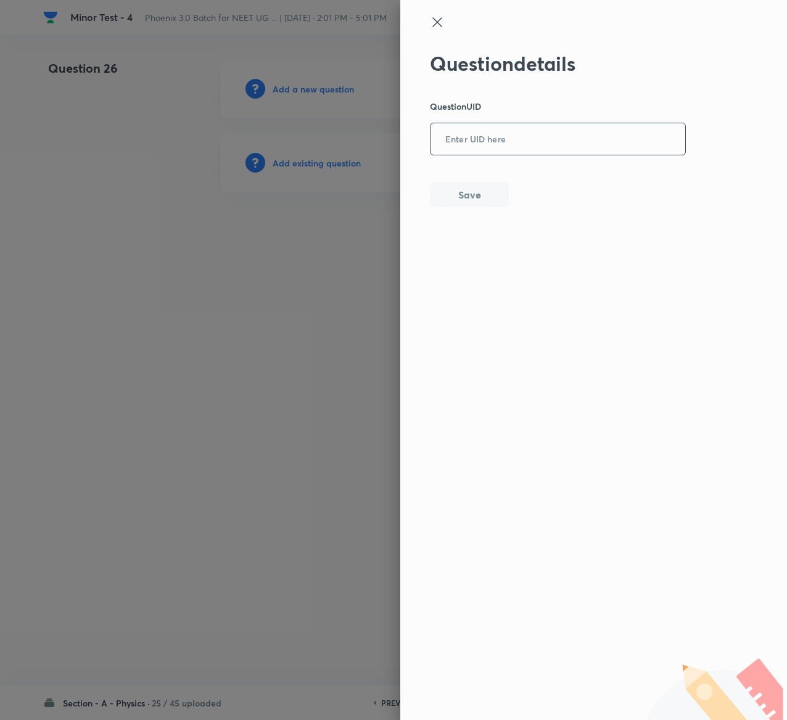
click at [466, 146] on input "text" at bounding box center [557, 140] width 255 height 30
paste input "KH3Y1"
type input "KH3Y1"
click at [495, 197] on button "Save" at bounding box center [469, 193] width 79 height 25
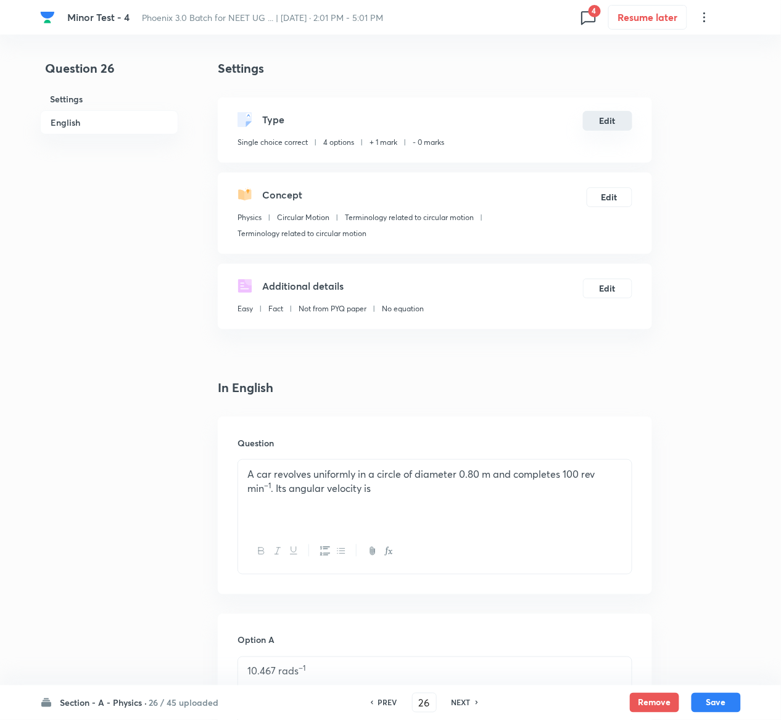
click at [622, 120] on button "Edit" at bounding box center [607, 121] width 49 height 20
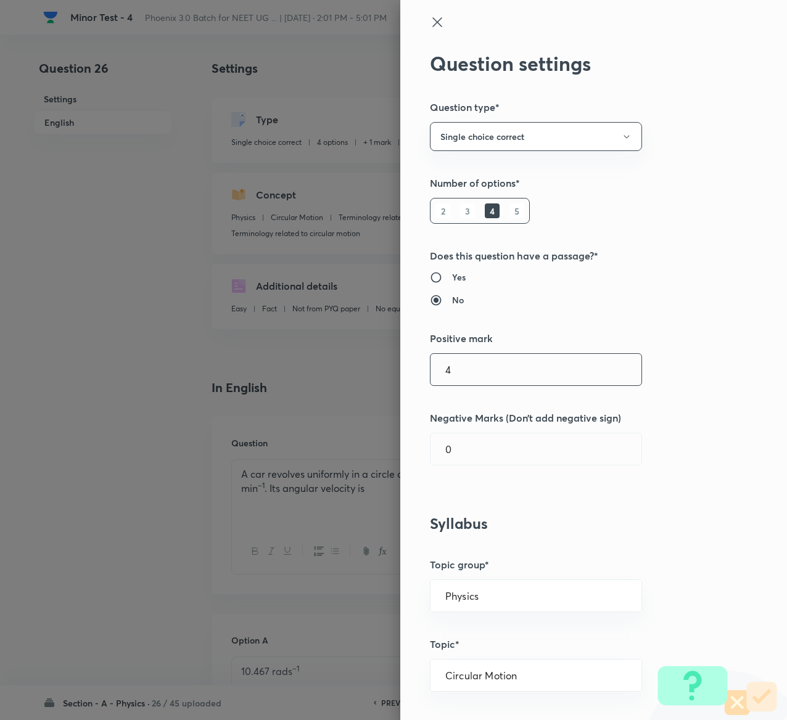
type input "4"
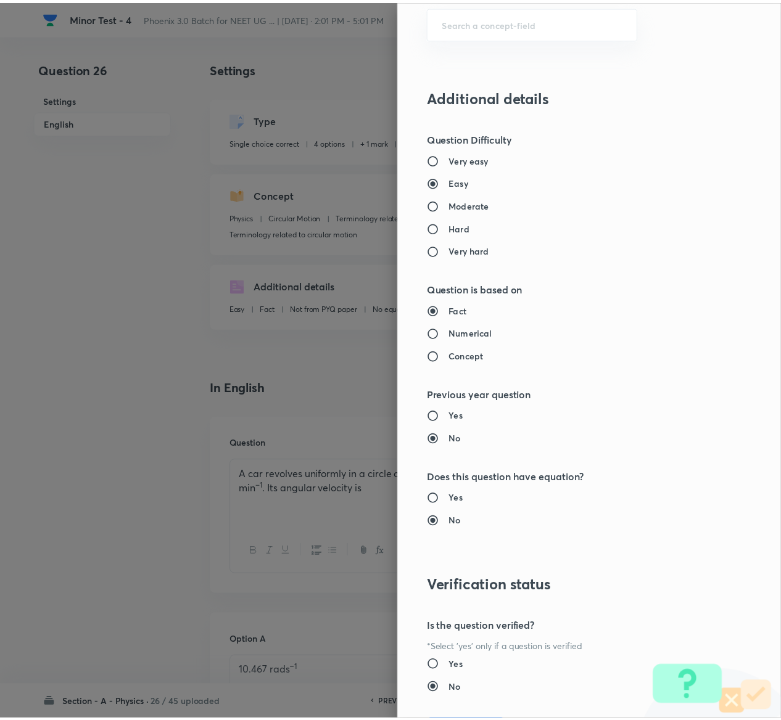
scroll to position [963, 0]
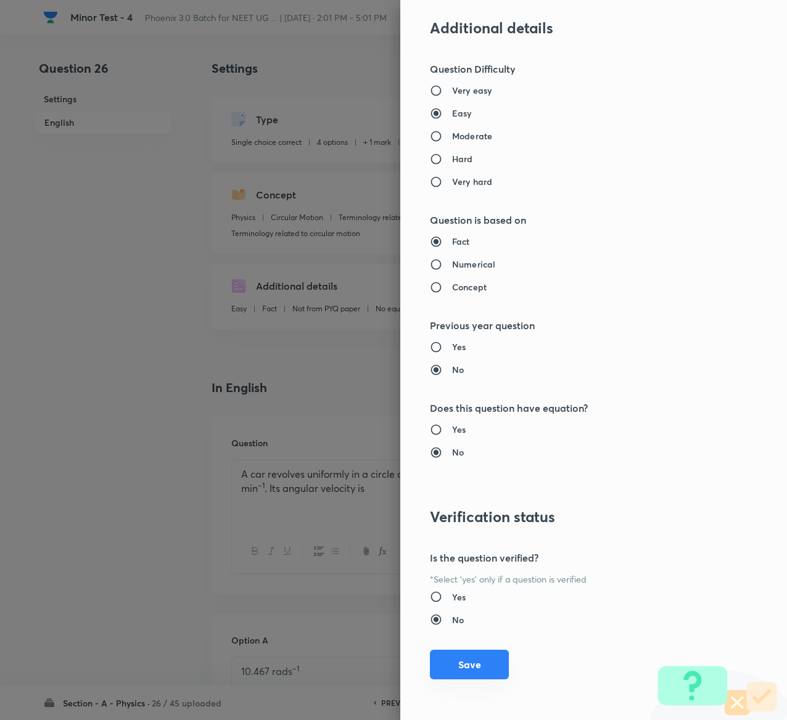
type input "1"
click at [454, 668] on button "Save" at bounding box center [469, 665] width 79 height 30
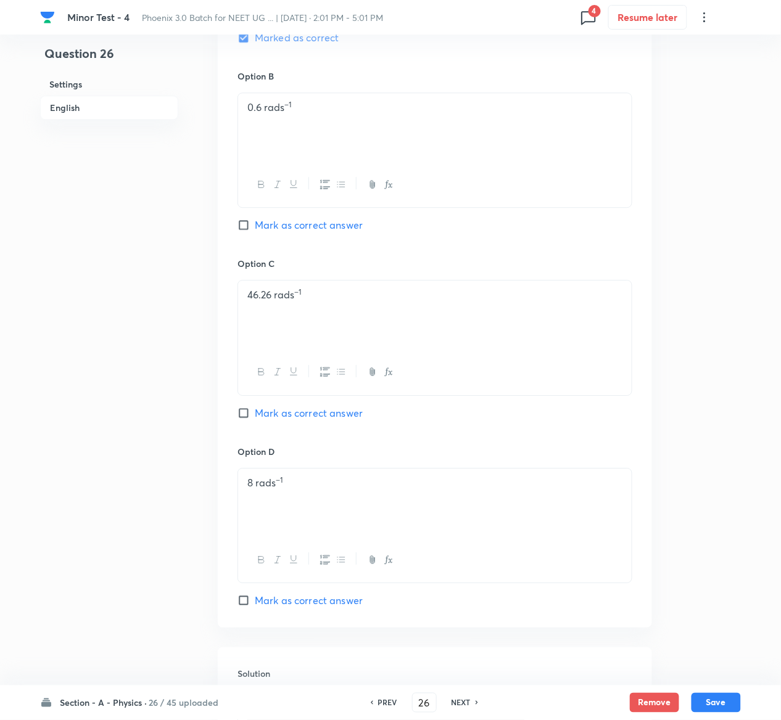
scroll to position [1042, 0]
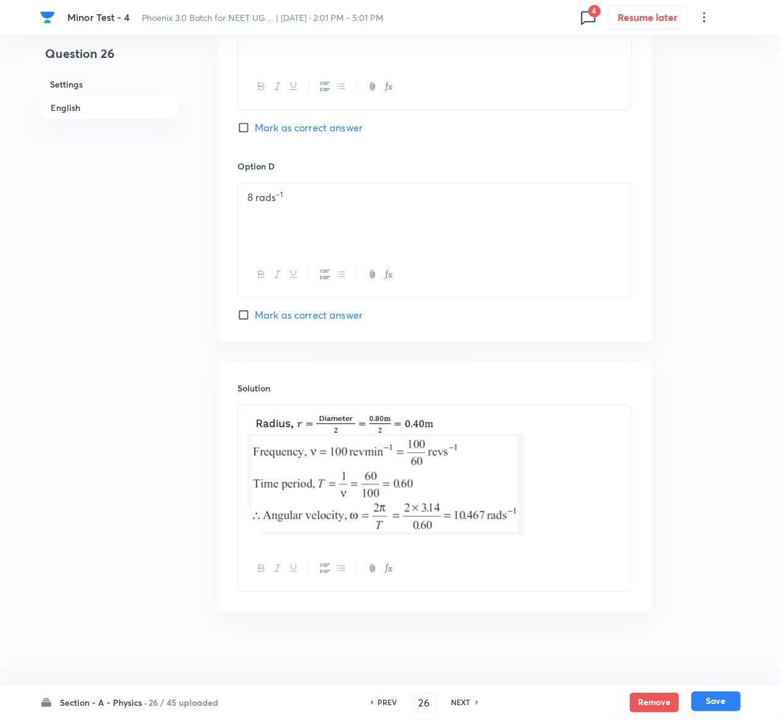
click at [728, 704] on button "Save" at bounding box center [715, 702] width 49 height 20
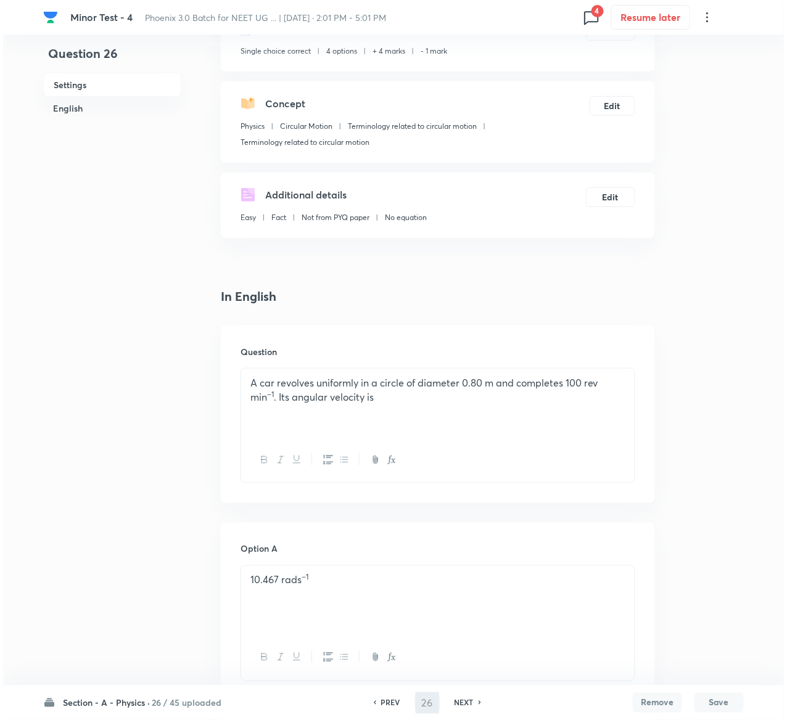
scroll to position [0, 0]
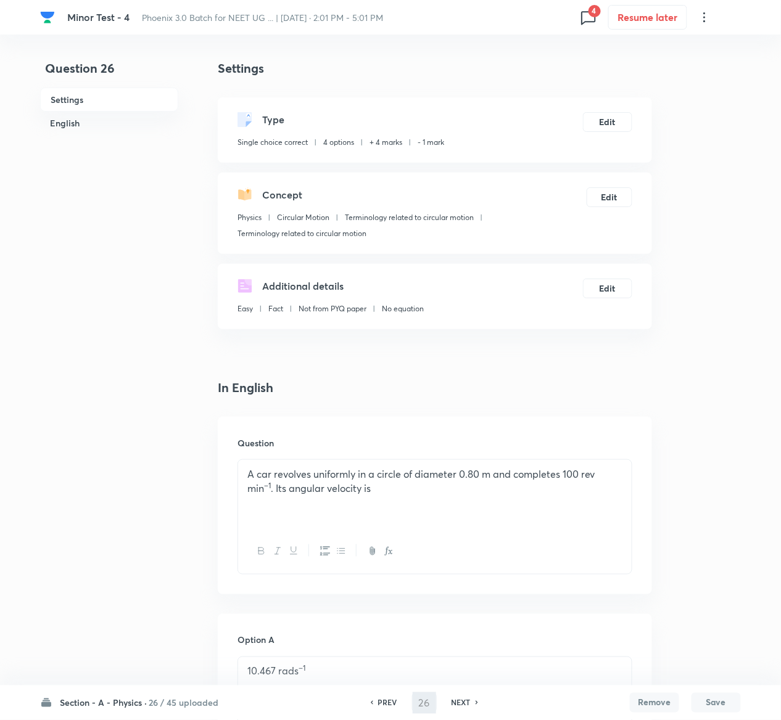
type input "27"
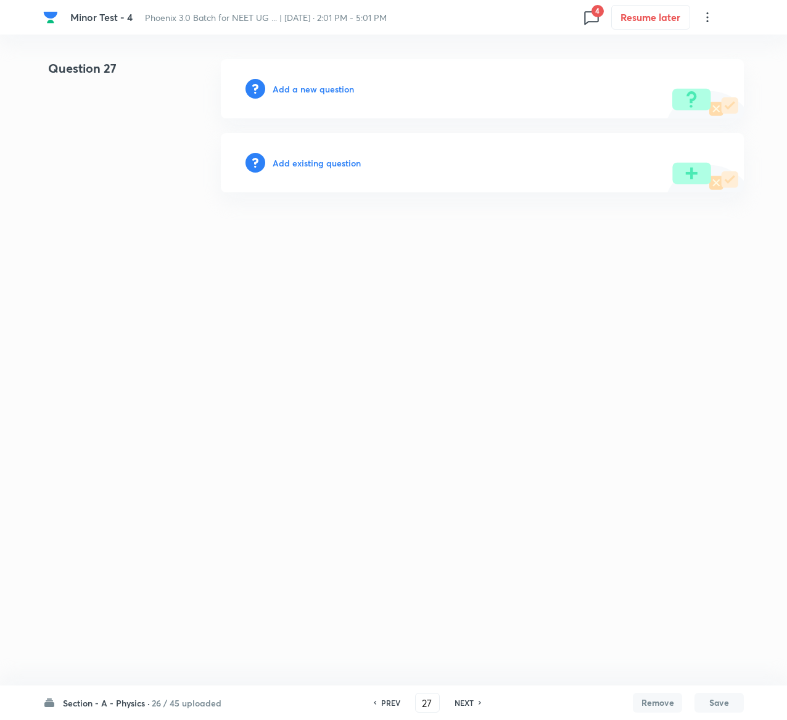
click at [338, 158] on h6 "Add existing question" at bounding box center [317, 163] width 88 height 13
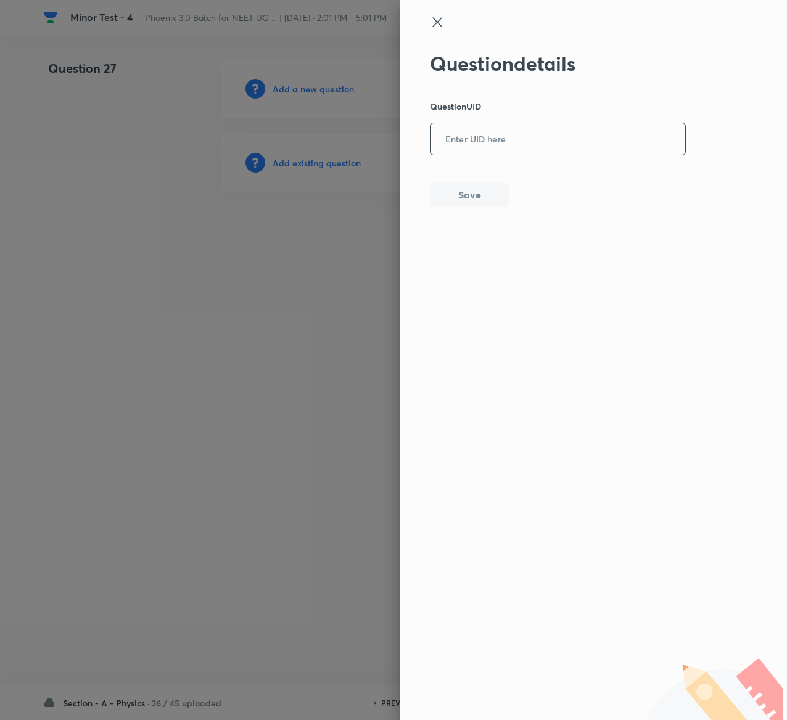
click at [524, 135] on input "text" at bounding box center [557, 140] width 255 height 30
paste input "7KWUI"
type input "7KWUI"
click at [459, 194] on button "Save" at bounding box center [469, 193] width 79 height 25
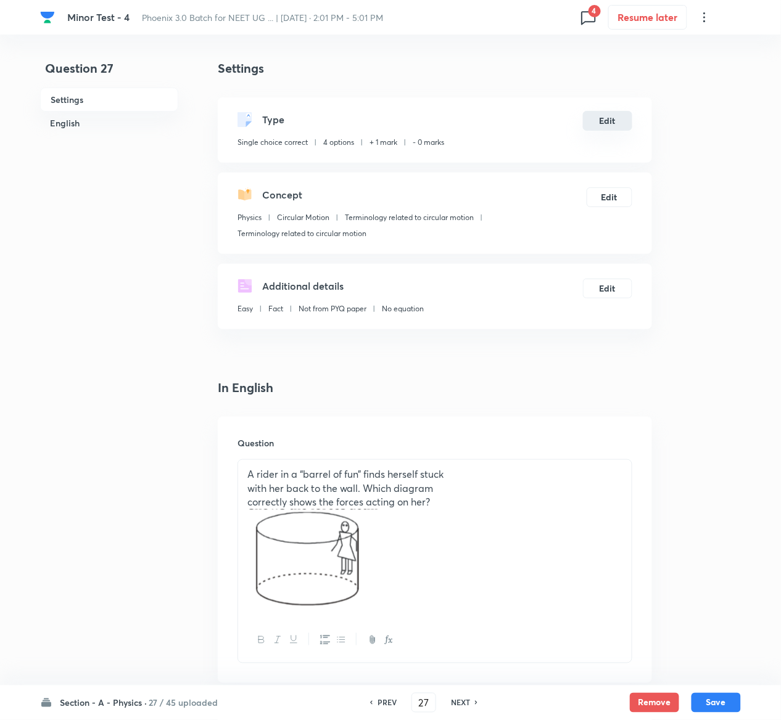
click at [604, 123] on button "Edit" at bounding box center [607, 121] width 49 height 20
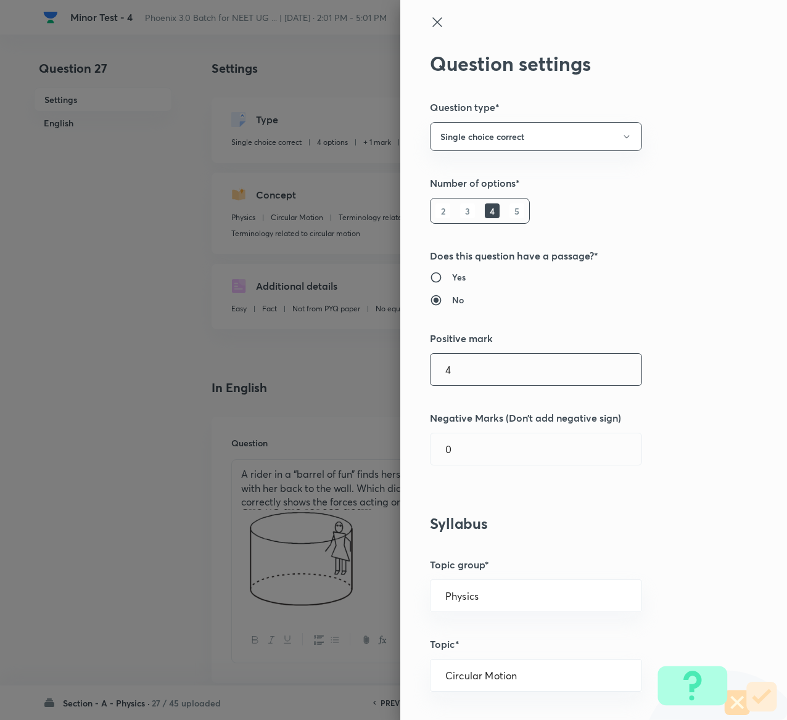
type input "4"
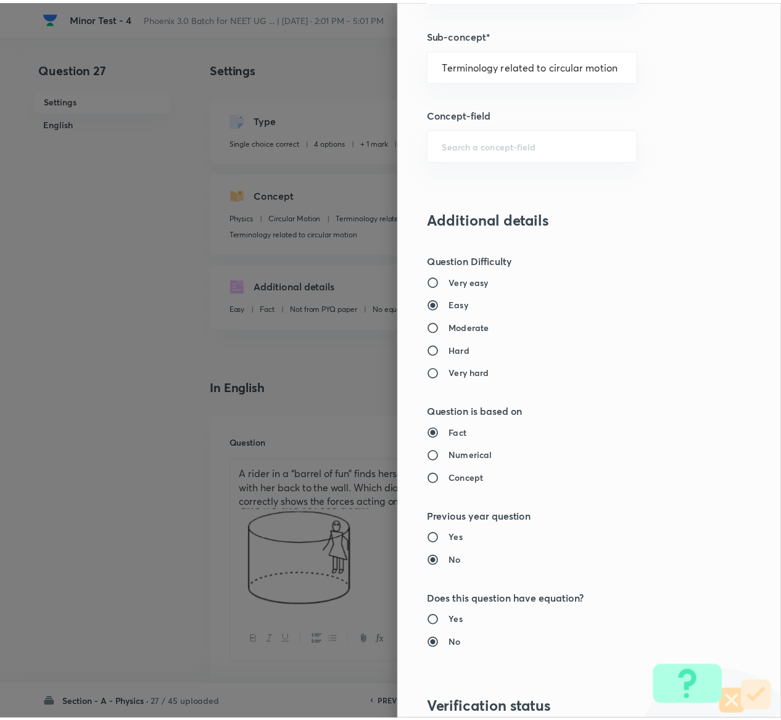
scroll to position [963, 0]
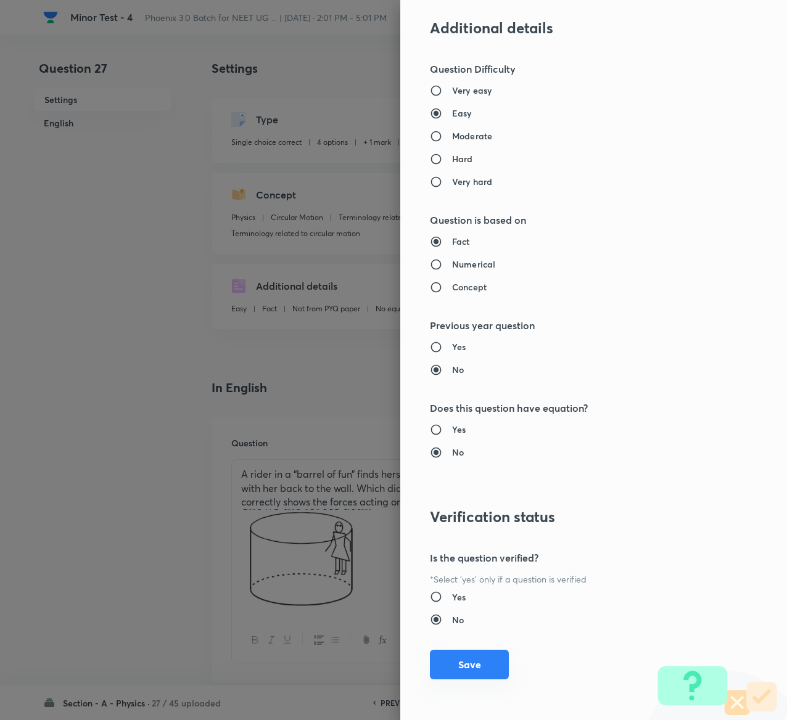
type input "1"
click at [444, 662] on button "Save" at bounding box center [469, 665] width 79 height 30
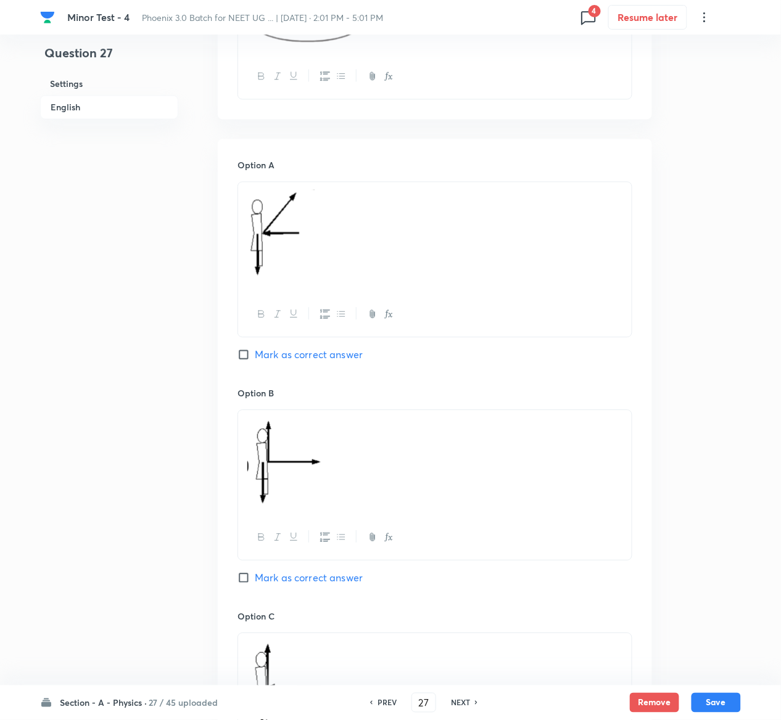
scroll to position [1258, 0]
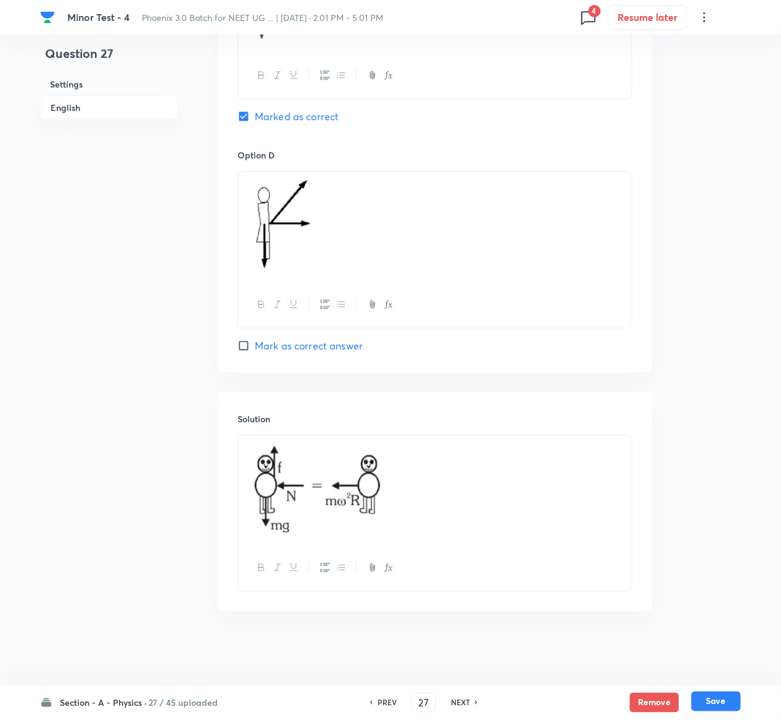
click at [723, 696] on button "Save" at bounding box center [715, 702] width 49 height 20
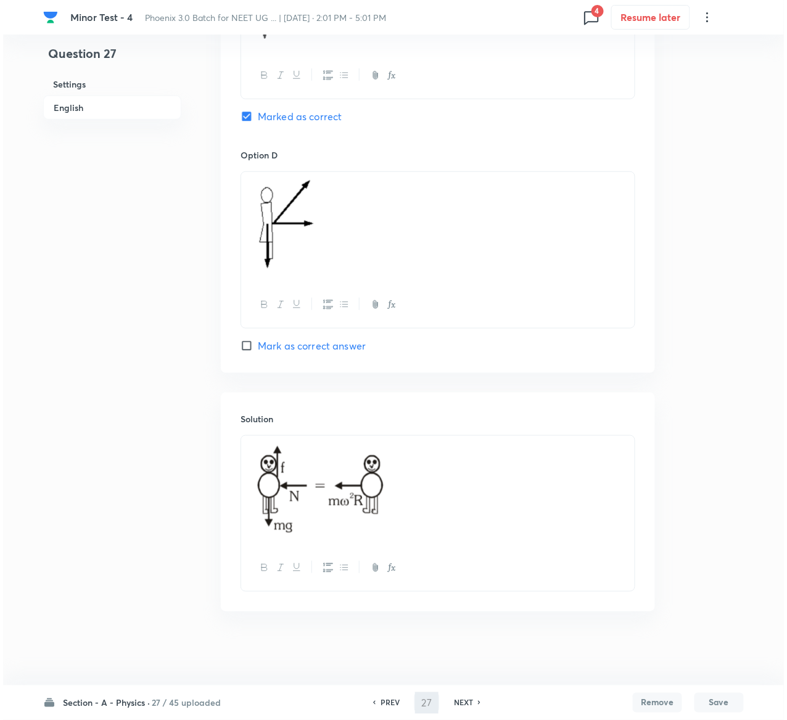
scroll to position [0, 0]
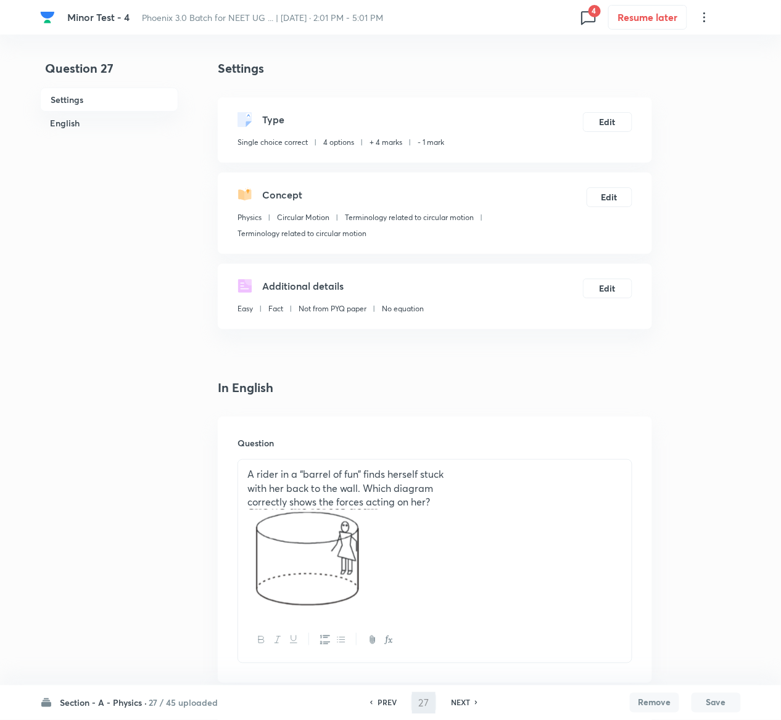
type input "28"
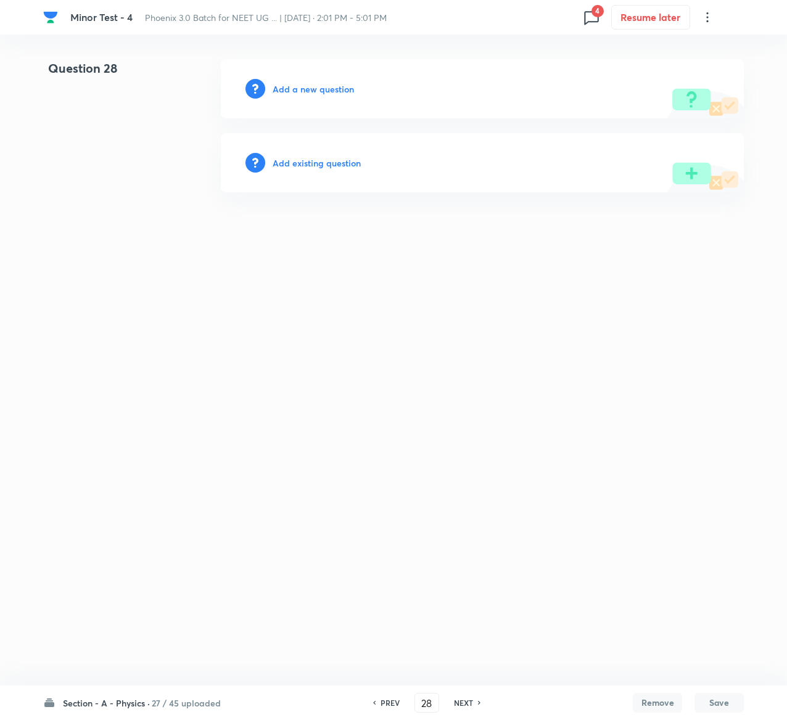
click at [316, 162] on h6 "Add existing question" at bounding box center [317, 163] width 88 height 13
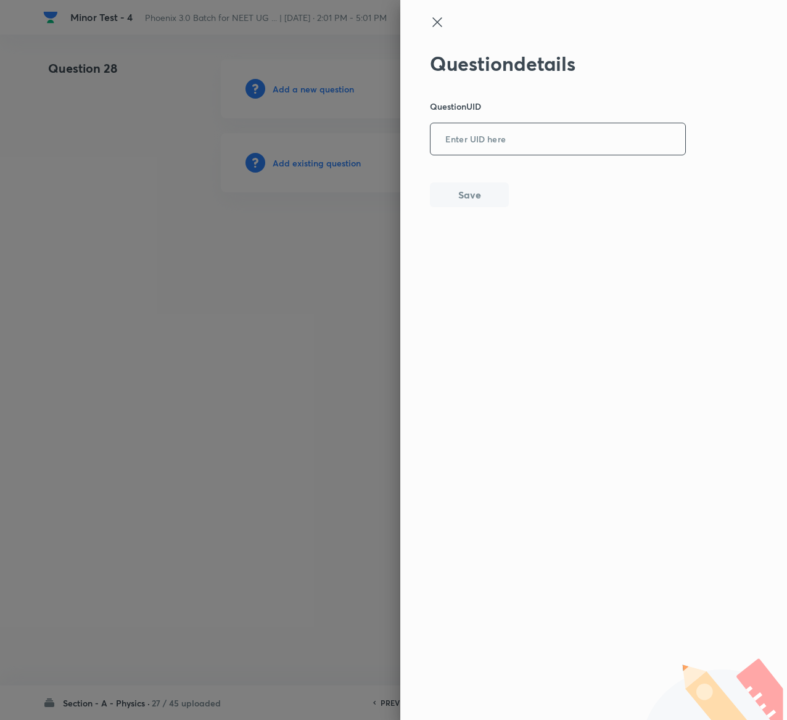
click at [536, 132] on input "text" at bounding box center [557, 140] width 255 height 30
paste input "X7BJC"
type input "X7BJC"
click at [472, 190] on button "Save" at bounding box center [469, 193] width 79 height 25
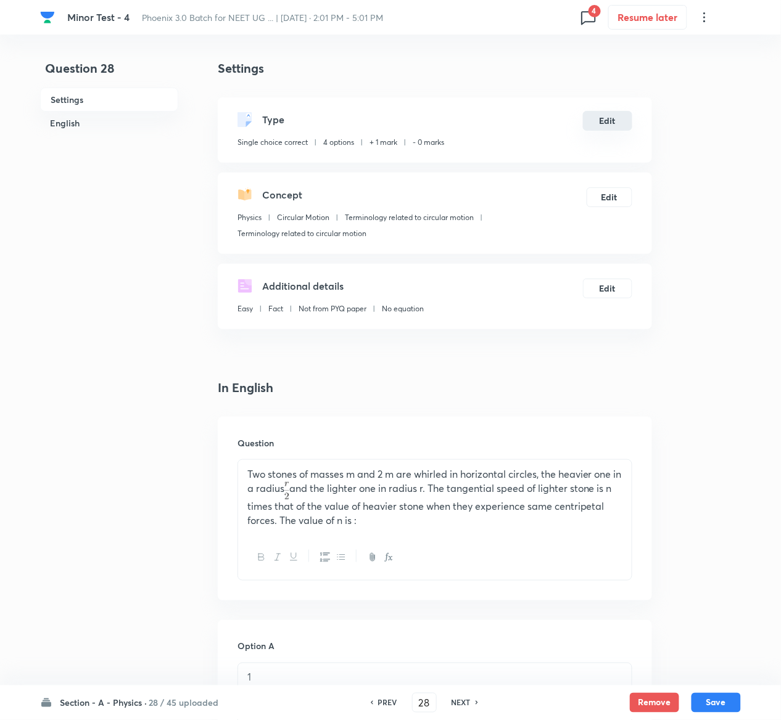
click at [601, 113] on button "Edit" at bounding box center [607, 121] width 49 height 20
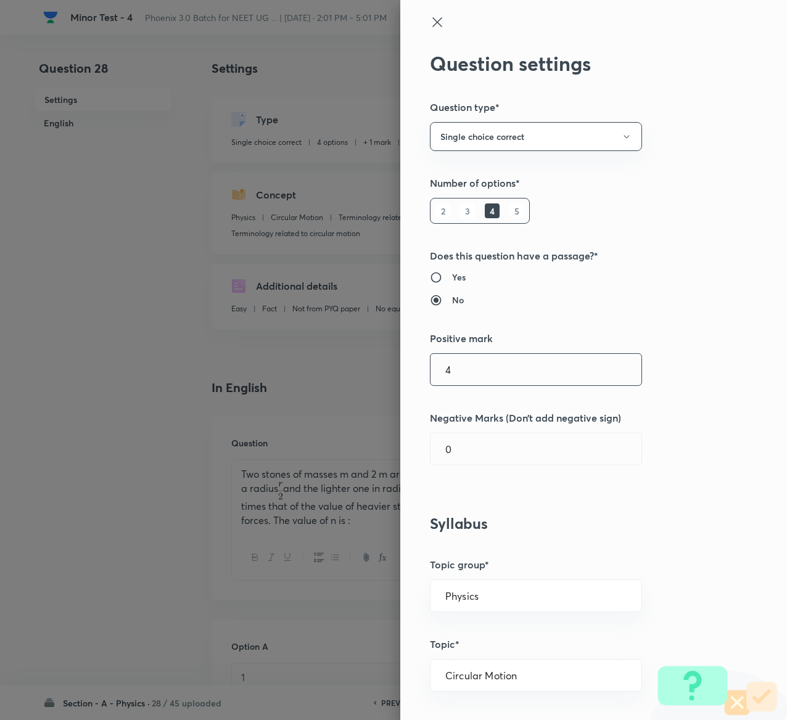
type input "4"
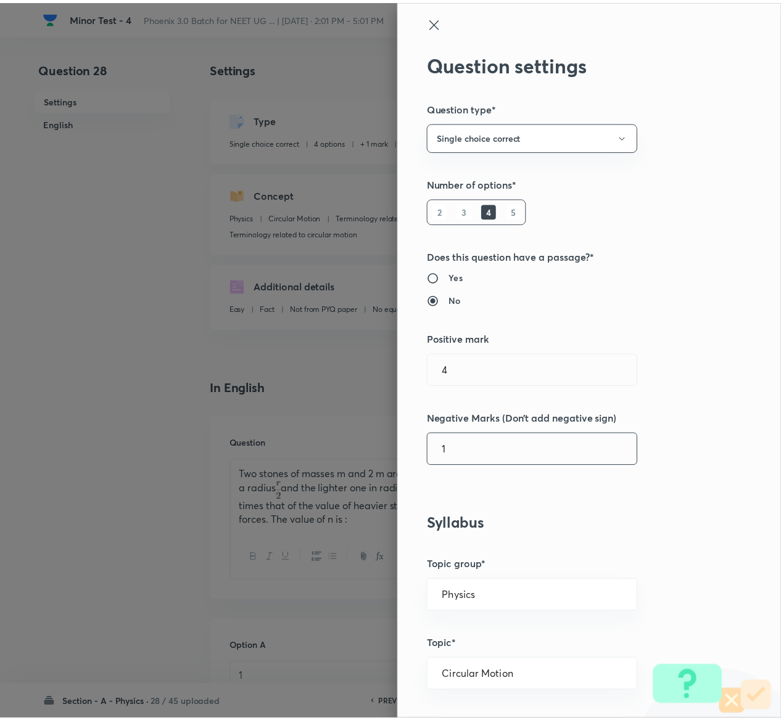
scroll to position [963, 0]
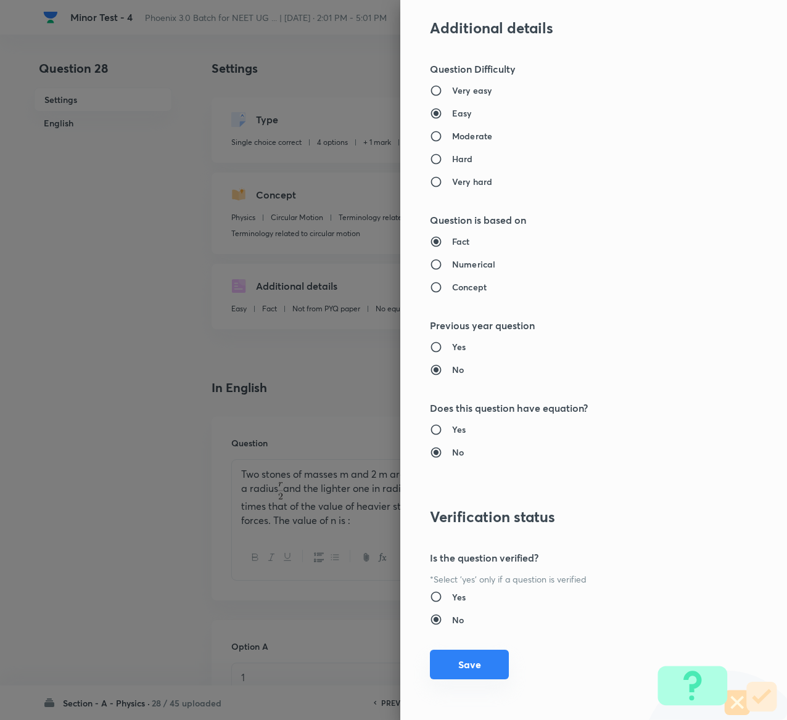
type input "1"
click at [451, 656] on button "Save" at bounding box center [469, 665] width 79 height 30
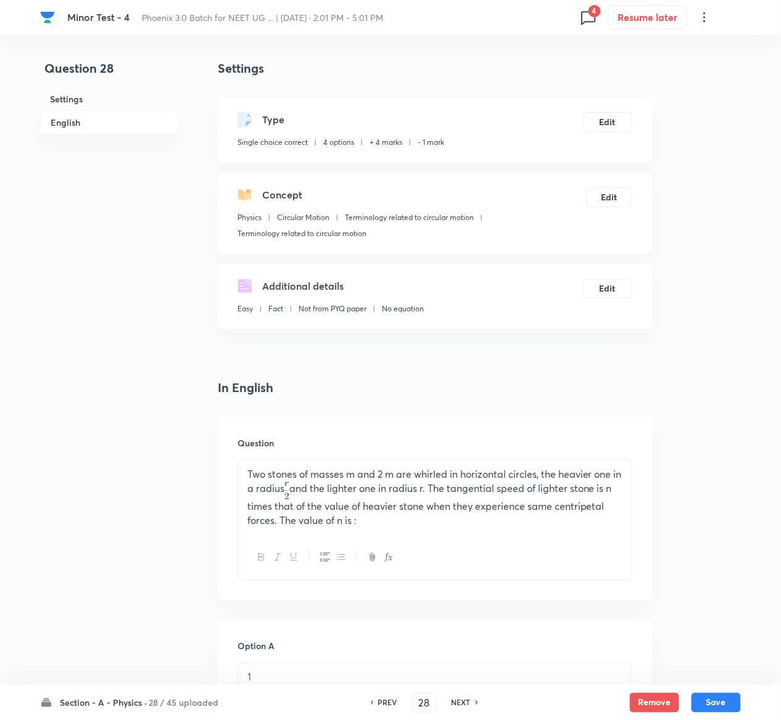
scroll to position [1042, 0]
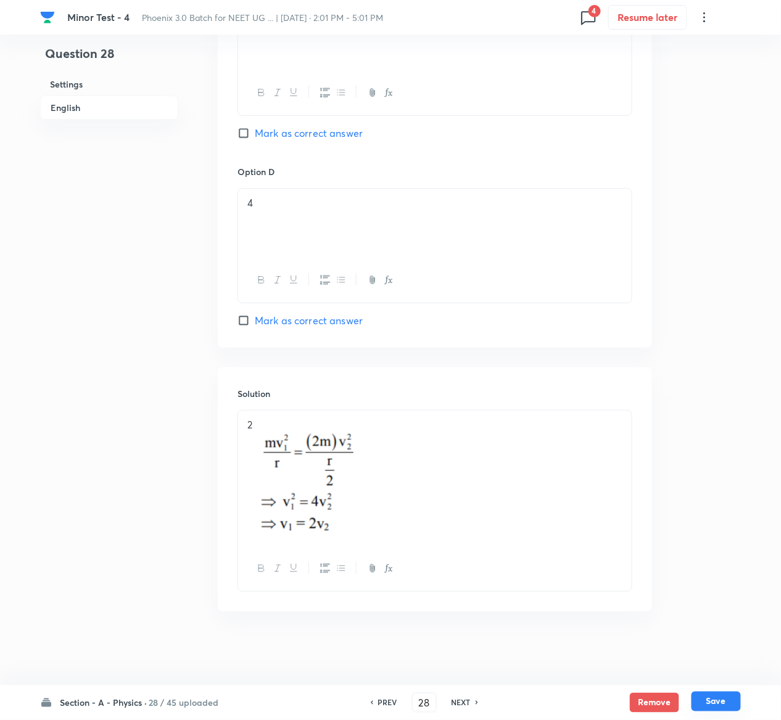
click at [727, 708] on button "Save" at bounding box center [715, 702] width 49 height 20
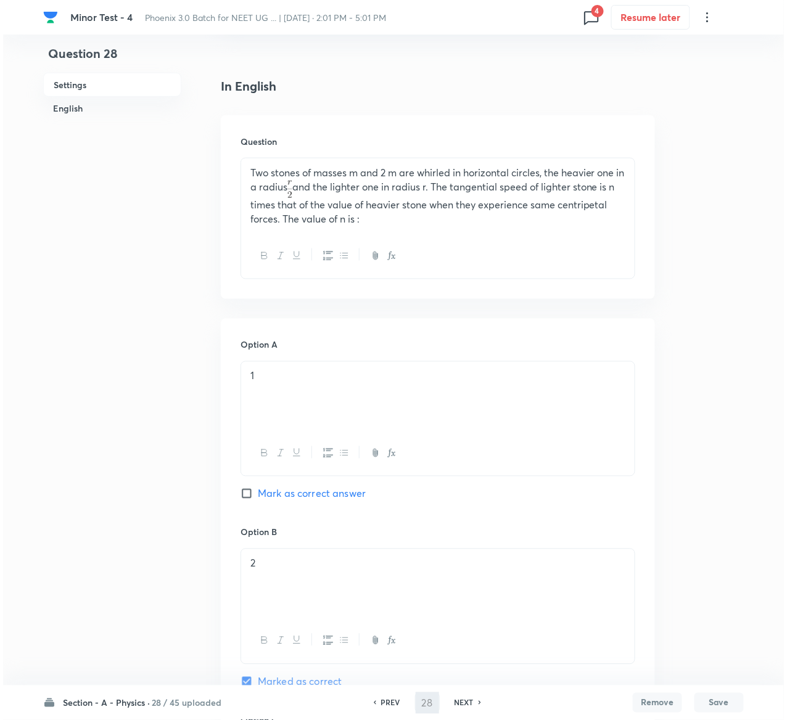
scroll to position [0, 0]
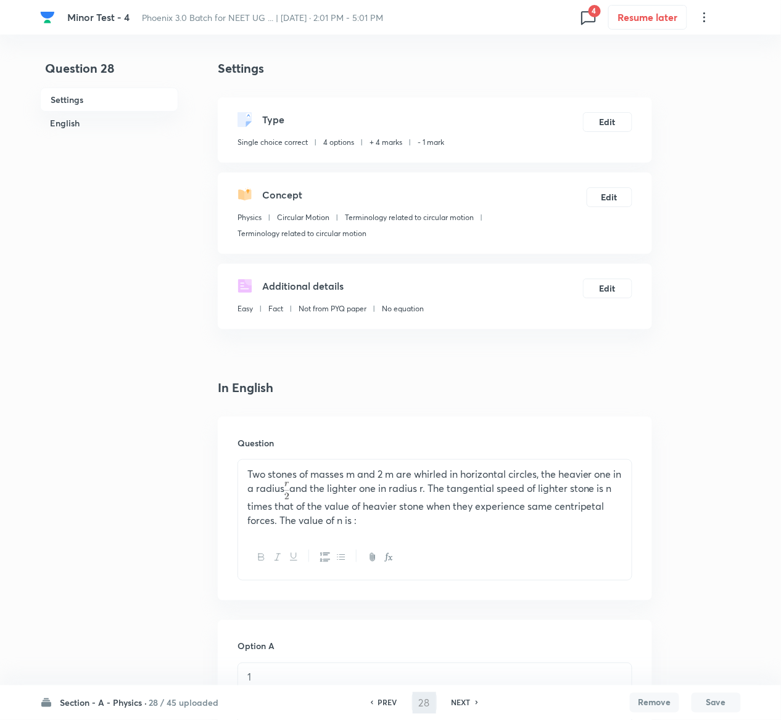
type input "29"
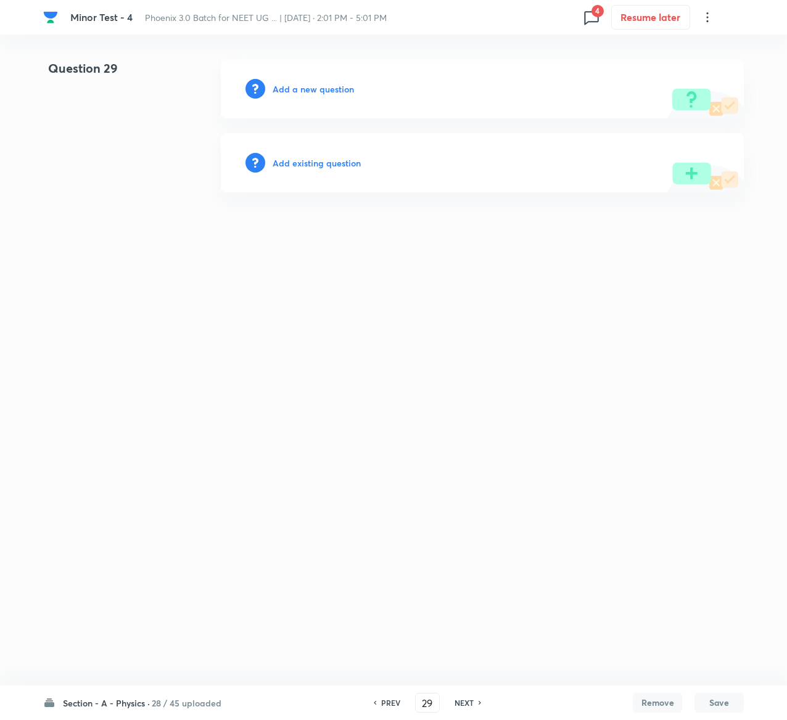
click at [340, 164] on h6 "Add existing question" at bounding box center [317, 163] width 88 height 13
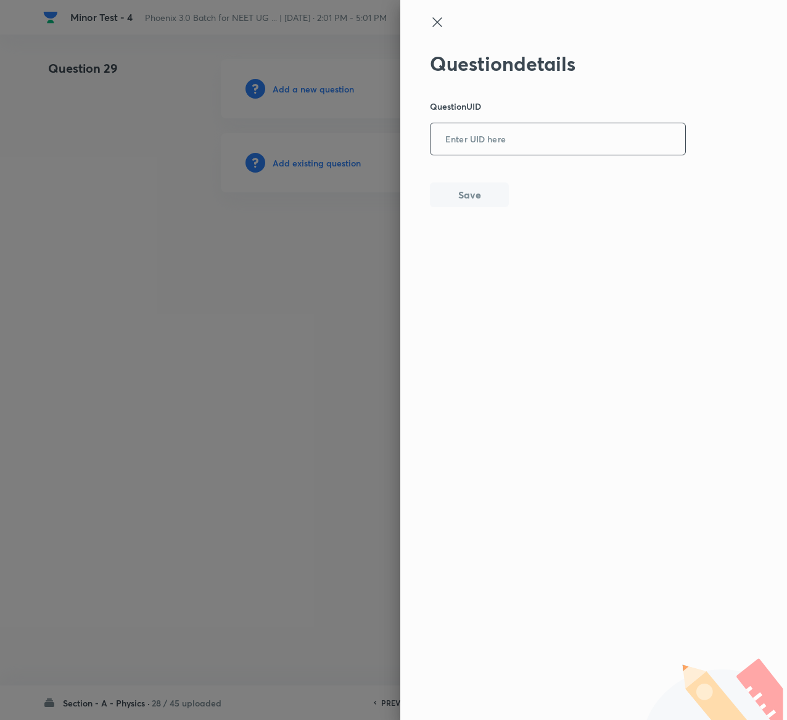
click at [471, 152] on input "text" at bounding box center [557, 140] width 255 height 30
paste input "3A9T7"
type input "3A9T7"
click at [469, 208] on div "Question details Question UID 3A9T7 ​ Save" at bounding box center [593, 360] width 387 height 720
click at [475, 189] on button "Save" at bounding box center [469, 193] width 79 height 25
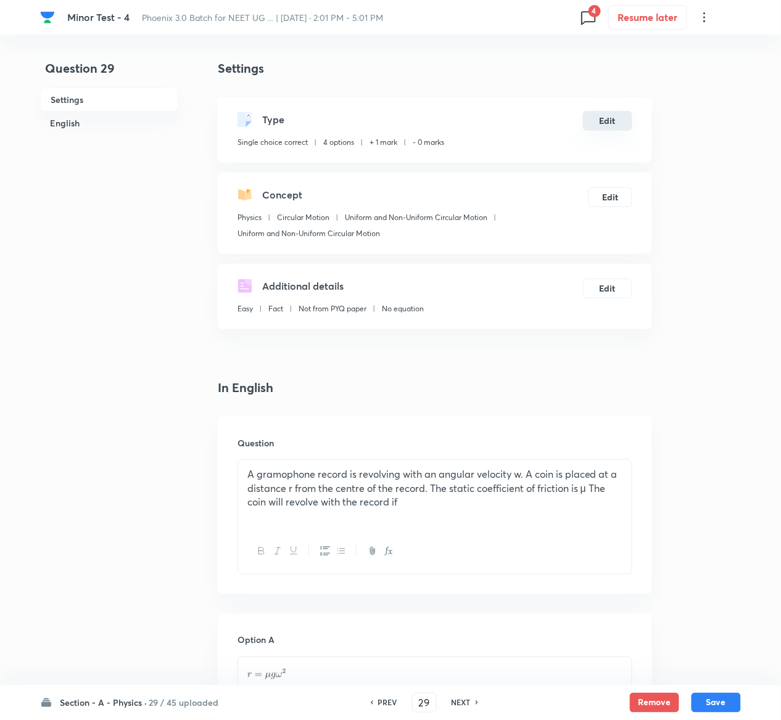
click at [599, 118] on button "Edit" at bounding box center [607, 121] width 49 height 20
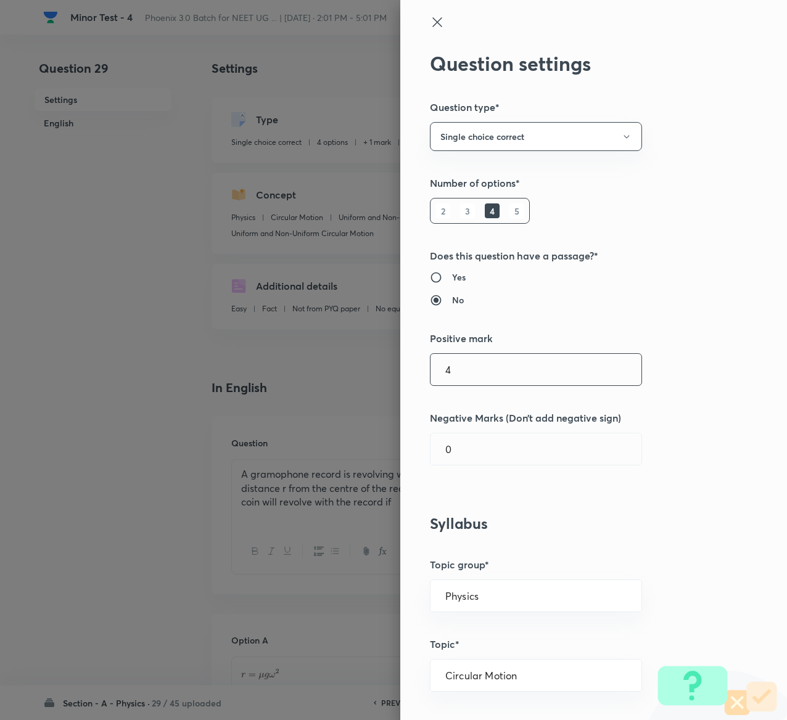
type input "4"
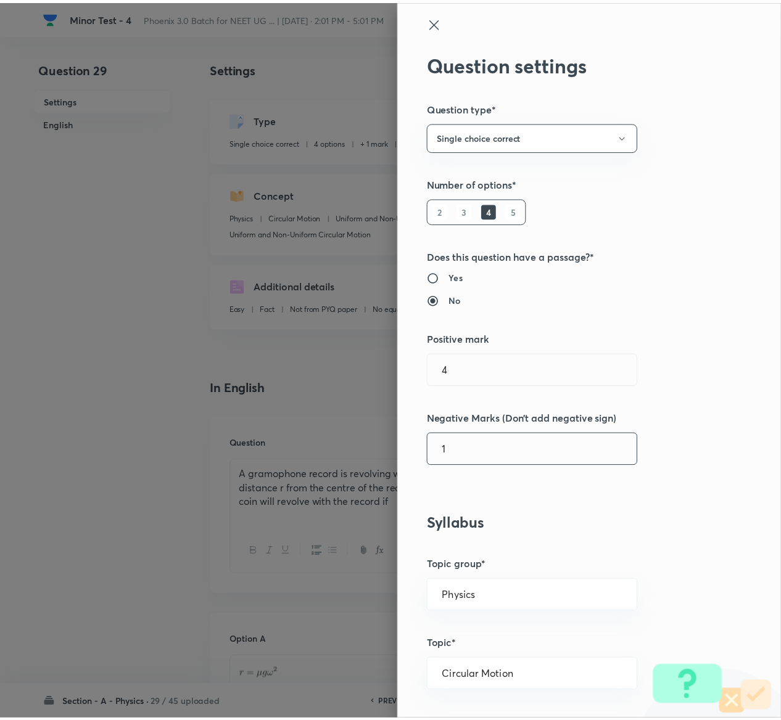
scroll to position [963, 0]
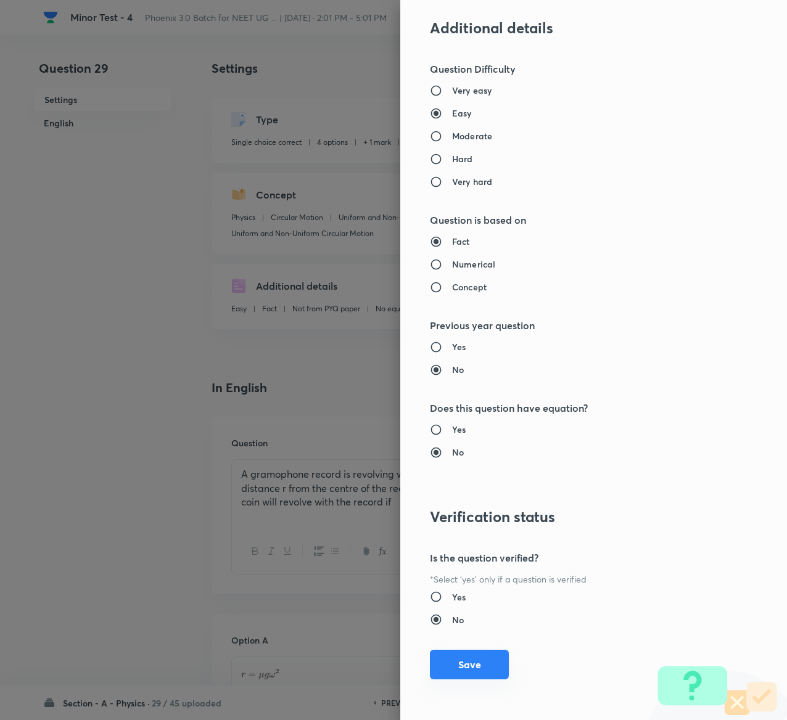
type input "1"
click at [460, 660] on button "Save" at bounding box center [469, 665] width 79 height 30
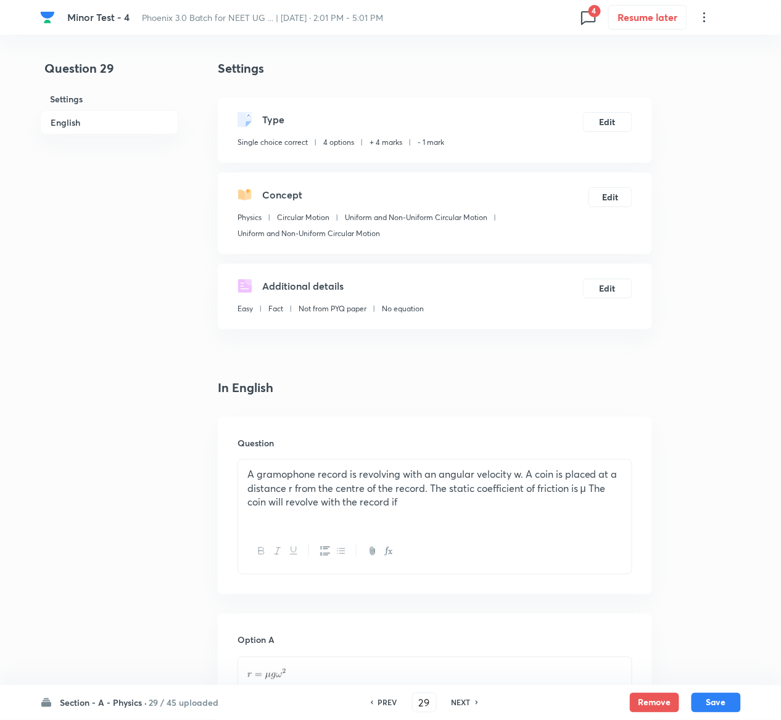
scroll to position [1087, 0]
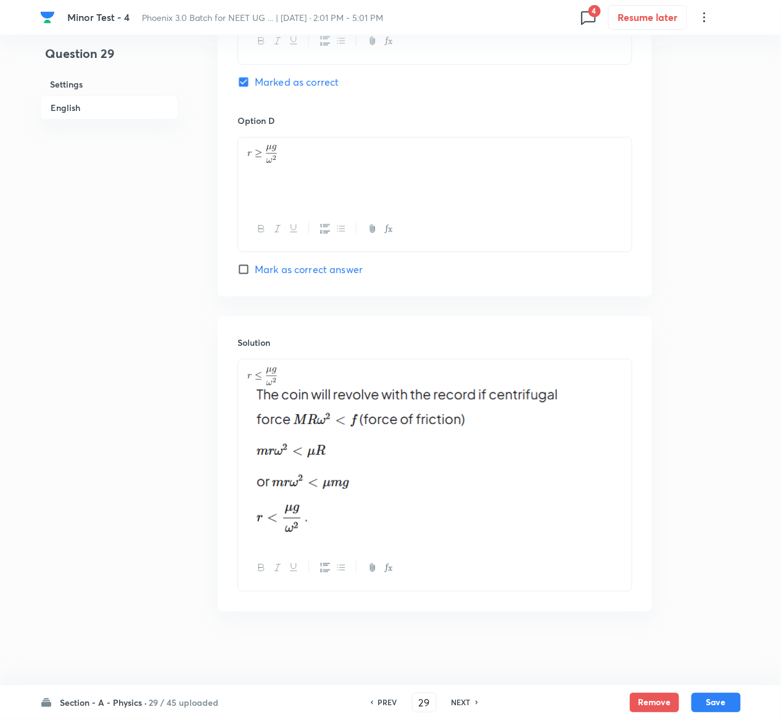
click at [740, 700] on button "Save" at bounding box center [715, 703] width 49 height 20
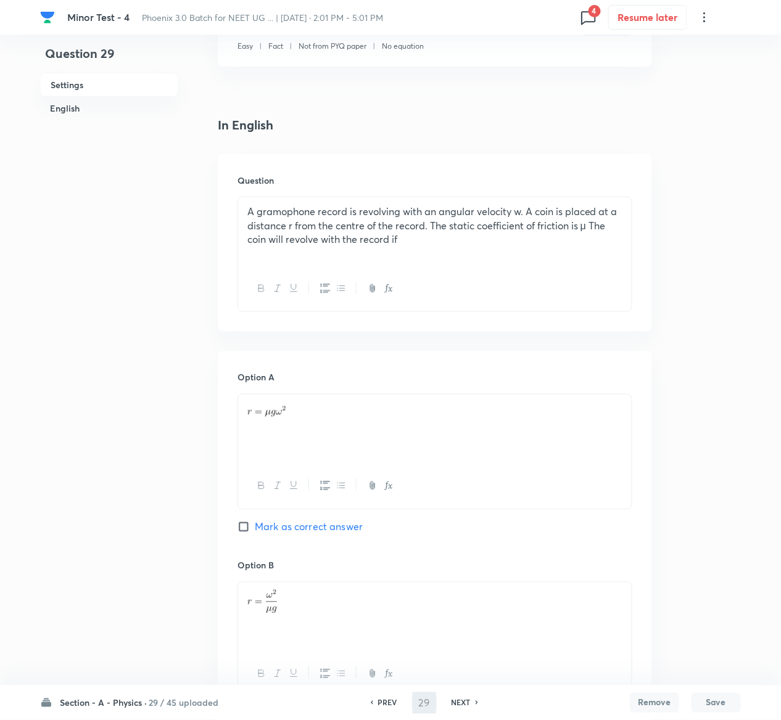
type input "30"
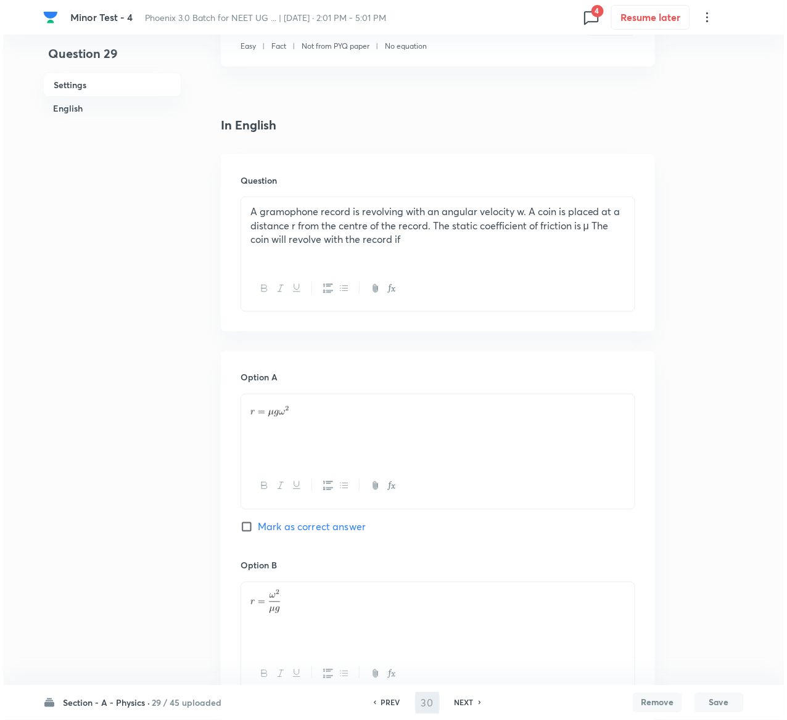
scroll to position [0, 0]
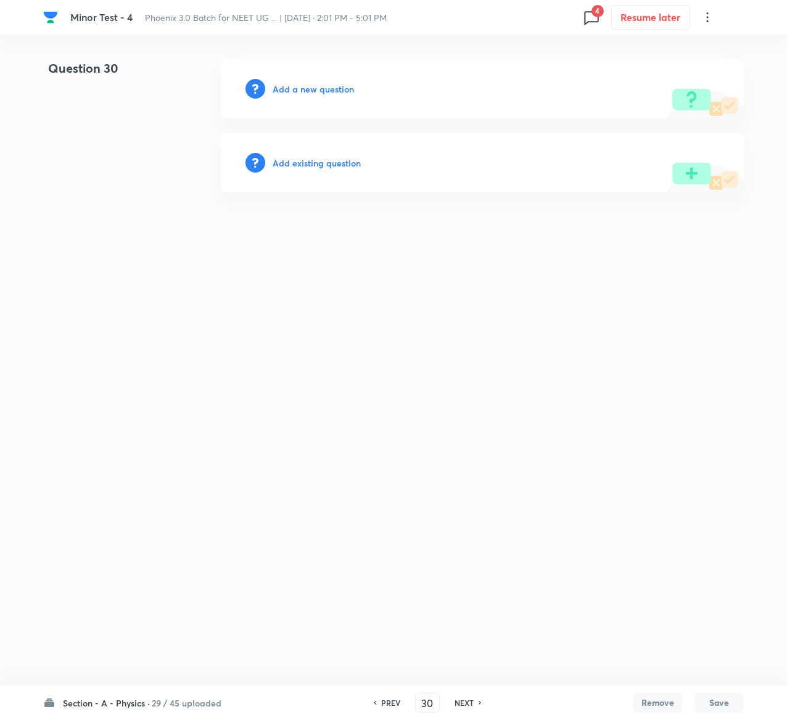
click at [327, 164] on h6 "Add existing question" at bounding box center [317, 163] width 88 height 13
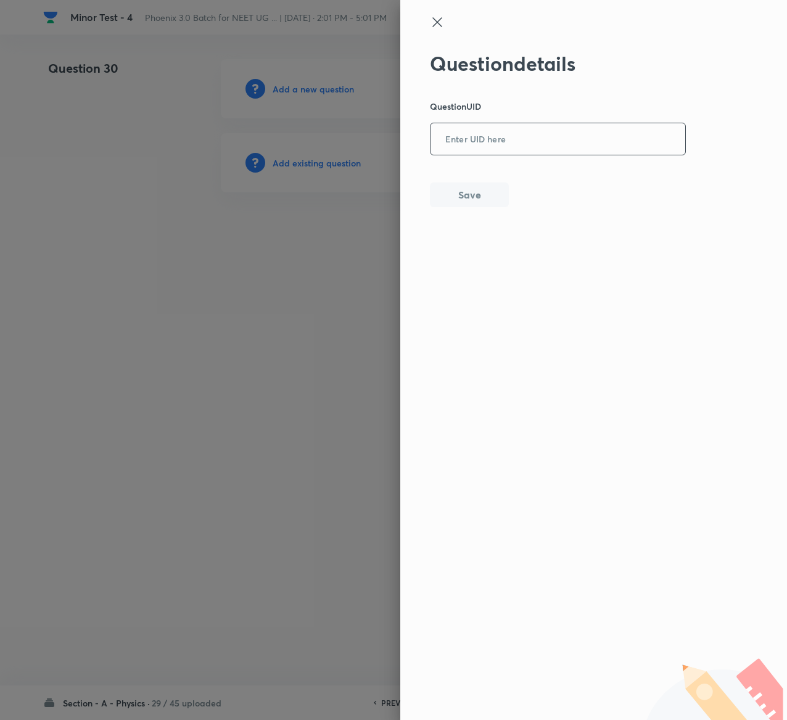
click at [448, 144] on input "text" at bounding box center [557, 140] width 255 height 30
paste input "L56UE"
type input "L56UE"
click at [480, 192] on button "Save" at bounding box center [469, 193] width 79 height 25
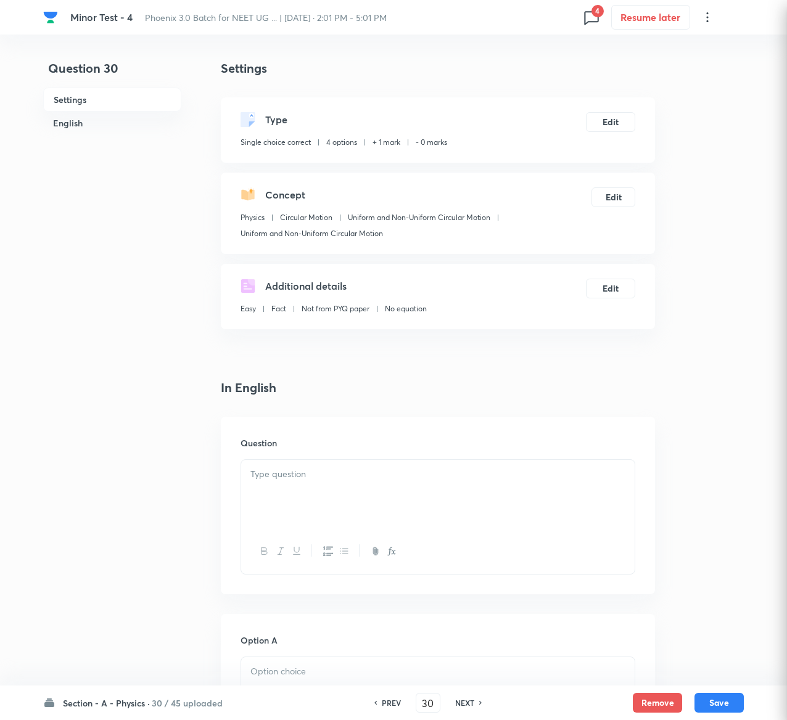
checkbox input "true"
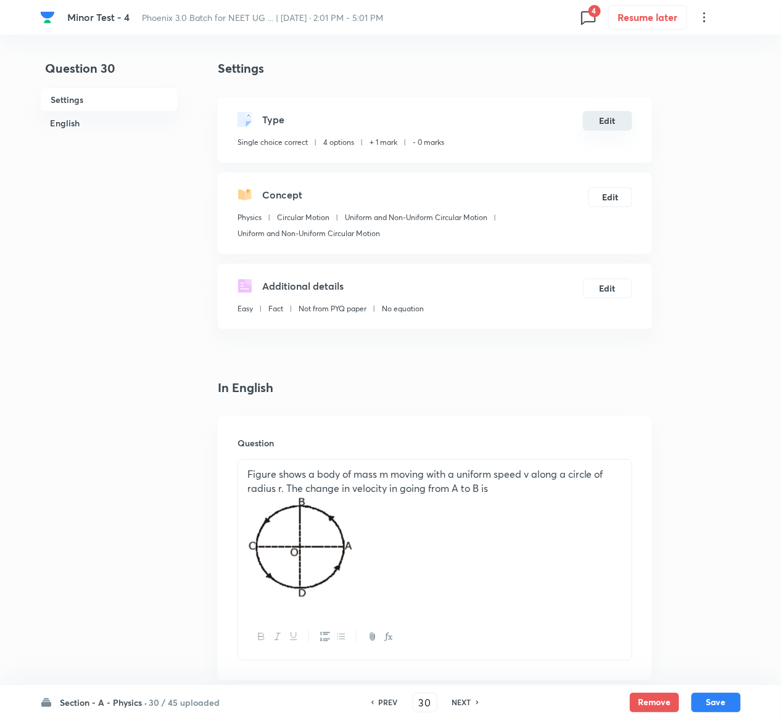
click at [617, 127] on button "Edit" at bounding box center [607, 121] width 49 height 20
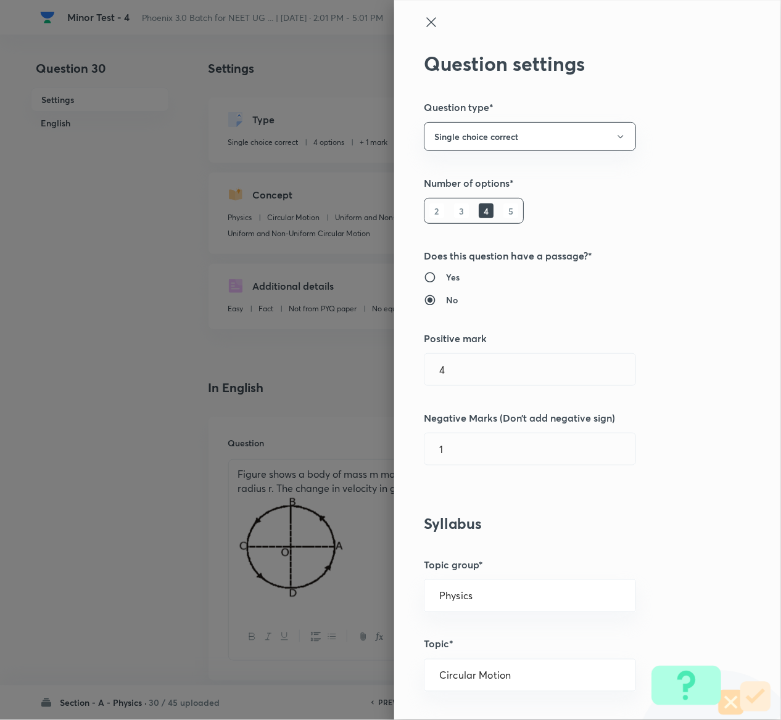
type input "1"
type input "0"
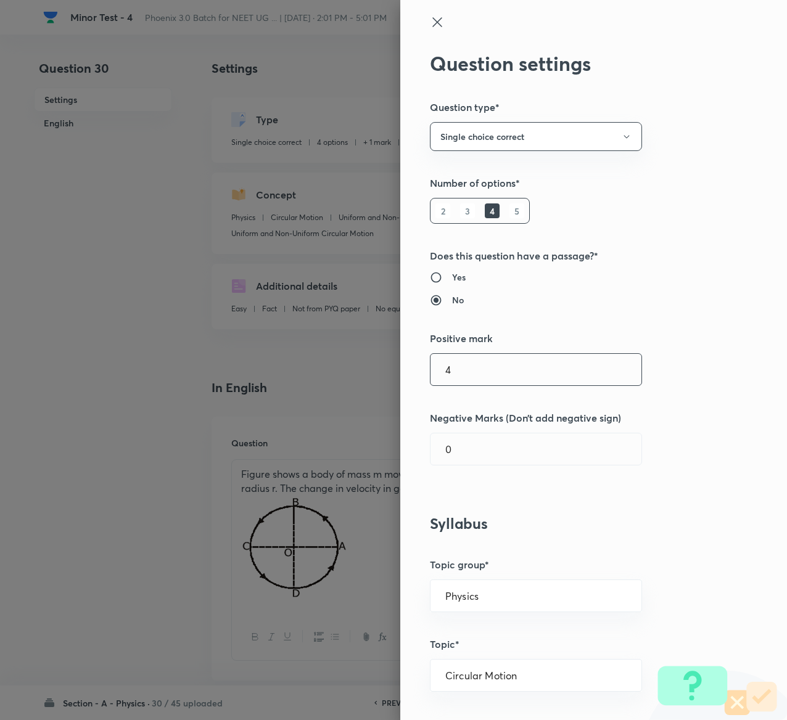
type input "4"
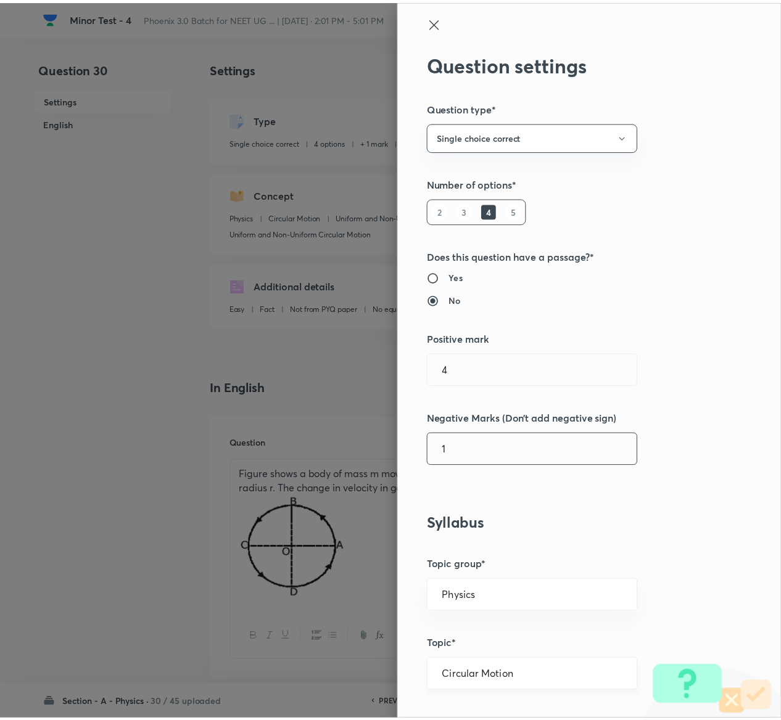
scroll to position [963, 0]
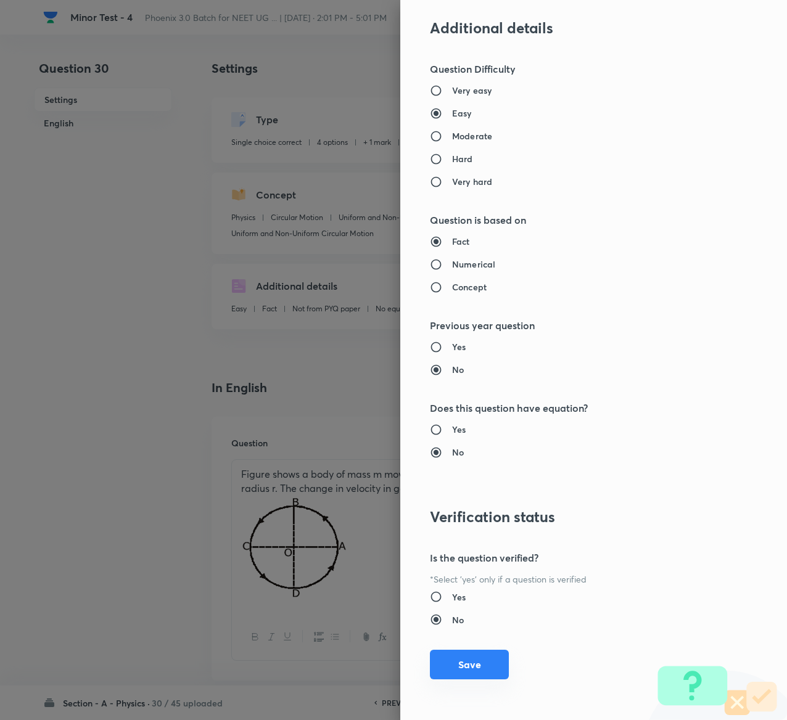
type input "1"
click at [437, 662] on button "Save" at bounding box center [469, 665] width 79 height 30
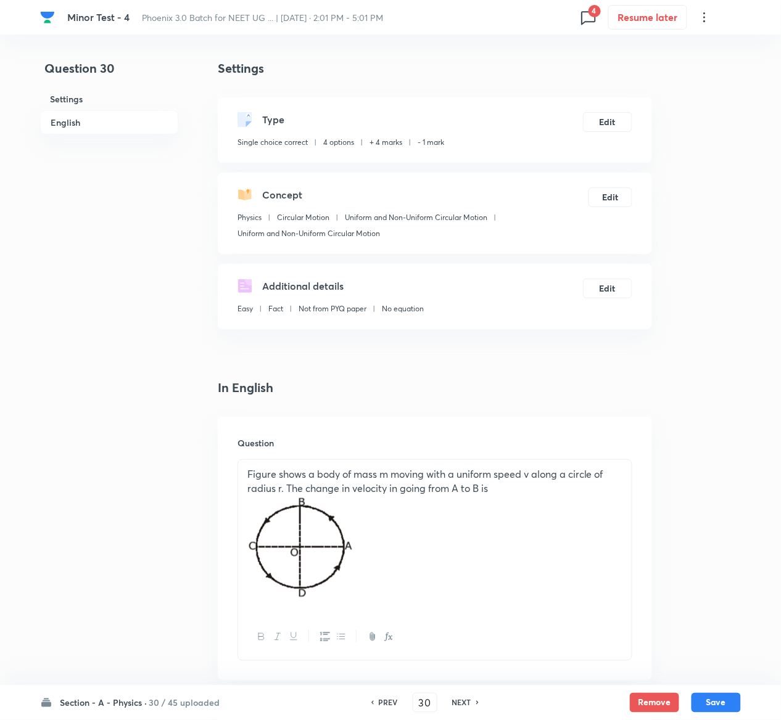
scroll to position [1055, 0]
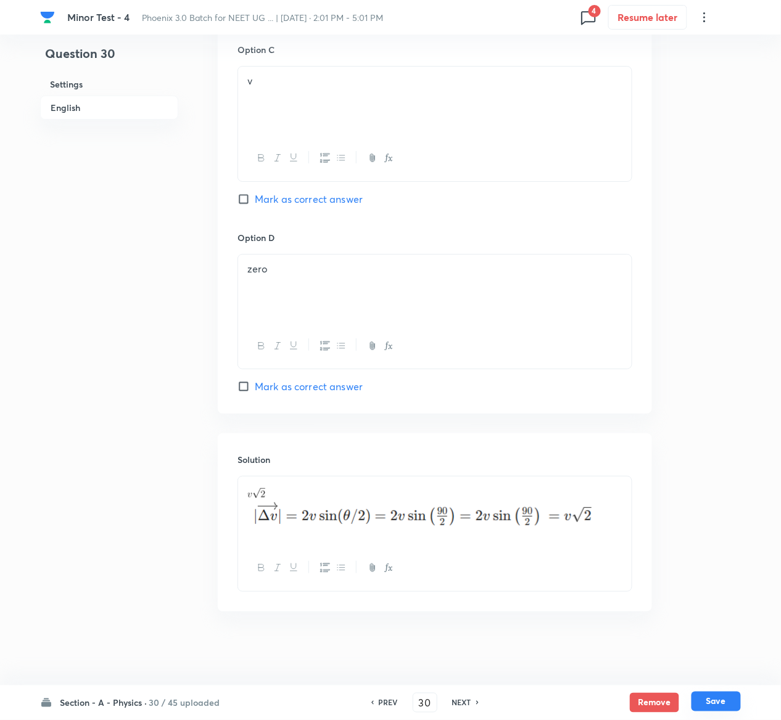
click at [718, 694] on button "Save" at bounding box center [715, 702] width 49 height 20
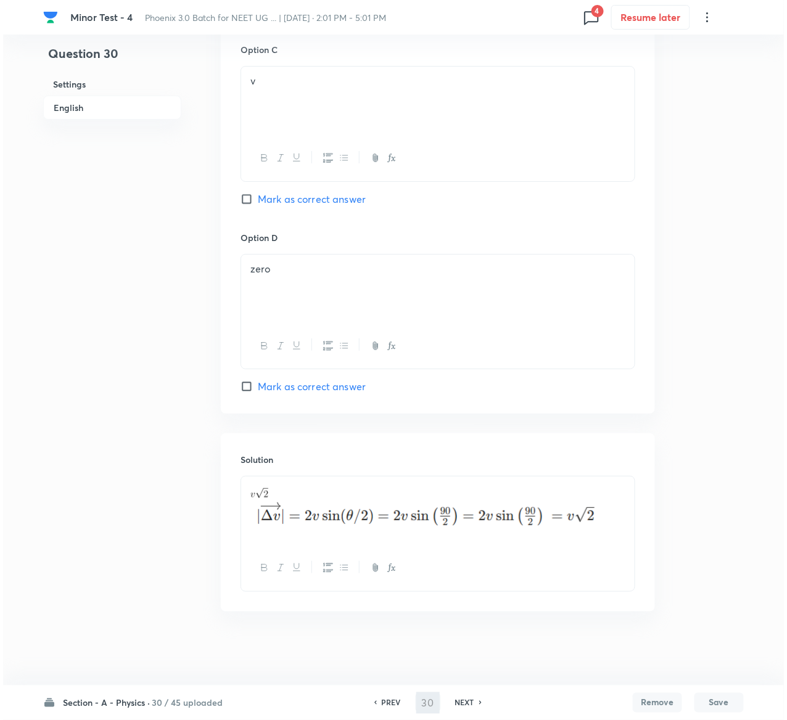
scroll to position [0, 0]
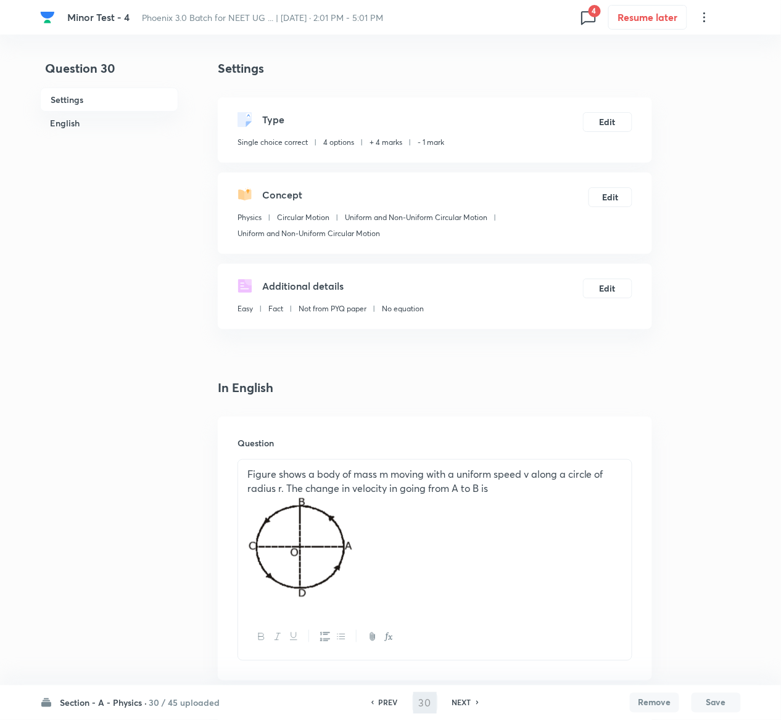
type input "31"
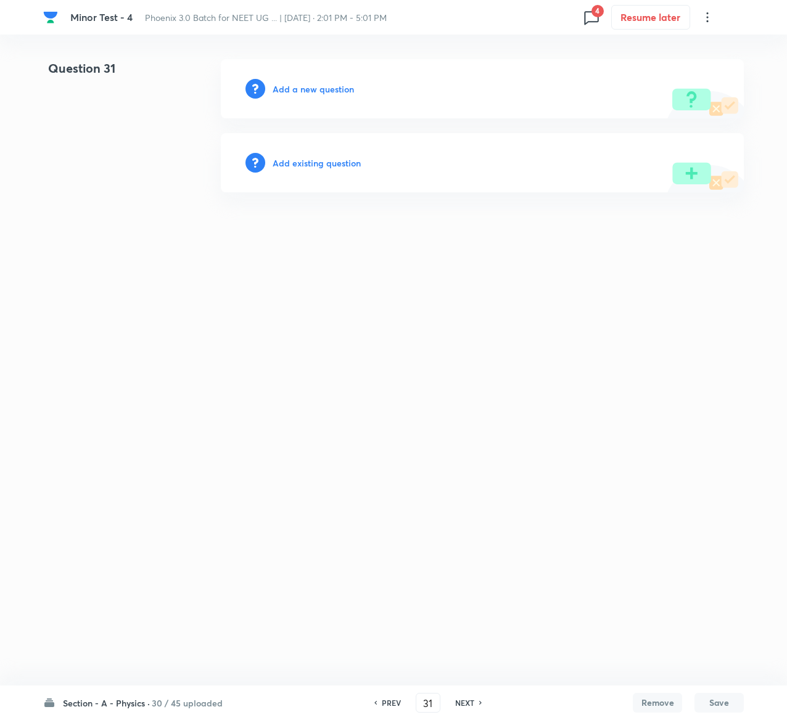
click at [329, 164] on h6 "Add existing question" at bounding box center [317, 163] width 88 height 13
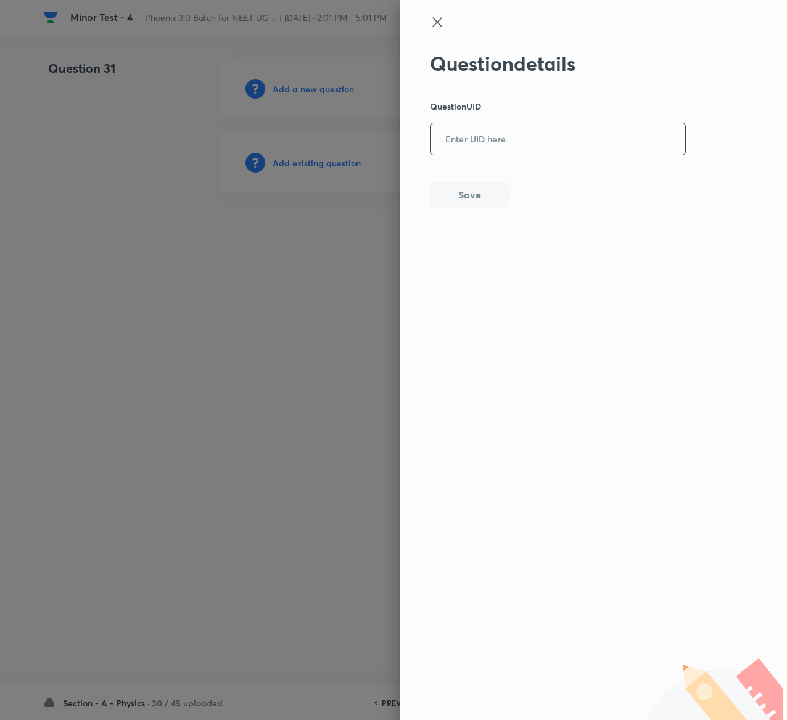
click at [507, 138] on input "text" at bounding box center [557, 140] width 255 height 30
paste input "6IXIJ"
type input "6IXIJ"
click at [498, 194] on button "Save" at bounding box center [469, 193] width 79 height 25
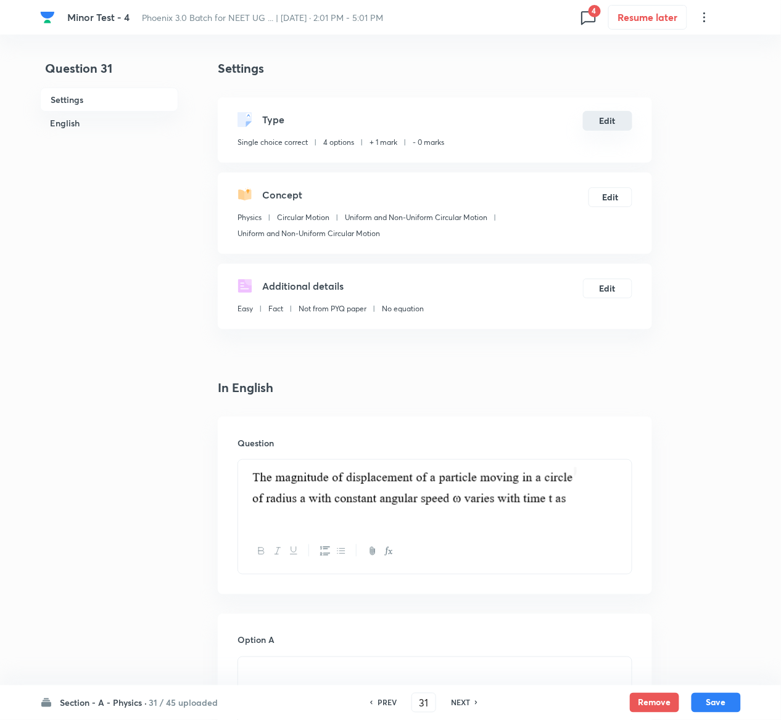
click at [598, 122] on button "Edit" at bounding box center [607, 121] width 49 height 20
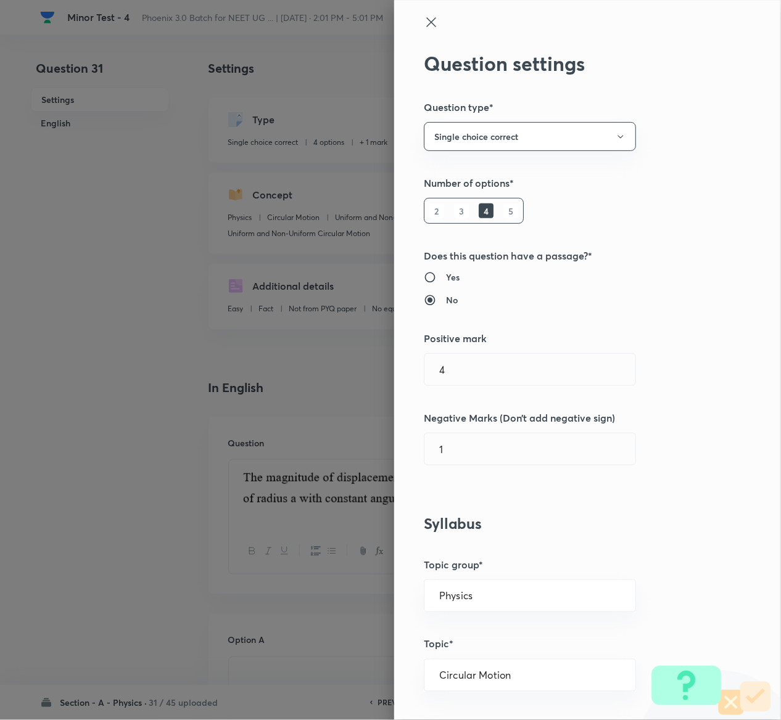
type input "1"
type input "0"
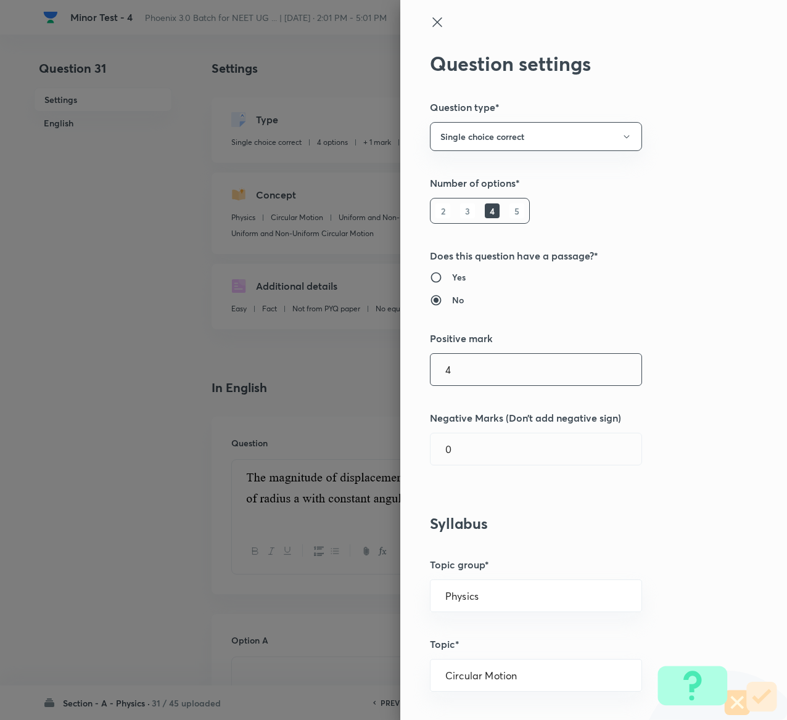
type input "4"
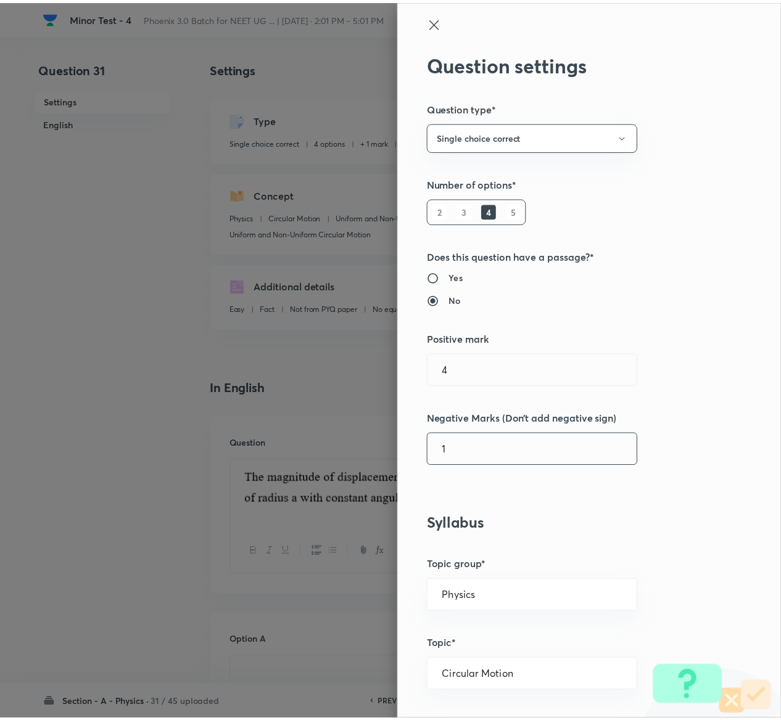
scroll to position [963, 0]
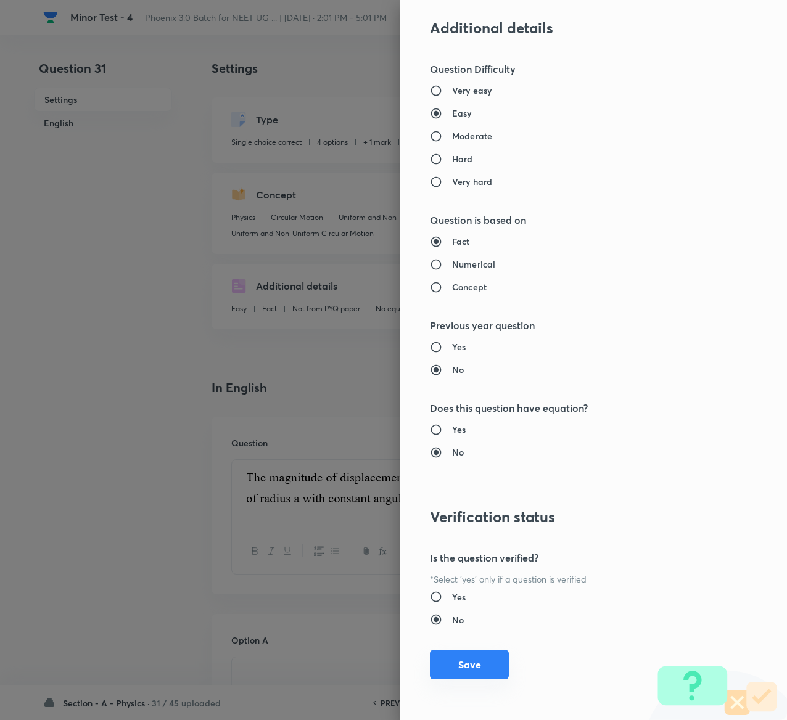
type input "1"
click at [447, 658] on button "Save" at bounding box center [469, 665] width 79 height 30
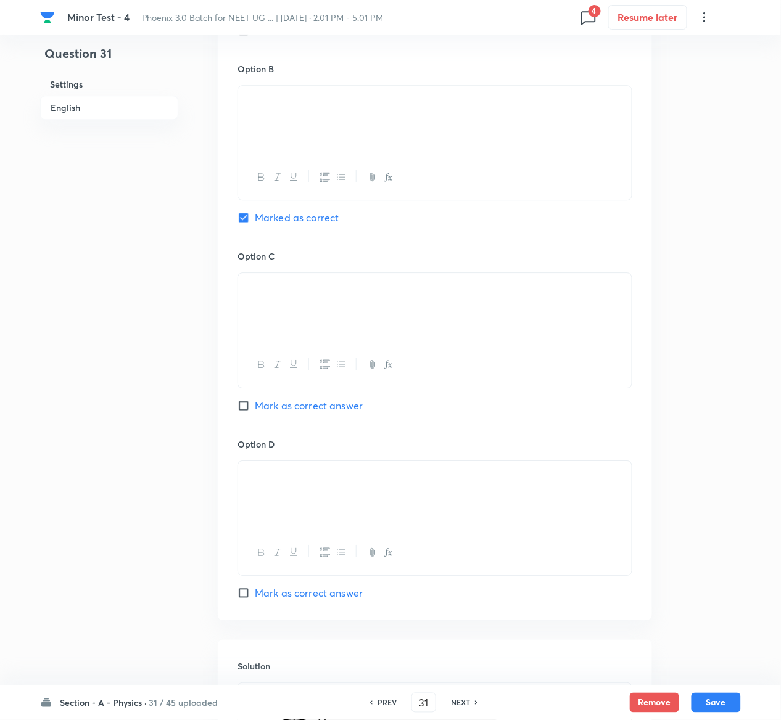
scroll to position [1135, 0]
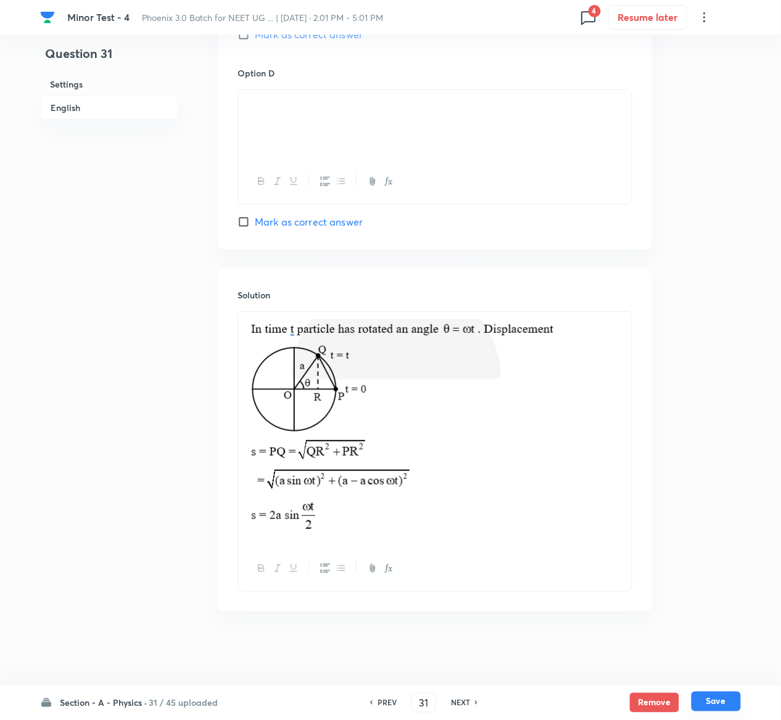
click at [727, 702] on button "Save" at bounding box center [715, 702] width 49 height 20
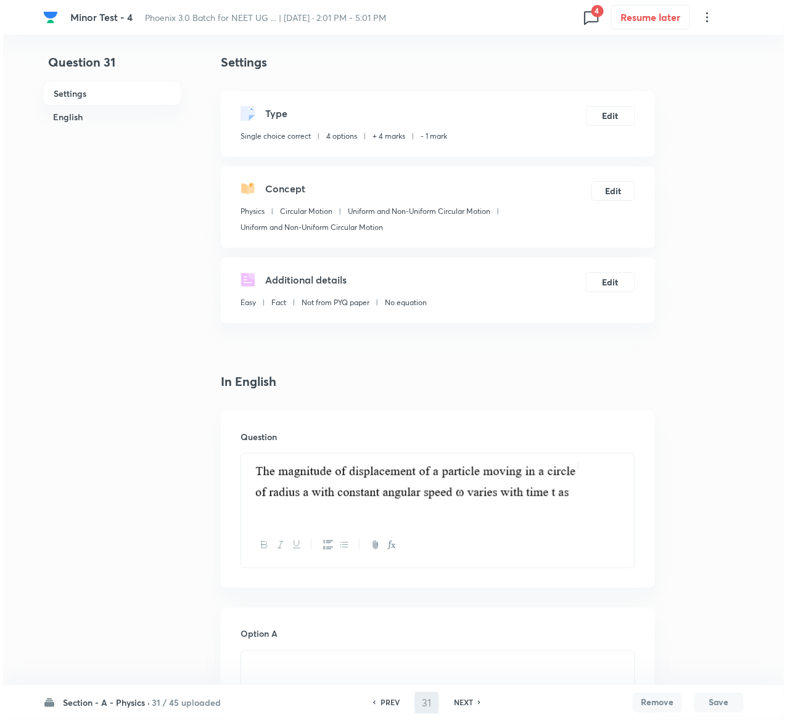
scroll to position [0, 0]
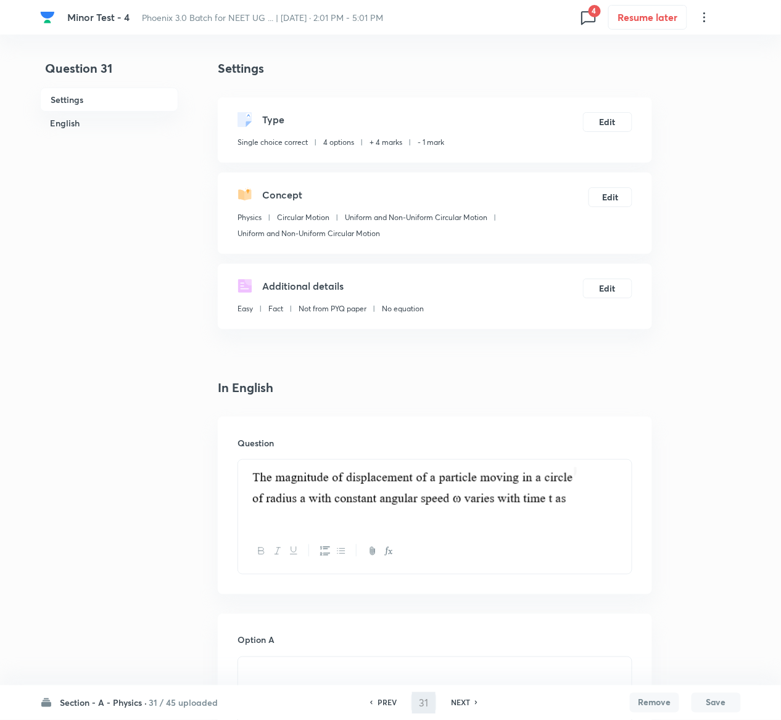
type input "32"
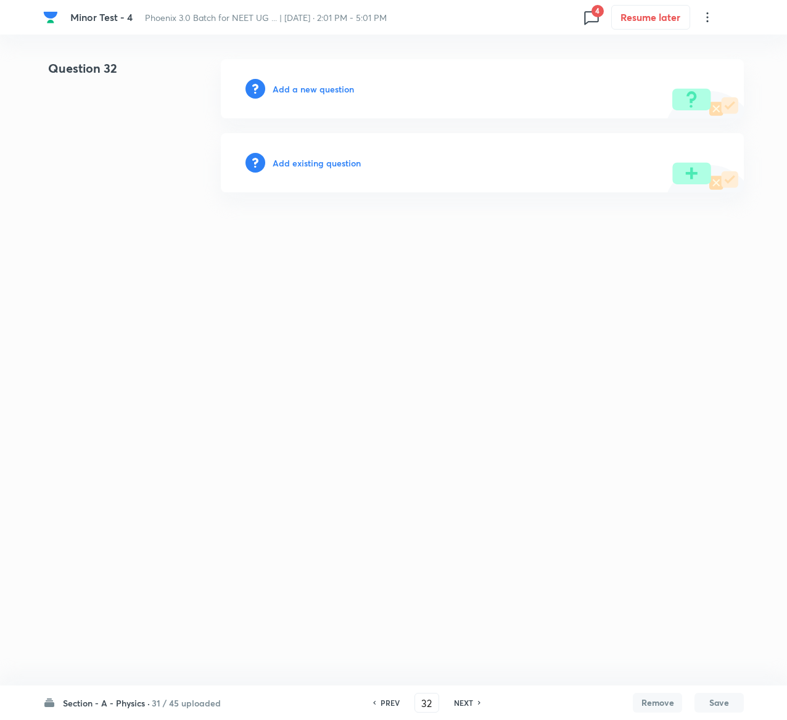
click at [338, 163] on h6 "Add existing question" at bounding box center [317, 163] width 88 height 13
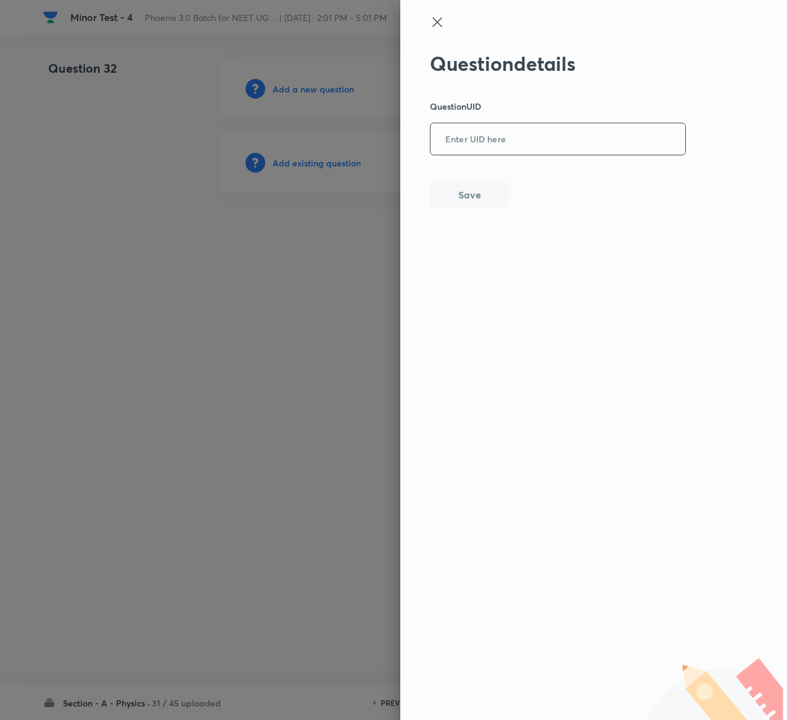
click at [537, 134] on input "text" at bounding box center [557, 140] width 255 height 30
paste input "QJO2V"
type input "QJO2V"
click at [447, 192] on button "Save" at bounding box center [469, 193] width 79 height 25
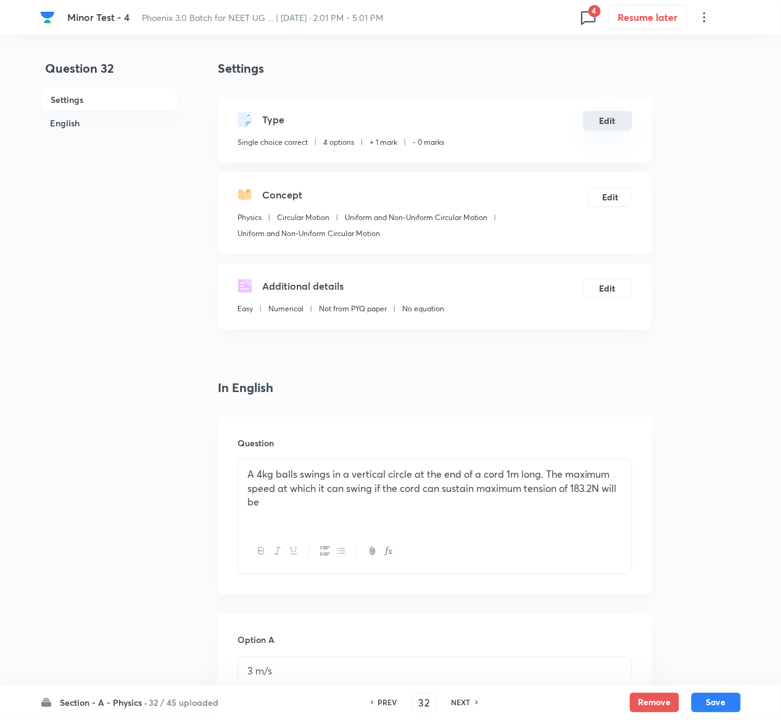
click at [601, 122] on button "Edit" at bounding box center [607, 121] width 49 height 20
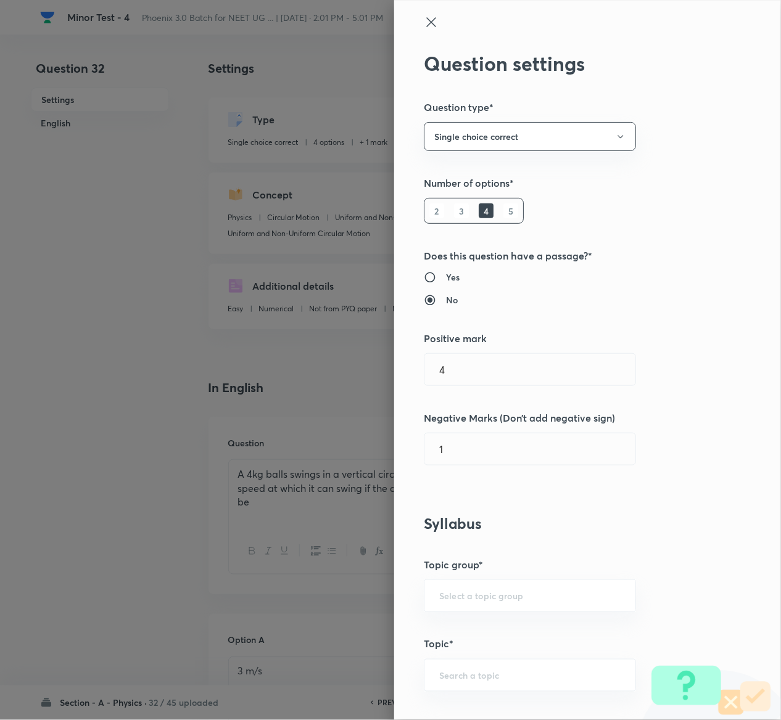
type input "Physics"
type input "Circular Motion"
type input "Uniform and Non-Uniform Circular Motion"
radio input "false"
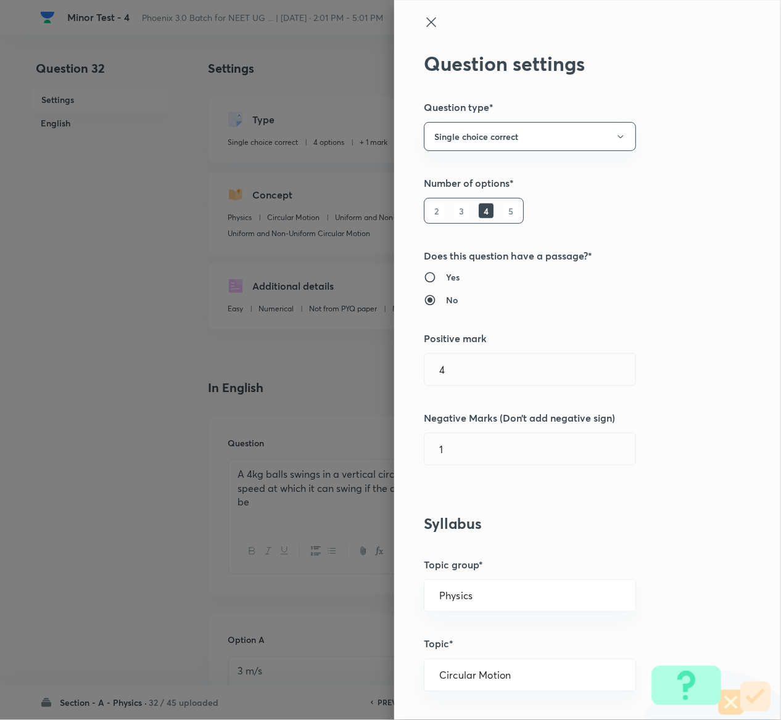
radio input "true"
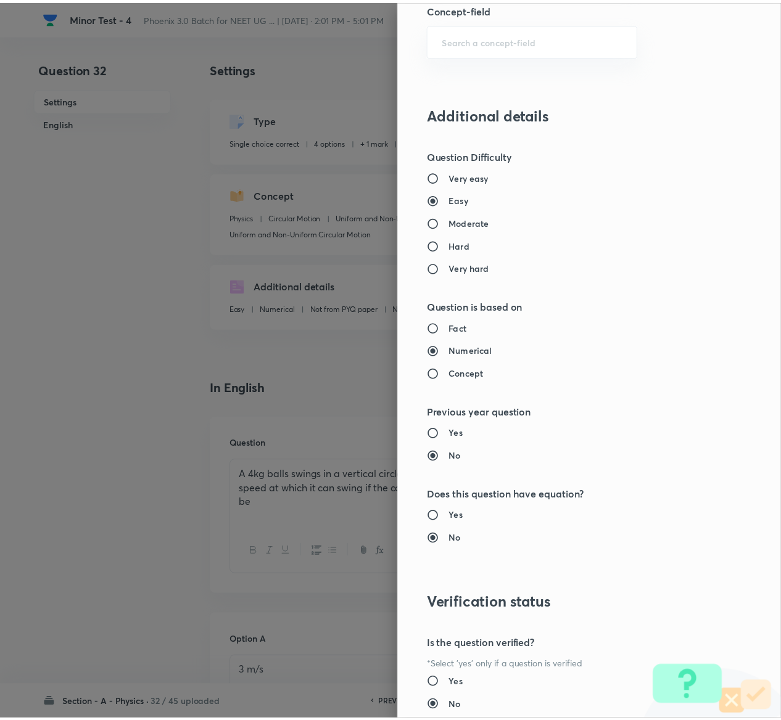
scroll to position [963, 0]
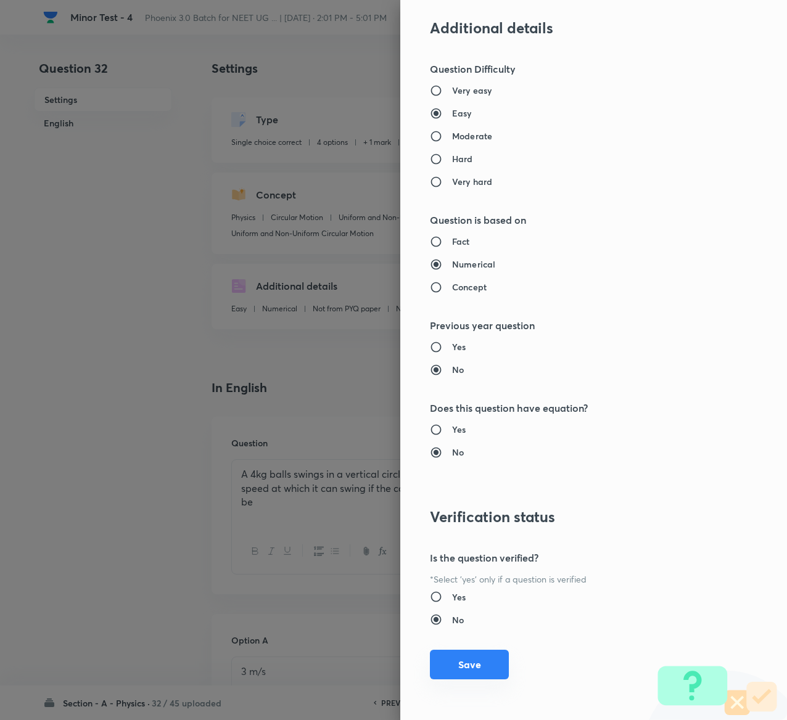
click at [456, 661] on button "Save" at bounding box center [469, 665] width 79 height 30
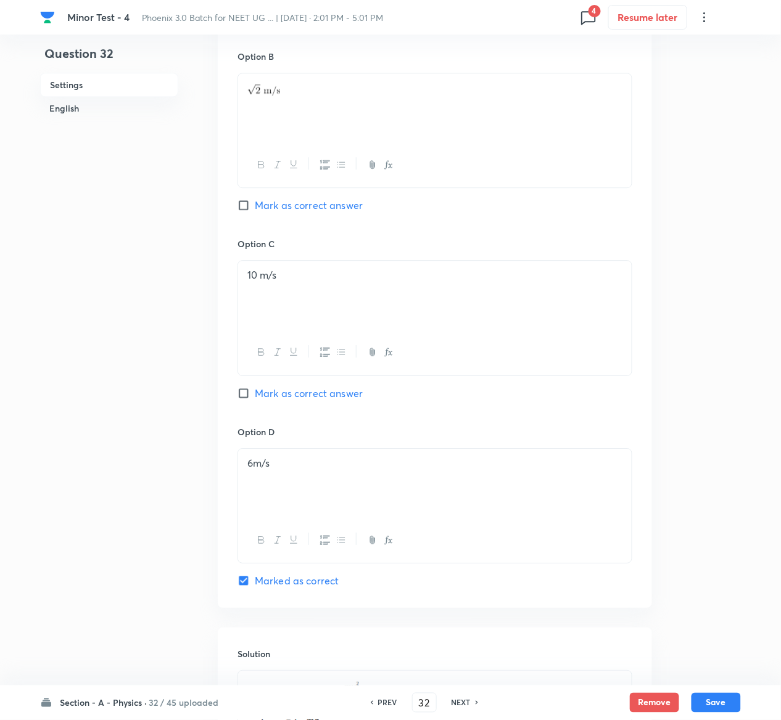
scroll to position [1002, 0]
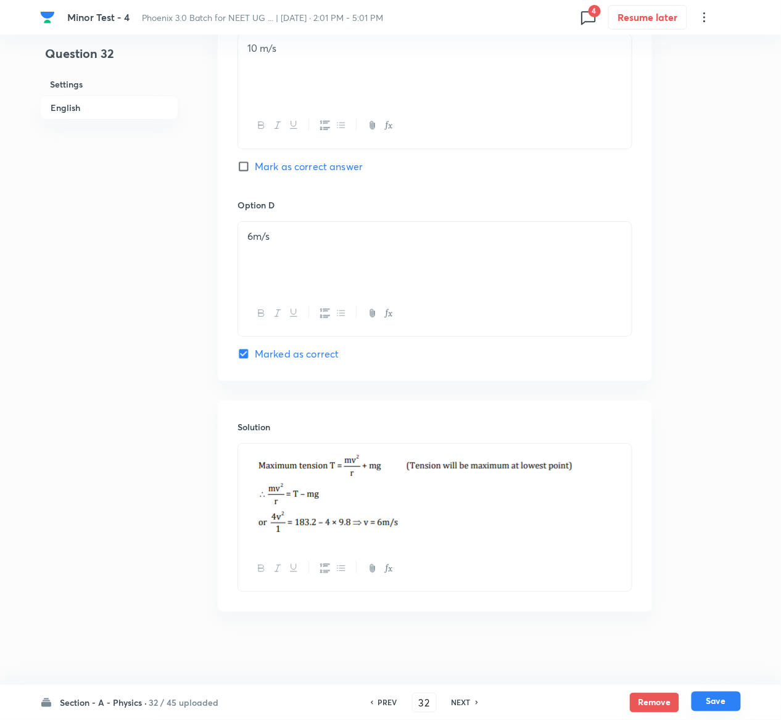
click at [727, 700] on button "Save" at bounding box center [715, 702] width 49 height 20
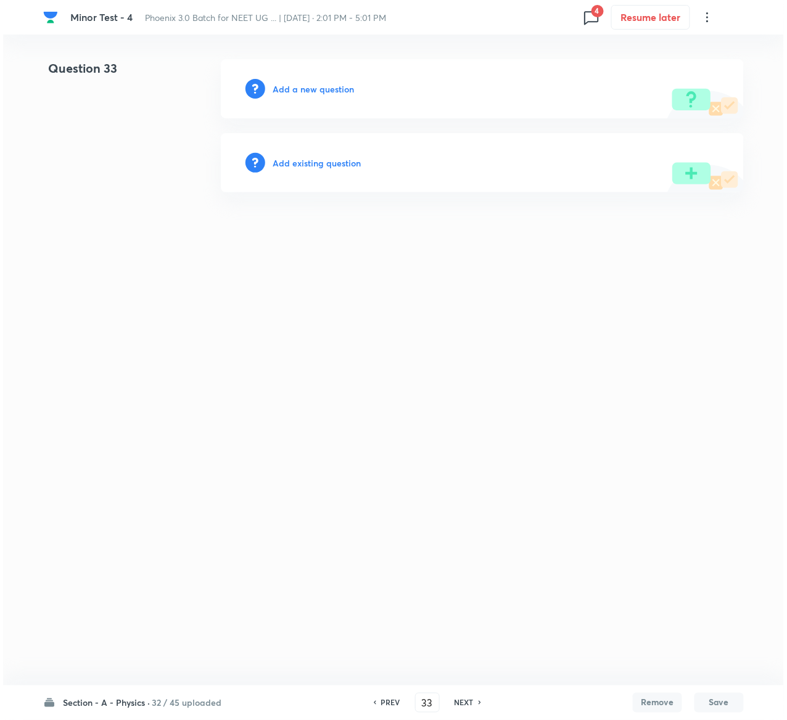
scroll to position [0, 0]
click at [340, 159] on h6 "Add existing question" at bounding box center [317, 163] width 88 height 13
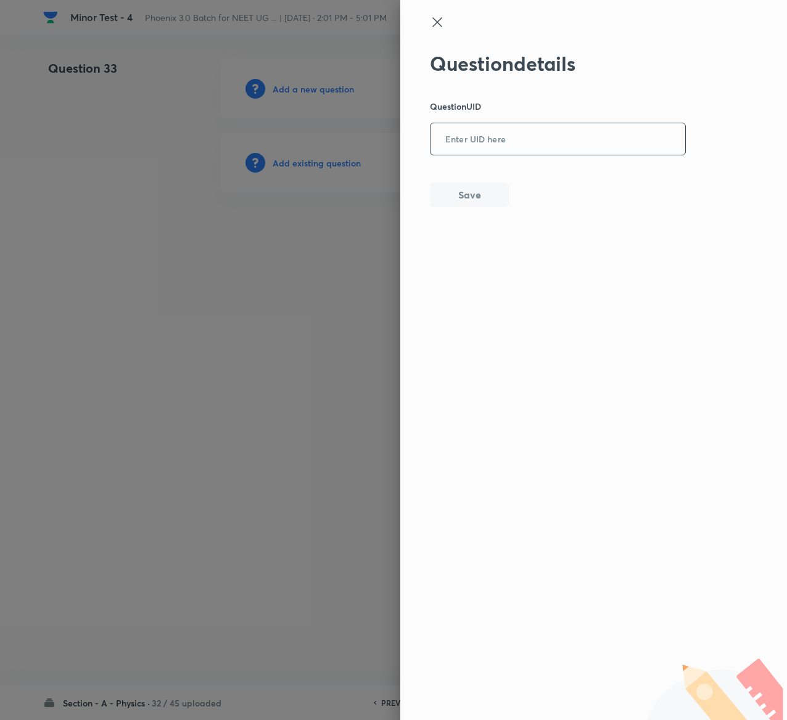
click at [497, 133] on input "text" at bounding box center [557, 140] width 255 height 30
paste input "0SD1R"
click at [481, 196] on button "Save" at bounding box center [469, 193] width 79 height 25
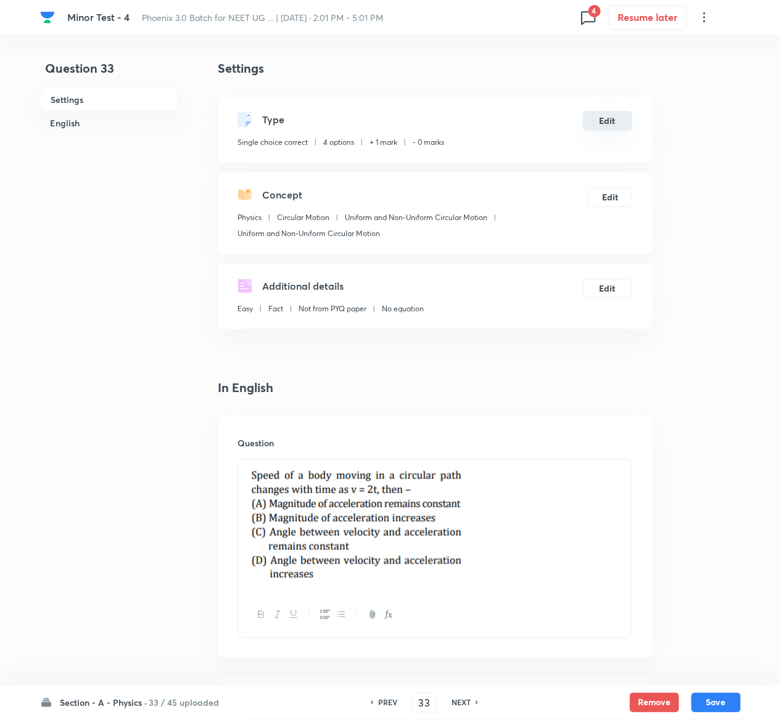
click at [611, 125] on button "Edit" at bounding box center [607, 121] width 49 height 20
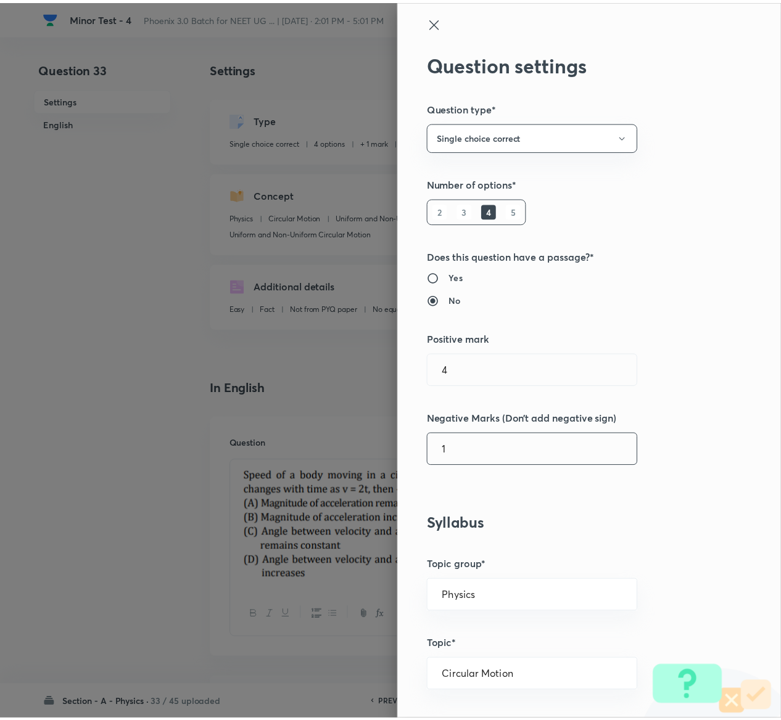
scroll to position [963, 0]
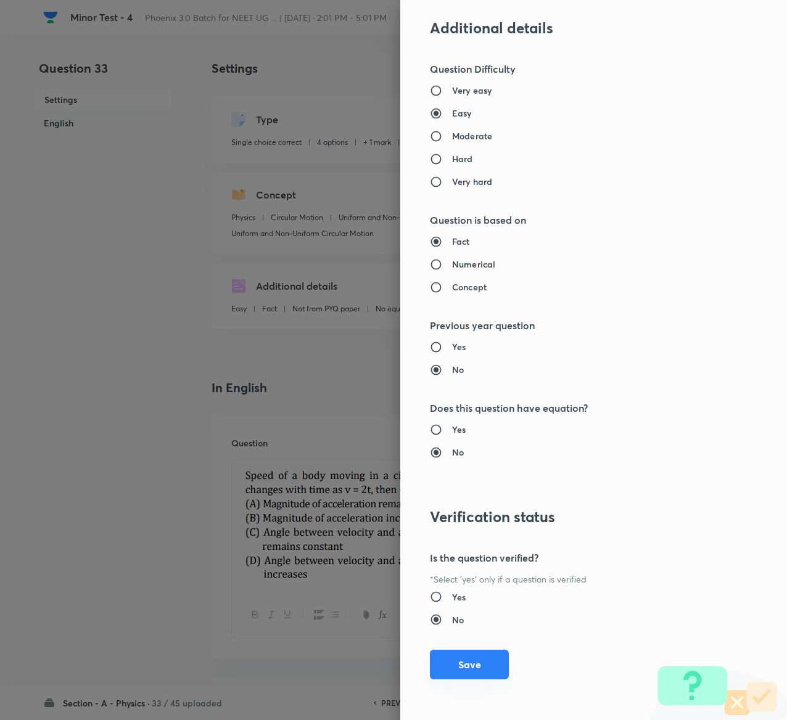
click at [456, 655] on button "Save" at bounding box center [469, 665] width 79 height 30
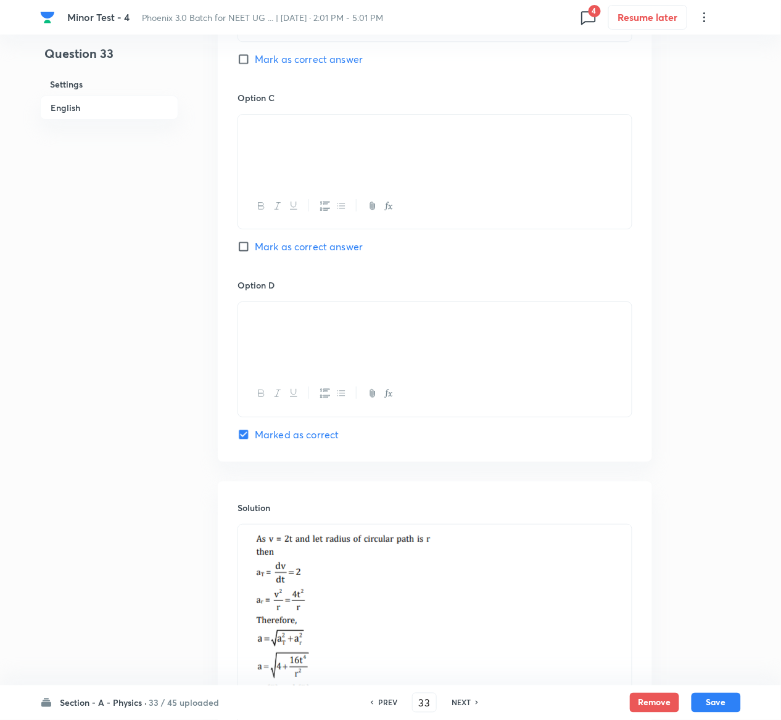
scroll to position [1145, 0]
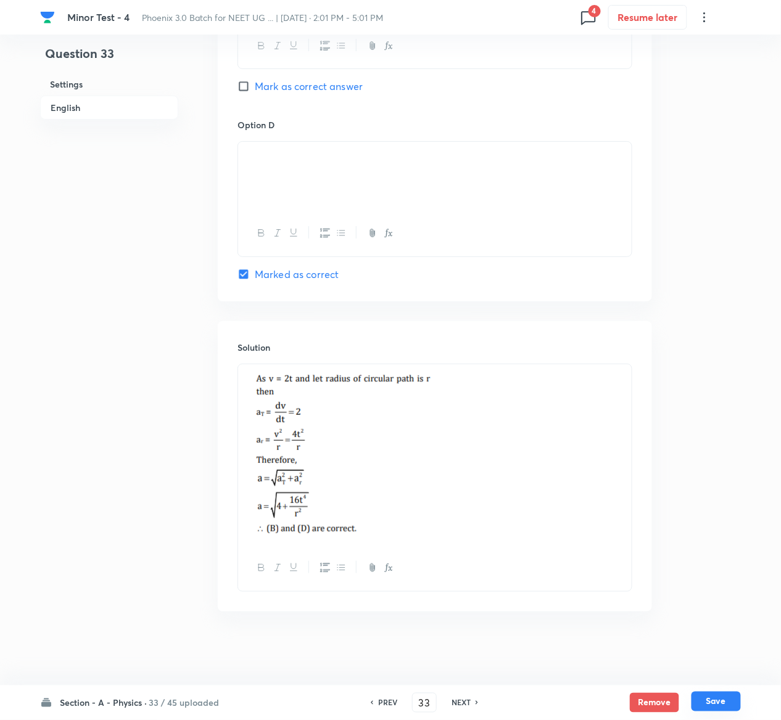
click at [731, 702] on button "Save" at bounding box center [715, 702] width 49 height 20
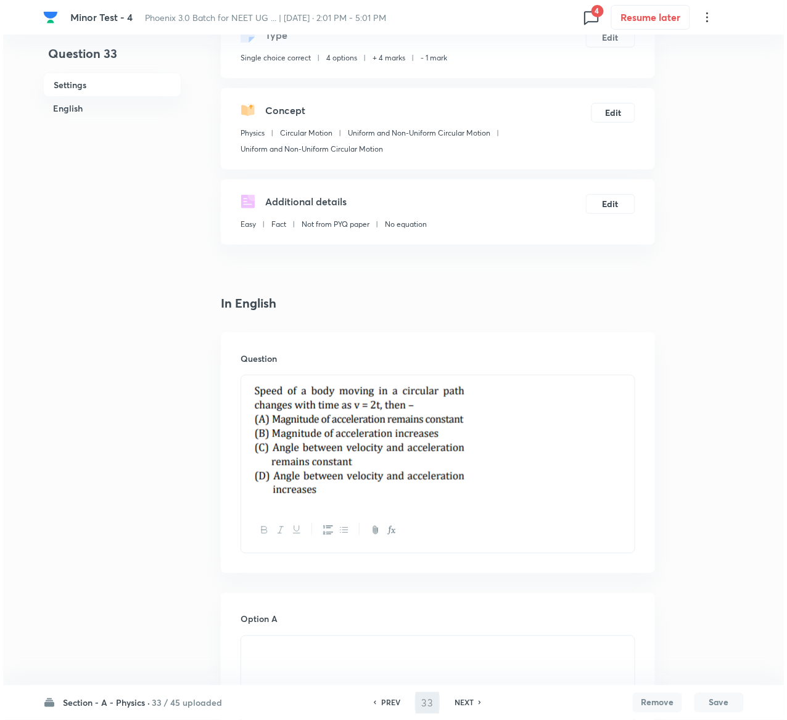
scroll to position [0, 0]
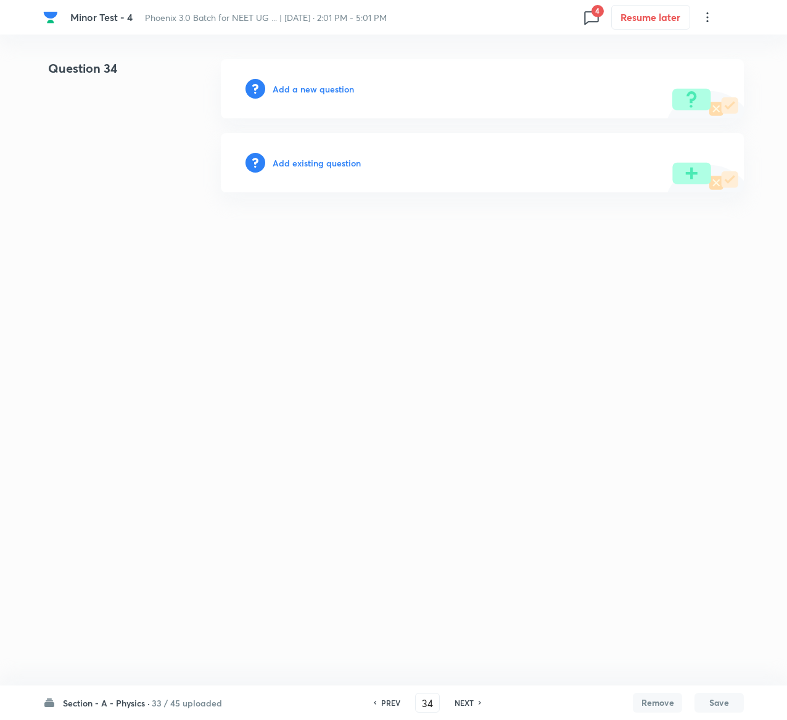
click at [351, 160] on h6 "Add existing question" at bounding box center [317, 163] width 88 height 13
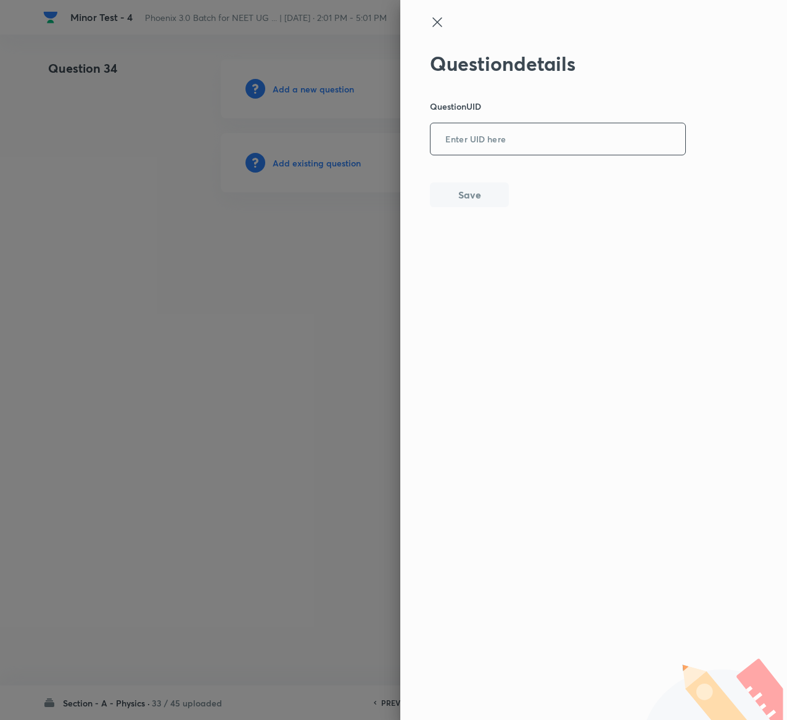
click at [546, 144] on input "text" at bounding box center [557, 140] width 255 height 30
paste input "HNQLL"
click at [472, 202] on button "Save" at bounding box center [469, 193] width 79 height 25
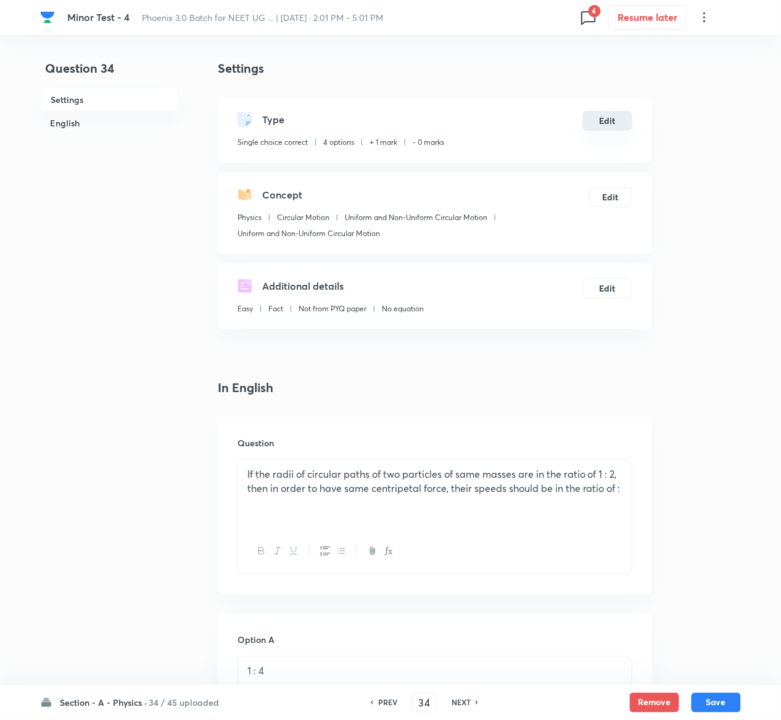
click at [629, 118] on button "Edit" at bounding box center [607, 121] width 49 height 20
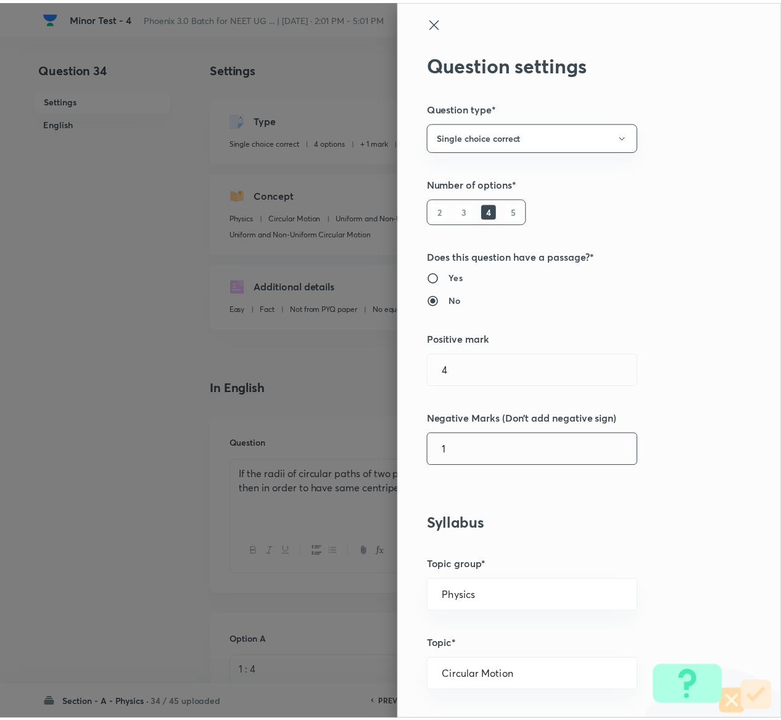
scroll to position [963, 0]
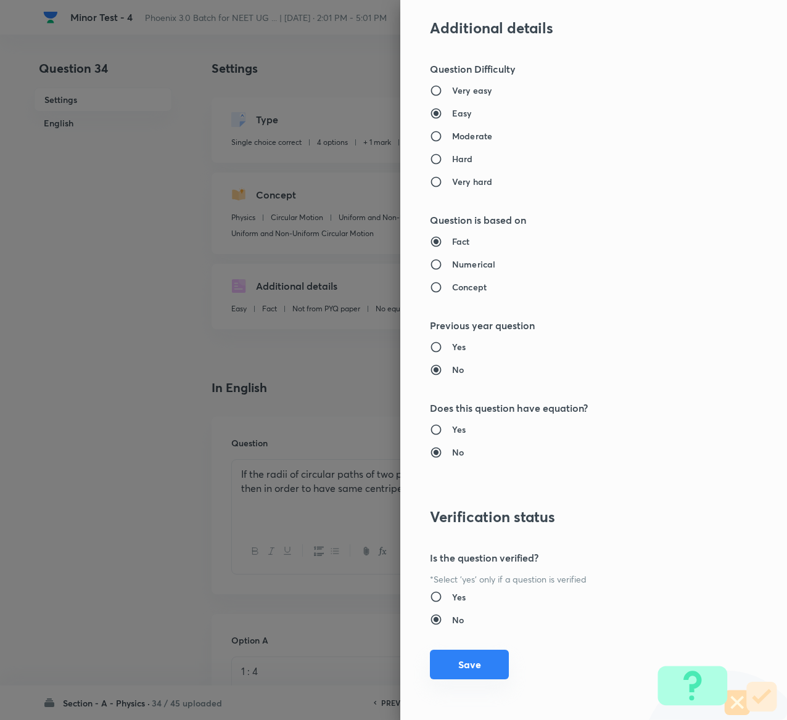
click at [453, 666] on button "Save" at bounding box center [469, 665] width 79 height 30
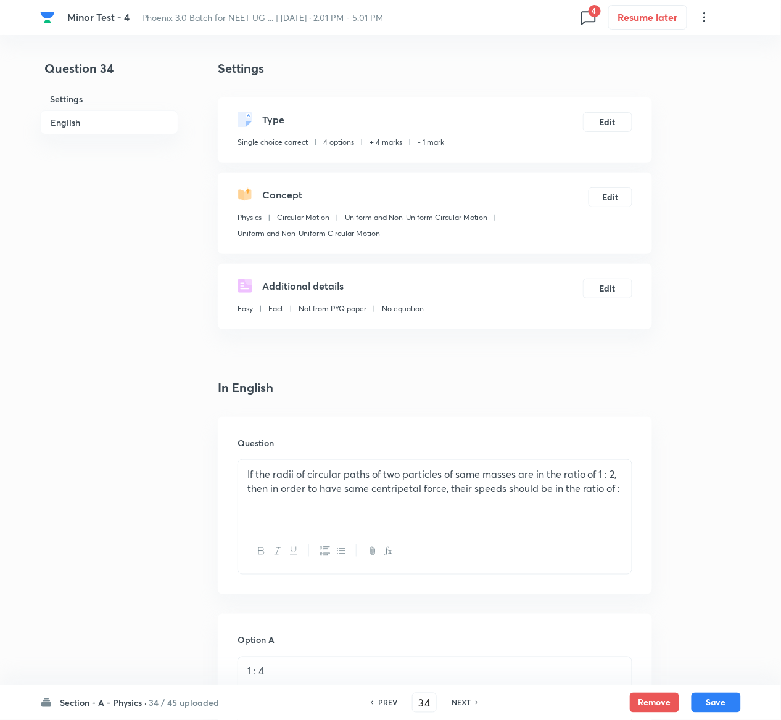
scroll to position [1046, 0]
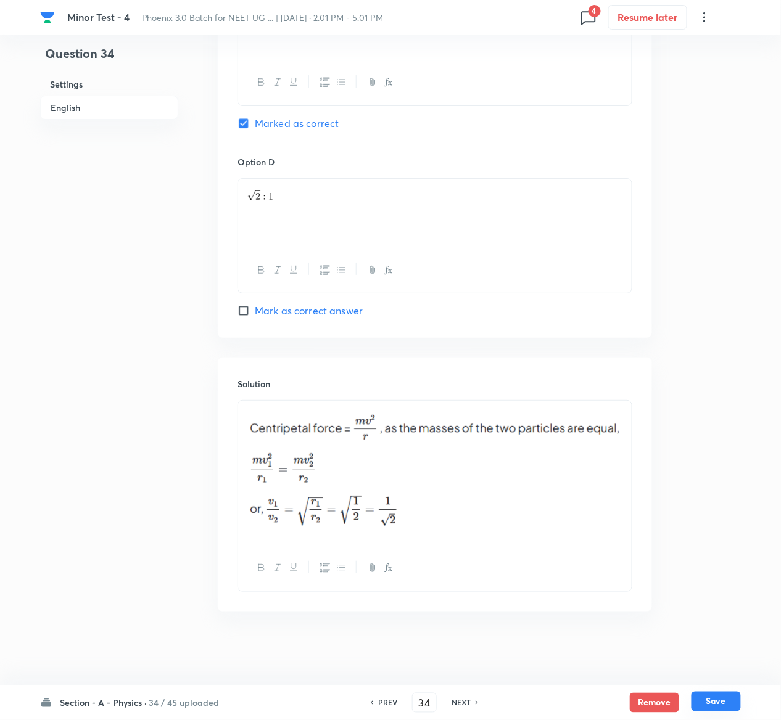
click at [731, 703] on button "Save" at bounding box center [715, 702] width 49 height 20
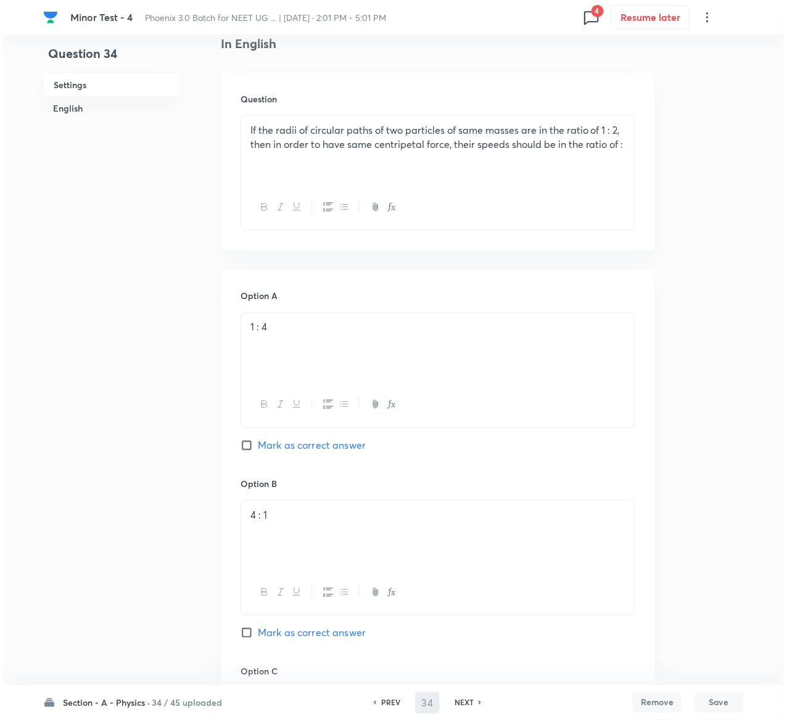
scroll to position [0, 0]
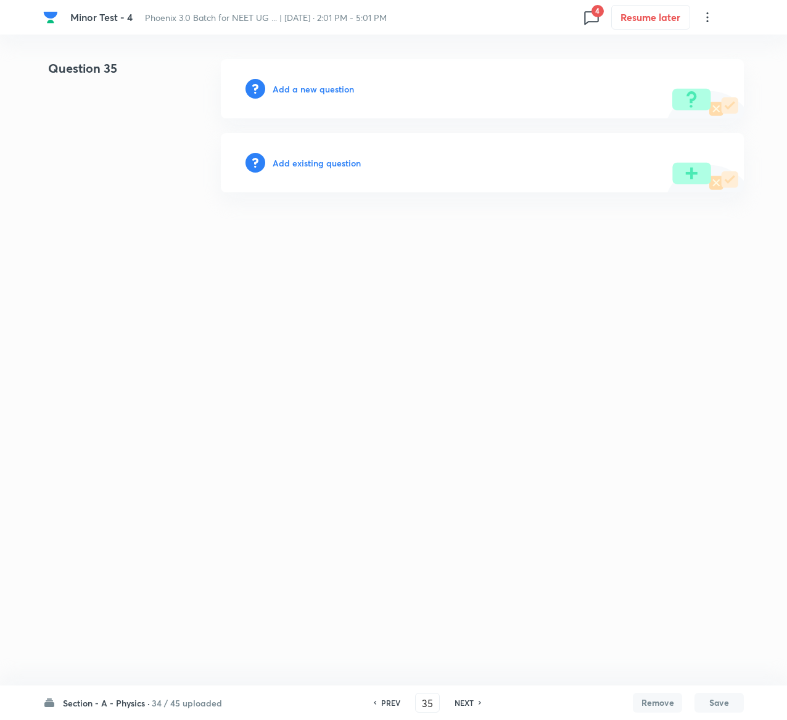
click at [336, 164] on h6 "Add existing question" at bounding box center [317, 163] width 88 height 13
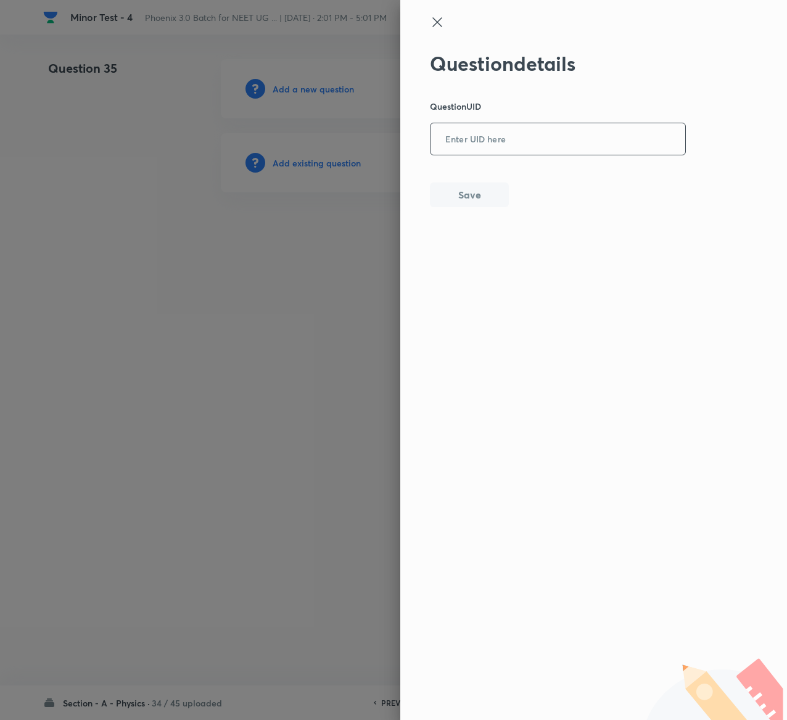
click at [538, 145] on input "text" at bounding box center [557, 140] width 255 height 30
paste input "YTTFR"
click at [490, 190] on button "Save" at bounding box center [469, 193] width 79 height 25
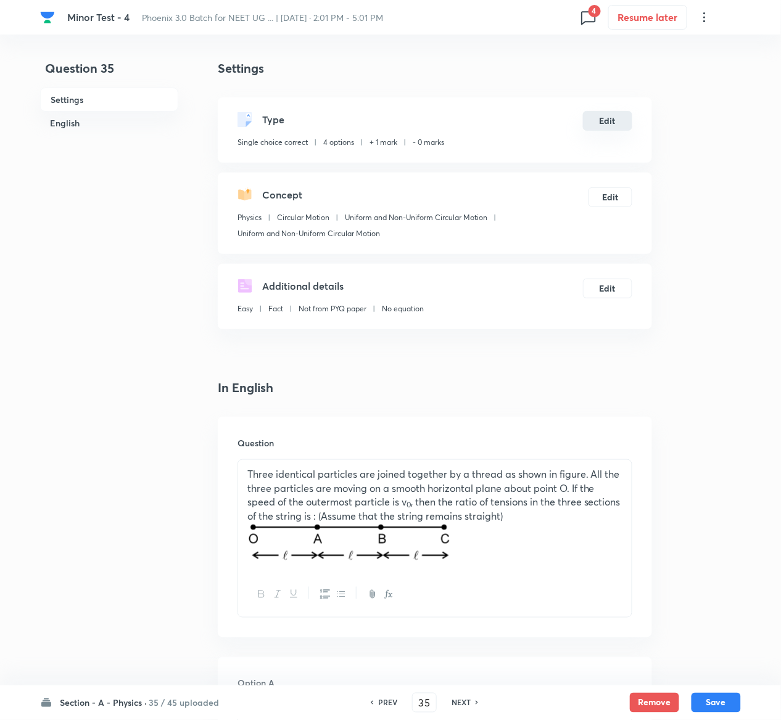
click at [625, 115] on button "Edit" at bounding box center [607, 121] width 49 height 20
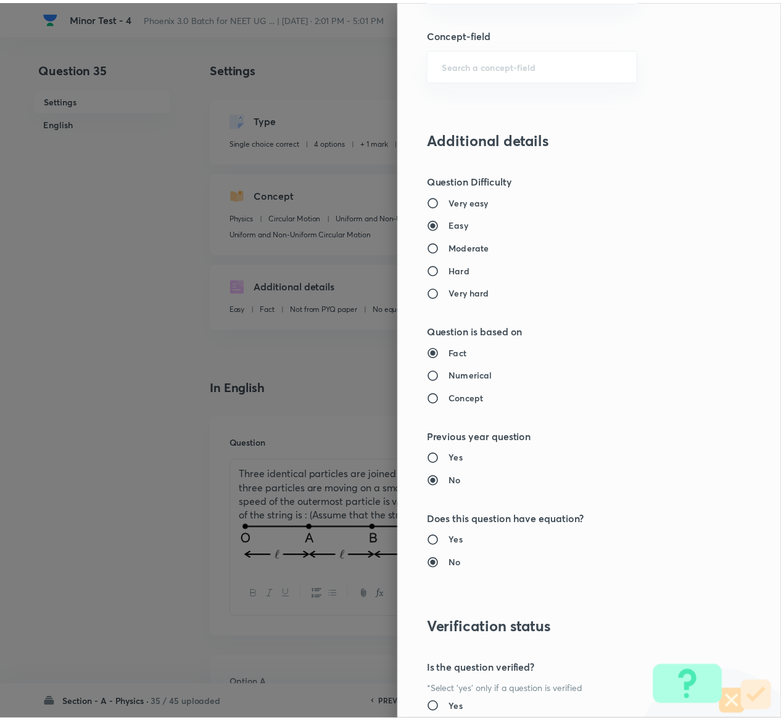
scroll to position [963, 0]
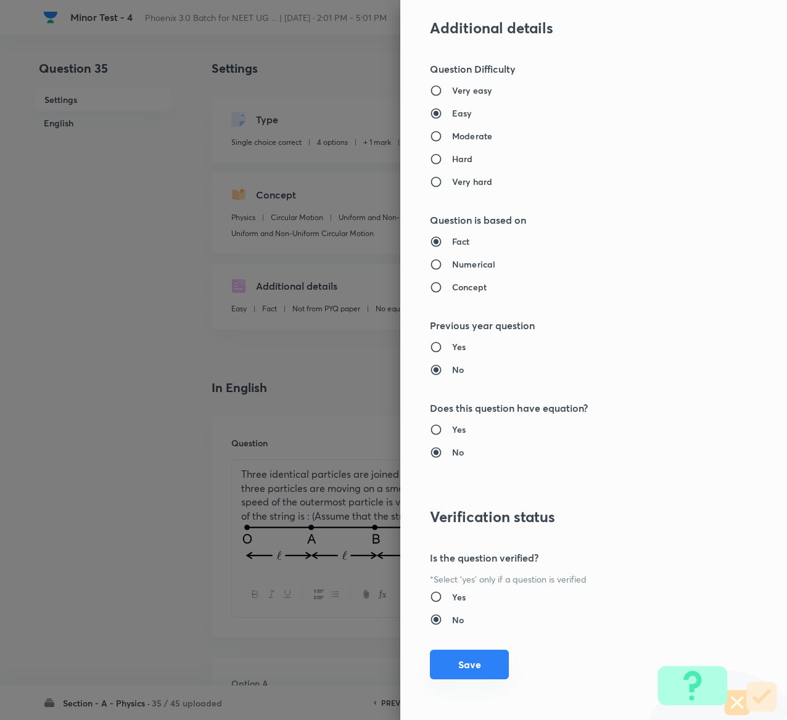
click at [453, 659] on button "Save" at bounding box center [469, 665] width 79 height 30
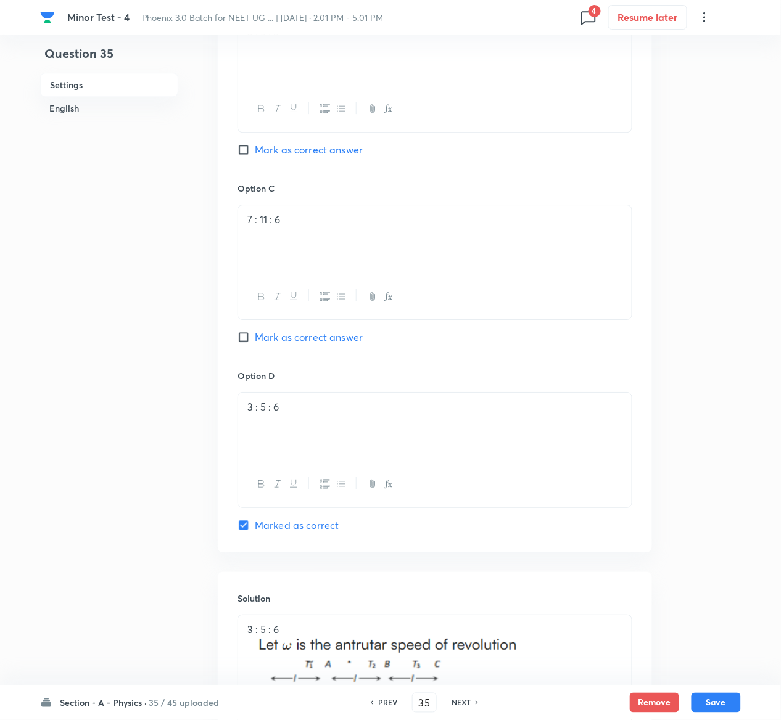
scroll to position [1158, 0]
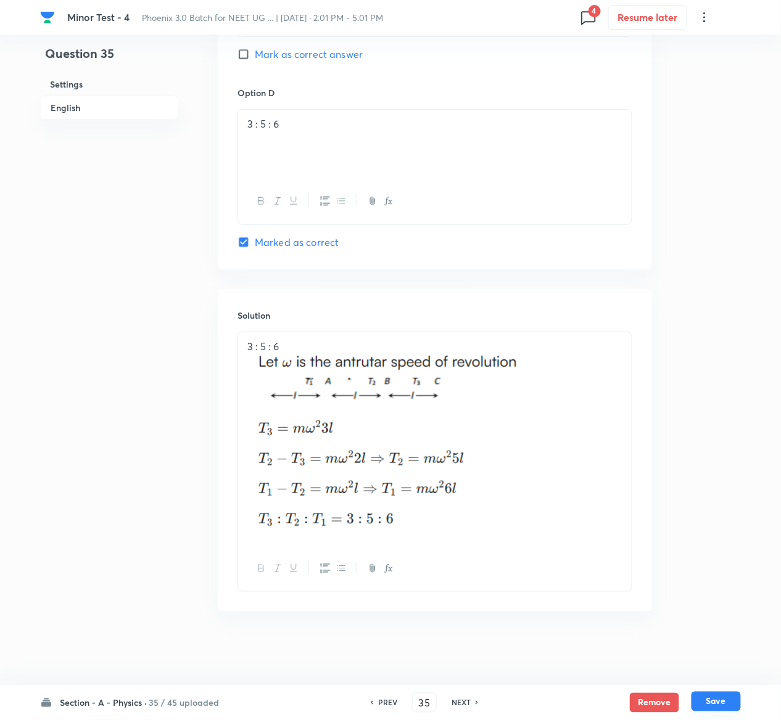
click at [735, 701] on button "Save" at bounding box center [715, 702] width 49 height 20
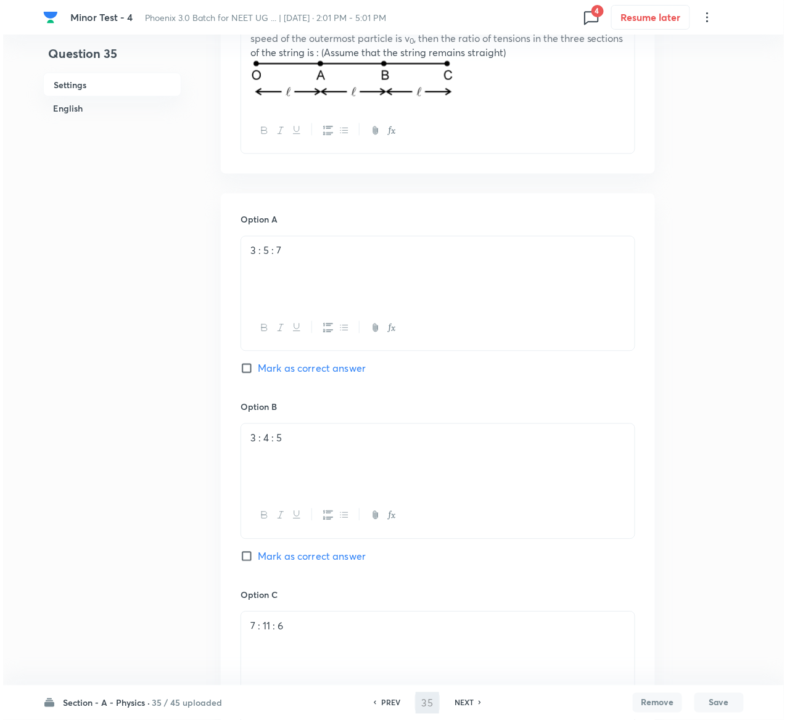
scroll to position [0, 0]
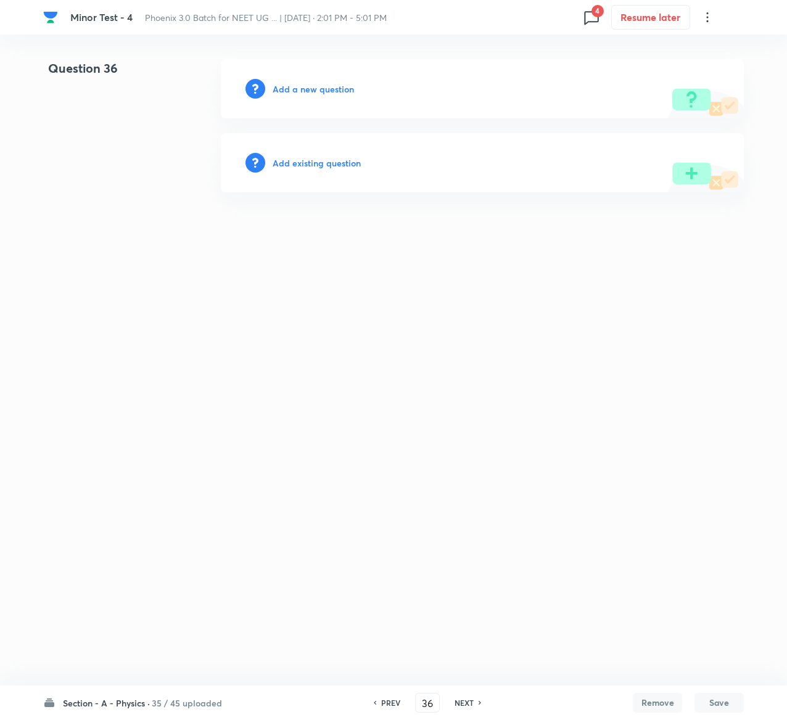
click at [339, 165] on h6 "Add existing question" at bounding box center [317, 163] width 88 height 13
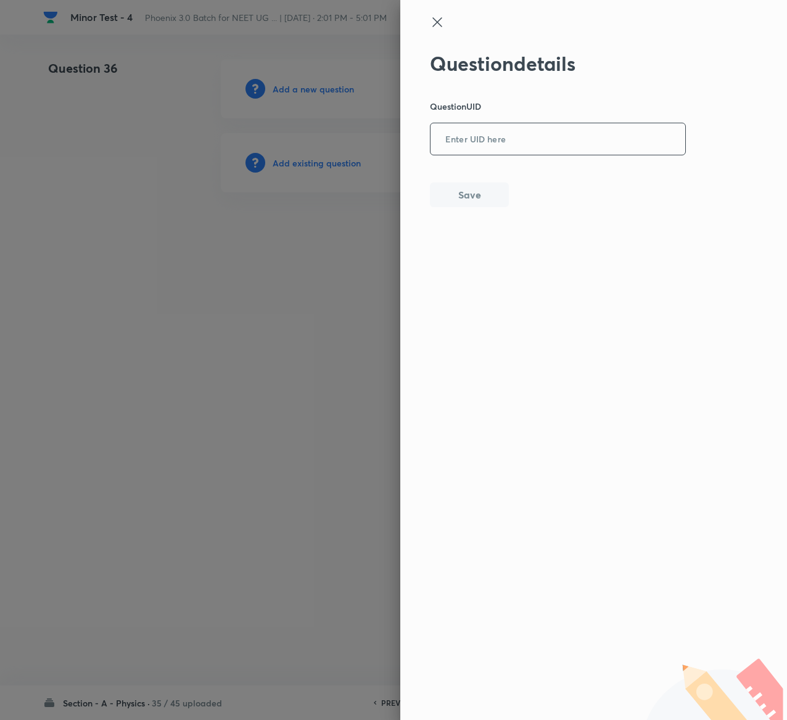
click at [529, 141] on input "text" at bounding box center [557, 140] width 255 height 30
paste input "08UHU"
click at [459, 201] on button "Save" at bounding box center [469, 193] width 79 height 25
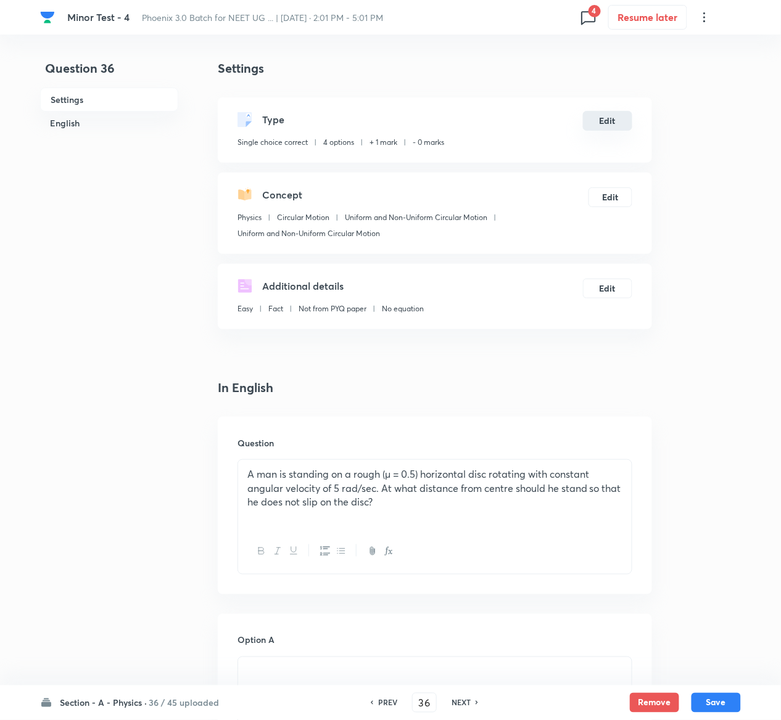
click at [598, 120] on button "Edit" at bounding box center [607, 121] width 49 height 20
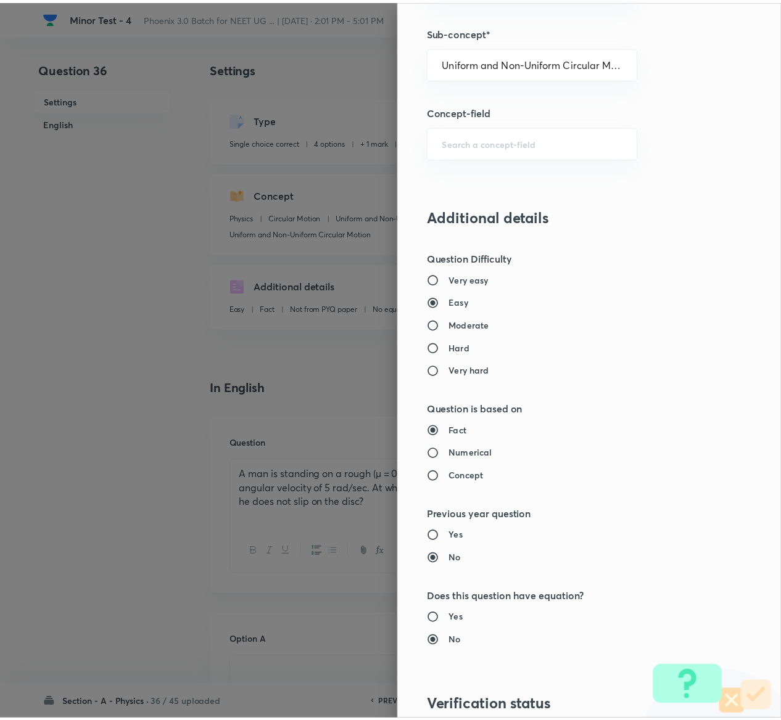
scroll to position [963, 0]
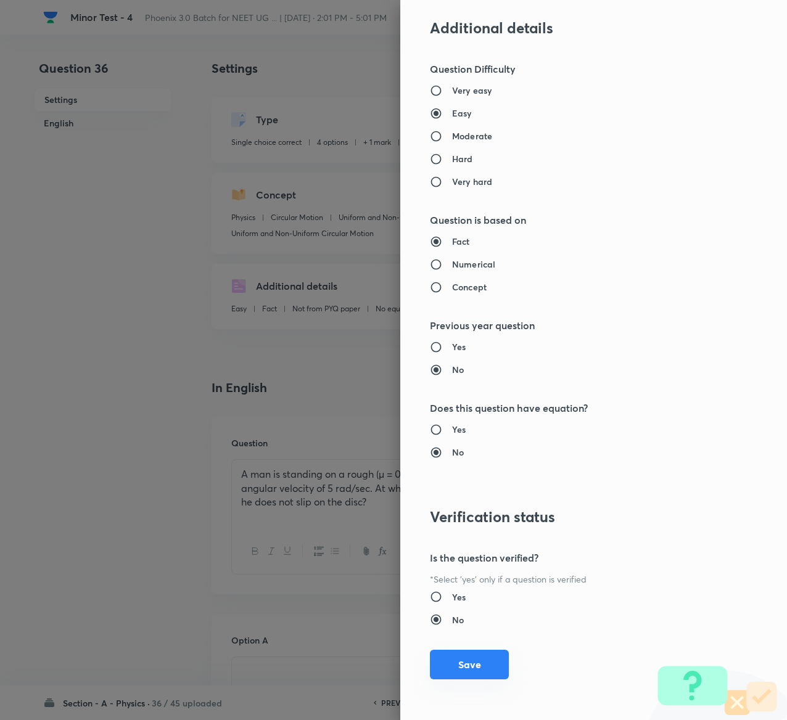
click at [435, 656] on button "Save" at bounding box center [469, 665] width 79 height 30
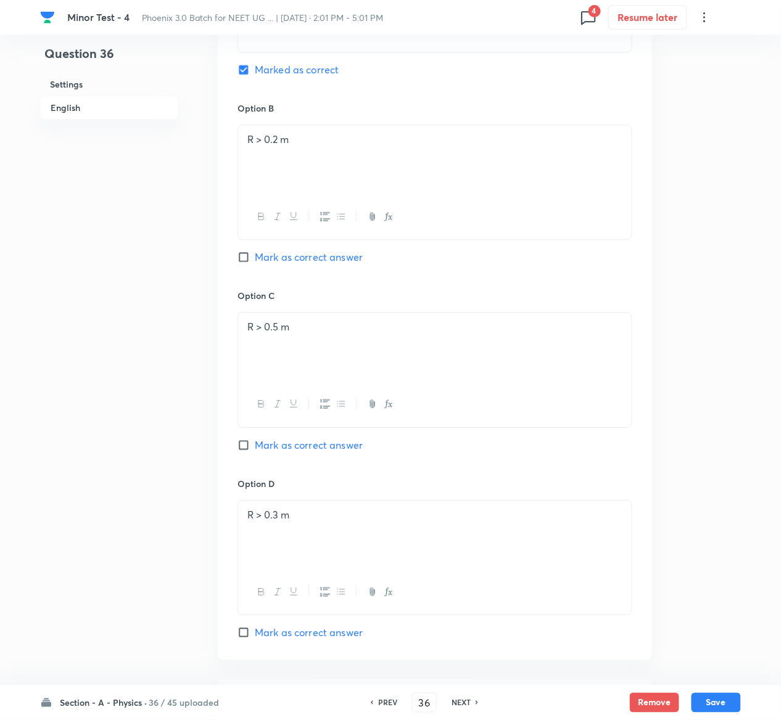
scroll to position [1011, 0]
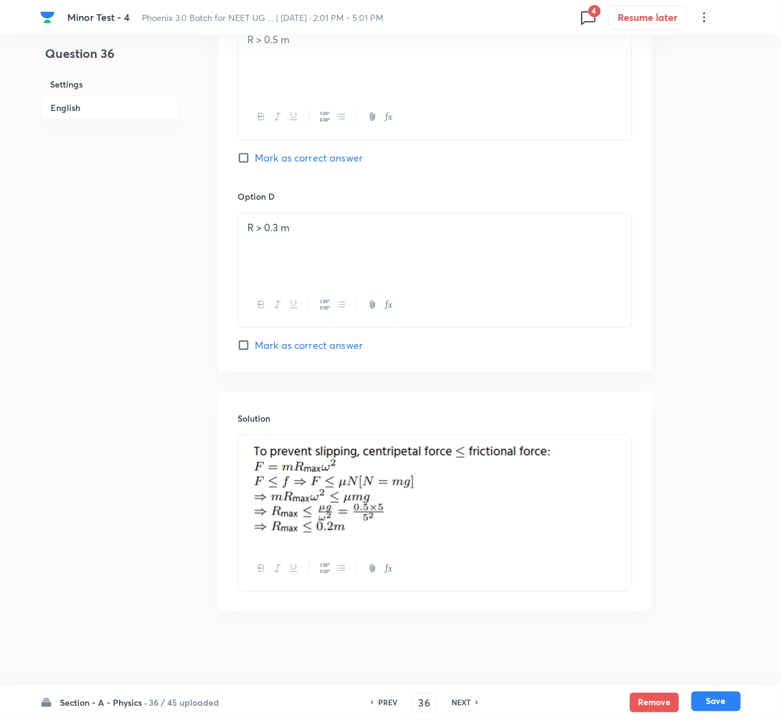
click at [724, 702] on button "Save" at bounding box center [715, 702] width 49 height 20
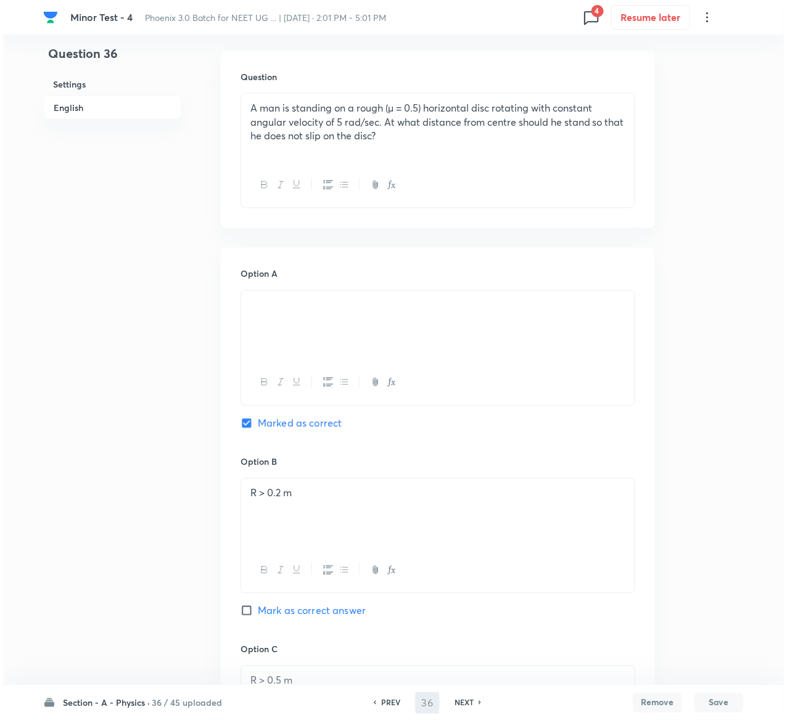
scroll to position [0, 0]
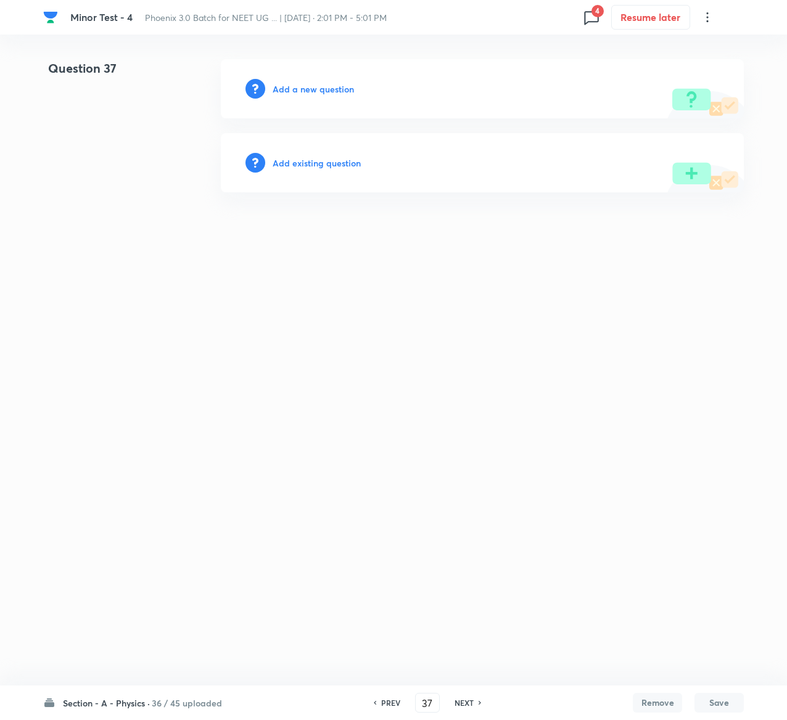
click at [346, 160] on h6 "Add existing question" at bounding box center [317, 163] width 88 height 13
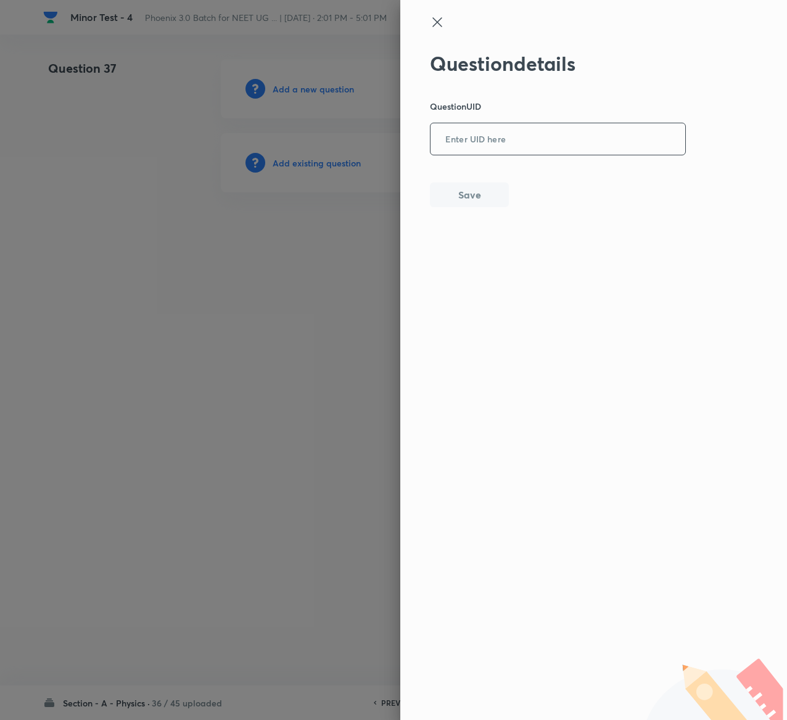
click at [539, 127] on input "text" at bounding box center [557, 140] width 255 height 30
paste input "TG7GU"
click at [489, 194] on button "Save" at bounding box center [469, 193] width 79 height 25
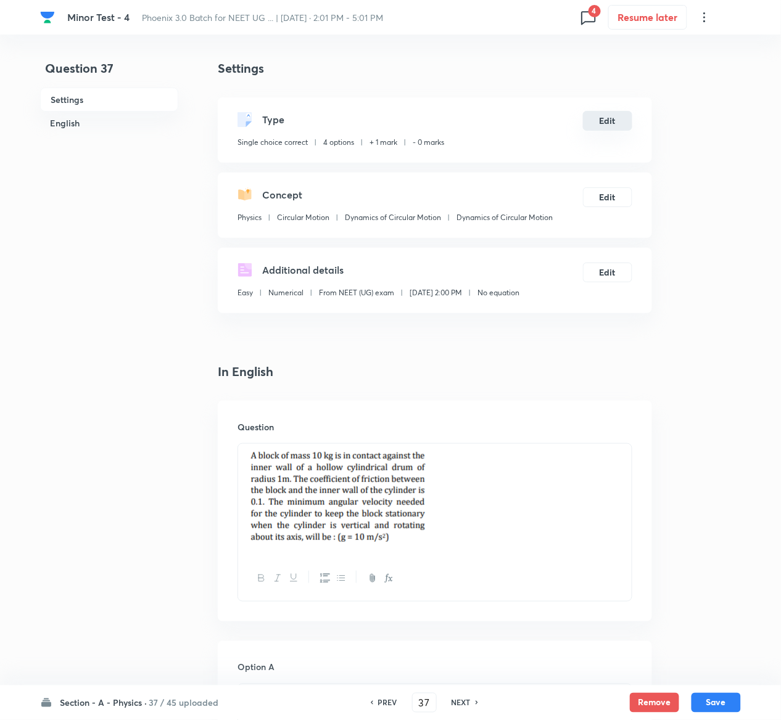
click at [610, 121] on button "Edit" at bounding box center [607, 121] width 49 height 20
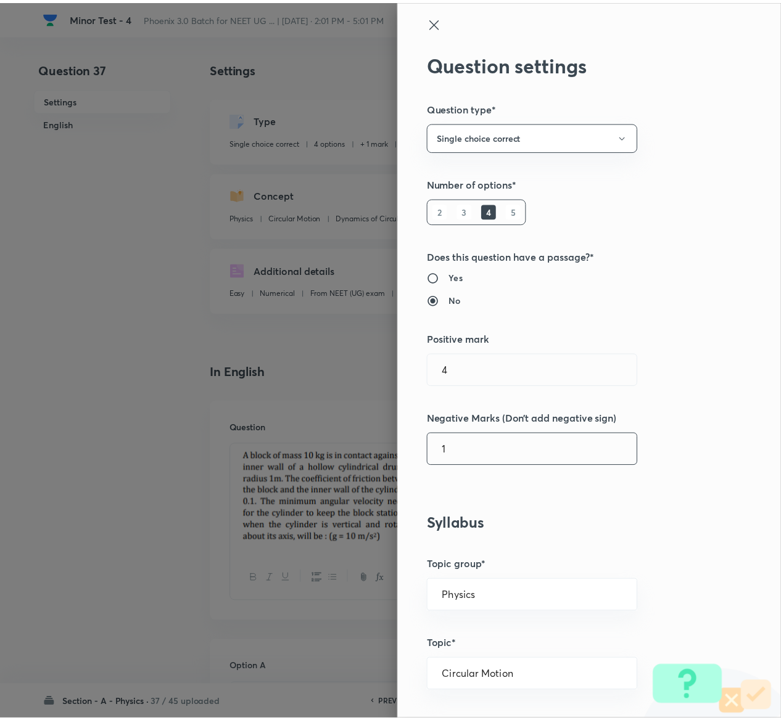
scroll to position [1120, 0]
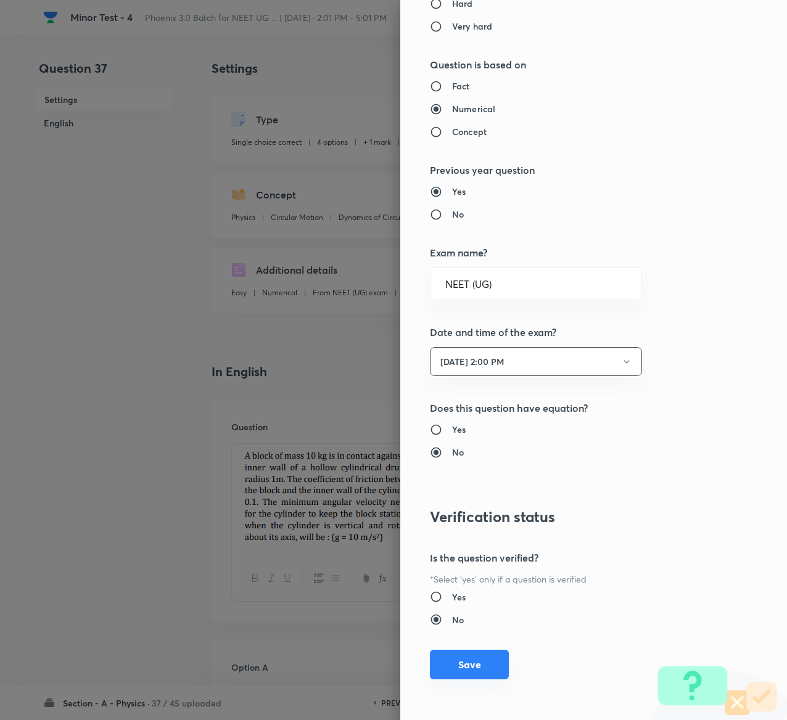
click at [433, 657] on button "Save" at bounding box center [469, 665] width 79 height 30
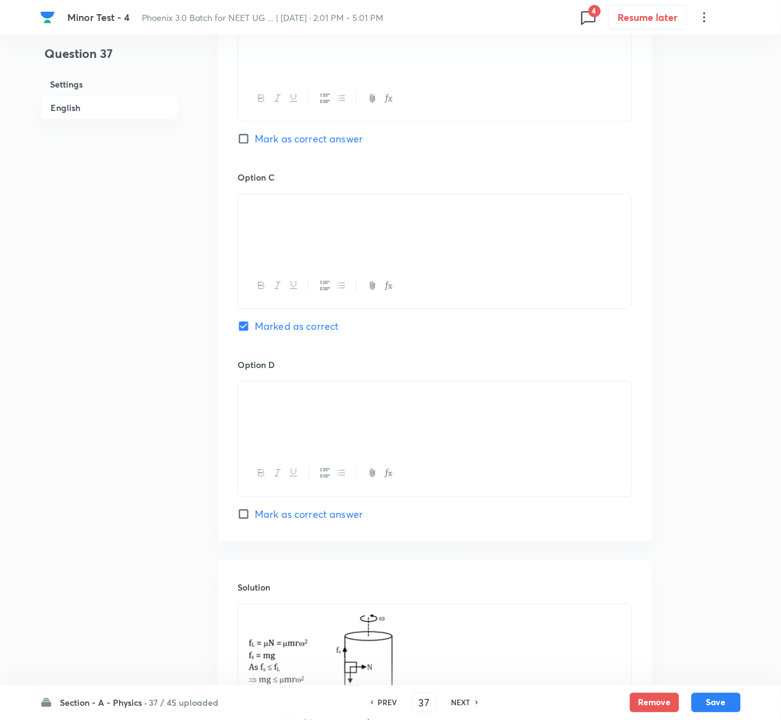
scroll to position [1063, 0]
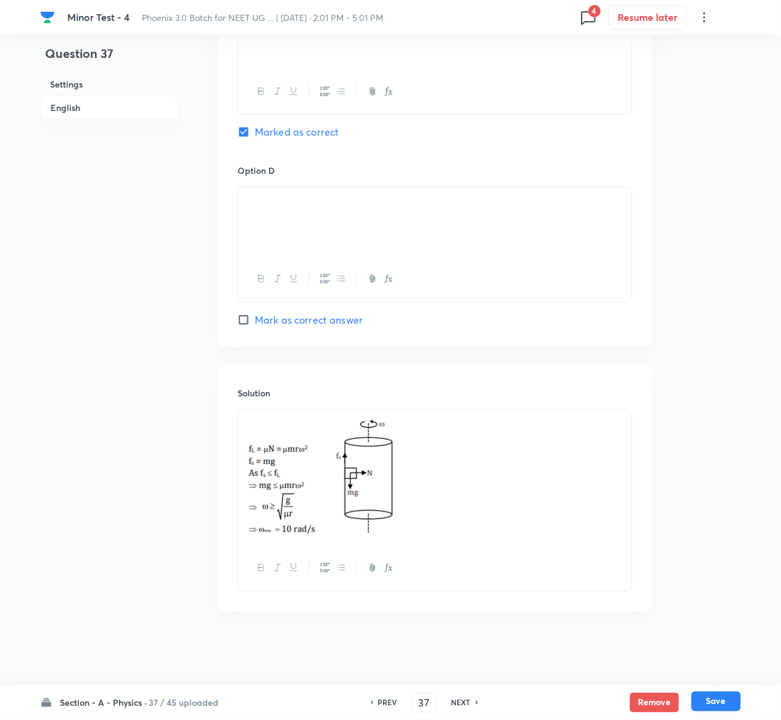
click at [721, 703] on button "Save" at bounding box center [715, 702] width 49 height 20
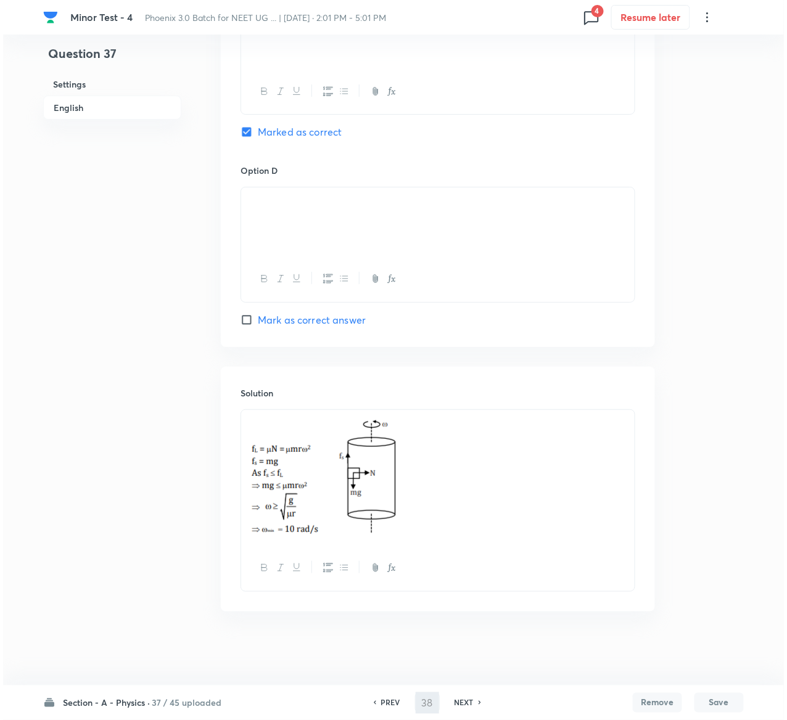
scroll to position [0, 0]
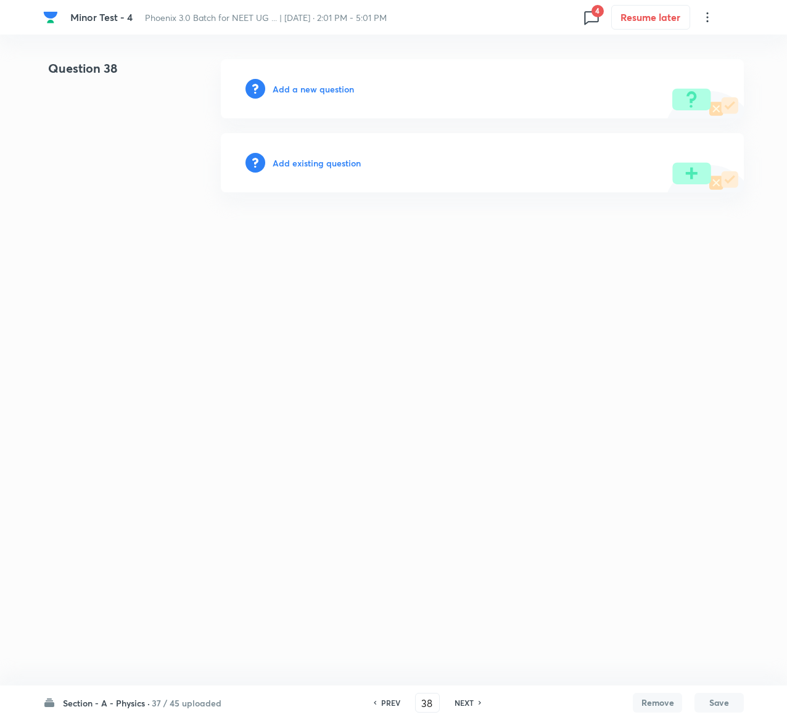
click at [331, 162] on h6 "Add existing question" at bounding box center [317, 163] width 88 height 13
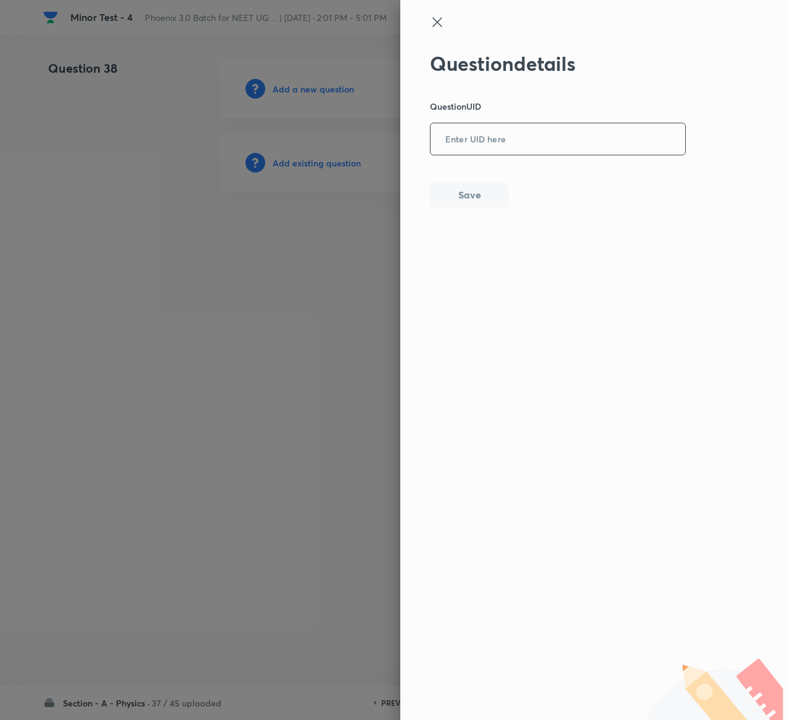
click at [573, 150] on input "text" at bounding box center [557, 140] width 255 height 30
paste input "H7L94"
click at [470, 199] on button "Save" at bounding box center [469, 193] width 79 height 25
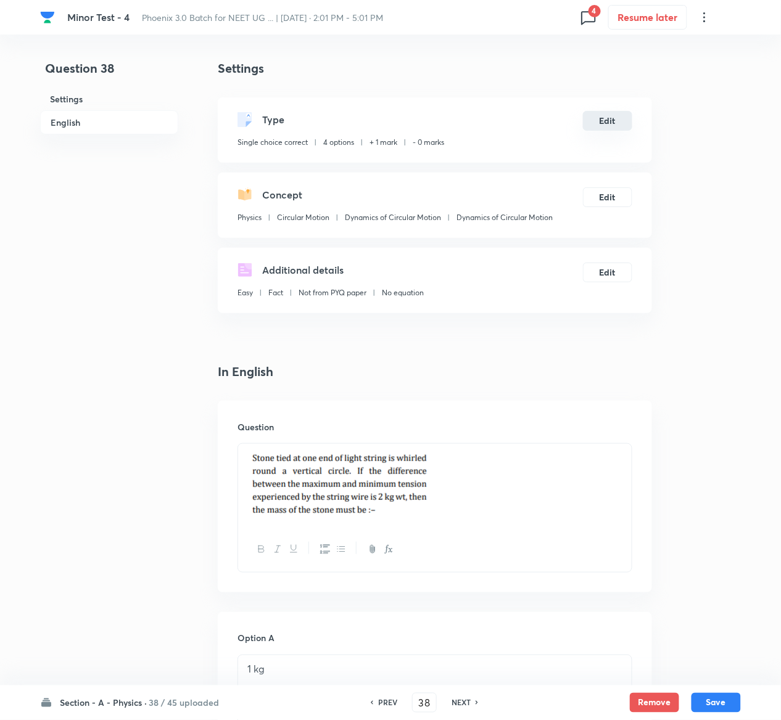
click at [613, 121] on button "Edit" at bounding box center [607, 121] width 49 height 20
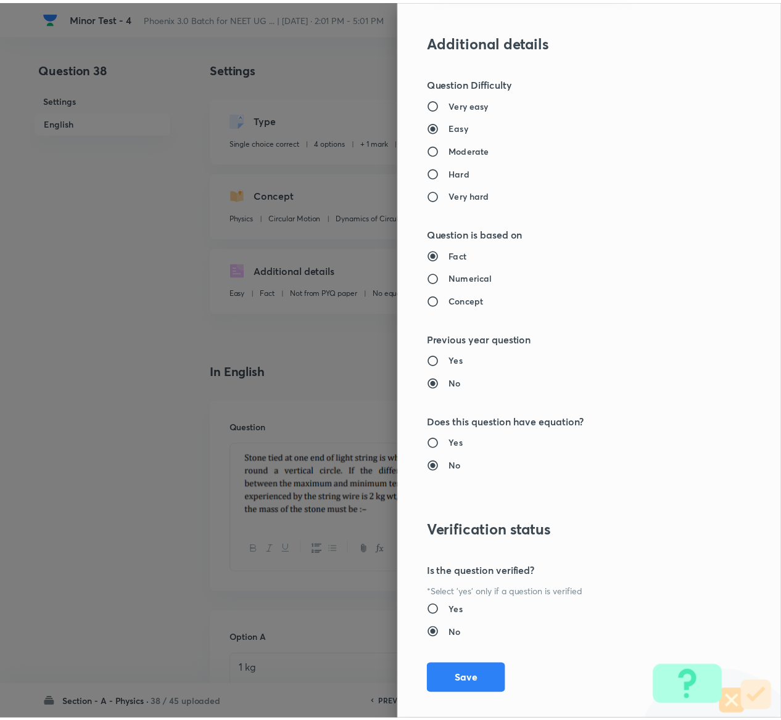
scroll to position [963, 0]
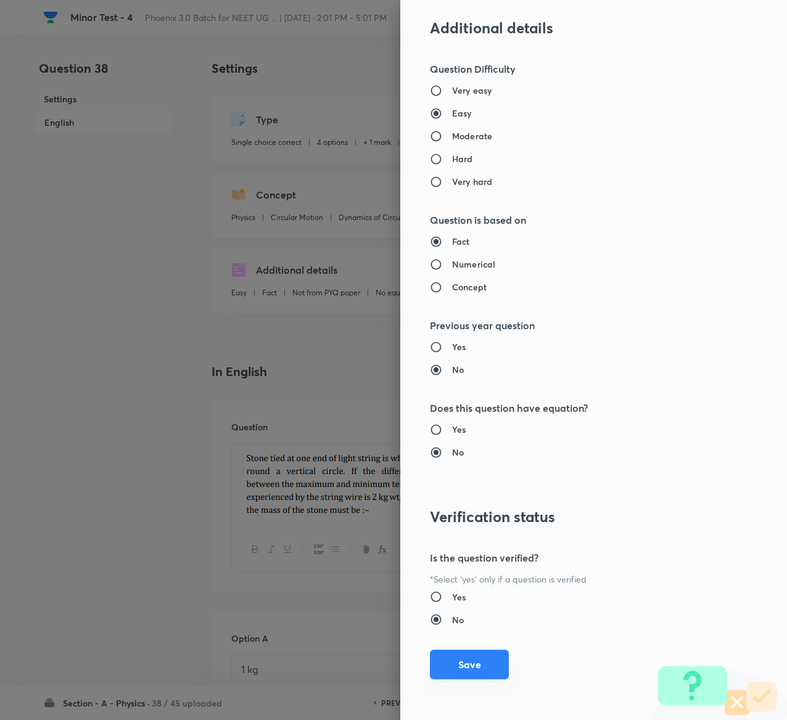
click at [442, 666] on button "Save" at bounding box center [469, 665] width 79 height 30
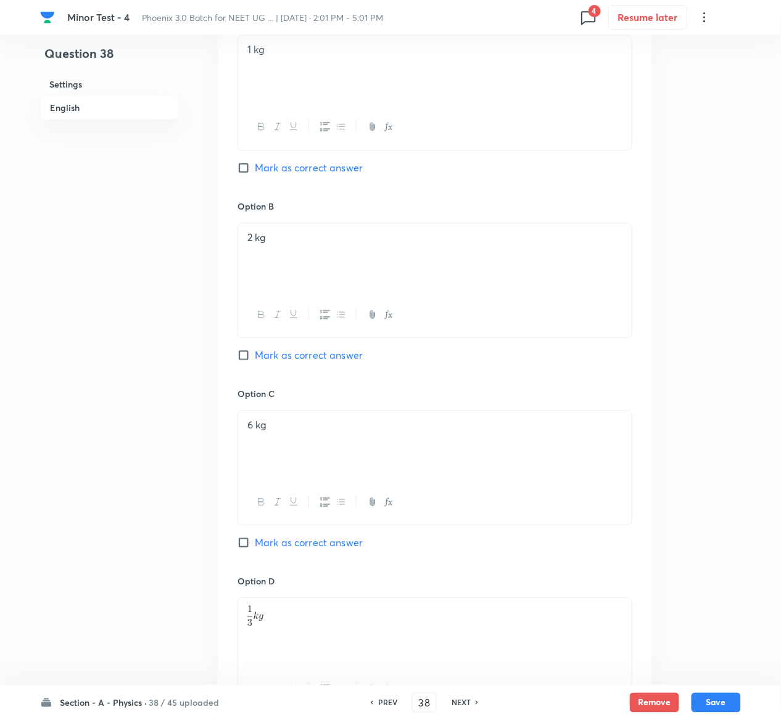
scroll to position [1020, 0]
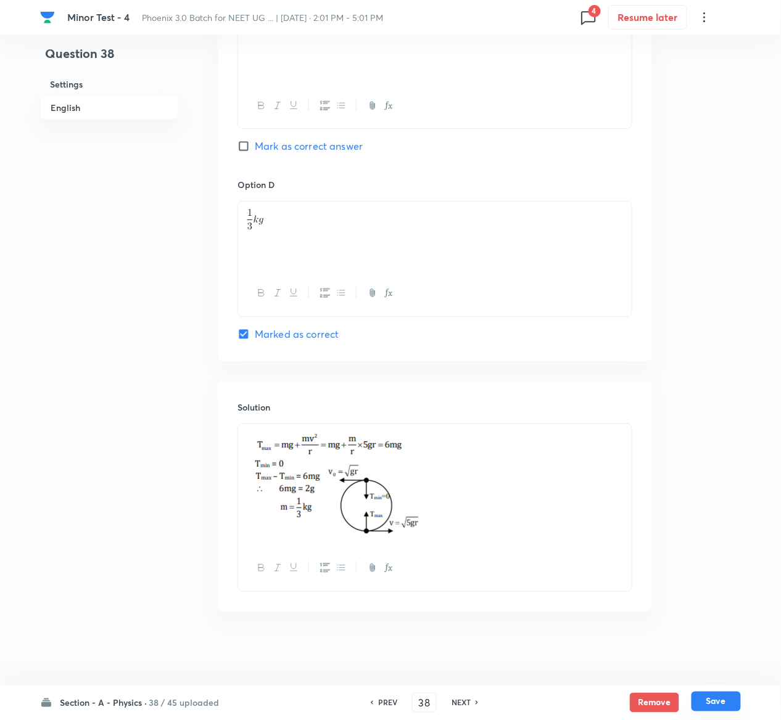
click at [731, 701] on button "Save" at bounding box center [715, 702] width 49 height 20
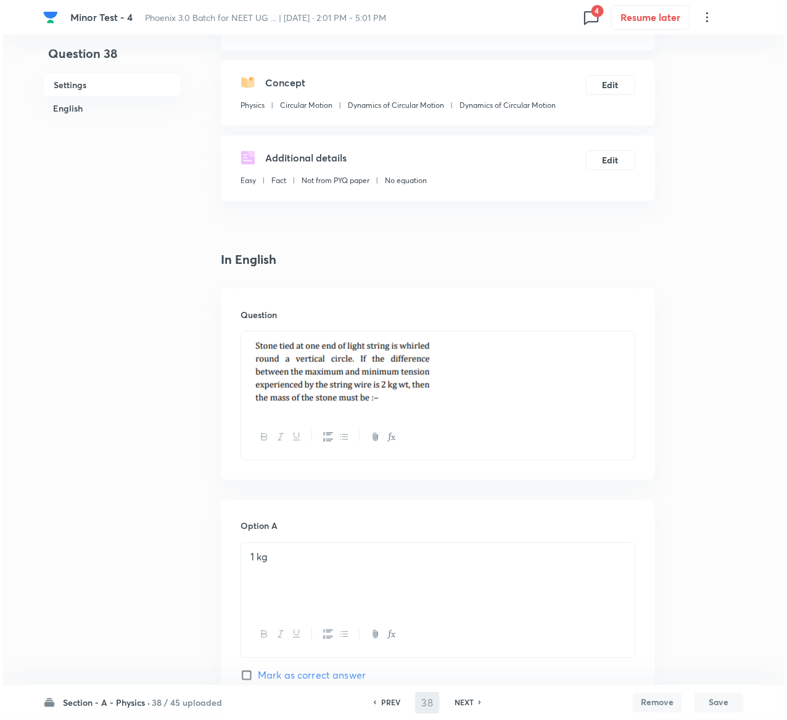
scroll to position [0, 0]
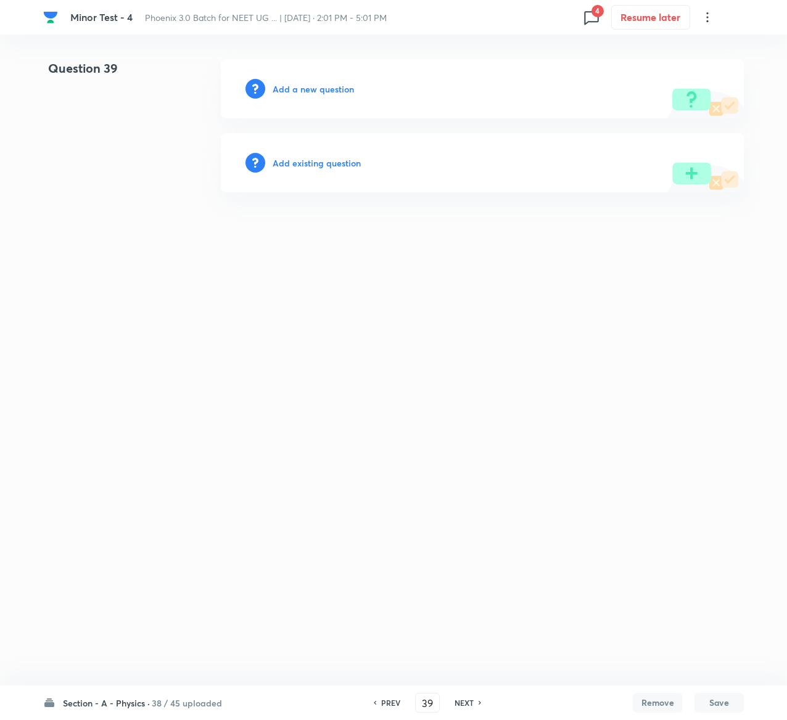
click at [321, 164] on h6 "Add existing question" at bounding box center [317, 163] width 88 height 13
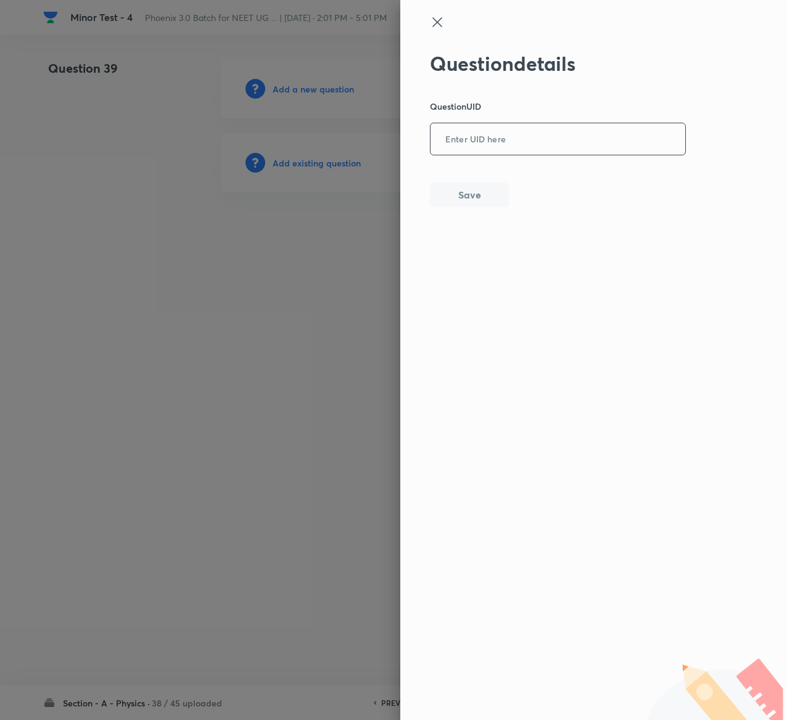
click at [532, 143] on input "text" at bounding box center [557, 140] width 255 height 30
paste input "UXH0L"
click at [495, 199] on button "Save" at bounding box center [469, 193] width 79 height 25
click at [495, 199] on button "Save" at bounding box center [469, 195] width 79 height 25
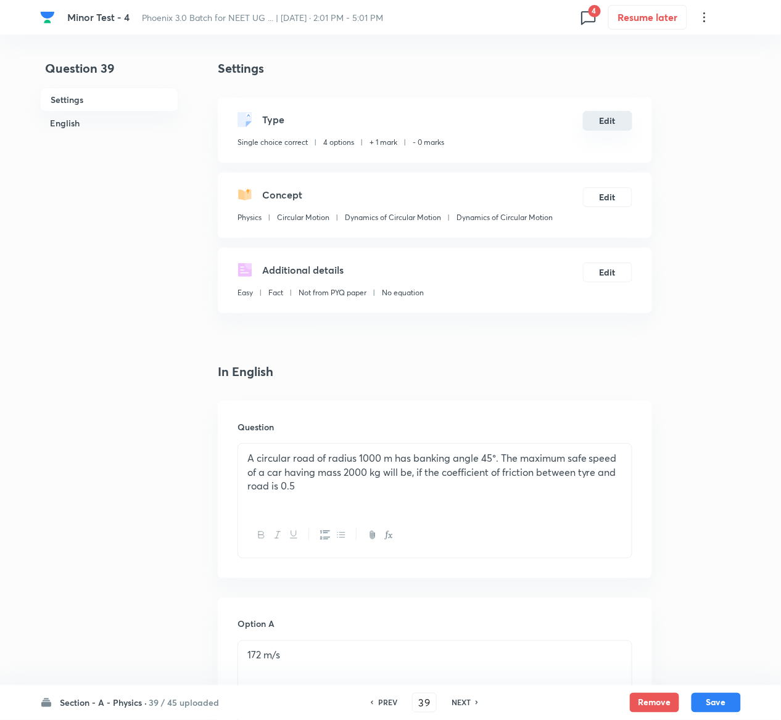
click at [607, 125] on button "Edit" at bounding box center [607, 121] width 49 height 20
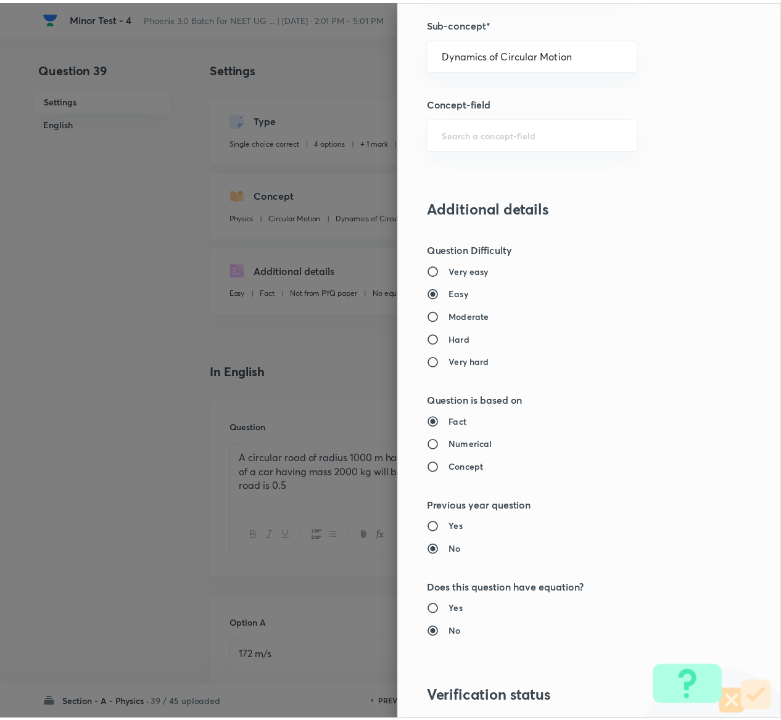
scroll to position [963, 0]
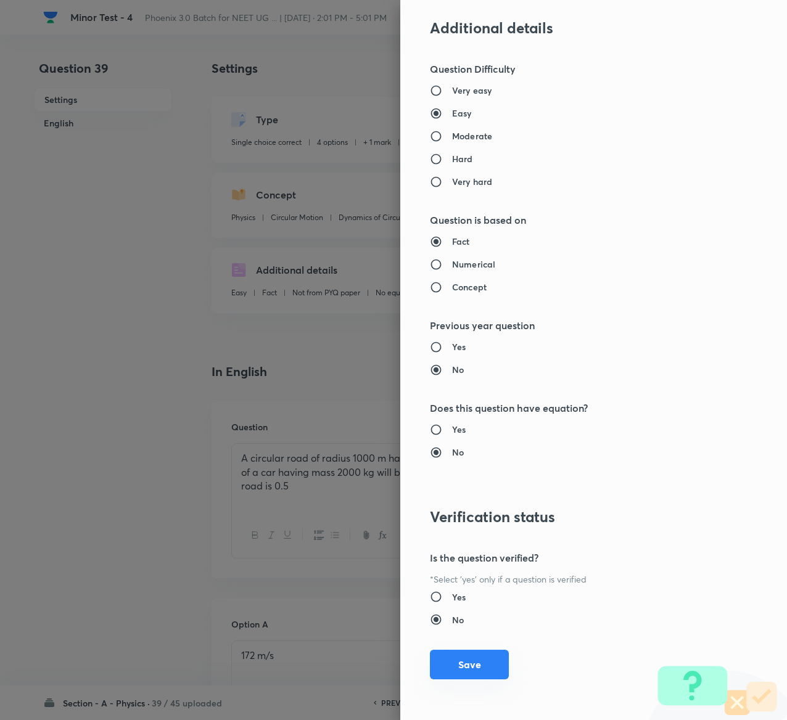
click at [458, 670] on button "Save" at bounding box center [469, 665] width 79 height 30
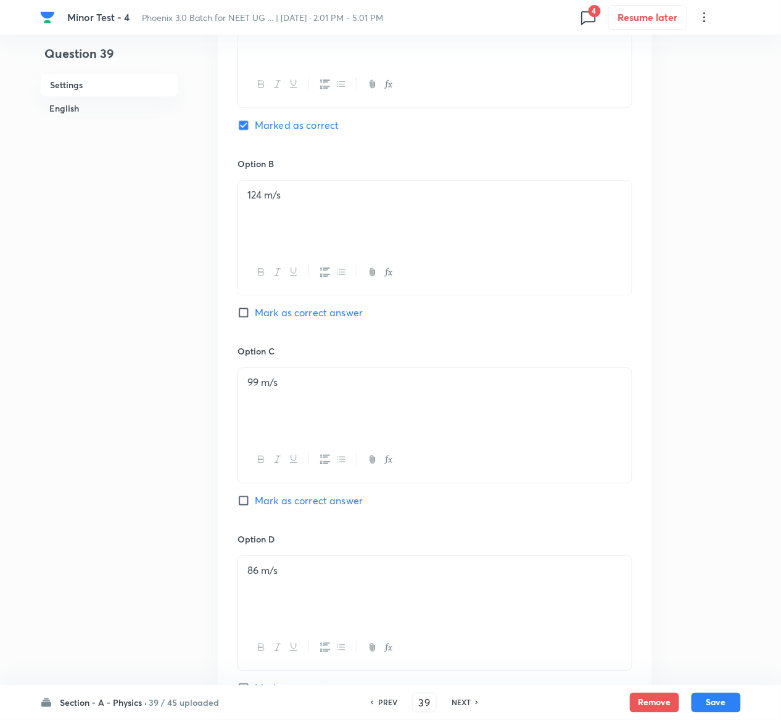
scroll to position [1065, 0]
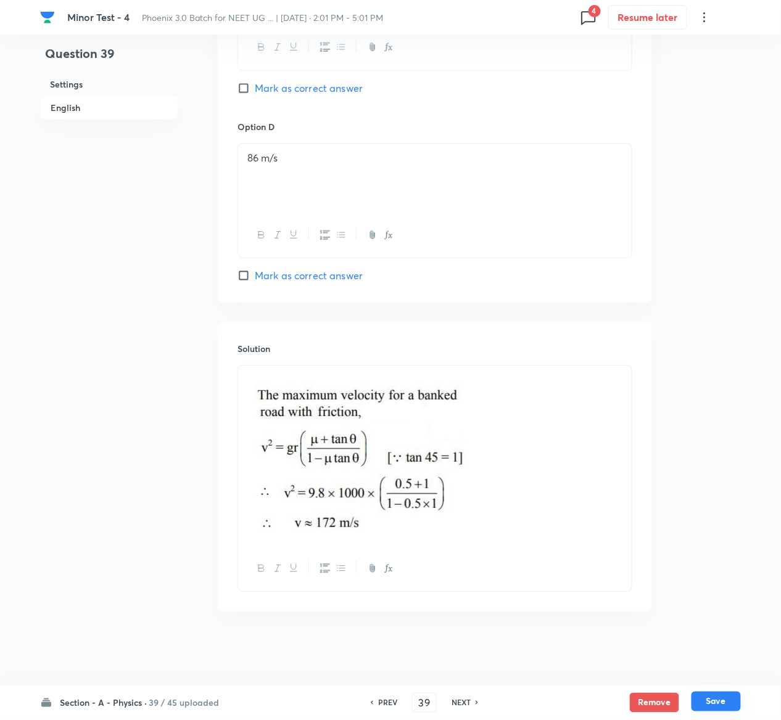
click at [727, 699] on button "Save" at bounding box center [715, 702] width 49 height 20
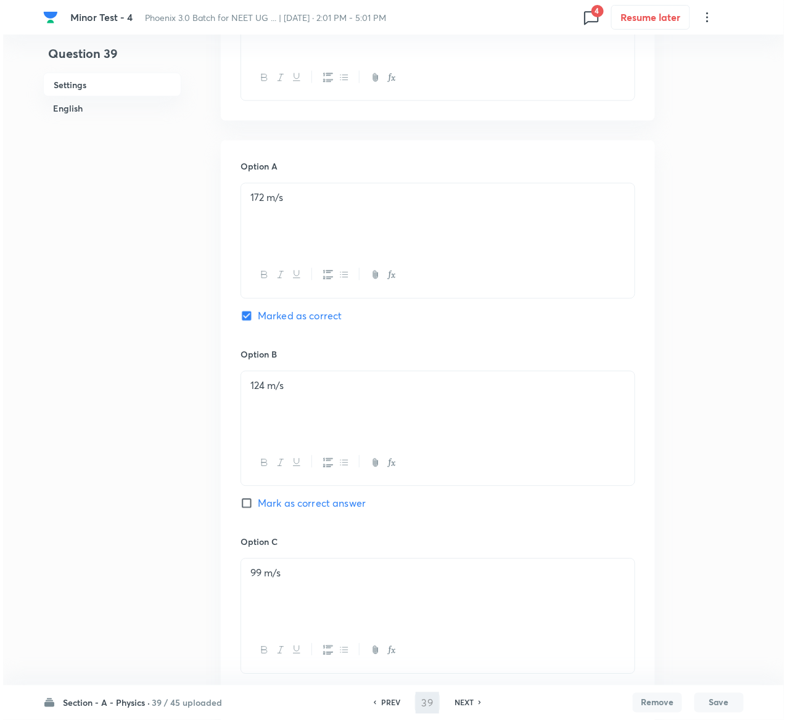
scroll to position [0, 0]
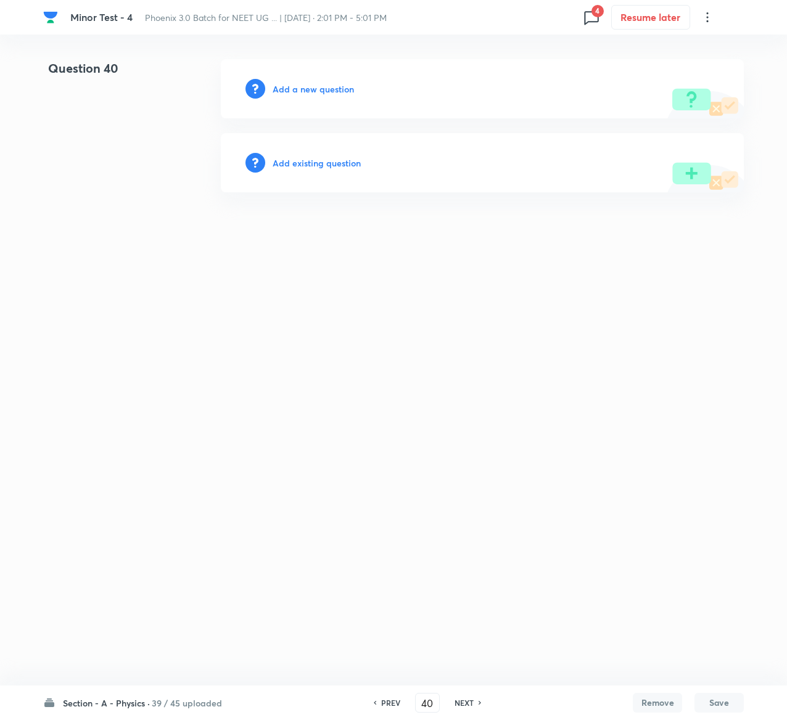
click at [340, 160] on h6 "Add existing question" at bounding box center [317, 163] width 88 height 13
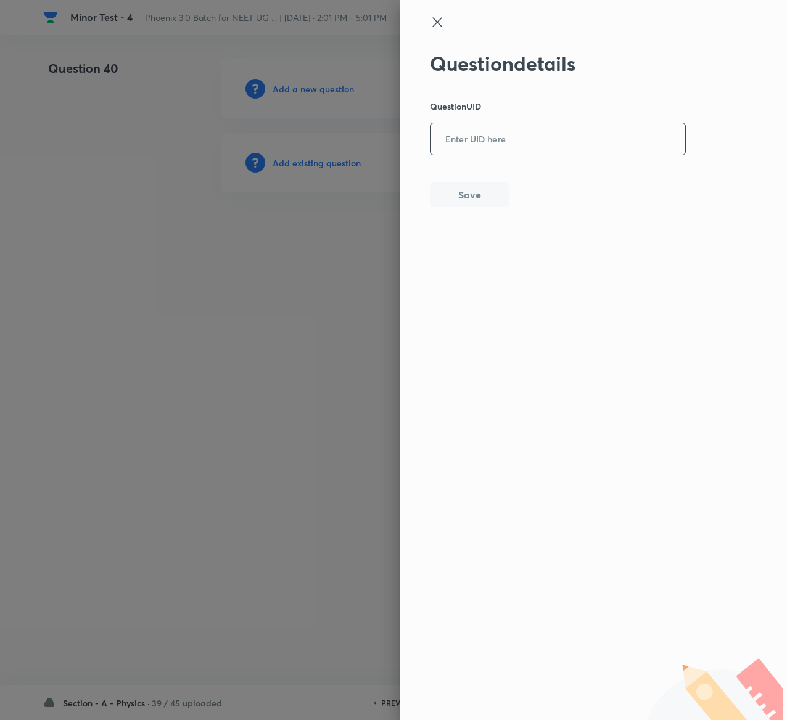
click at [504, 130] on input "text" at bounding box center [557, 140] width 255 height 30
paste input "Q8MGC"
click at [477, 192] on button "Save" at bounding box center [469, 193] width 79 height 25
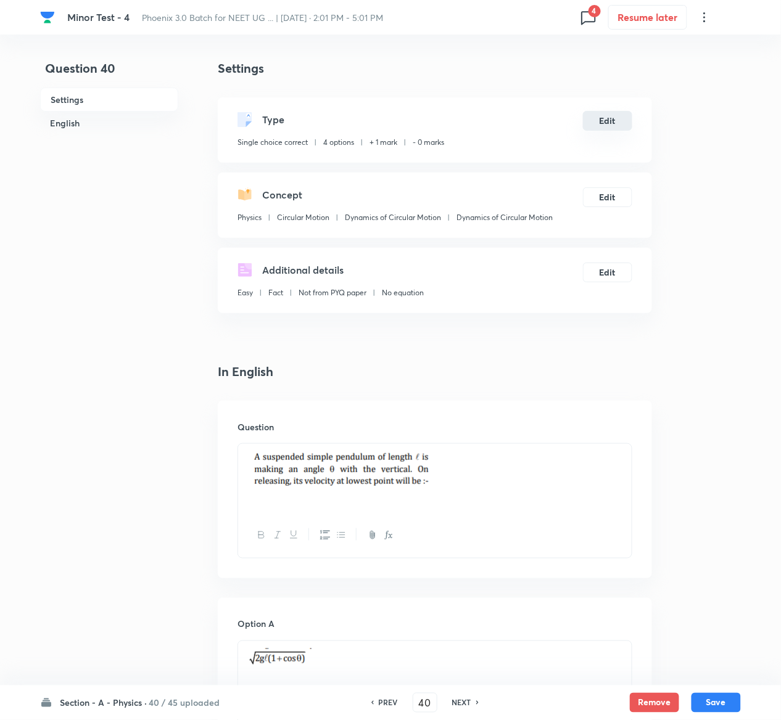
click at [598, 120] on button "Edit" at bounding box center [607, 121] width 49 height 20
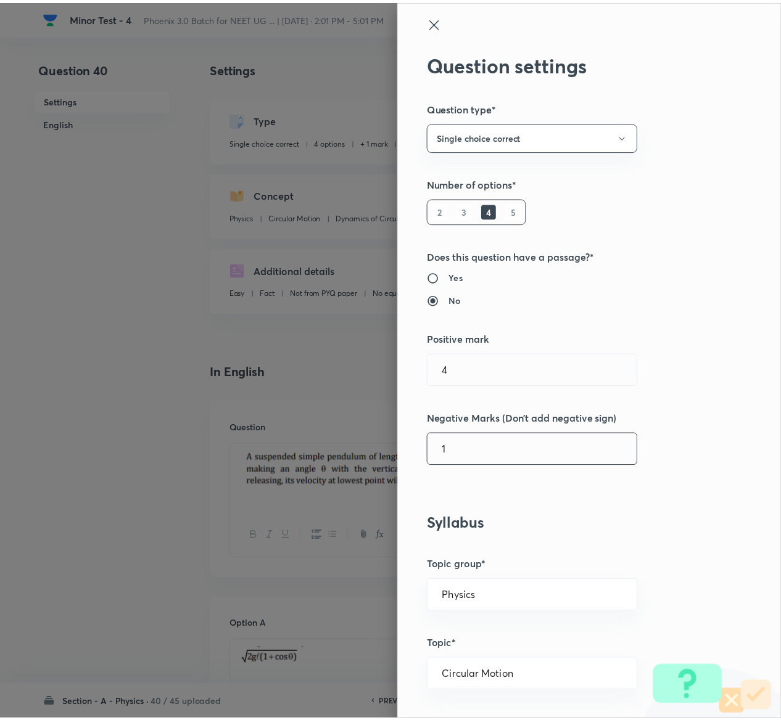
scroll to position [963, 0]
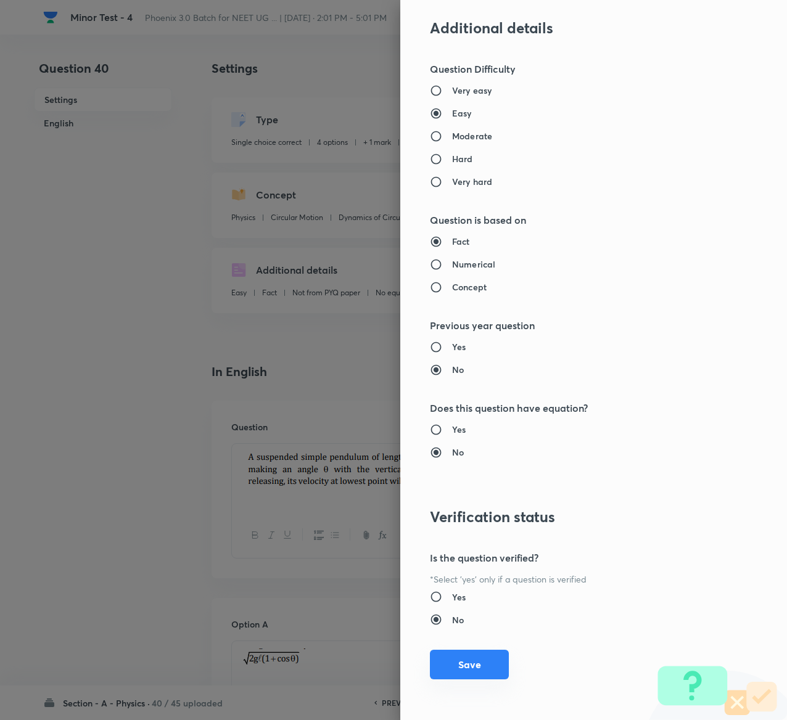
click at [440, 662] on button "Save" at bounding box center [469, 665] width 79 height 30
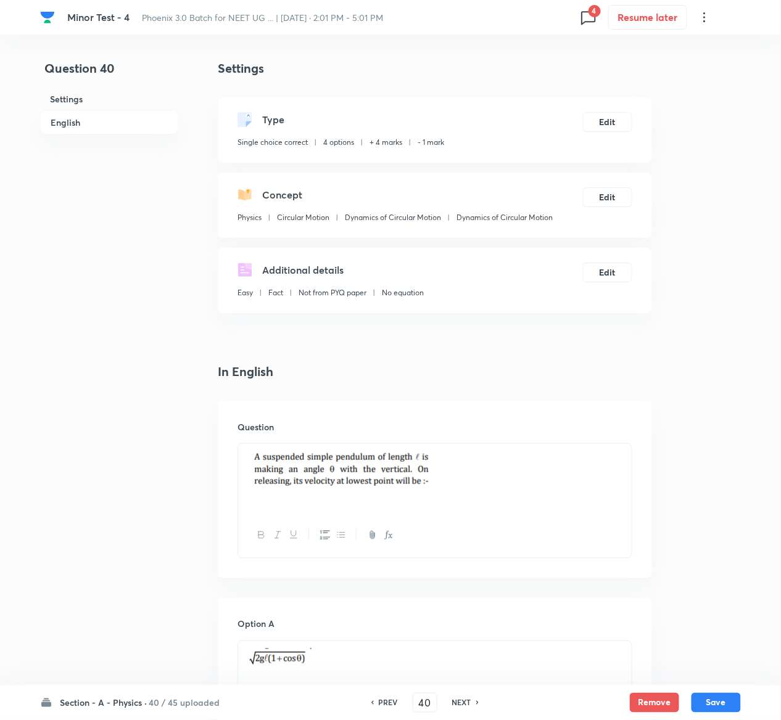
scroll to position [1010, 0]
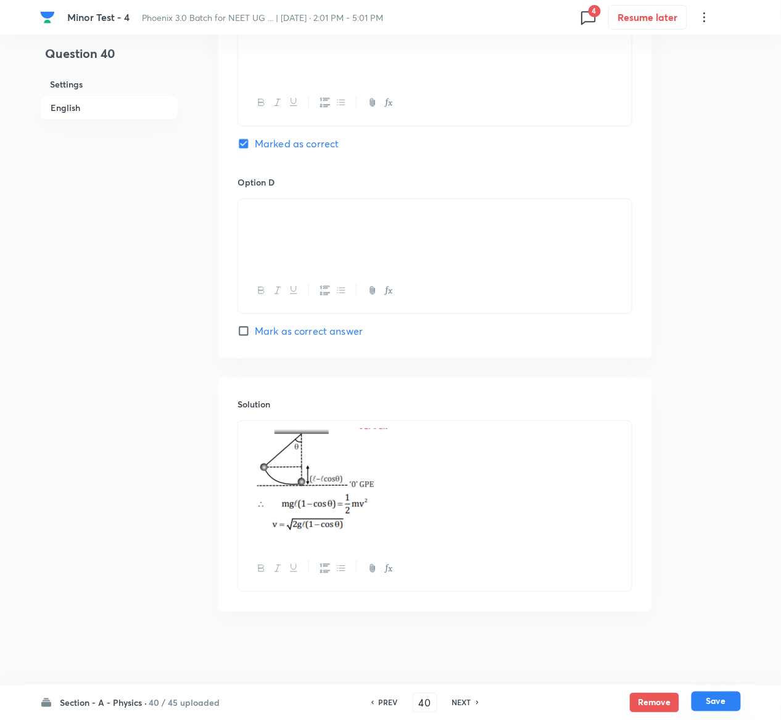
click at [710, 698] on button "Save" at bounding box center [715, 702] width 49 height 20
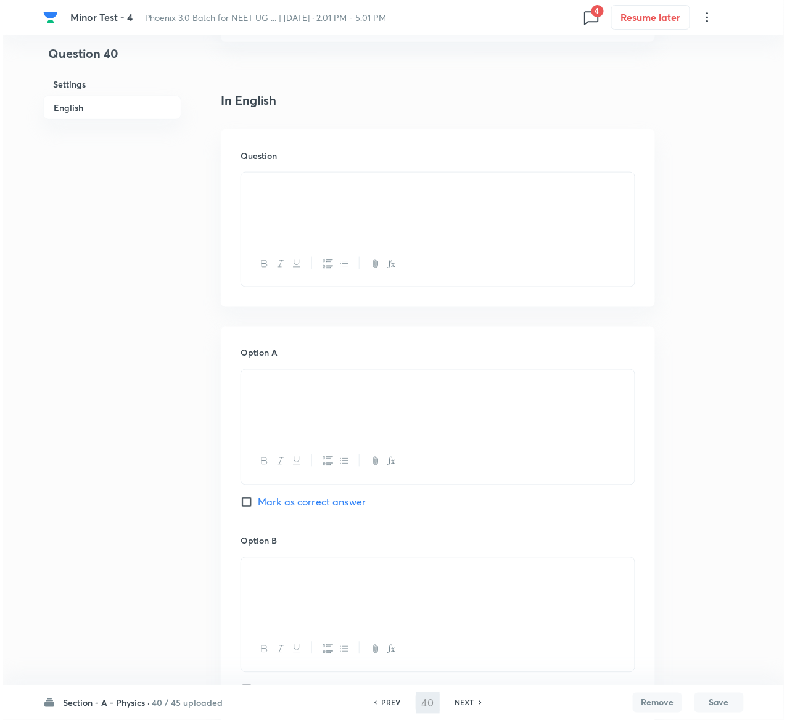
scroll to position [0, 0]
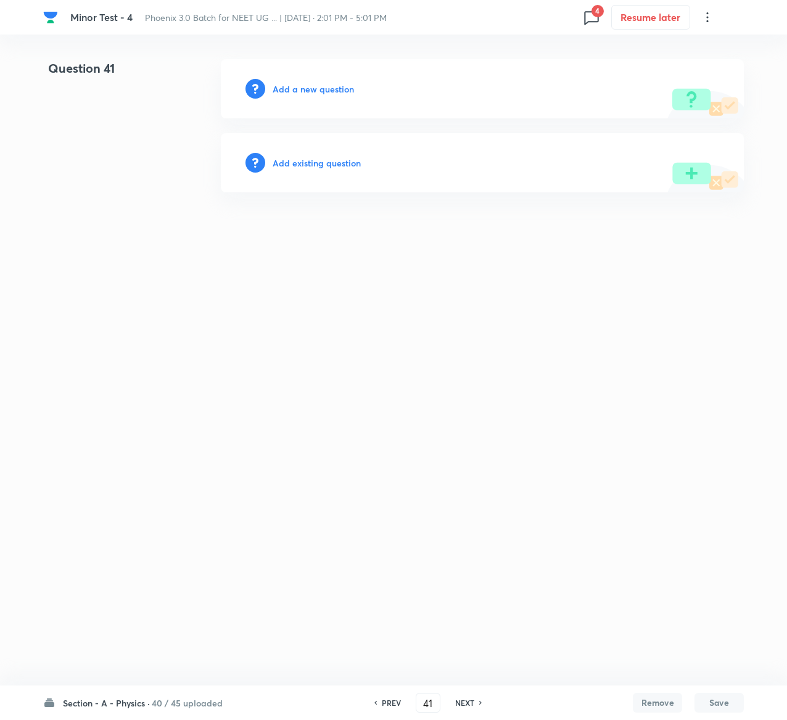
click at [321, 155] on div "Add existing question" at bounding box center [482, 162] width 523 height 59
click at [327, 167] on h6 "Add existing question" at bounding box center [317, 163] width 88 height 13
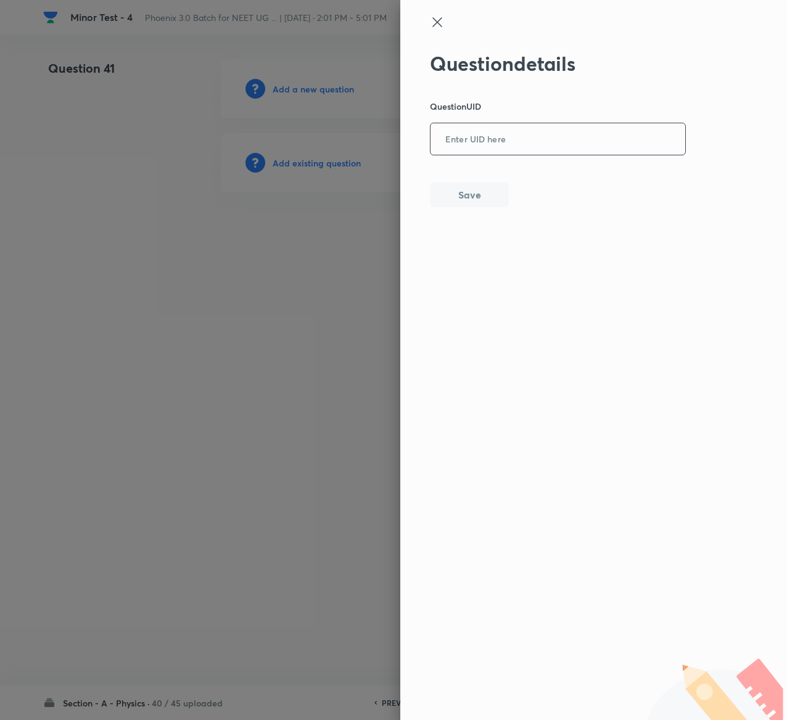
click at [507, 131] on input "text" at bounding box center [557, 140] width 255 height 30
paste input "1E6GF"
click at [484, 192] on button "Save" at bounding box center [469, 193] width 79 height 25
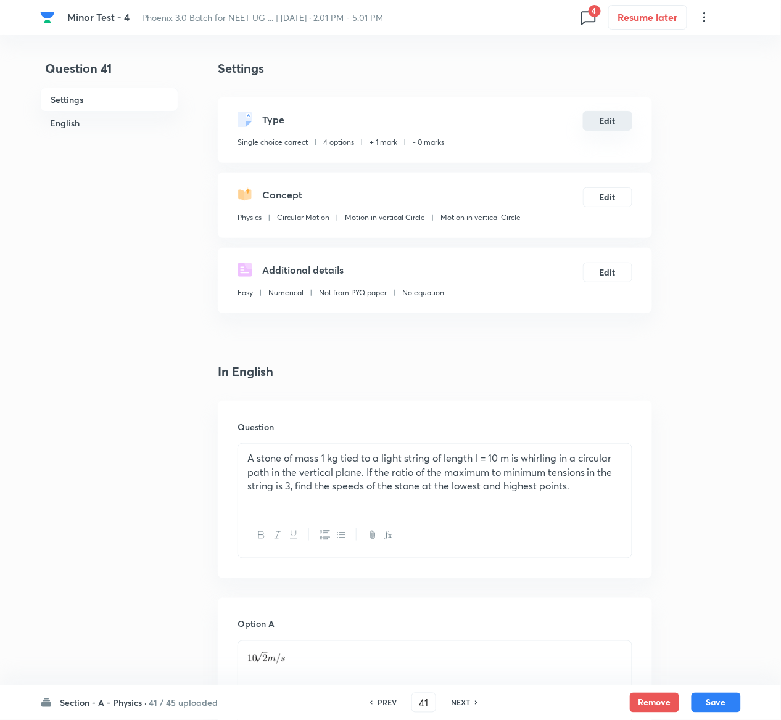
click at [618, 123] on button "Edit" at bounding box center [607, 121] width 49 height 20
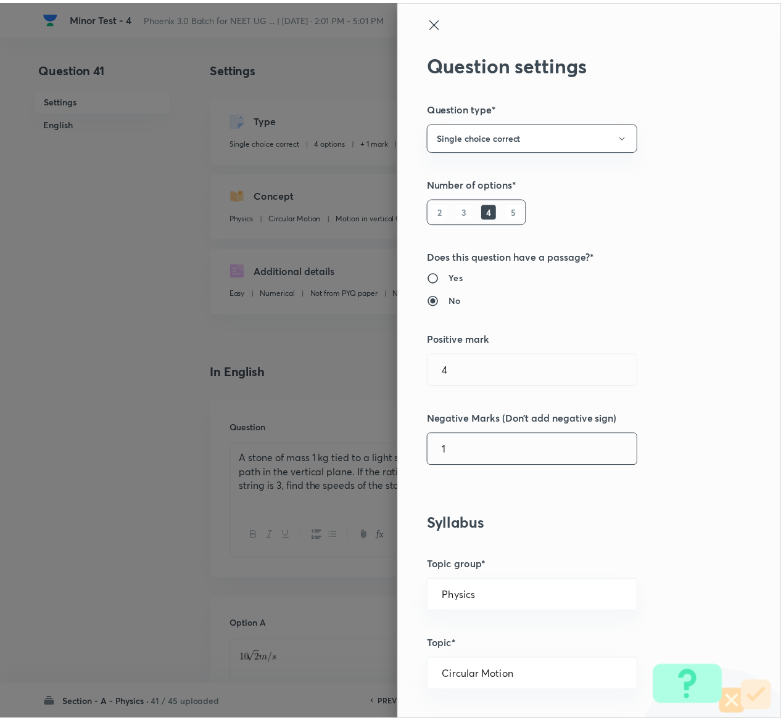
scroll to position [963, 0]
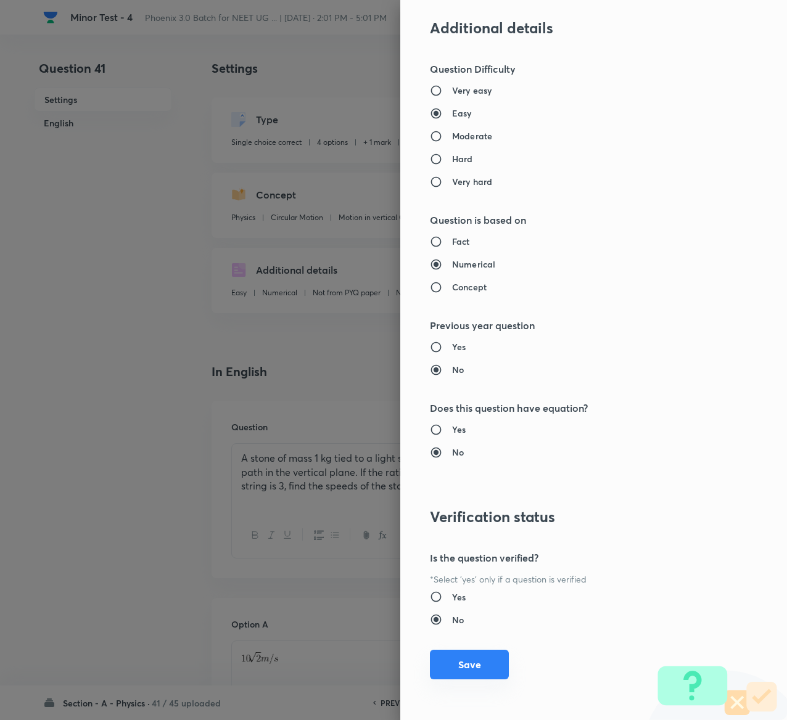
click at [442, 665] on button "Save" at bounding box center [469, 665] width 79 height 30
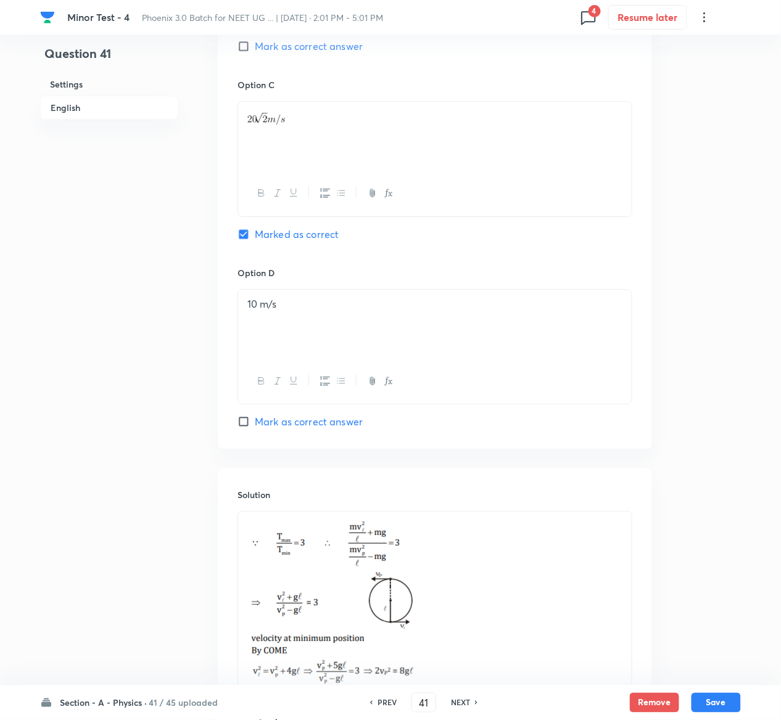
scroll to position [1108, 0]
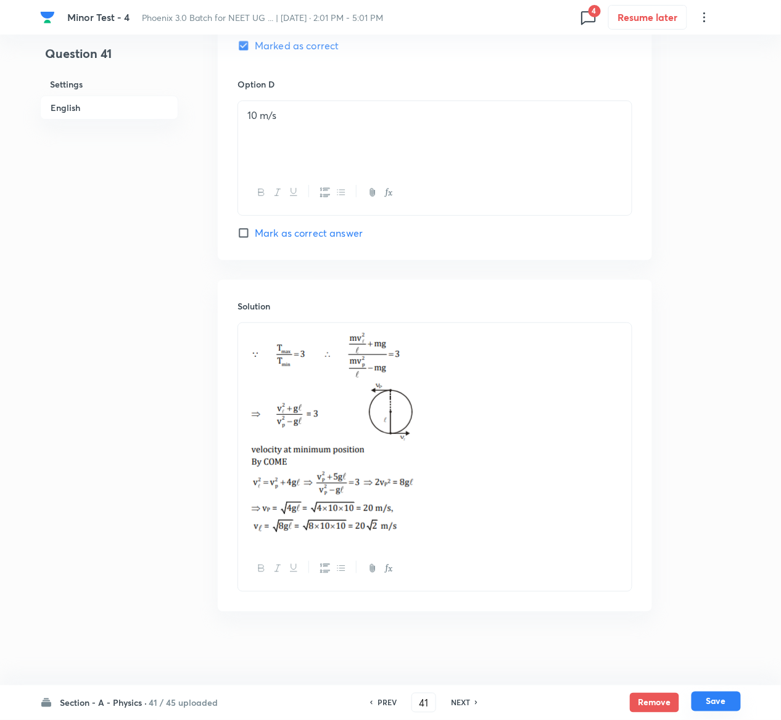
click at [723, 696] on button "Save" at bounding box center [715, 702] width 49 height 20
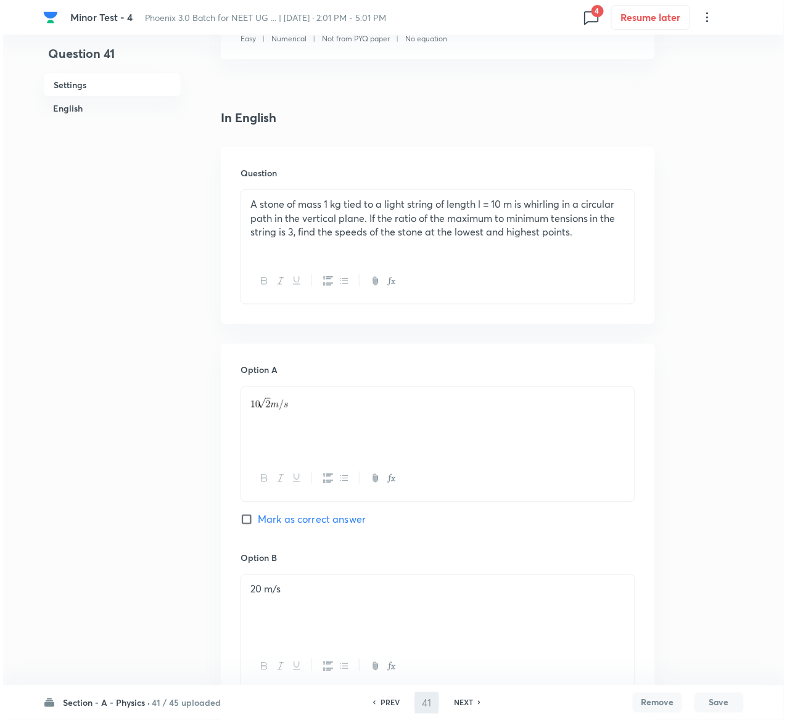
scroll to position [0, 0]
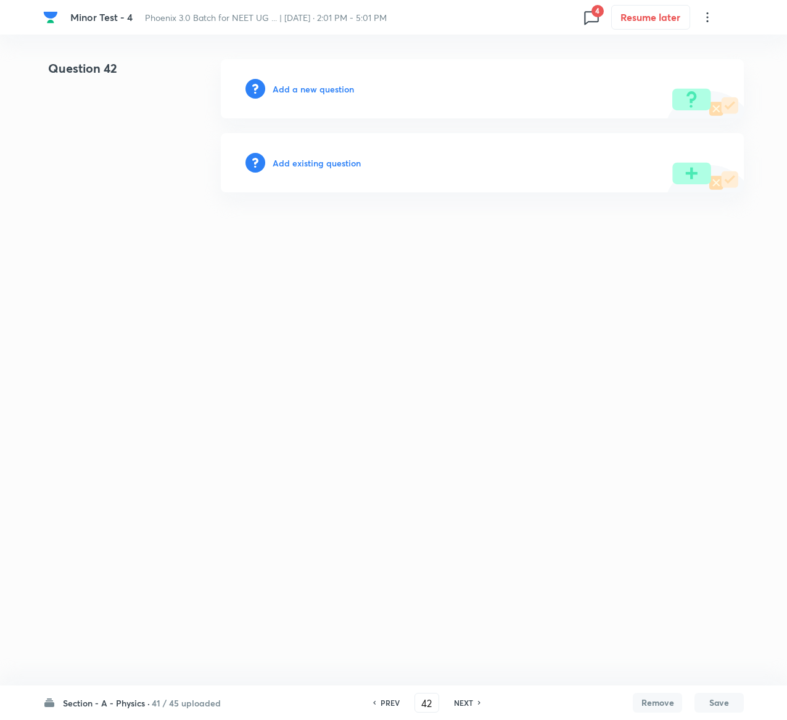
click at [342, 165] on h6 "Add existing question" at bounding box center [317, 163] width 88 height 13
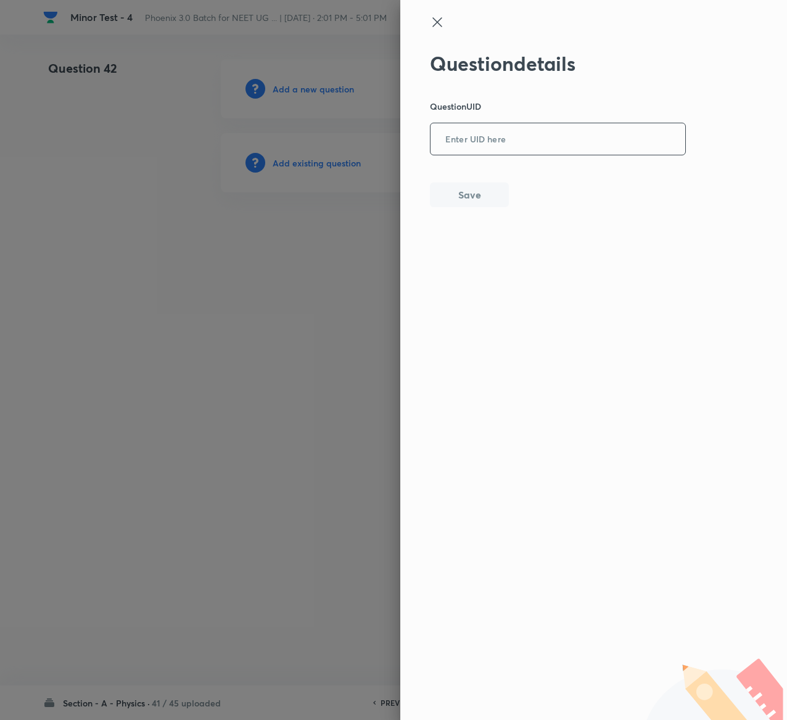
click at [556, 142] on input "text" at bounding box center [557, 140] width 255 height 30
paste input "H0H8E"
click at [467, 189] on button "Save" at bounding box center [469, 193] width 79 height 25
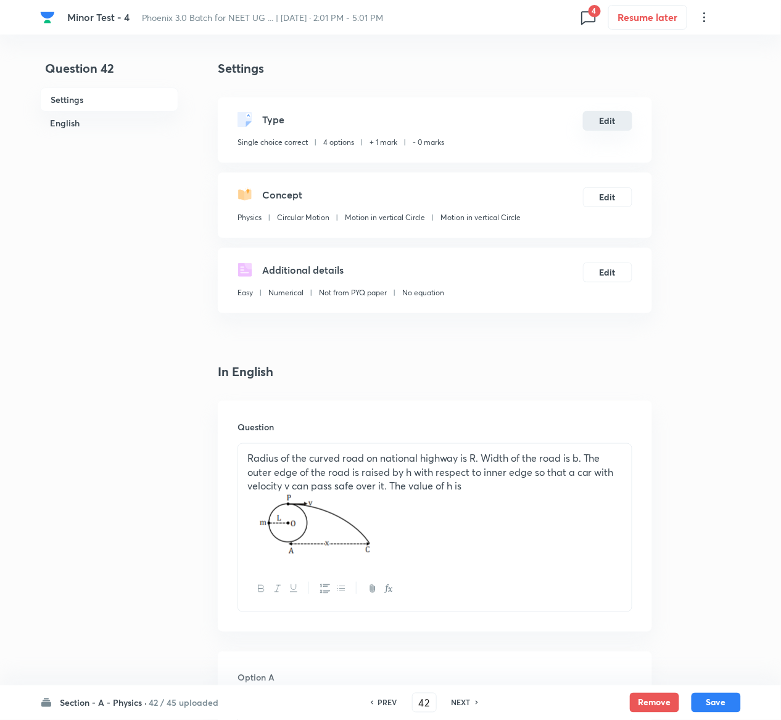
click at [613, 123] on button "Edit" at bounding box center [607, 121] width 49 height 20
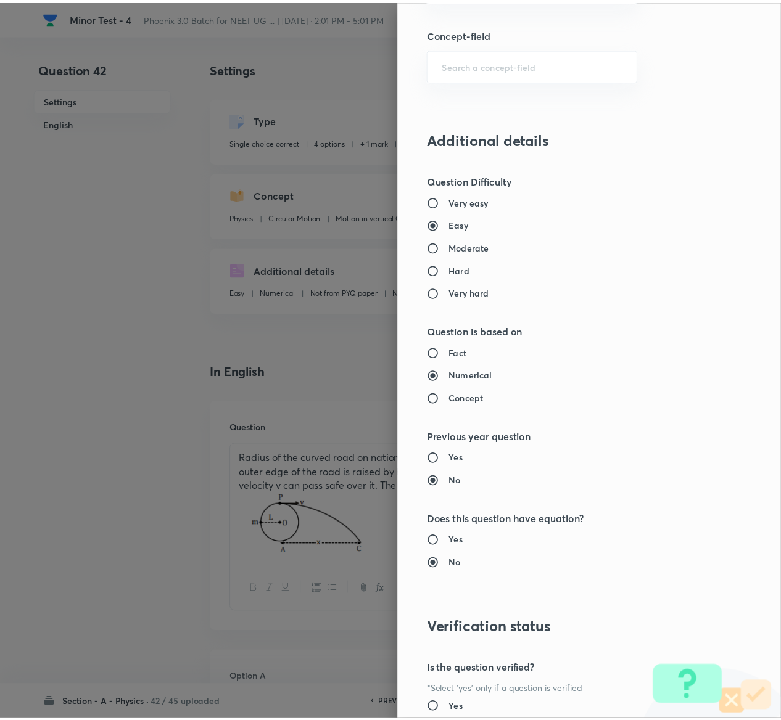
scroll to position [963, 0]
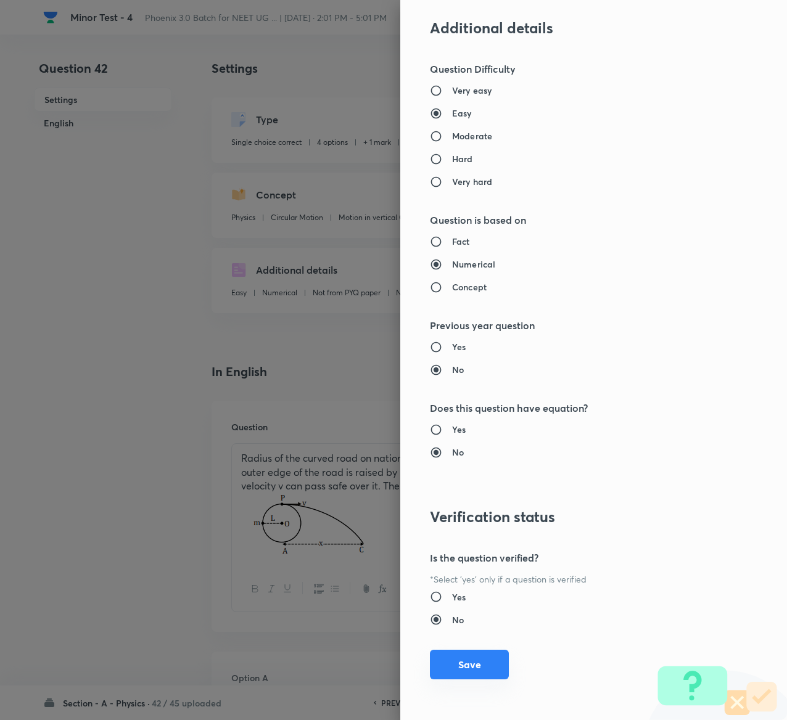
click at [456, 665] on button "Save" at bounding box center [469, 665] width 79 height 30
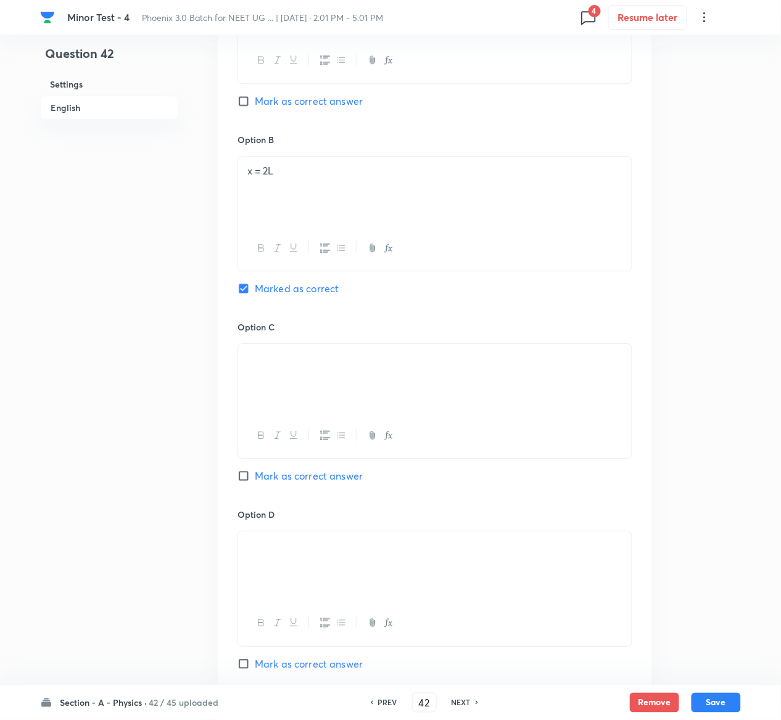
scroll to position [1060, 0]
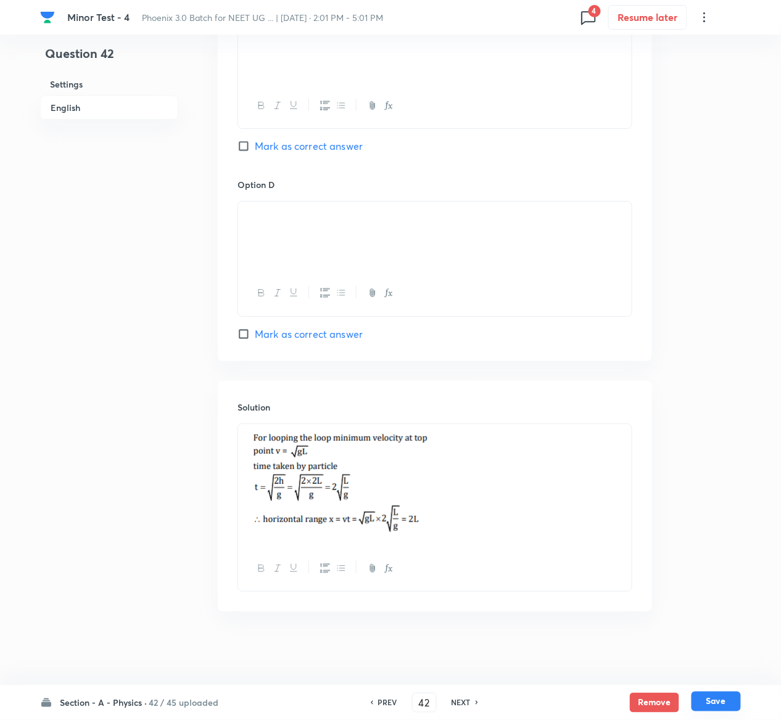
click at [721, 702] on button "Save" at bounding box center [715, 702] width 49 height 20
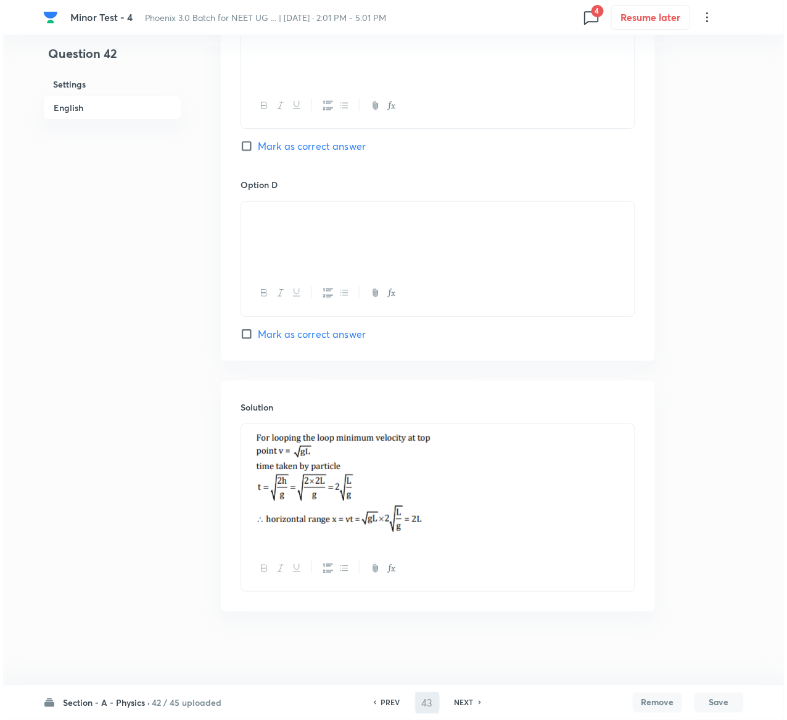
scroll to position [0, 0]
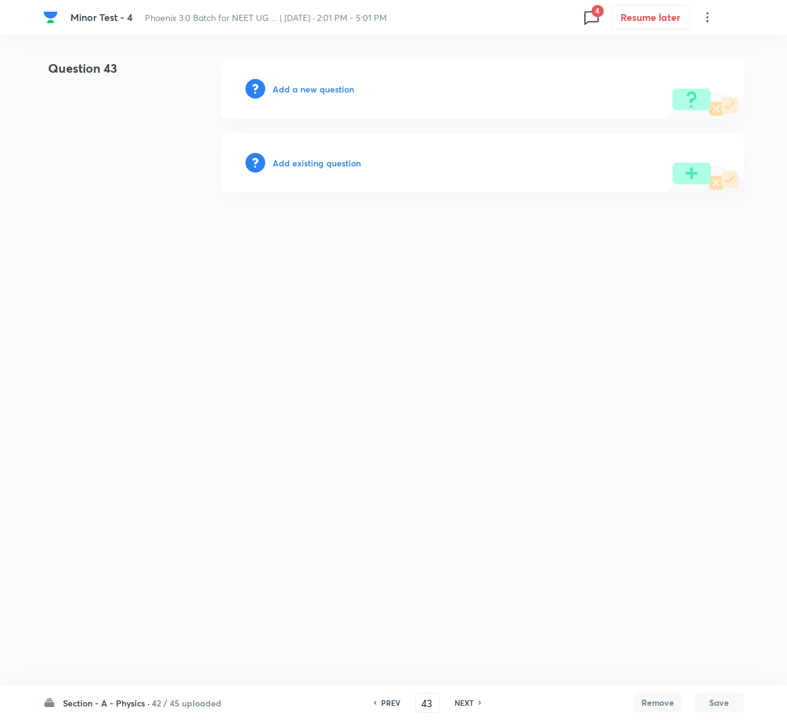
click at [338, 162] on h6 "Add existing question" at bounding box center [317, 163] width 88 height 13
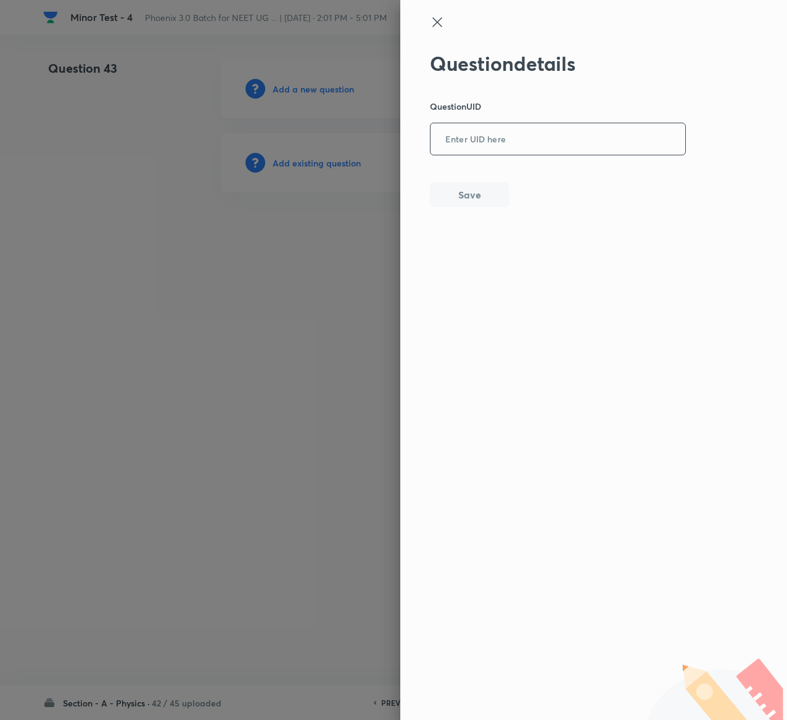
click at [563, 154] on input "text" at bounding box center [557, 140] width 255 height 30
paste input "P800I"
click at [495, 197] on button "Save" at bounding box center [469, 193] width 79 height 25
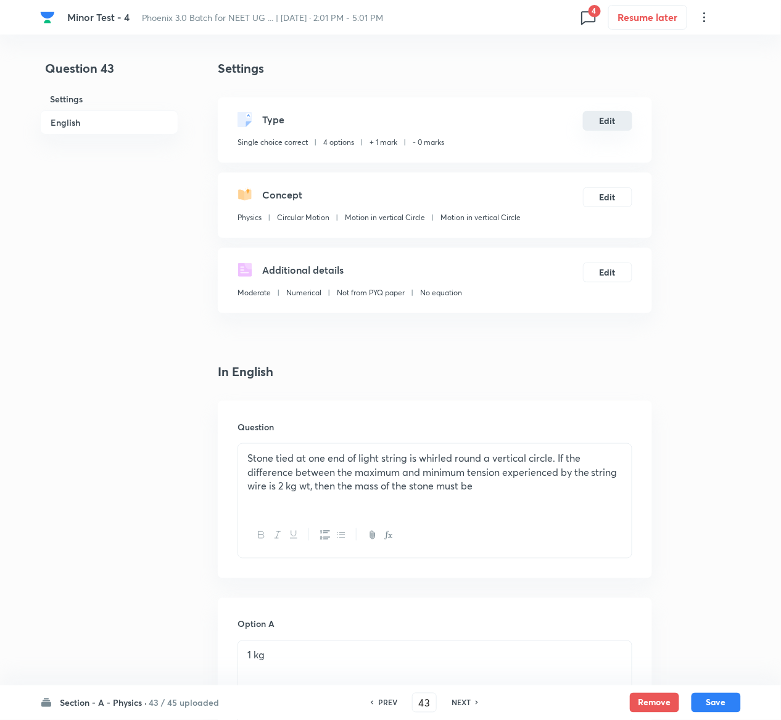
click at [613, 118] on button "Edit" at bounding box center [607, 121] width 49 height 20
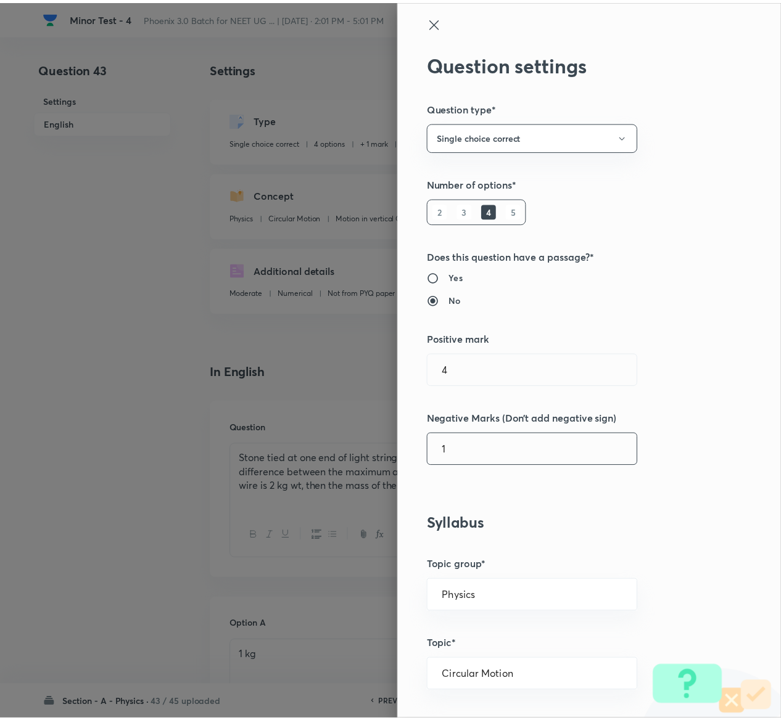
scroll to position [963, 0]
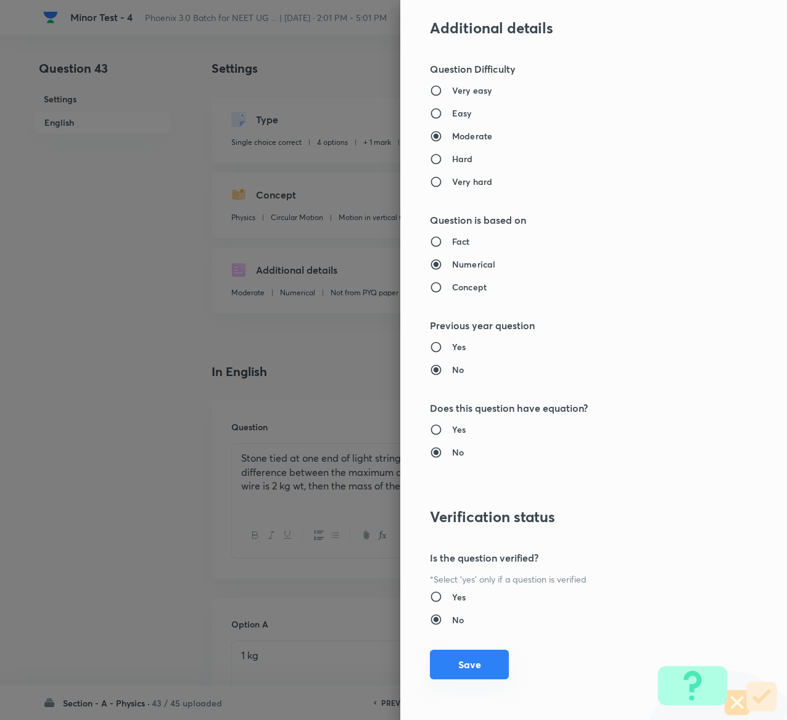
click at [430, 660] on button "Save" at bounding box center [469, 665] width 79 height 30
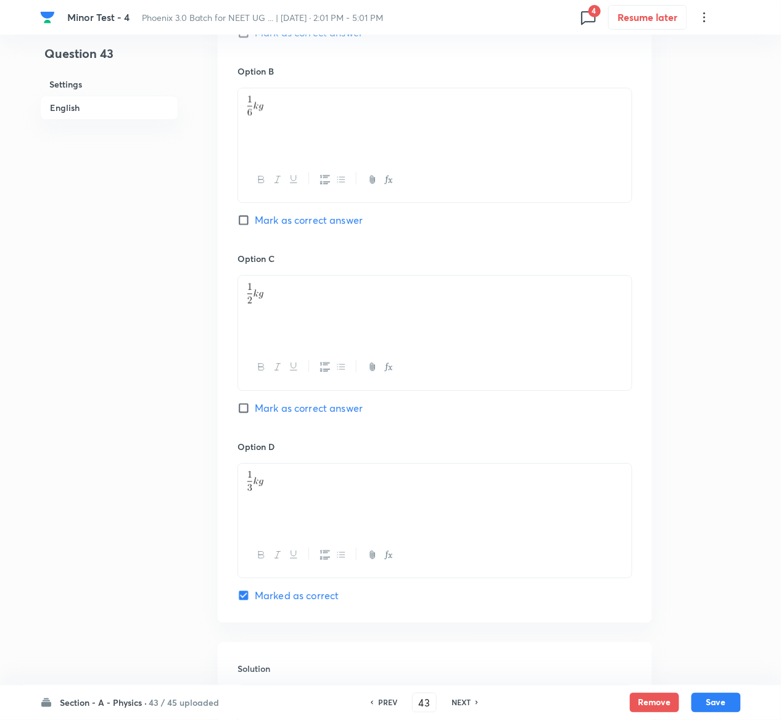
scroll to position [1007, 0]
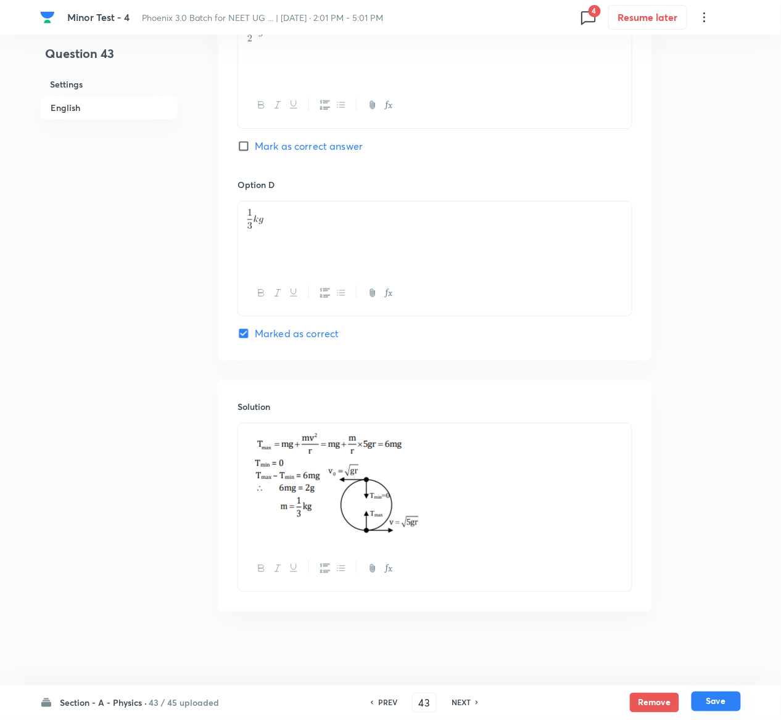
click at [731, 700] on button "Save" at bounding box center [715, 702] width 49 height 20
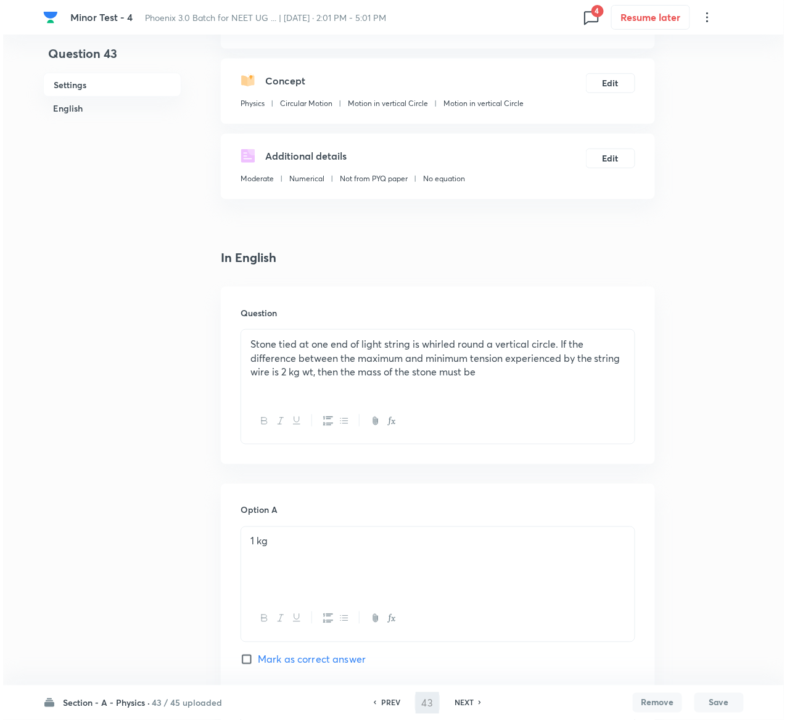
scroll to position [0, 0]
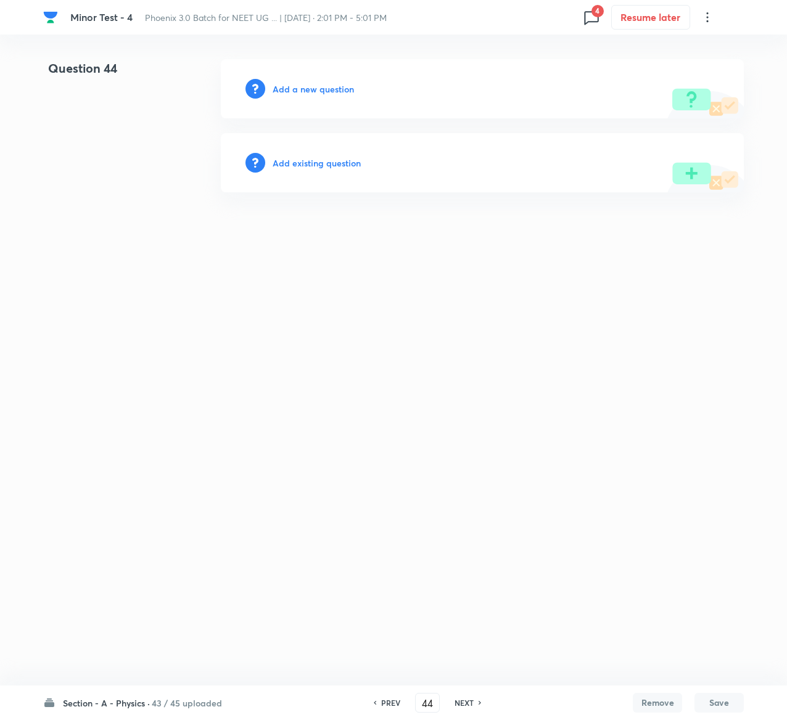
drag, startPoint x: 326, startPoint y: 152, endPoint x: 329, endPoint y: 167, distance: 15.7
click at [329, 167] on div "Add existing question" at bounding box center [482, 162] width 523 height 59
click at [329, 167] on h6 "Add existing question" at bounding box center [317, 163] width 88 height 13
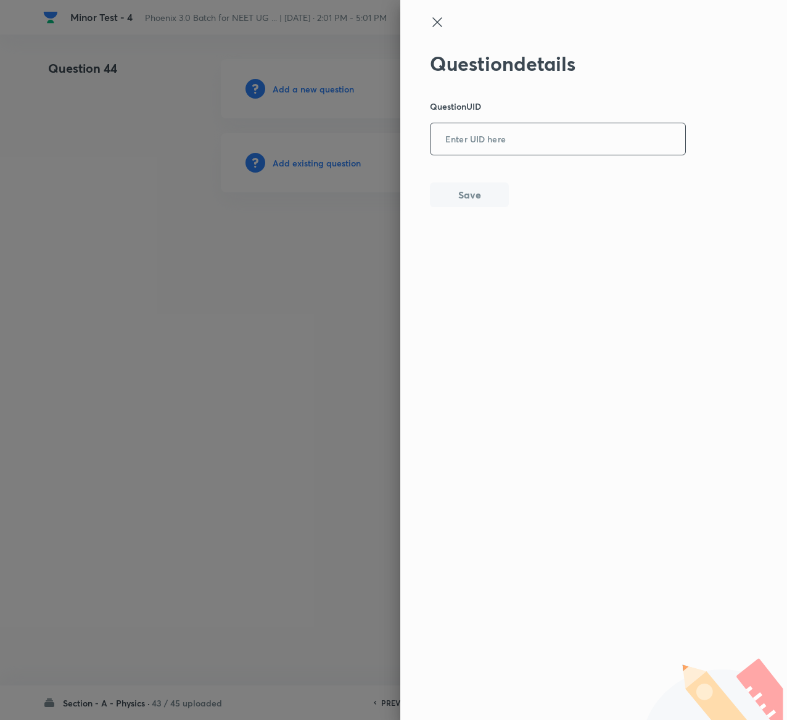
click at [524, 144] on input "text" at bounding box center [557, 140] width 255 height 30
paste input "A1E6C"
click at [471, 200] on button "Save" at bounding box center [469, 193] width 79 height 25
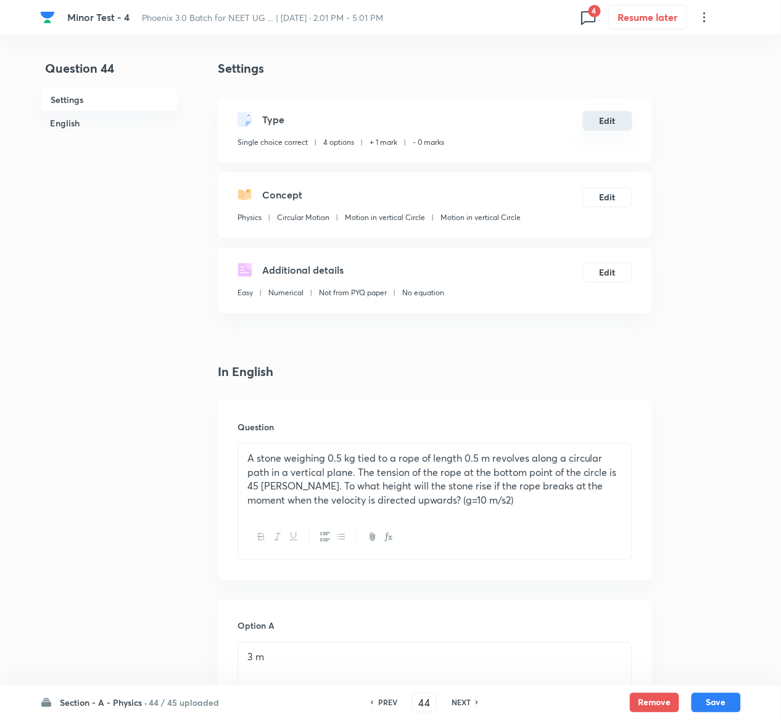
click at [600, 123] on button "Edit" at bounding box center [607, 121] width 49 height 20
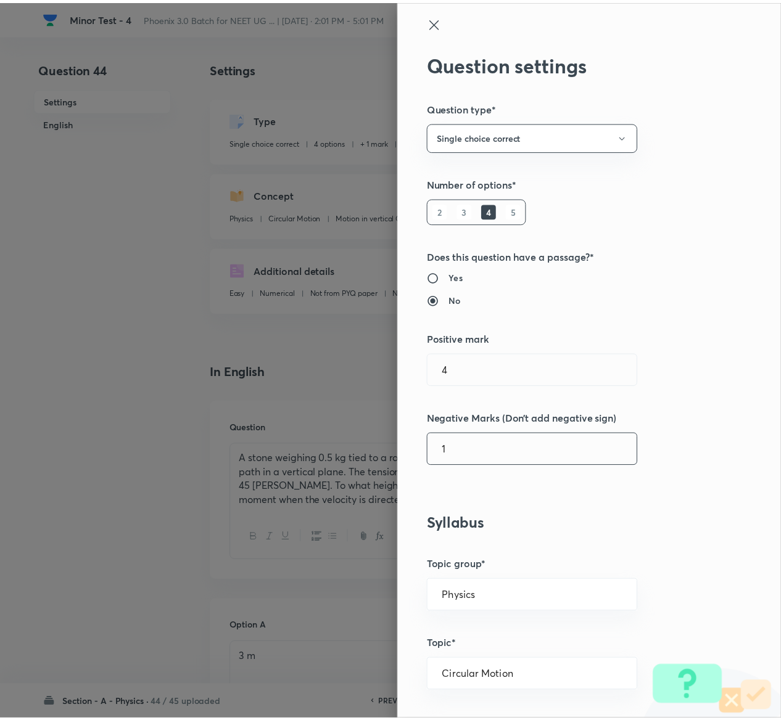
scroll to position [963, 0]
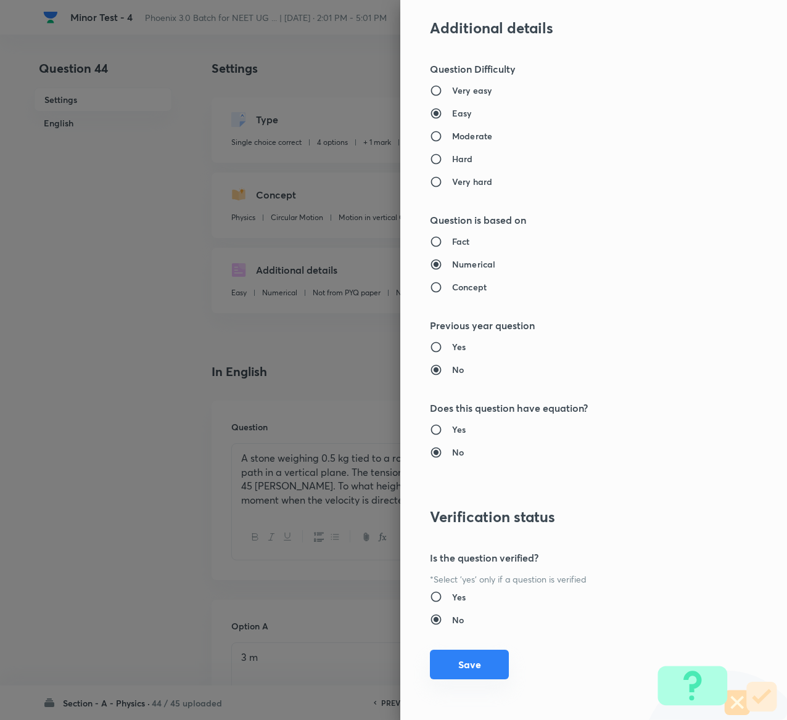
click at [457, 671] on button "Save" at bounding box center [469, 665] width 79 height 30
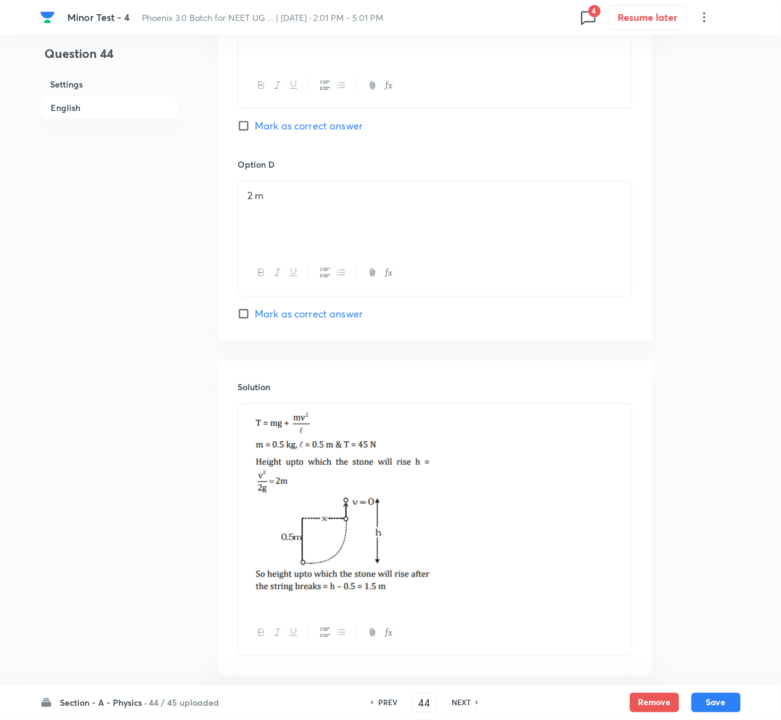
scroll to position [1093, 0]
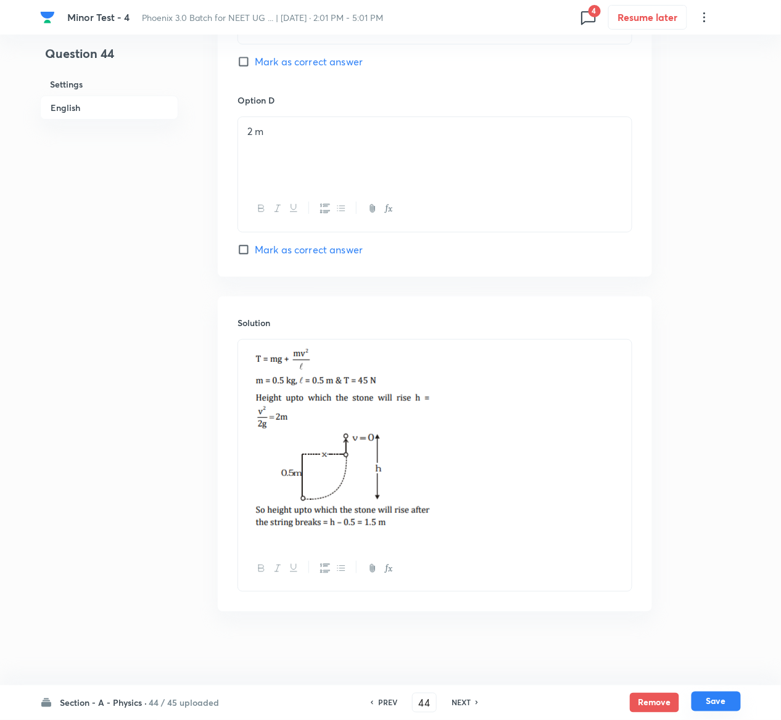
click at [727, 697] on button "Save" at bounding box center [715, 702] width 49 height 20
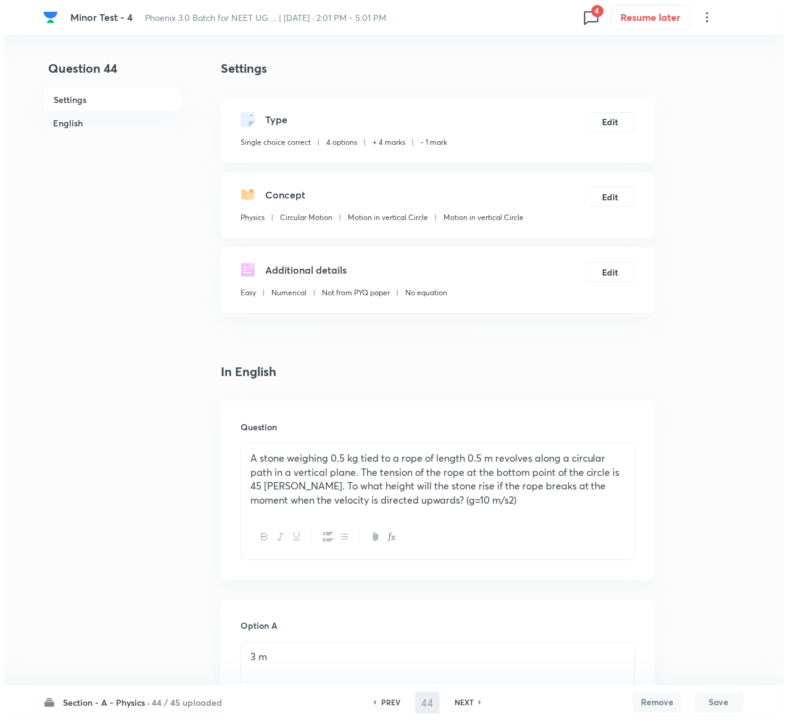
scroll to position [0, 0]
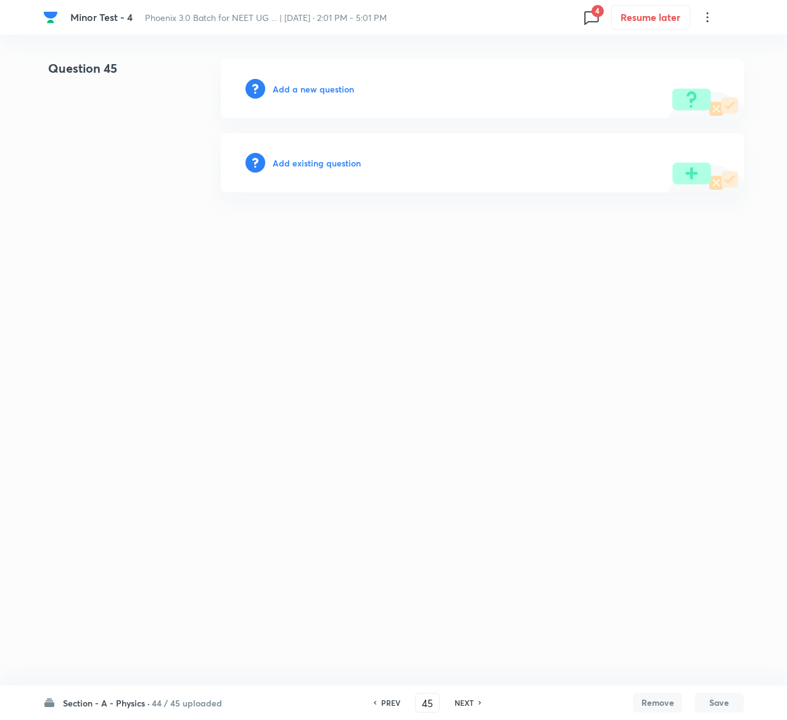
click at [333, 160] on h6 "Add existing question" at bounding box center [317, 163] width 88 height 13
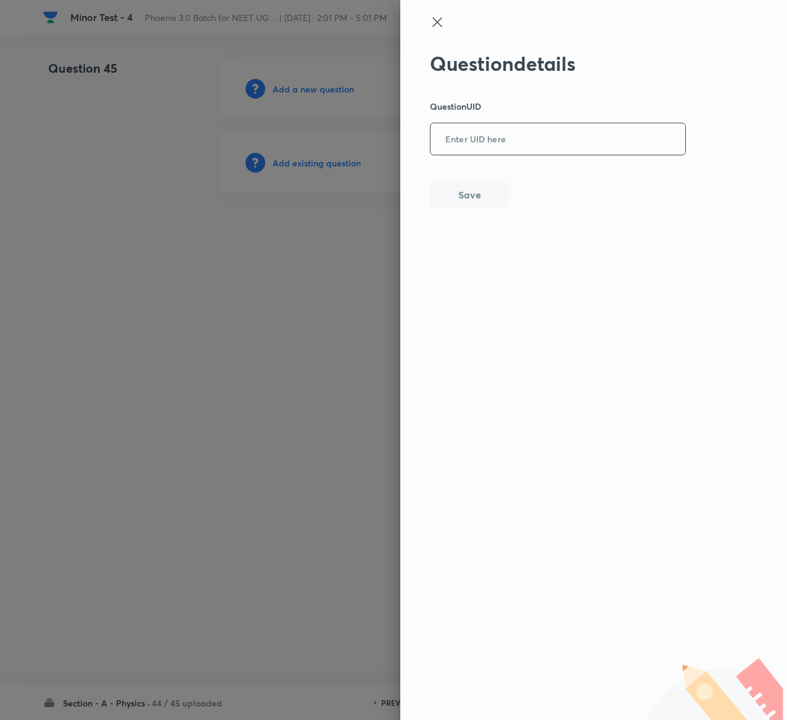
click at [539, 152] on input "text" at bounding box center [557, 140] width 255 height 30
paste input "UOTLX"
click at [482, 201] on button "Save" at bounding box center [469, 193] width 79 height 25
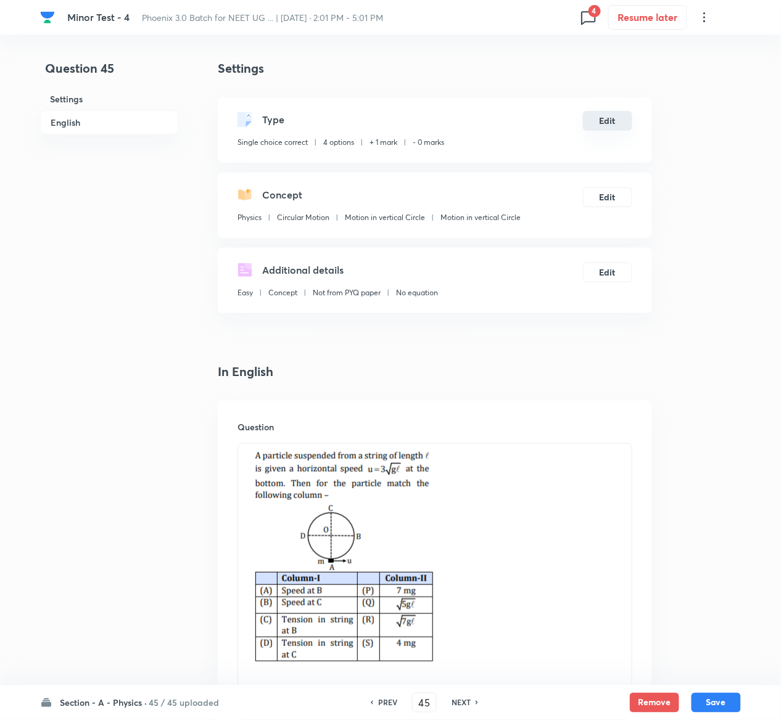
click at [617, 121] on button "Edit" at bounding box center [607, 121] width 49 height 20
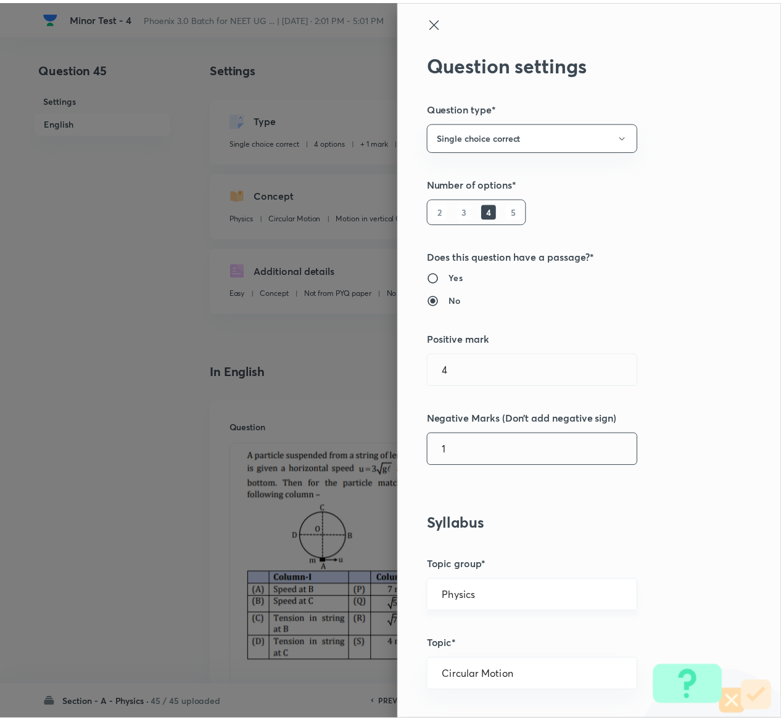
scroll to position [963, 0]
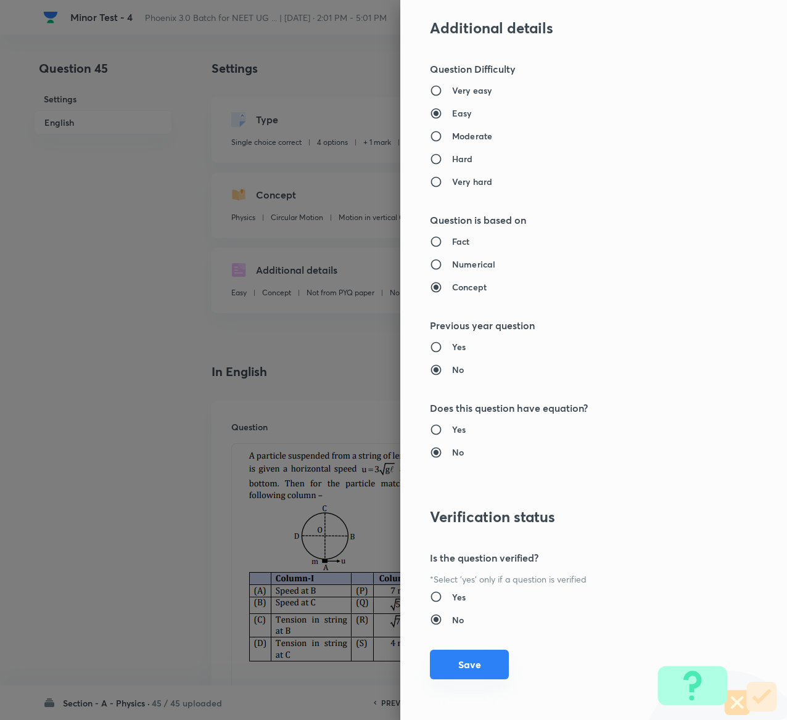
click at [465, 663] on button "Save" at bounding box center [469, 665] width 79 height 30
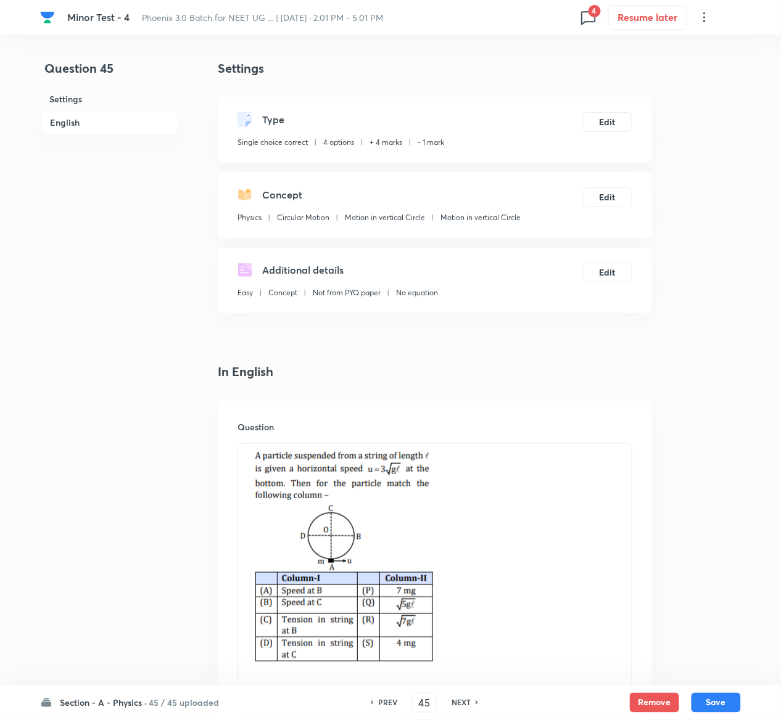
scroll to position [1217, 0]
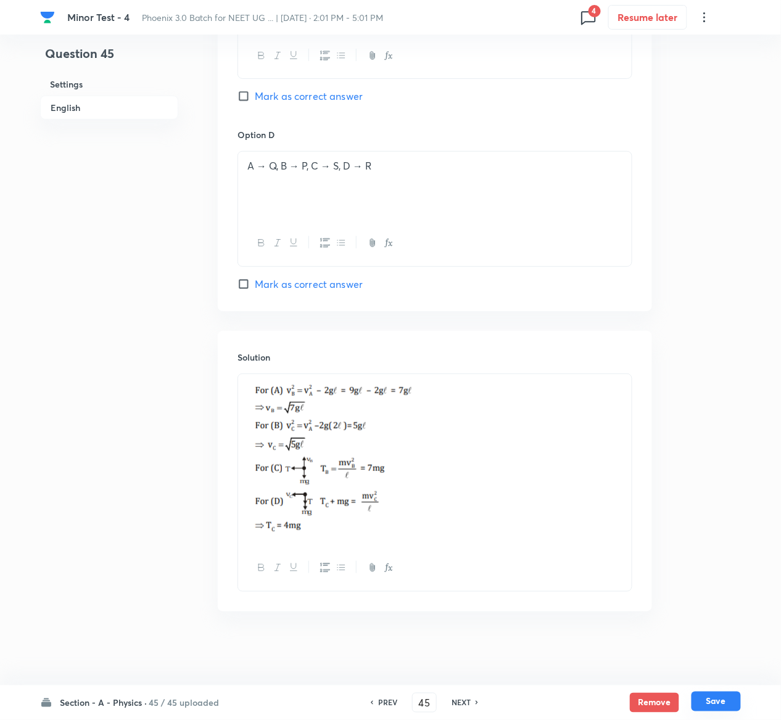
click at [724, 698] on button "Save" at bounding box center [715, 702] width 49 height 20
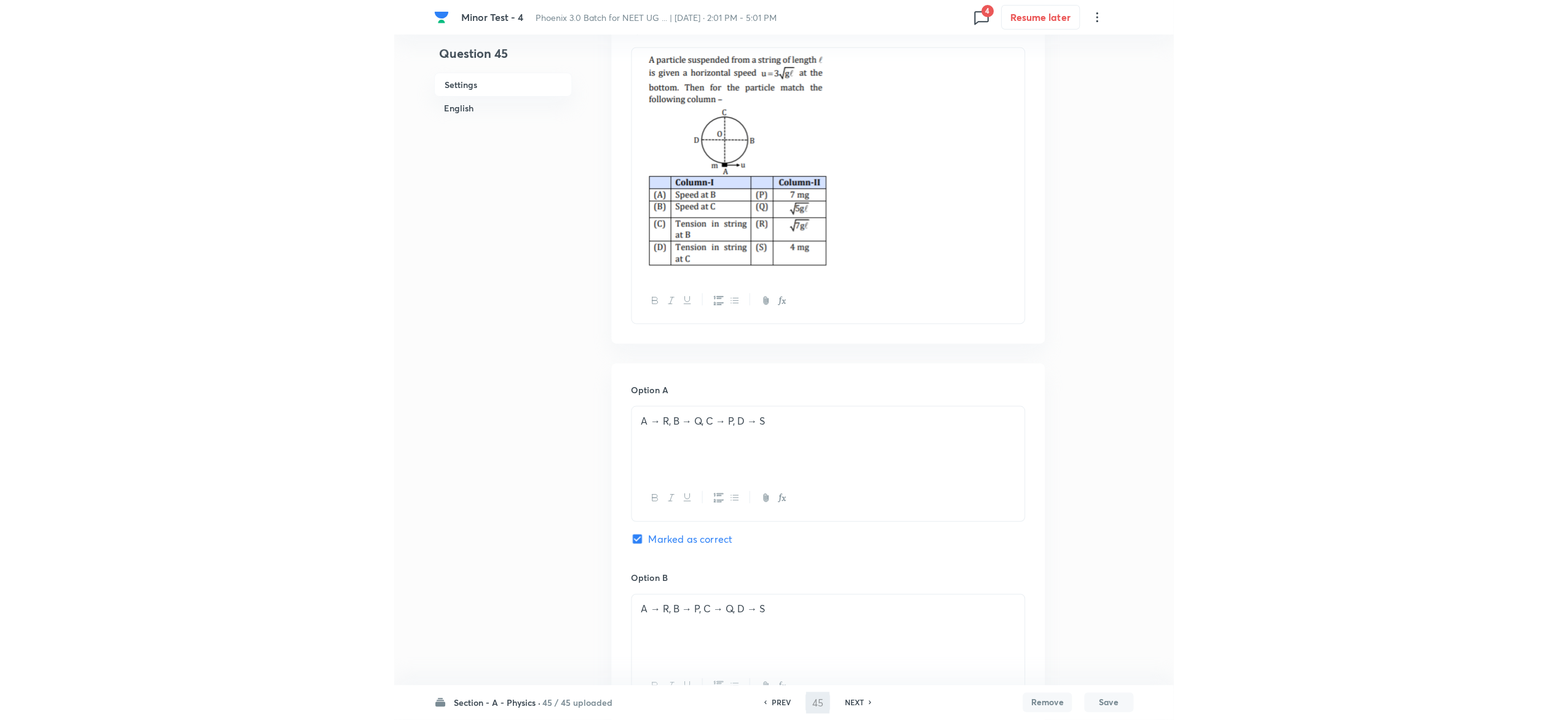
scroll to position [0, 0]
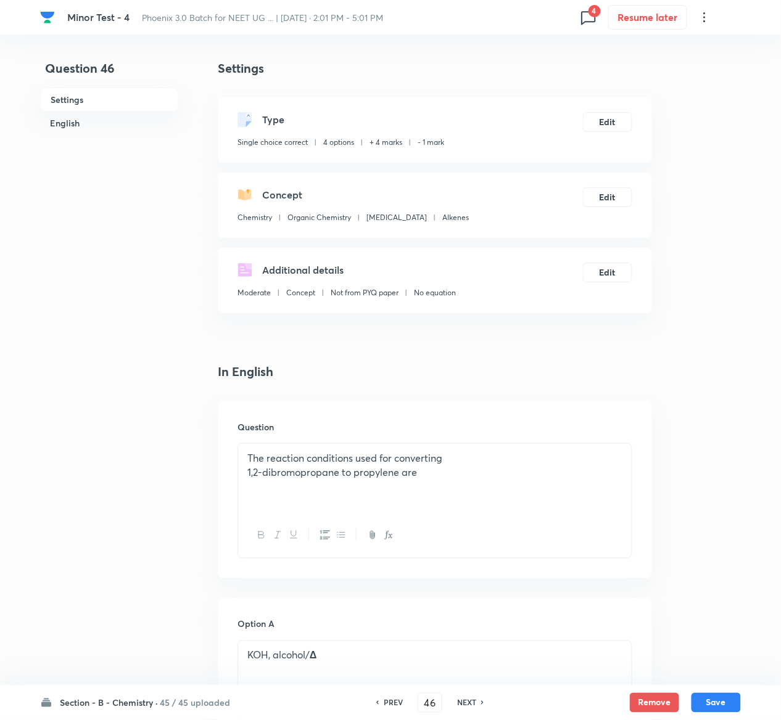
click at [200, 704] on h6 "45 / 45 uploaded" at bounding box center [195, 703] width 70 height 13
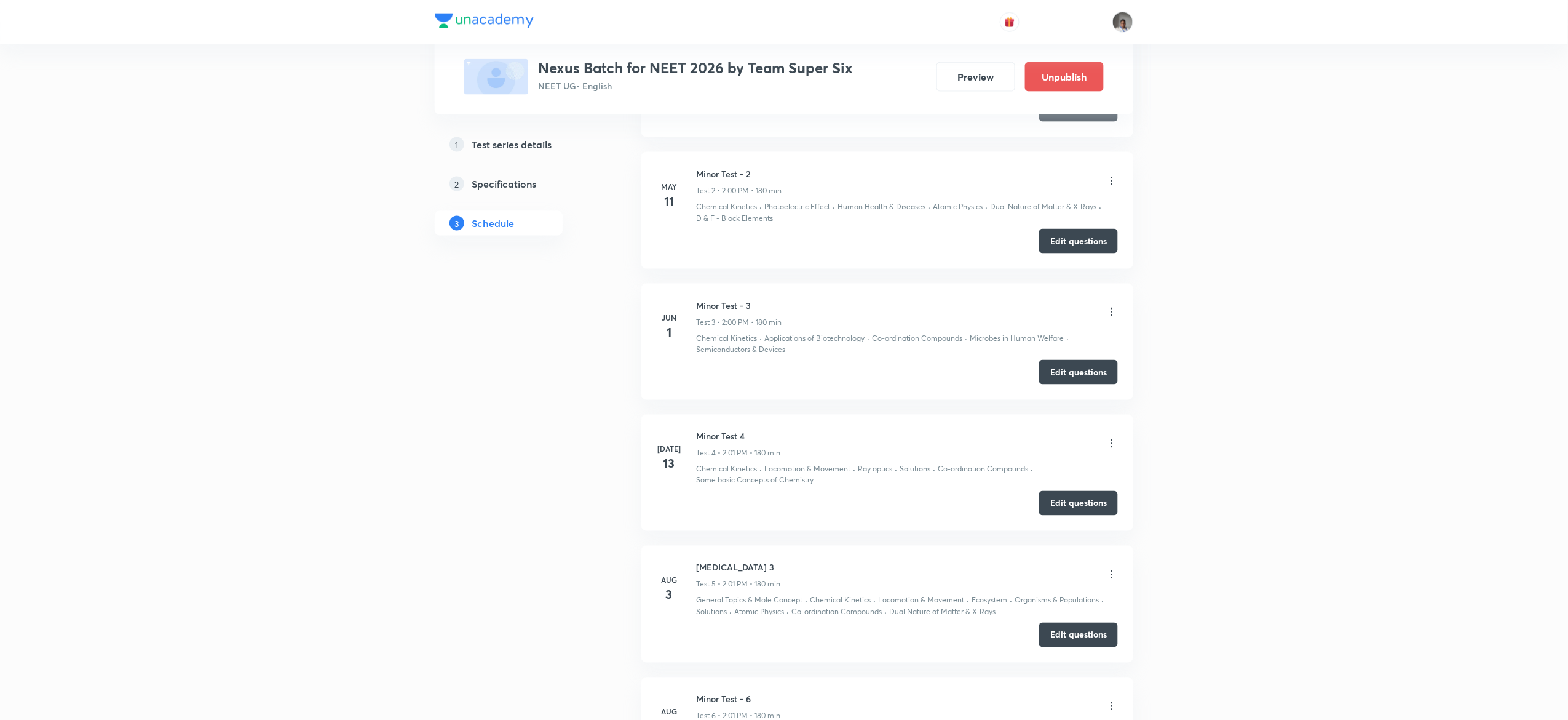
scroll to position [1122, 0]
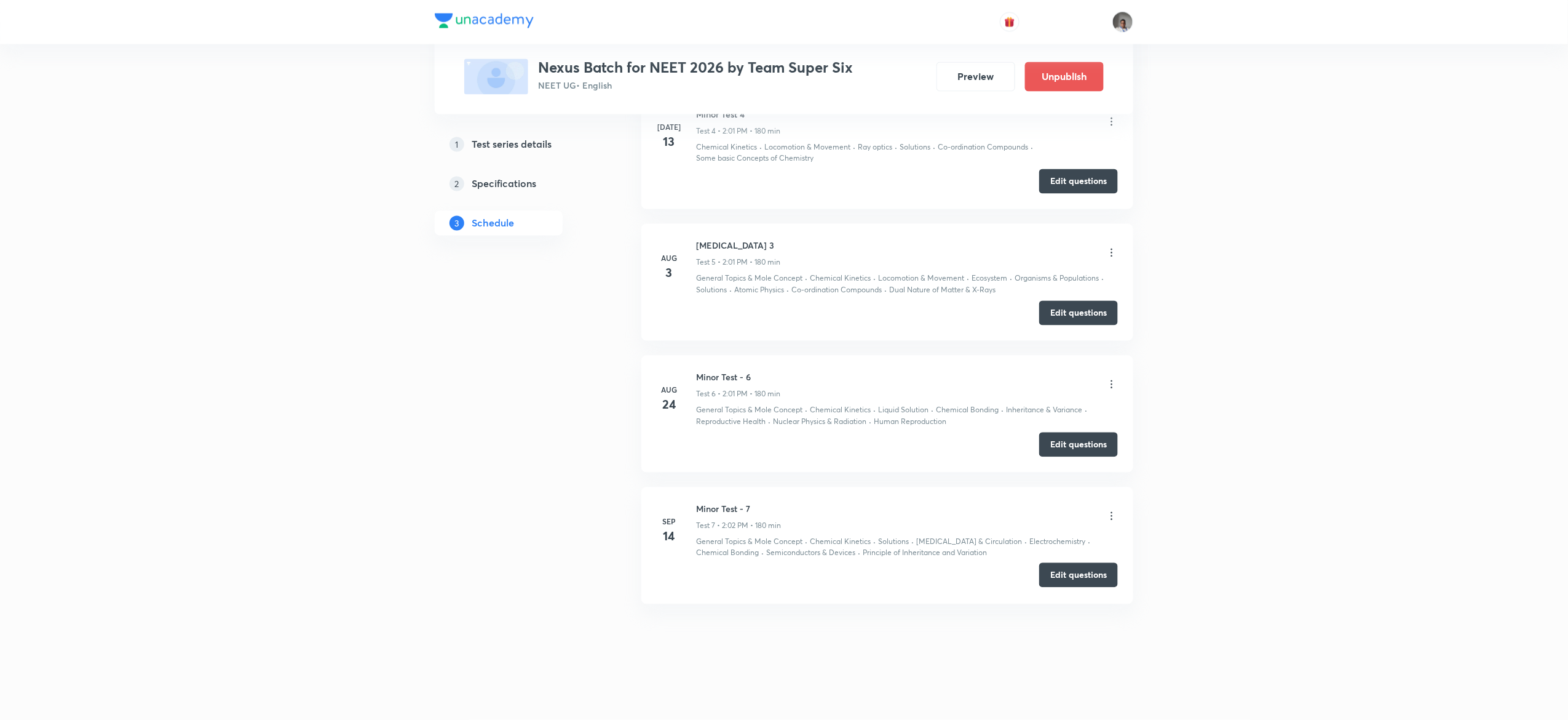
click at [1090, 570] on button "Edit questions" at bounding box center [1078, 574] width 79 height 25
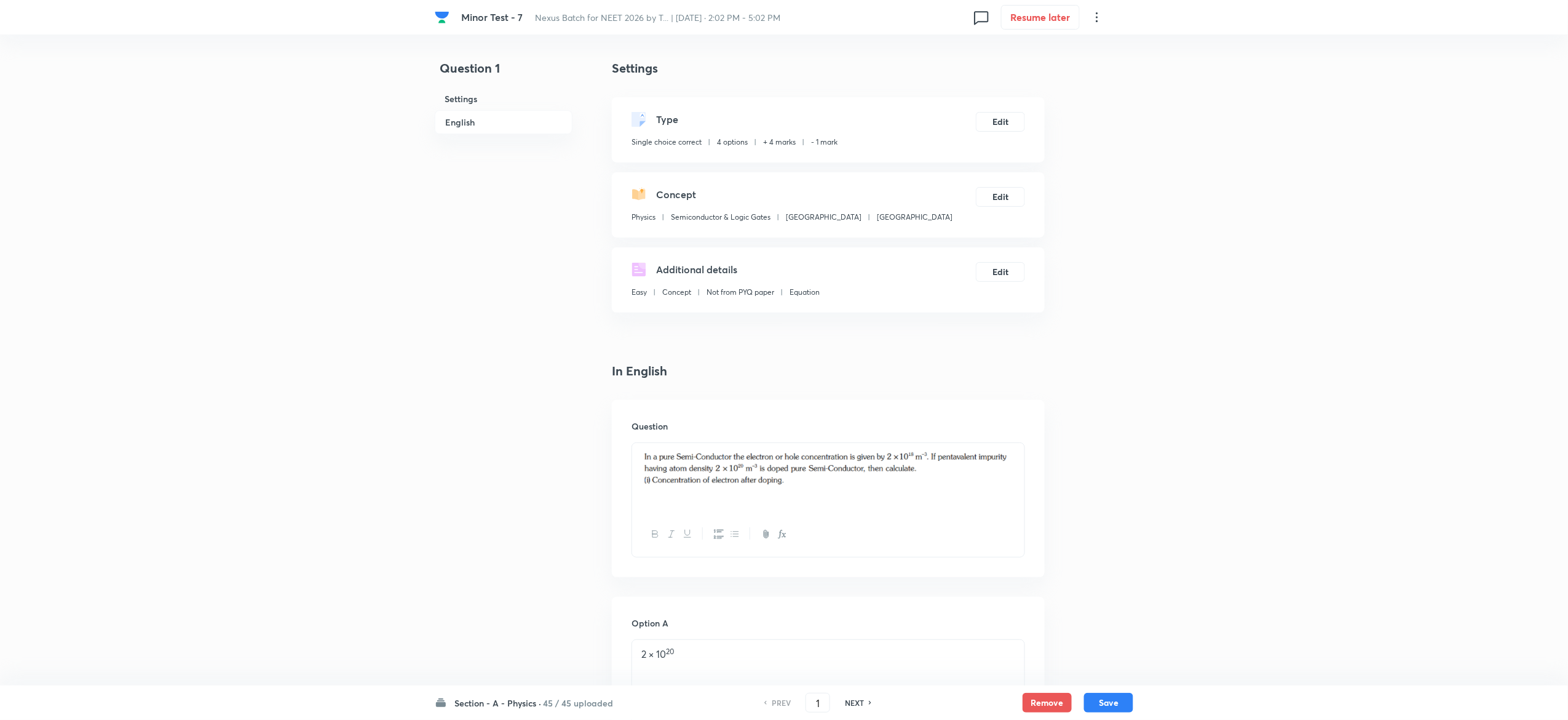
scroll to position [960, 0]
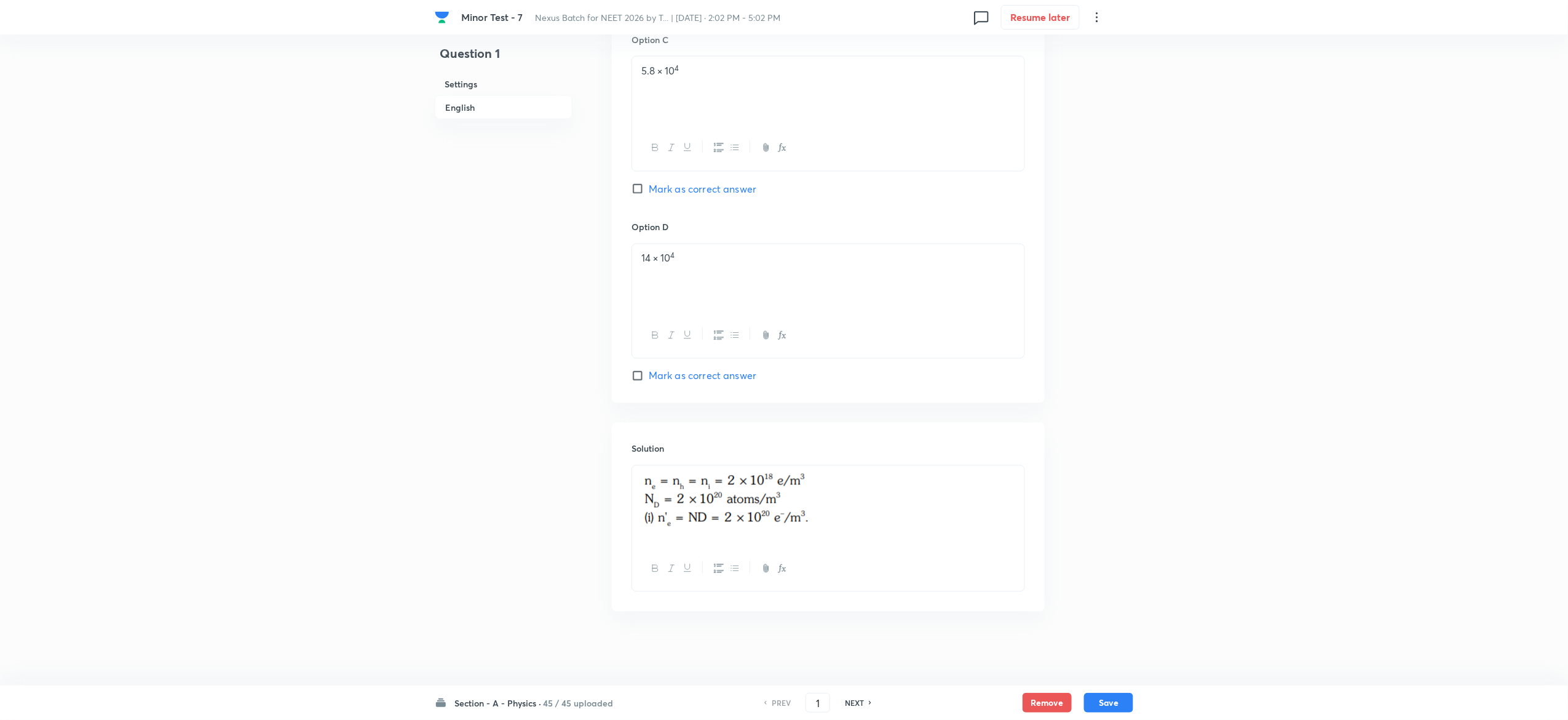
click at [859, 704] on h6 "NEXT" at bounding box center [853, 702] width 19 height 11
type input "2"
checkbox input "false"
checkbox input "true"
click at [859, 704] on h6 "NEXT" at bounding box center [853, 702] width 19 height 11
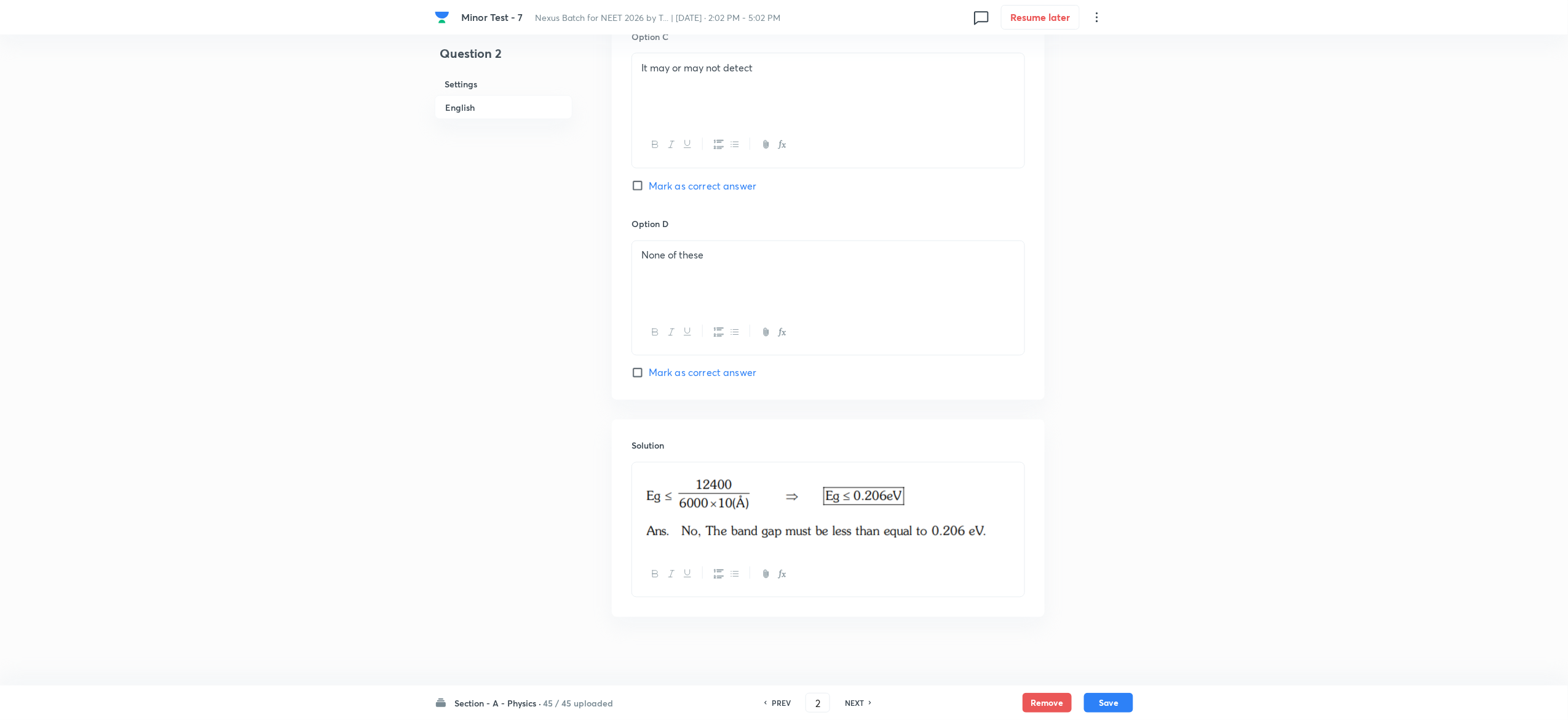
type input "3"
checkbox input "false"
checkbox input "true"
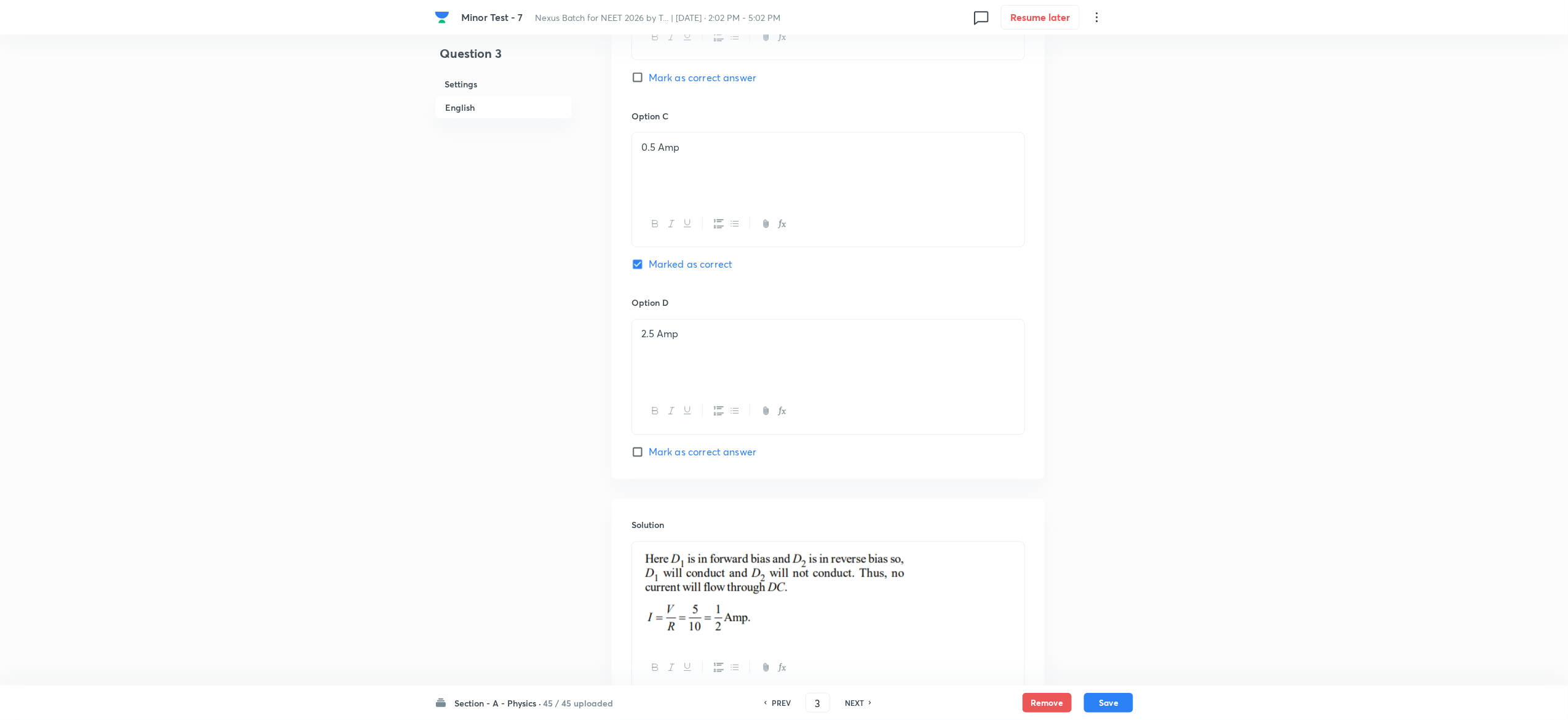
click at [859, 704] on h6 "NEXT" at bounding box center [853, 702] width 19 height 11
type input "4"
checkbox input "false"
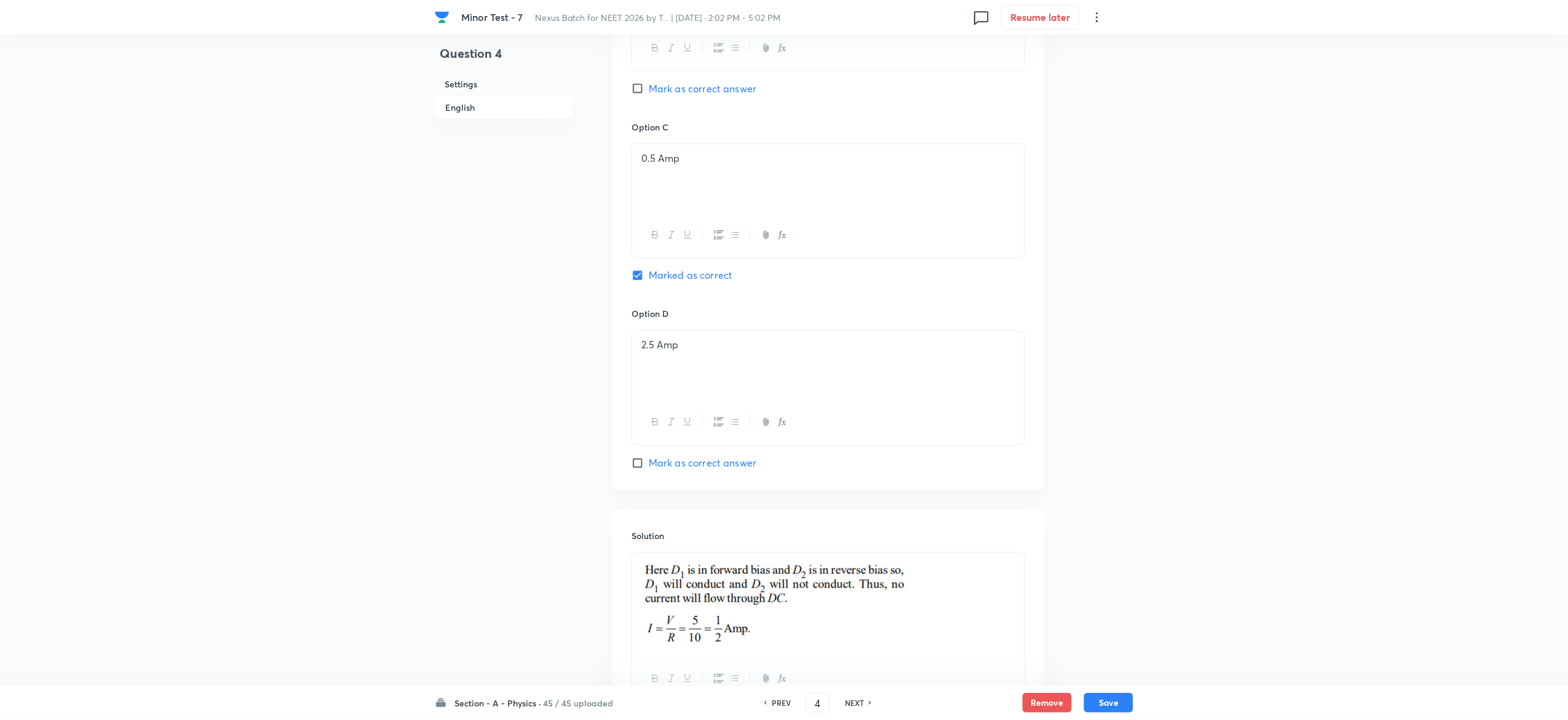
checkbox input "true"
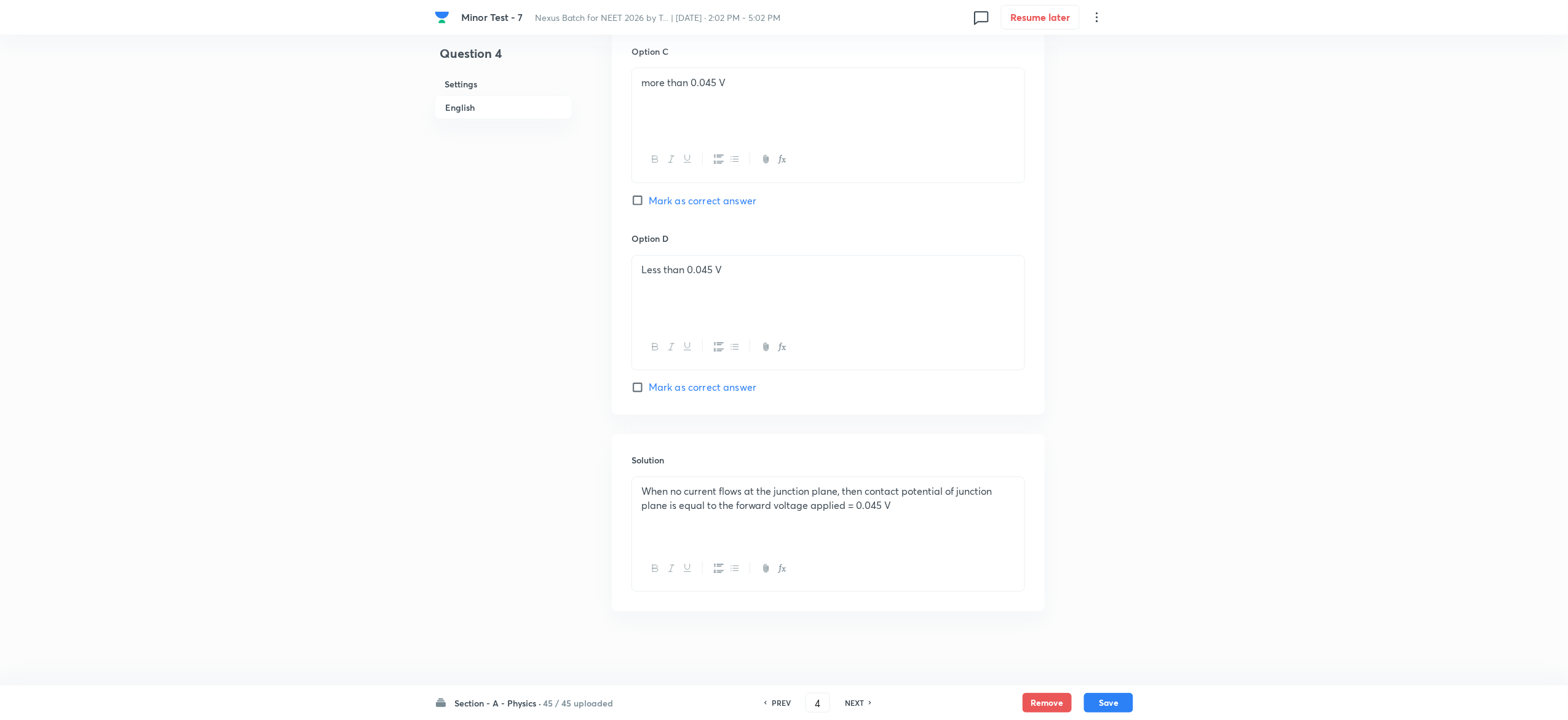
click at [859, 704] on h6 "NEXT" at bounding box center [853, 702] width 19 height 11
type input "5"
checkbox input "false"
checkbox input "true"
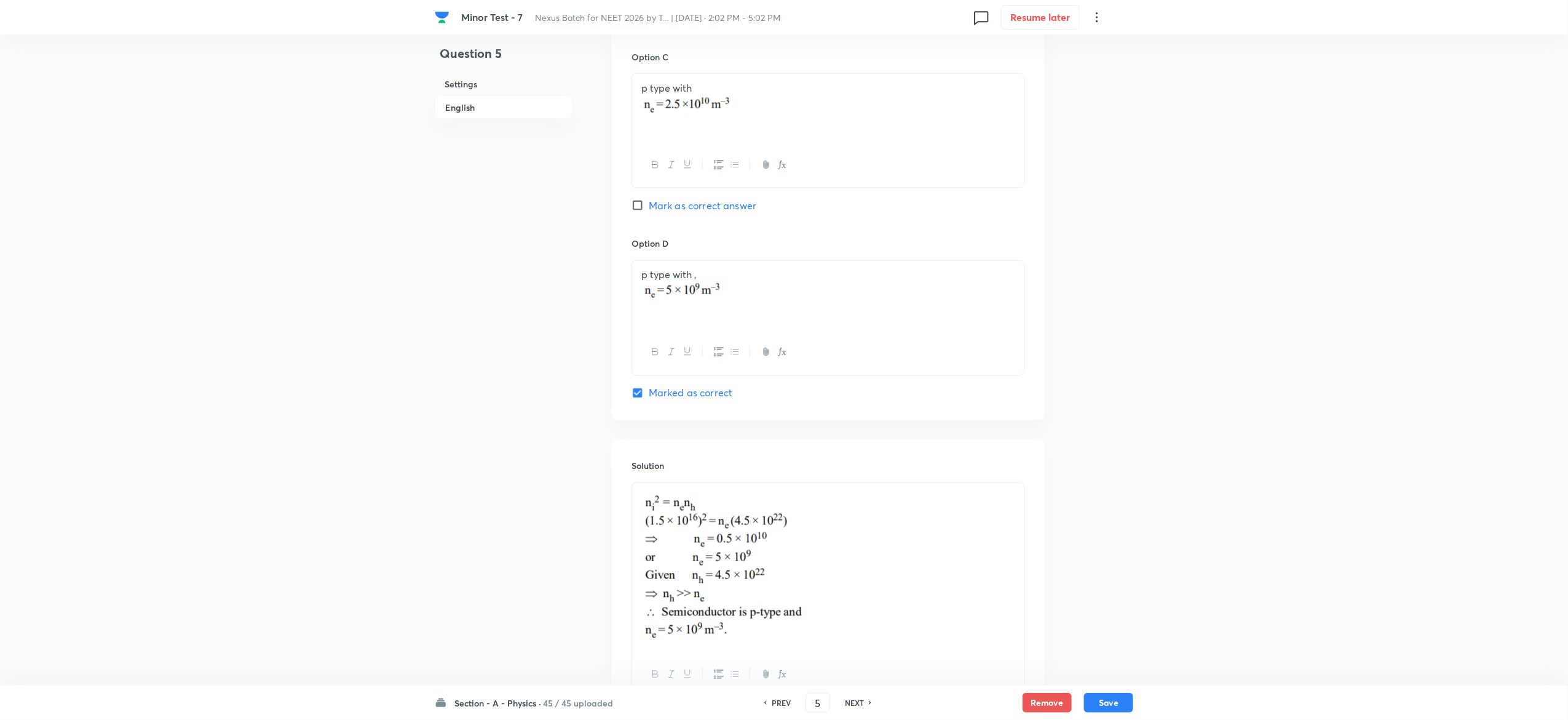
scroll to position [960, 0]
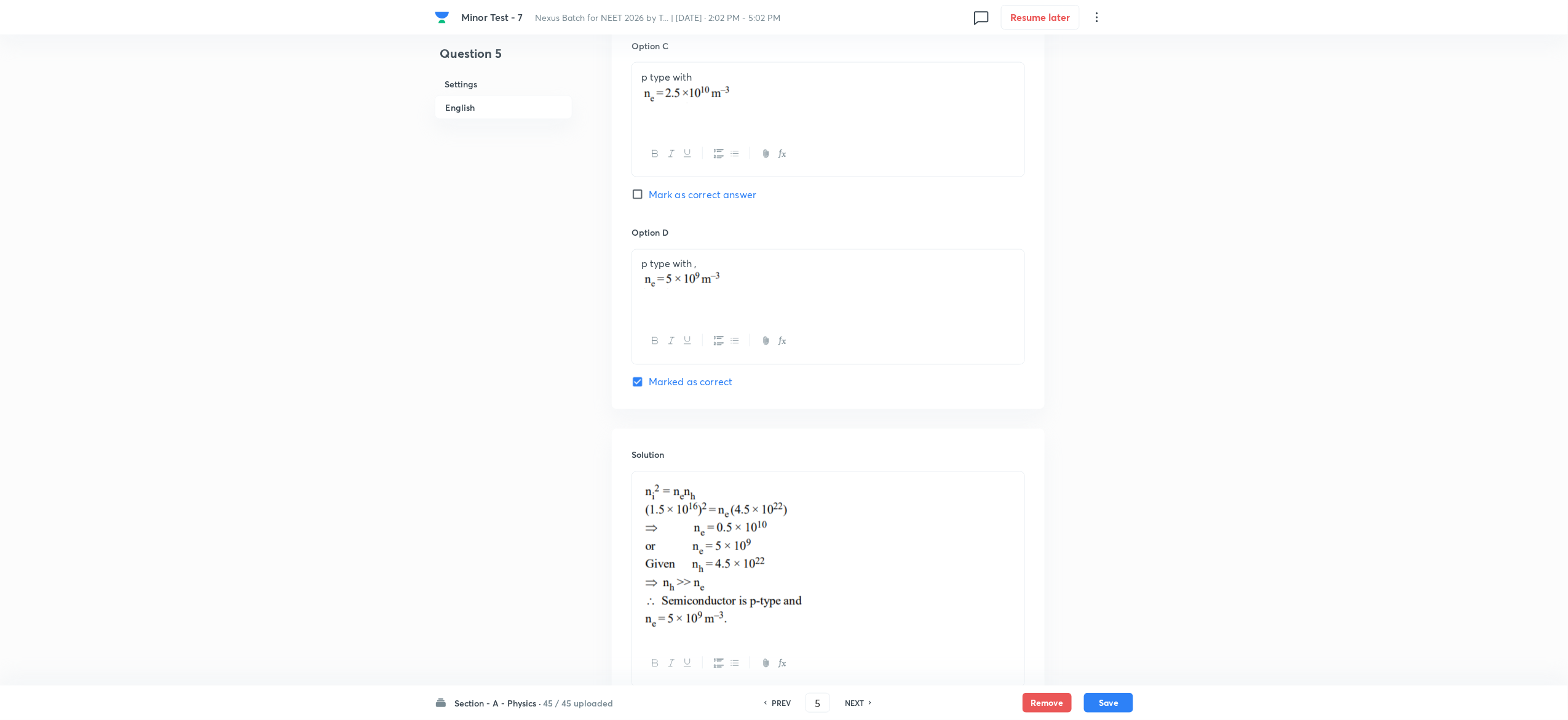
click at [859, 704] on h6 "NEXT" at bounding box center [853, 702] width 19 height 11
type input "6"
checkbox input "true"
checkbox input "false"
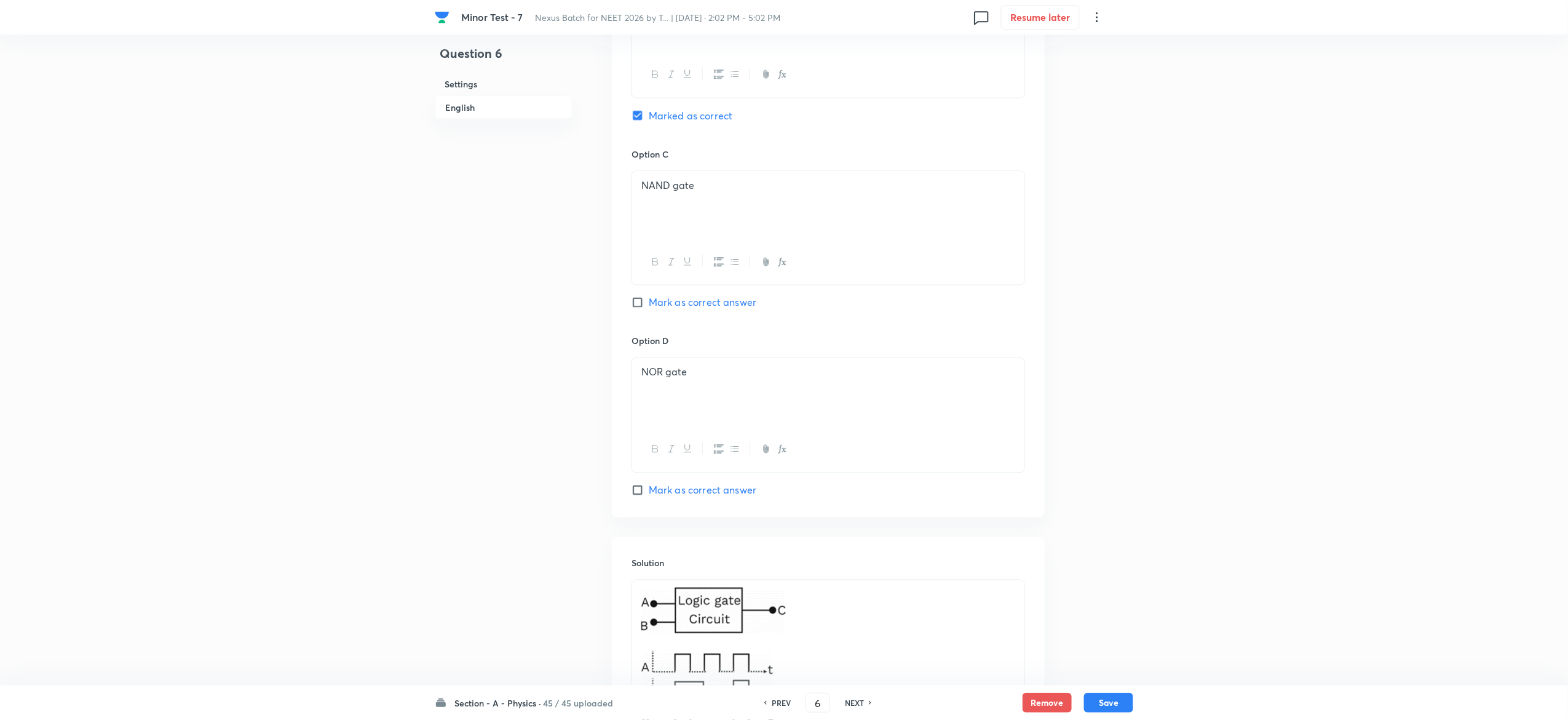
click at [859, 704] on h6 "NEXT" at bounding box center [853, 702] width 19 height 11
type input "7"
checkbox input "false"
checkbox input "true"
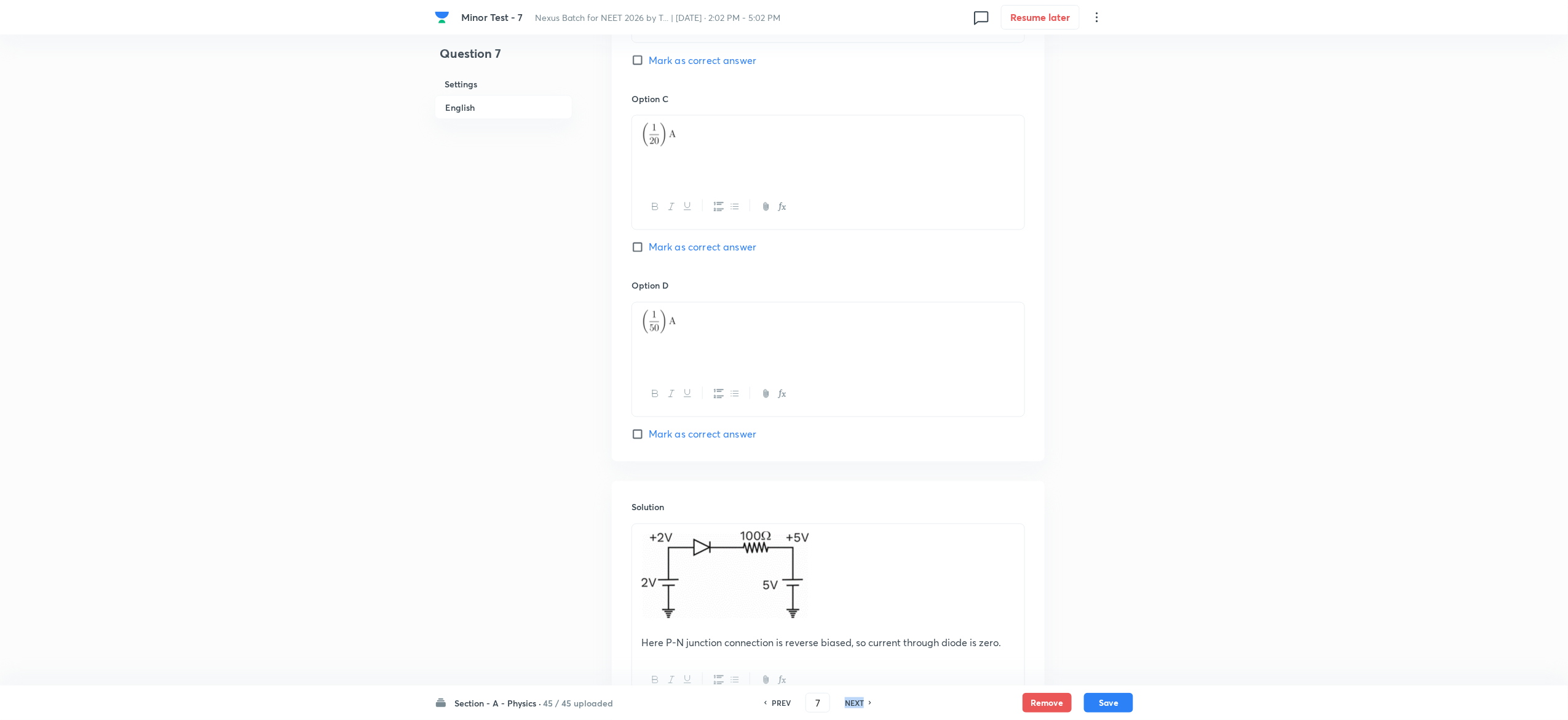
click at [859, 704] on h6 "NEXT" at bounding box center [853, 702] width 19 height 11
type input "8"
checkbox input "false"
checkbox input "true"
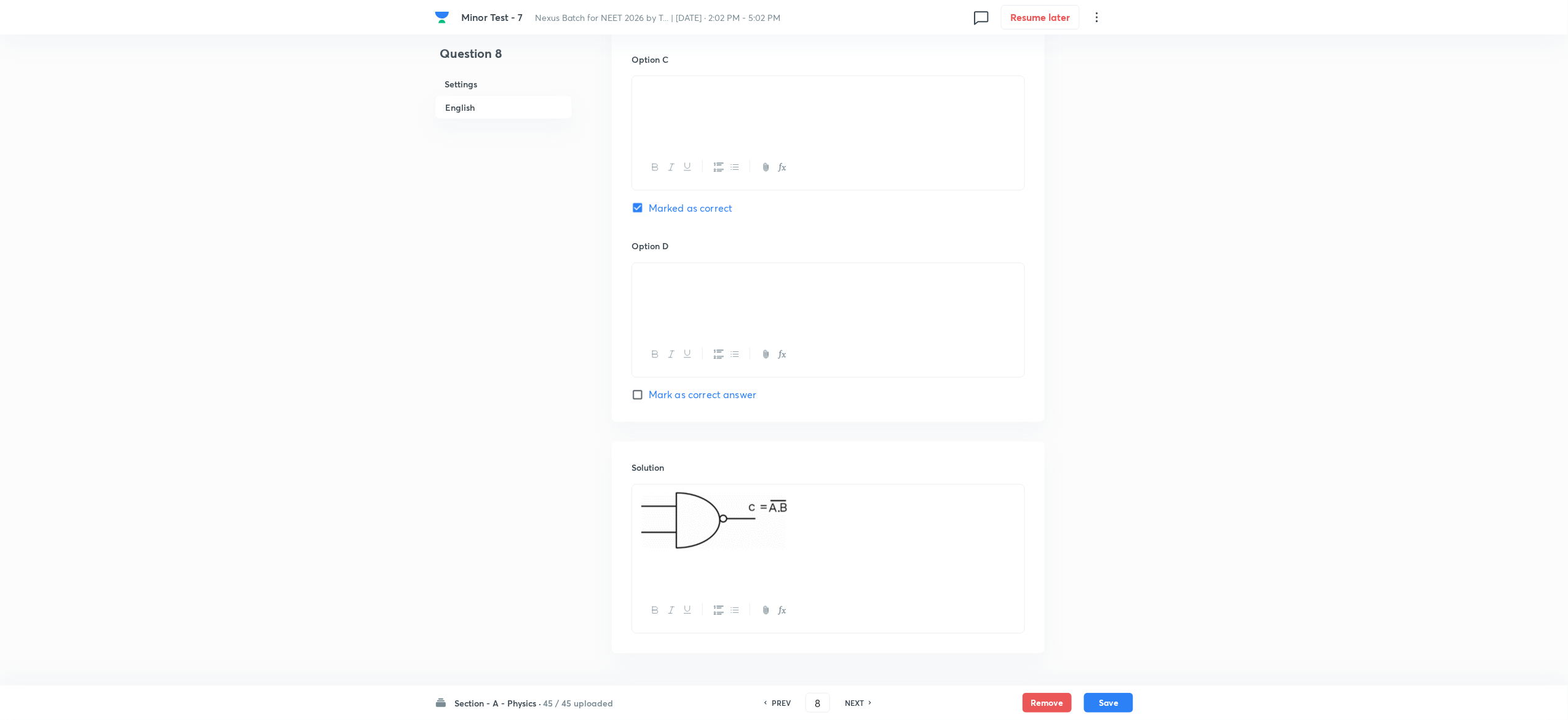
click at [859, 704] on h6 "NEXT" at bounding box center [853, 702] width 19 height 11
type input "9"
checkbox input "false"
checkbox input "true"
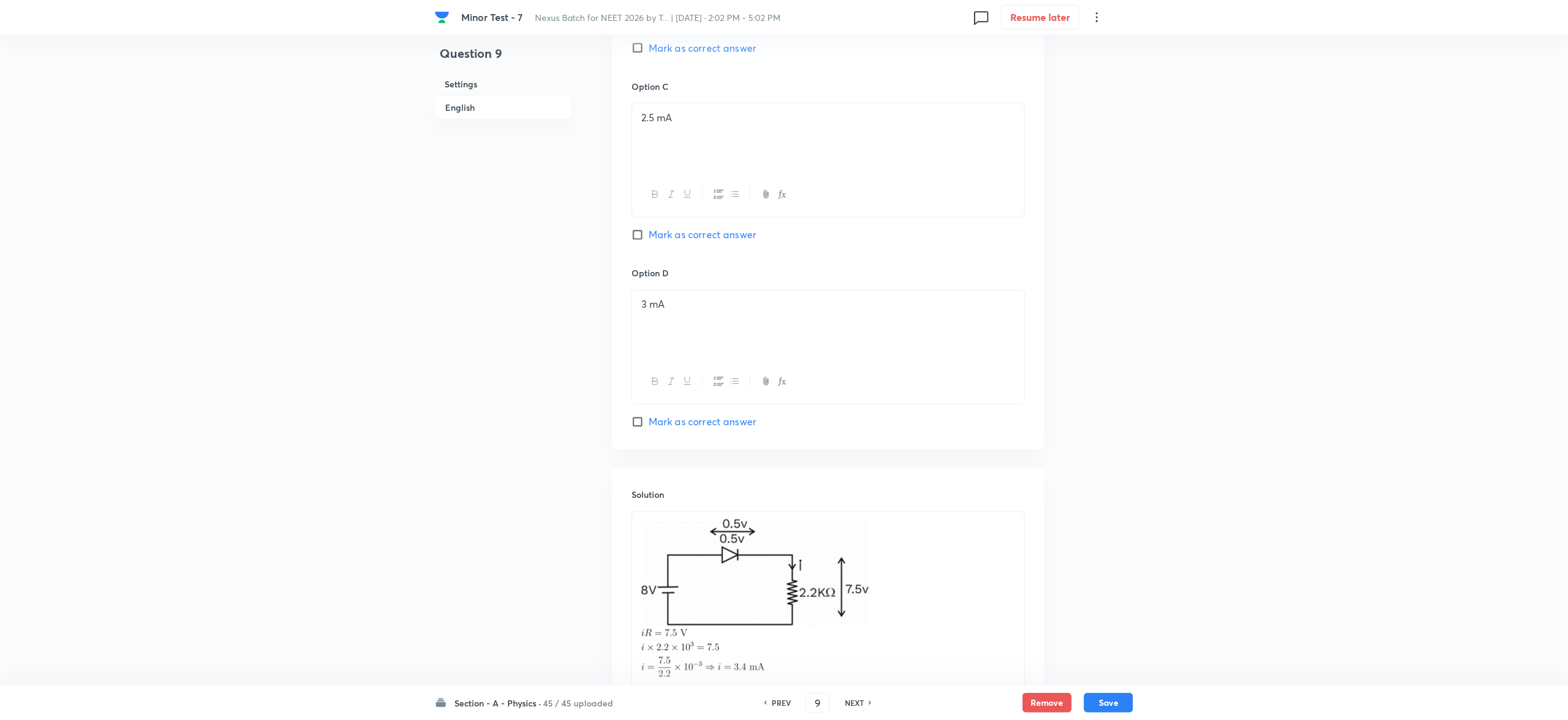
click at [859, 704] on h6 "NEXT" at bounding box center [853, 702] width 19 height 11
type input "10"
checkbox input "false"
checkbox input "true"
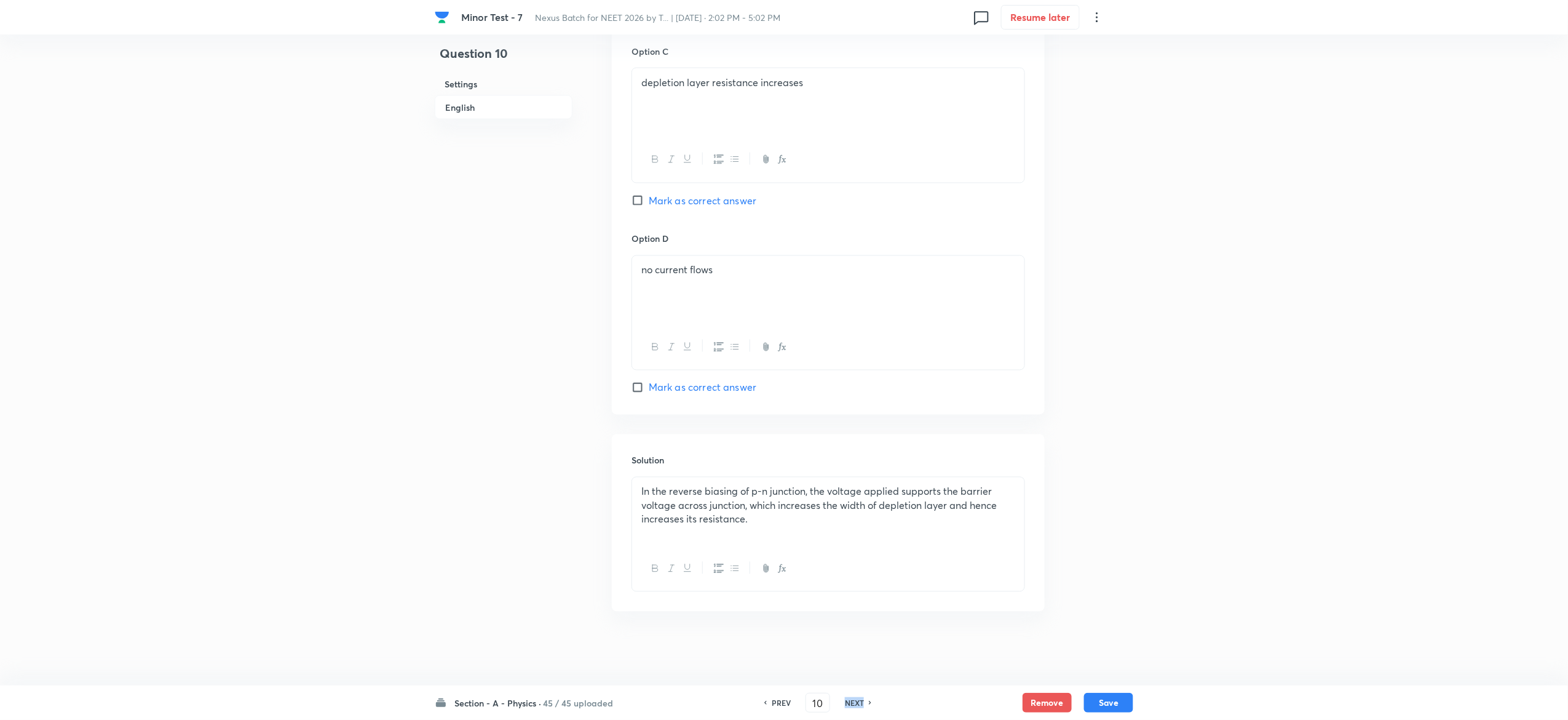
click at [859, 704] on h6 "NEXT" at bounding box center [853, 702] width 19 height 11
type input "11"
checkbox input "true"
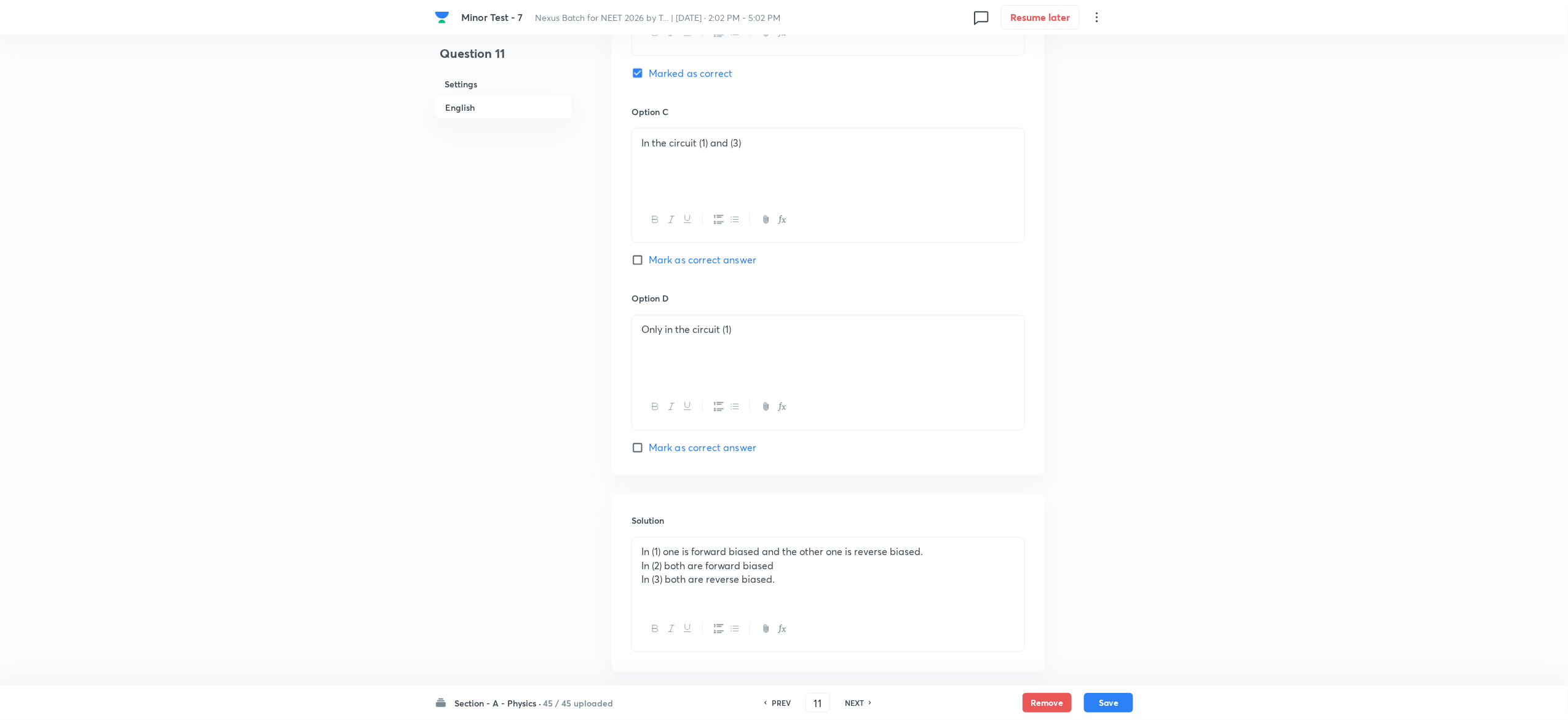
click at [859, 704] on h6 "NEXT" at bounding box center [853, 702] width 19 height 11
type input "12"
checkbox input "true"
checkbox input "false"
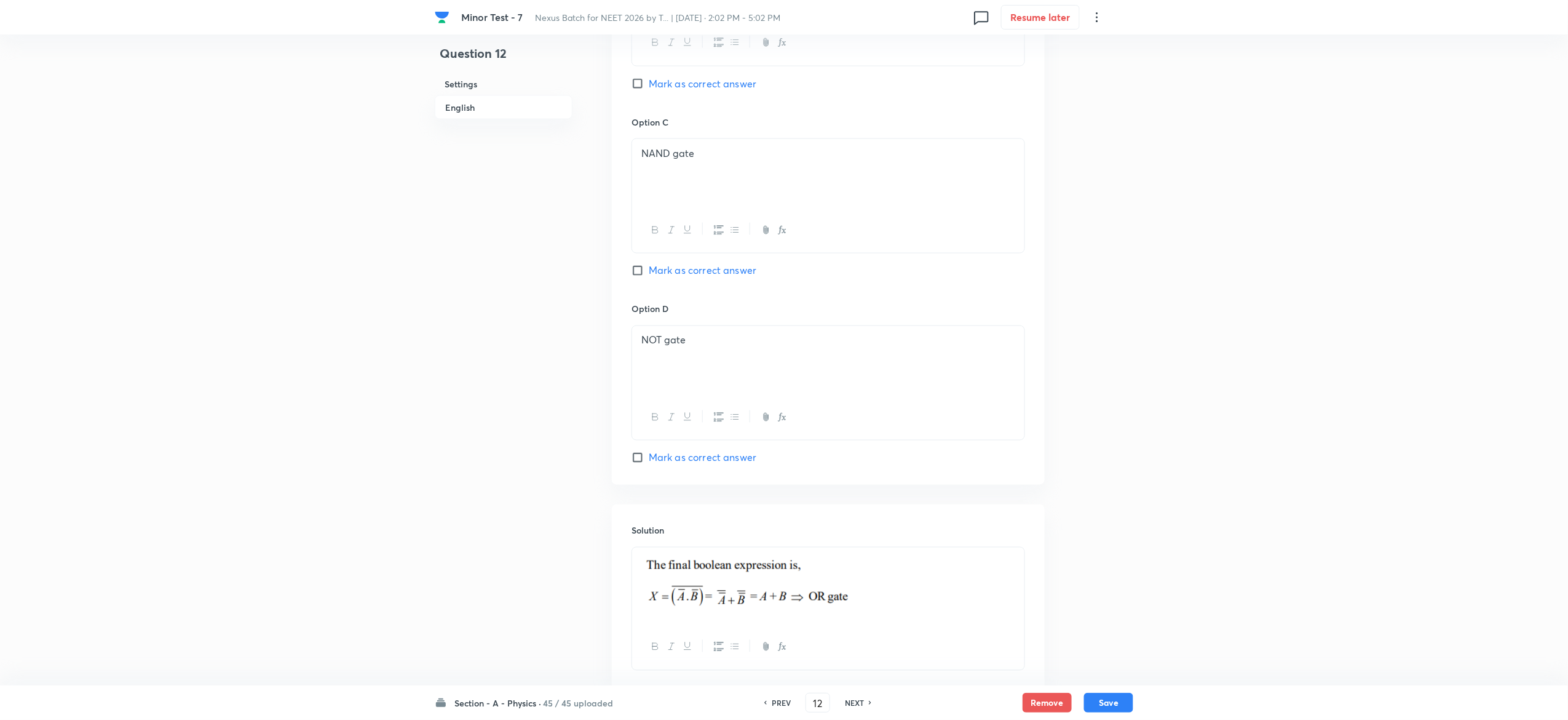
click at [859, 704] on h6 "NEXT" at bounding box center [853, 702] width 19 height 11
type input "13"
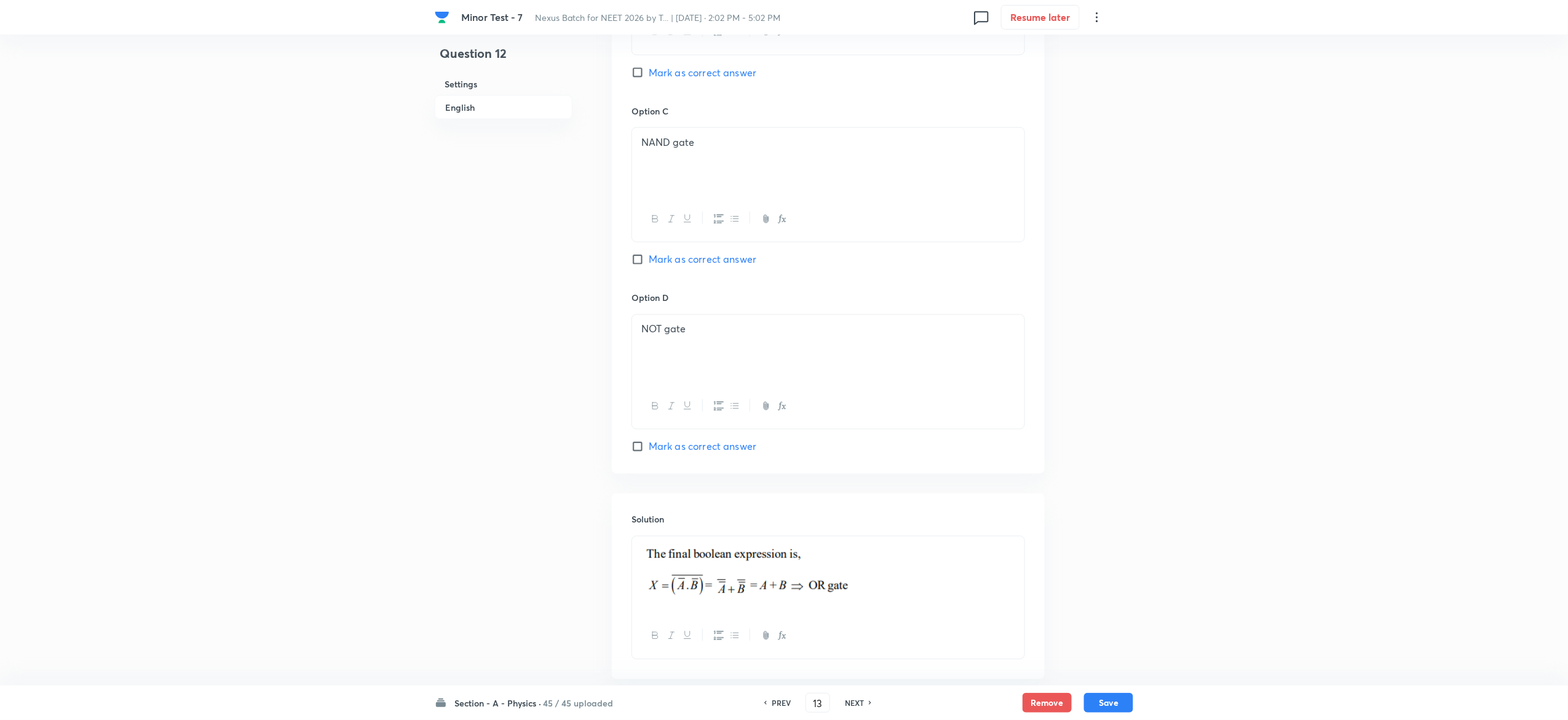
checkbox input "false"
checkbox input "true"
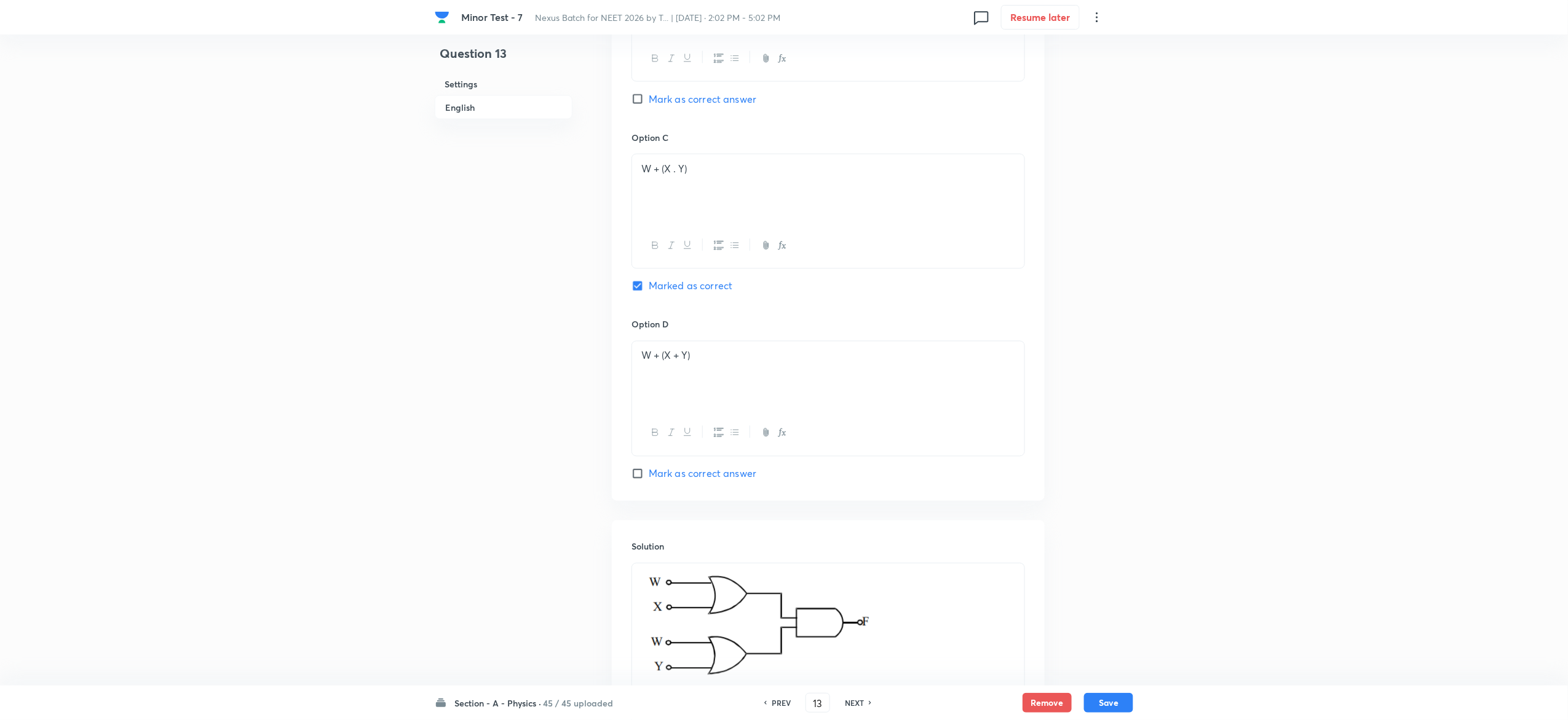
click at [859, 704] on h6 "NEXT" at bounding box center [853, 702] width 19 height 11
type input "14"
checkbox input "true"
checkbox input "false"
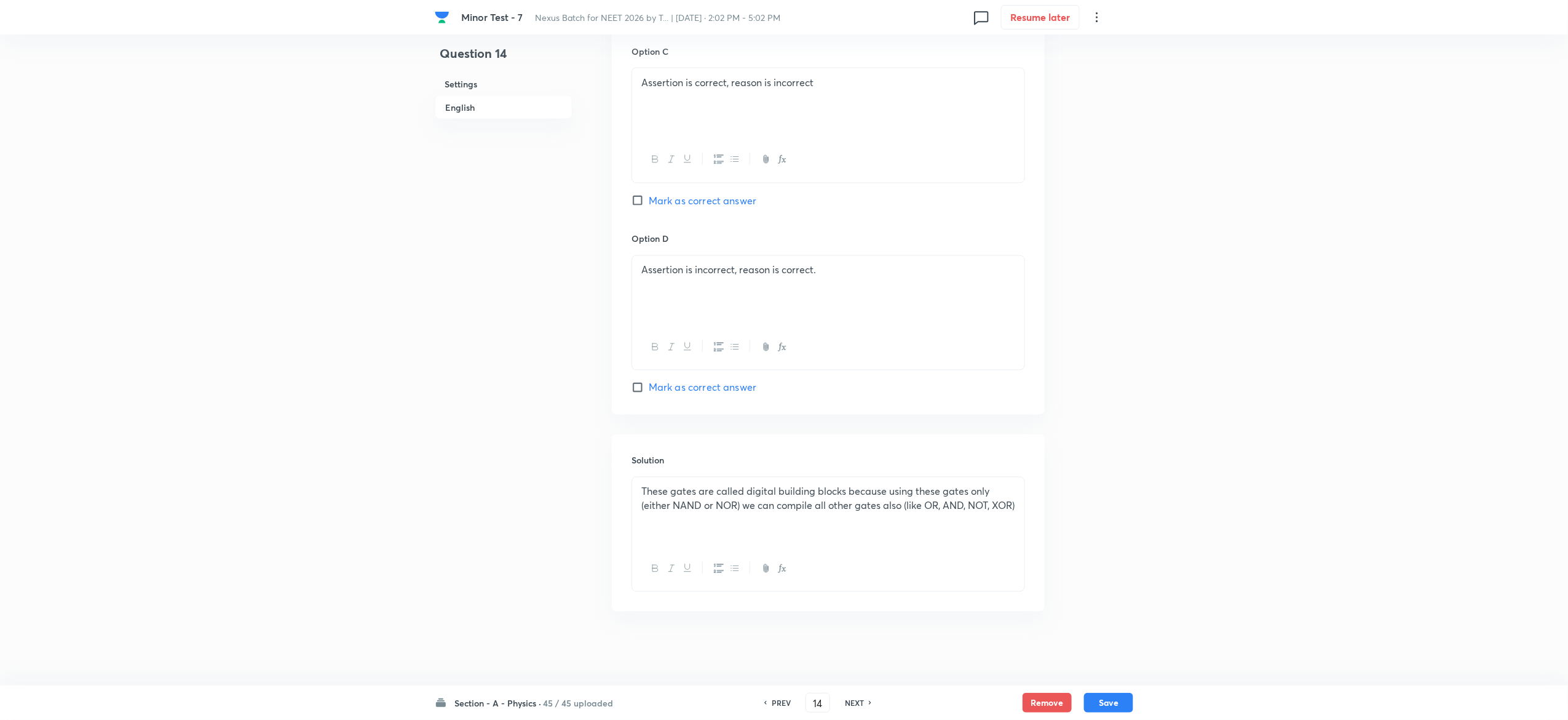
scroll to position [949, 0]
click at [859, 704] on h6 "NEXT" at bounding box center [853, 702] width 19 height 11
type input "15"
checkbox input "true"
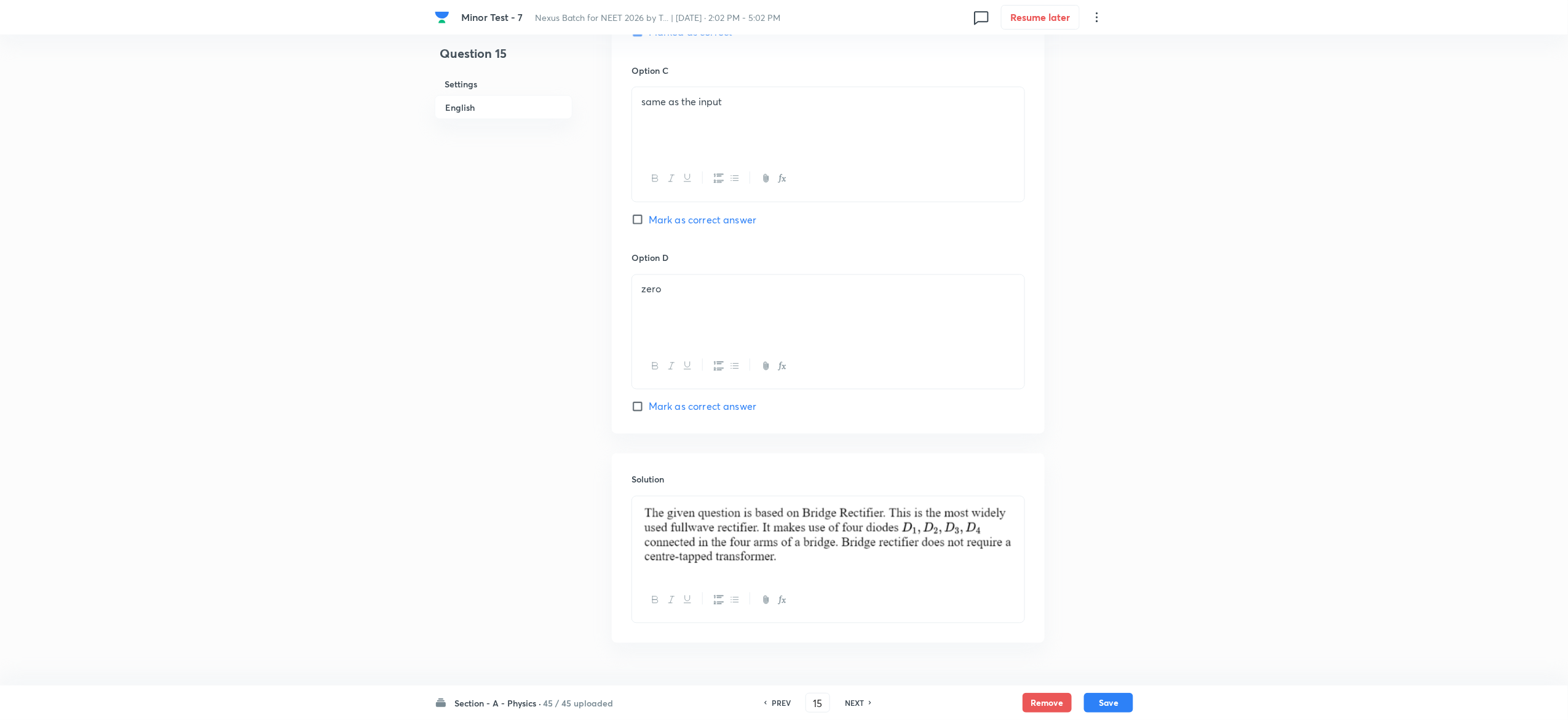
scroll to position [960, 0]
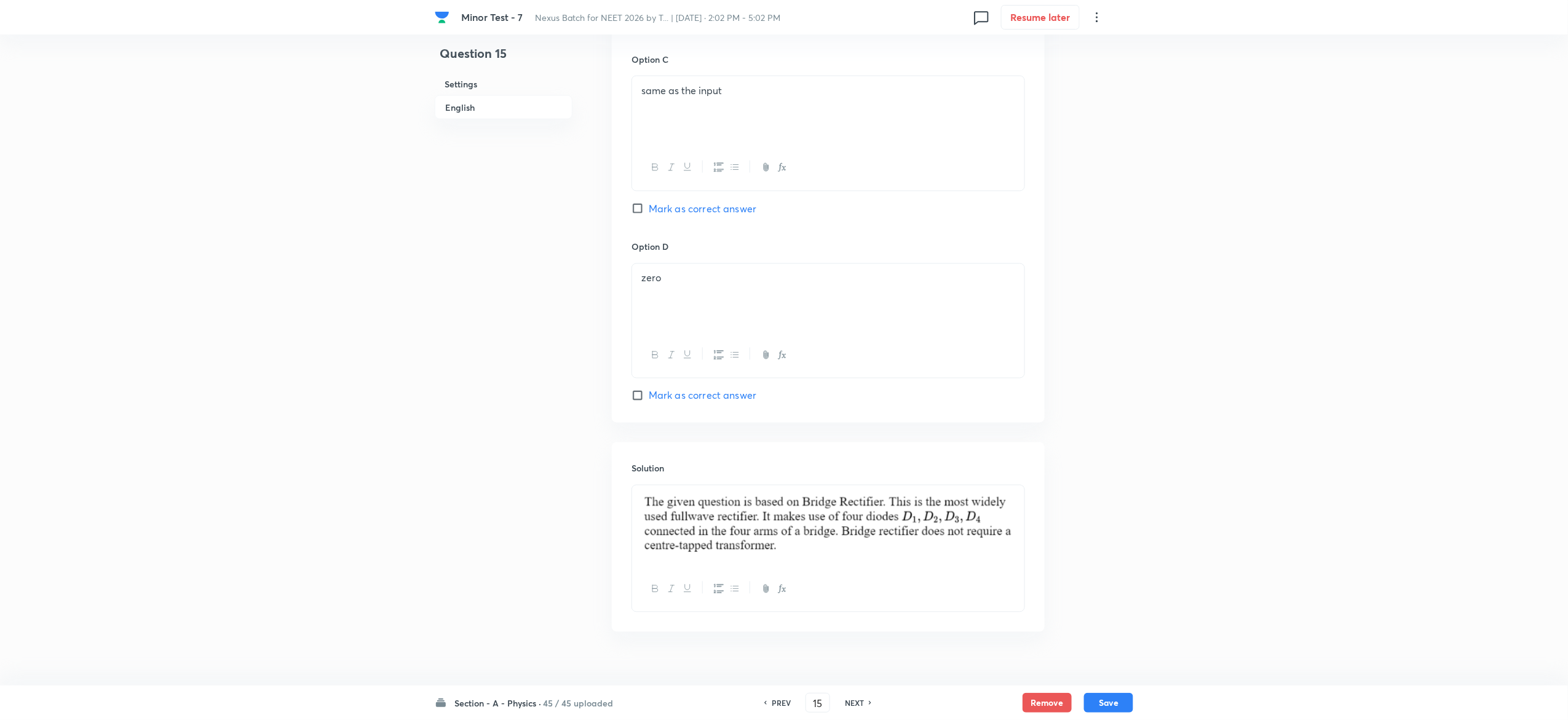
click at [781, 699] on h6 "PREV" at bounding box center [781, 702] width 19 height 11
type input "14"
checkbox input "true"
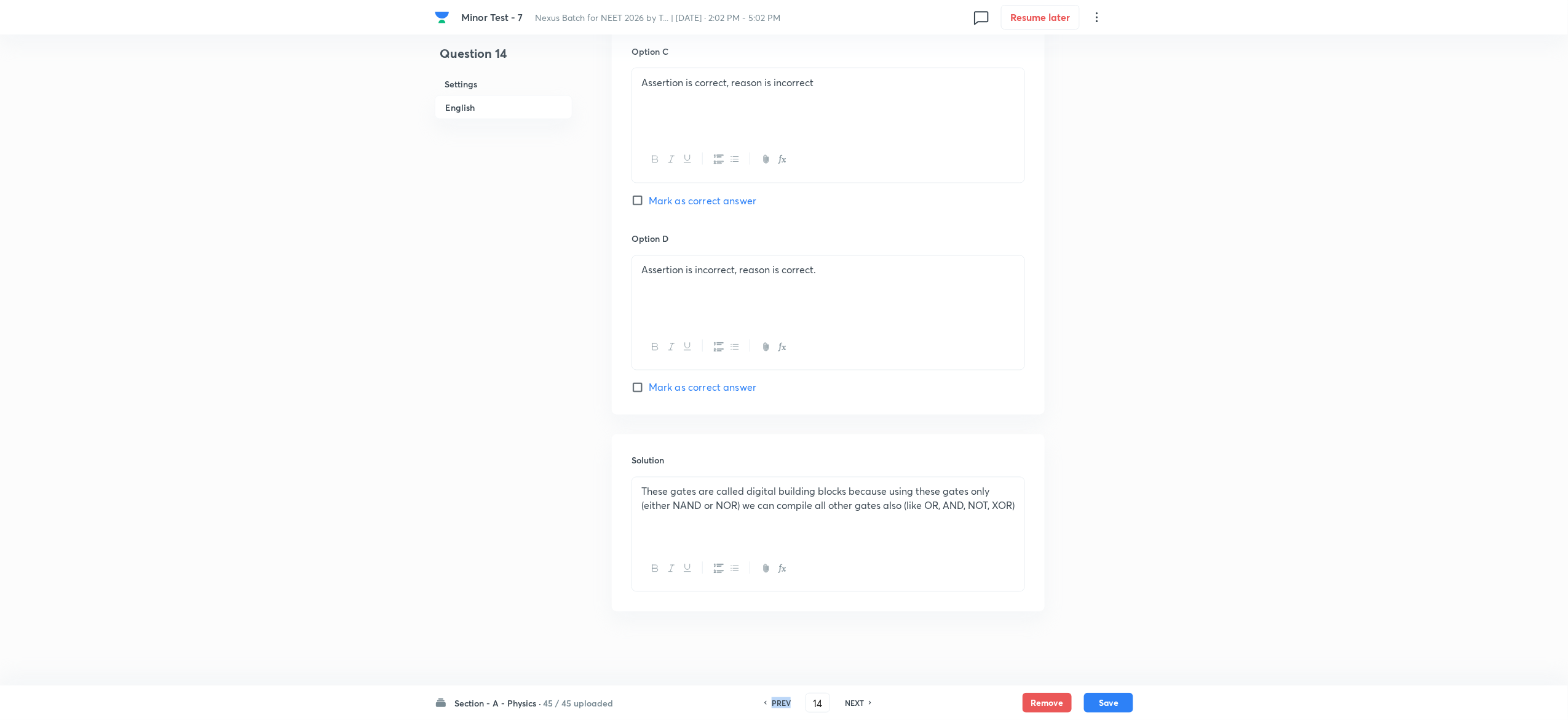
click at [781, 699] on h6 "PREV" at bounding box center [781, 702] width 19 height 11
type input "13"
checkbox input "false"
checkbox input "true"
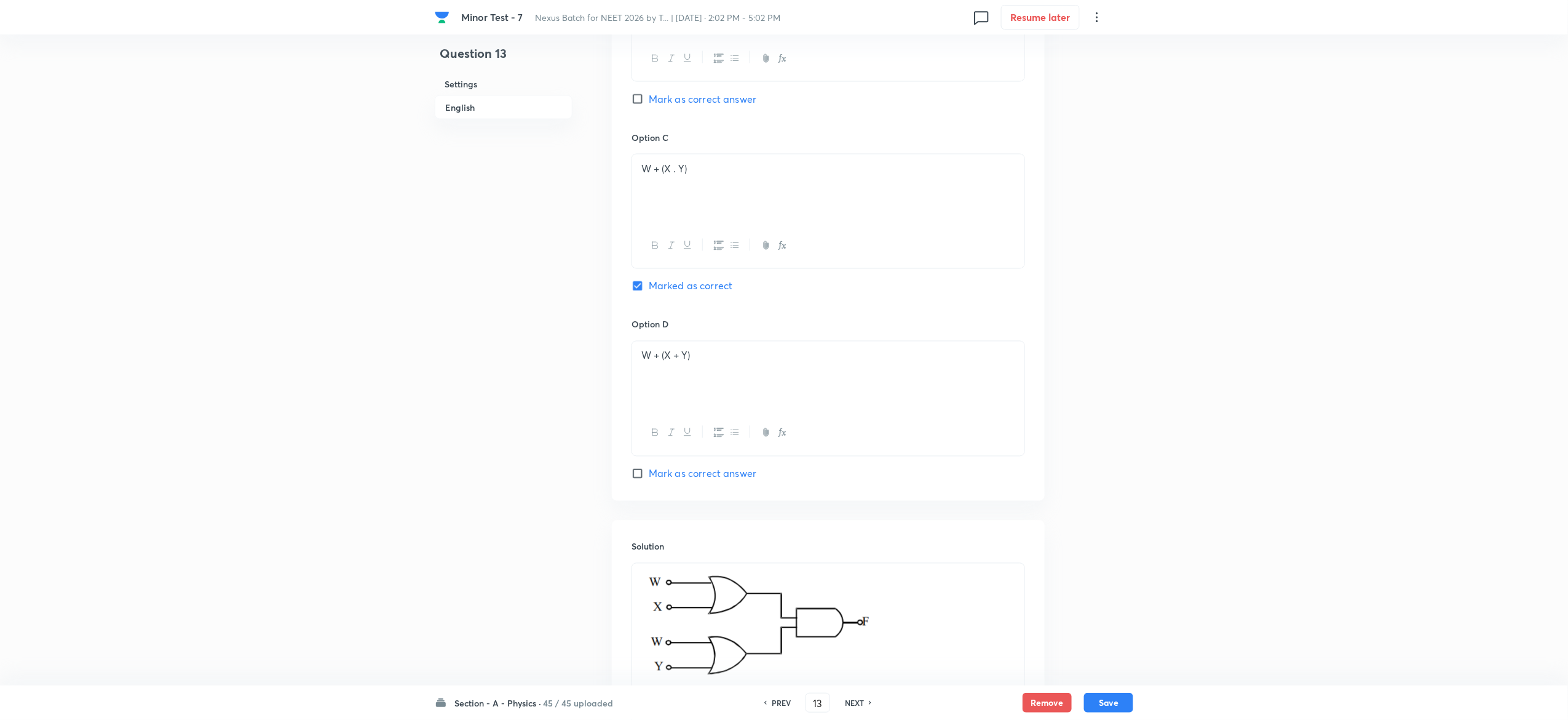
click at [781, 699] on h6 "PREV" at bounding box center [781, 702] width 19 height 11
type input "12"
checkbox input "false"
checkbox input "true"
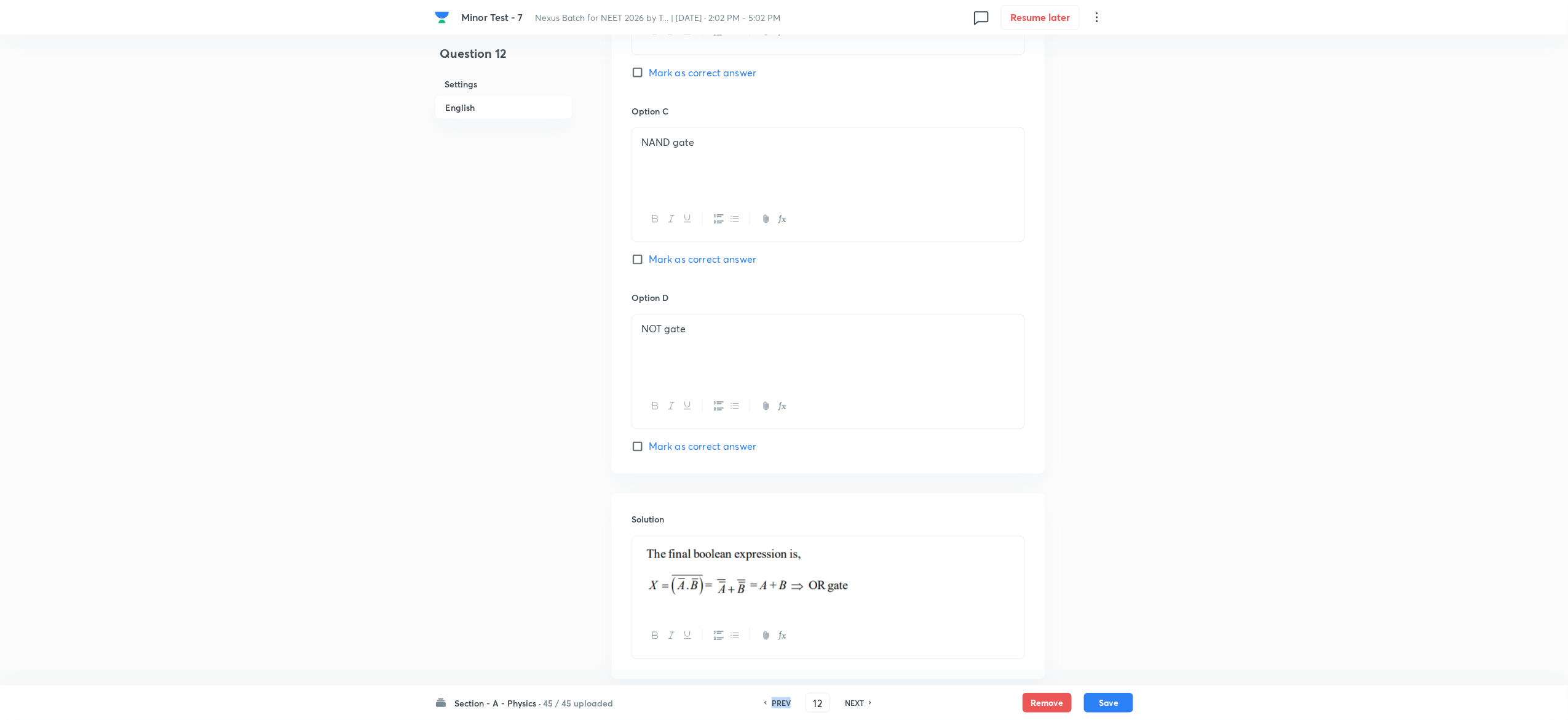
click at [781, 699] on h6 "PREV" at bounding box center [781, 702] width 19 height 11
type input "11"
checkbox input "false"
checkbox input "true"
click at [781, 699] on h6 "PREV" at bounding box center [781, 702] width 19 height 11
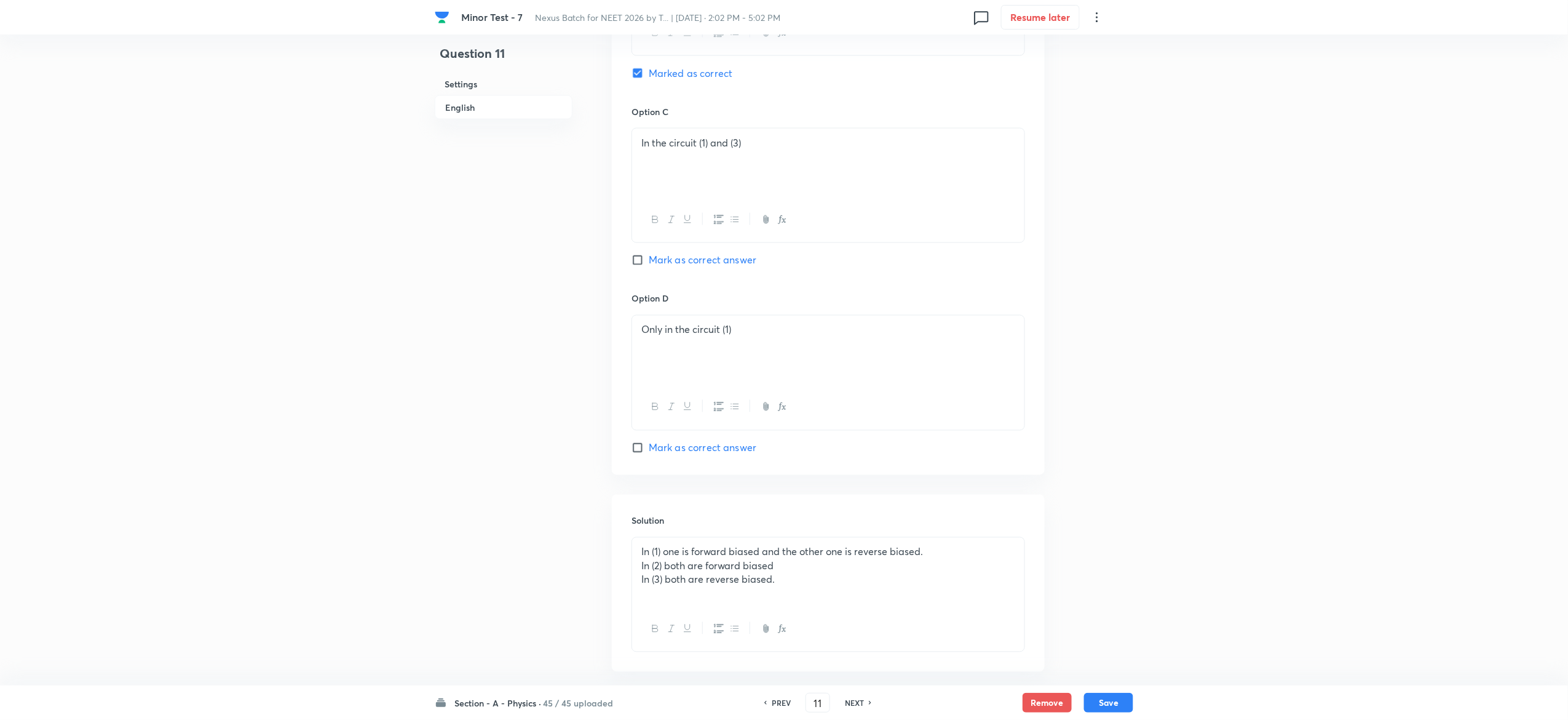
type input "10"
checkbox input "true"
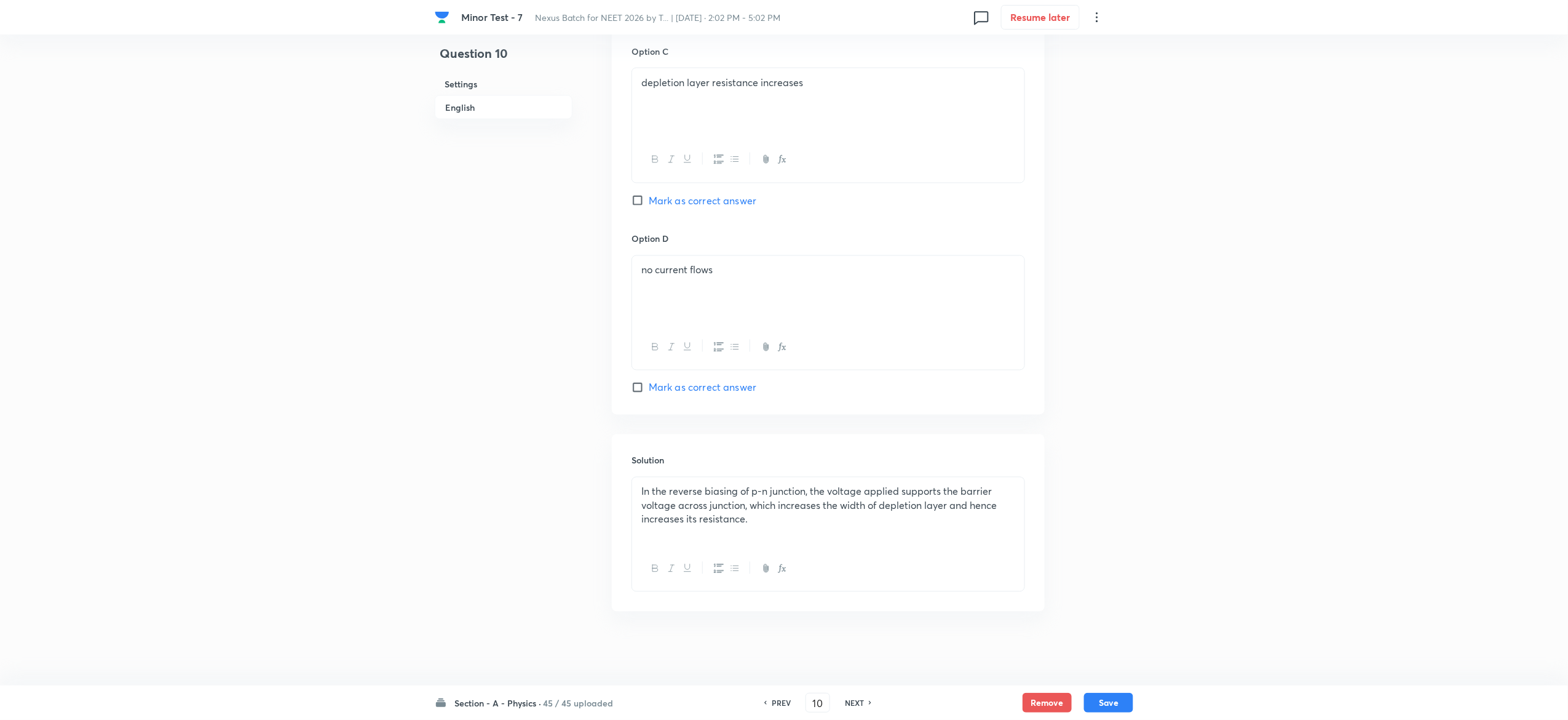
click at [781, 699] on h6 "PREV" at bounding box center [781, 702] width 19 height 11
type input "9"
checkbox input "false"
checkbox input "true"
